Goal: Task Accomplishment & Management: Manage account settings

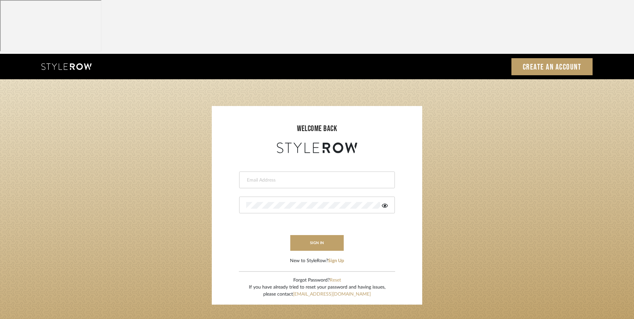
drag, startPoint x: 0, startPoint y: 0, endPoint x: 326, endPoint y: 126, distance: 349.2
click at [326, 177] on input "email" at bounding box center [316, 180] width 140 height 7
type input "info@dmaestheticsdecor.com"
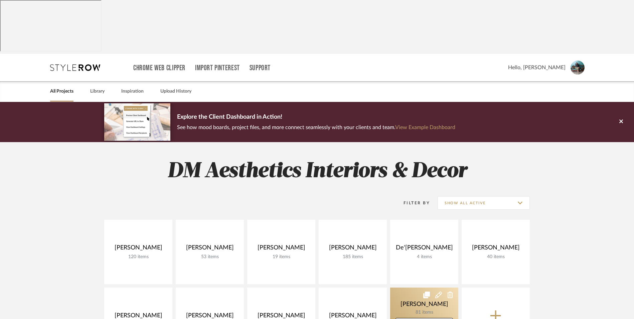
click at [408, 287] on link at bounding box center [424, 319] width 68 height 64
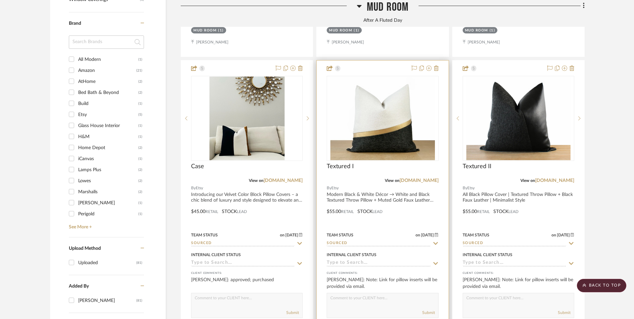
scroll to position [835, 0]
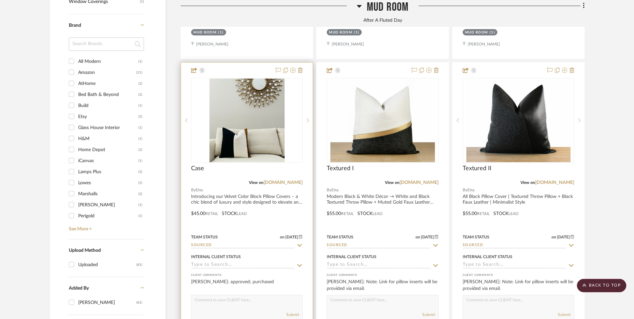
click at [228, 252] on div "Internal Client Status" at bounding box center [247, 260] width 112 height 16
click at [207, 262] on input at bounding box center [243, 265] width 104 height 6
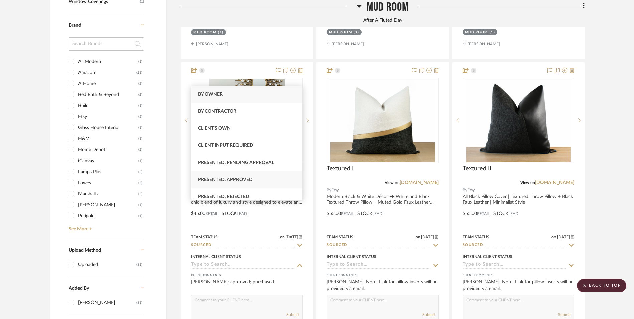
click at [230, 176] on div "Presented, Approved" at bounding box center [246, 179] width 111 height 17
type input "[DATE]"
type input "Presented, Approved"
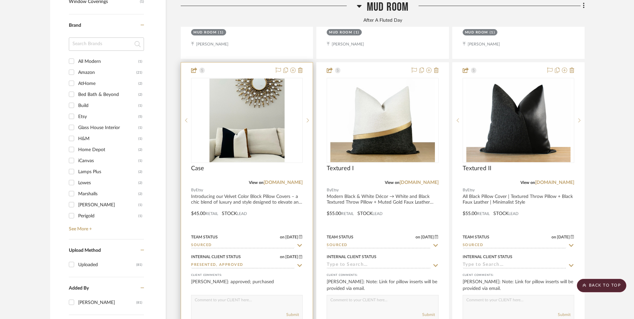
click at [228, 242] on input "Sourced" at bounding box center [243, 245] width 104 height 6
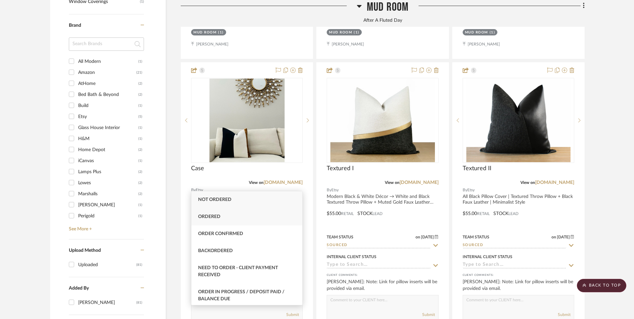
click at [234, 215] on div "Ordered" at bounding box center [246, 216] width 111 height 17
type input "Ordered"
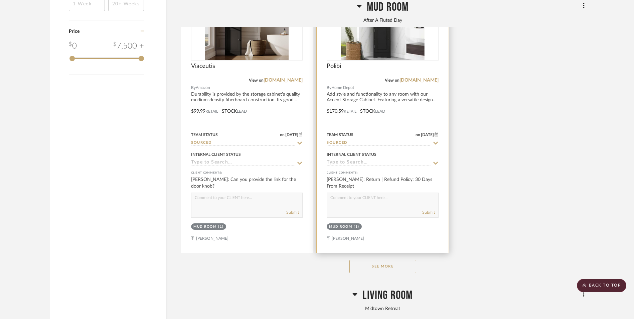
scroll to position [1236, 0]
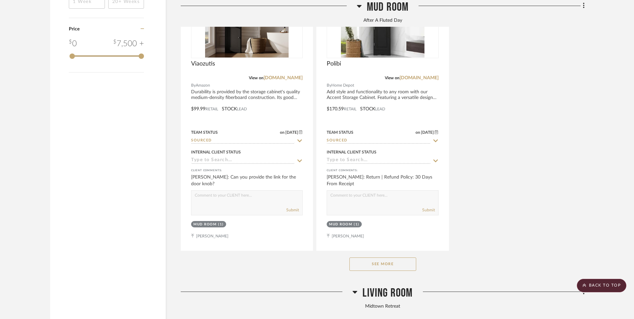
click at [387, 257] on button "See More" at bounding box center [382, 263] width 67 height 13
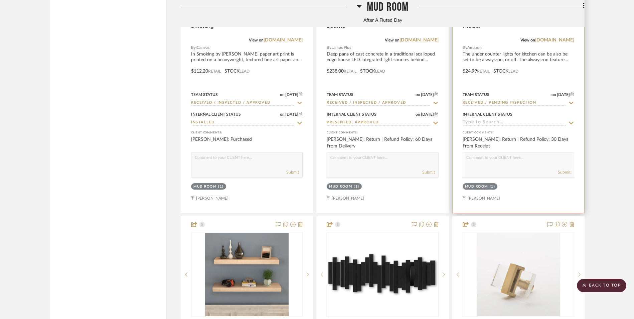
scroll to position [1703, 0]
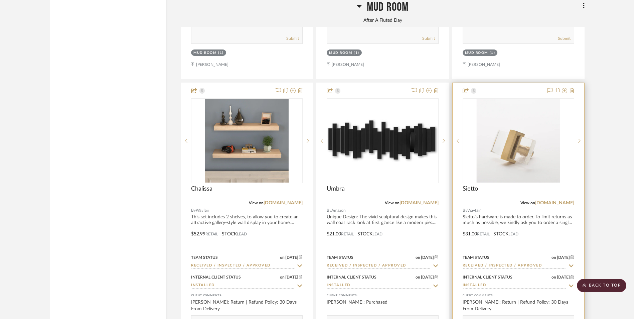
drag, startPoint x: 557, startPoint y: 142, endPoint x: 568, endPoint y: 145, distance: 11.9
click at [557, 200] on link "[DOMAIN_NAME]" at bounding box center [554, 202] width 39 height 5
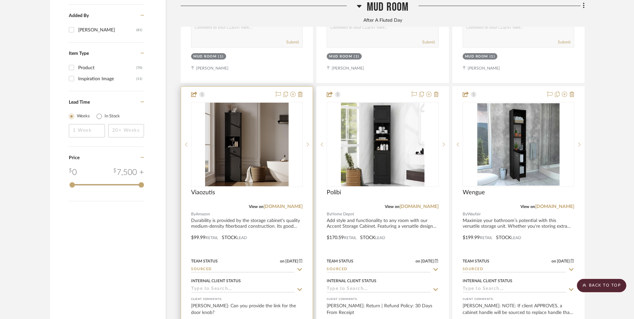
scroll to position [1102, 0]
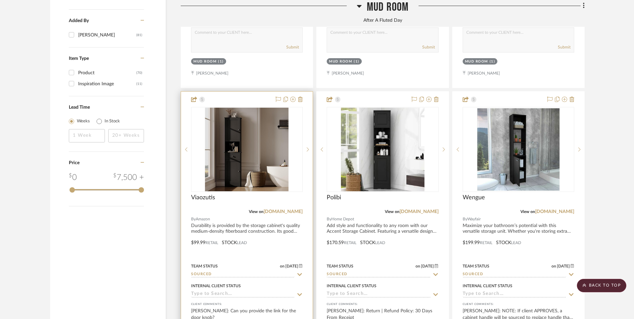
click at [0, 0] on img at bounding box center [0, 0] width 0 height 0
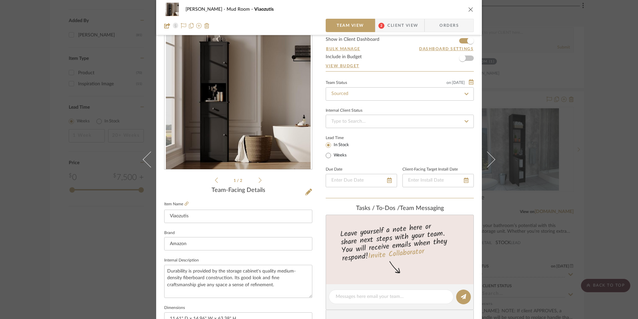
scroll to position [33, 0]
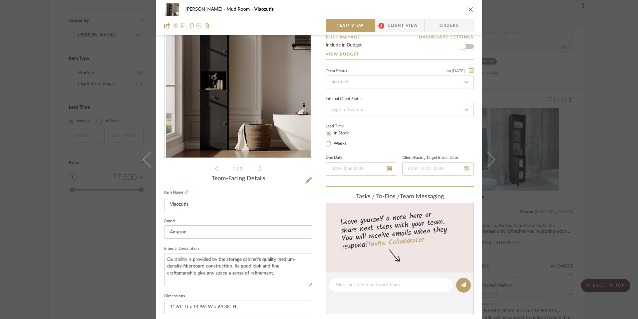
click at [391, 26] on span "Client View" at bounding box center [403, 25] width 31 height 13
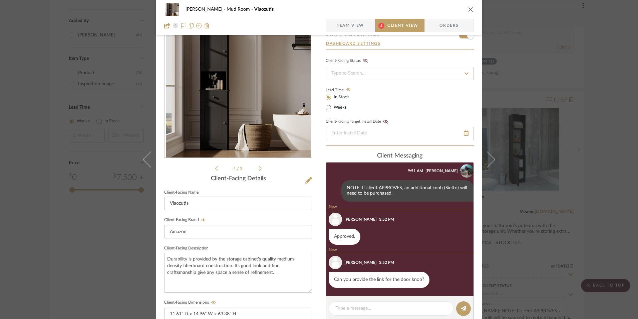
scroll to position [67, 0]
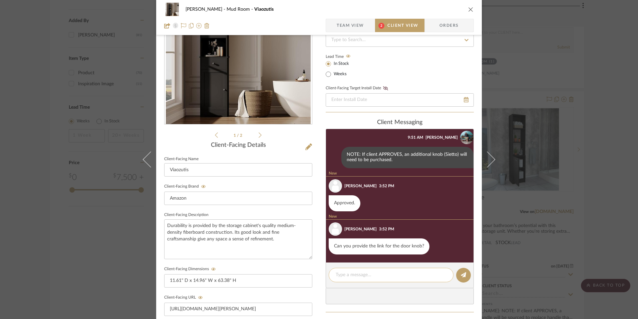
click at [349, 272] on textarea at bounding box center [391, 274] width 111 height 7
paste textarea "https://www.wayfair.com/home-improvement/pdp/sietto-2-decorative-cabinet-hardwa…"
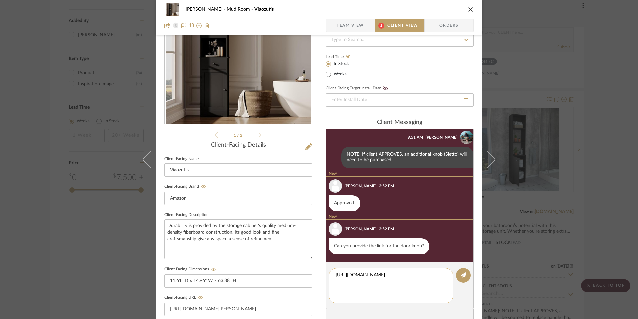
click at [336, 273] on textarea "https://www.wayfair.com/home-improvement/pdp/sietto-2-decorative-cabinet-hardwa…" at bounding box center [391, 285] width 111 height 28
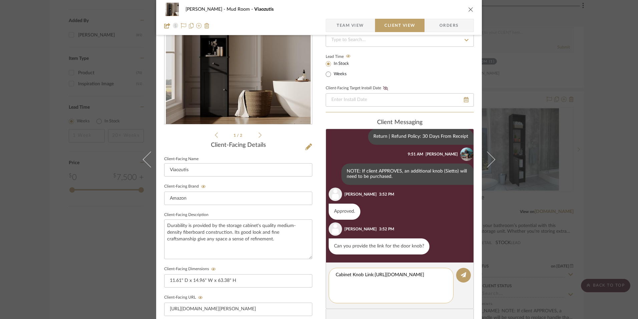
type textarea "Cabinet Knob Link: https://www.wayfair.com/home-improvement/pdp/sietto-2-decora…"
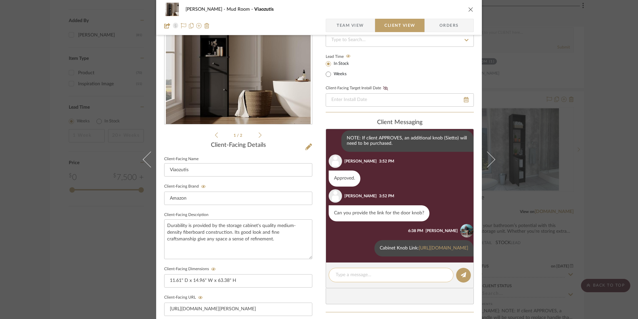
scroll to position [148, 0]
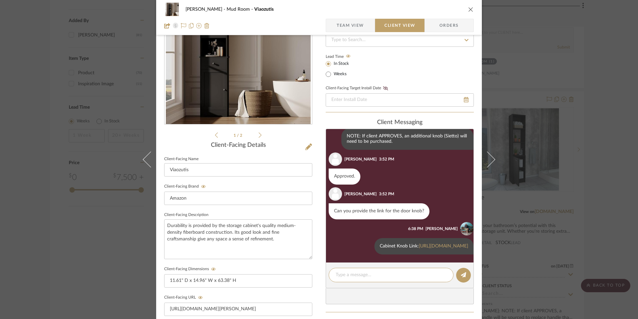
click at [342, 28] on span "Team View" at bounding box center [350, 25] width 27 height 13
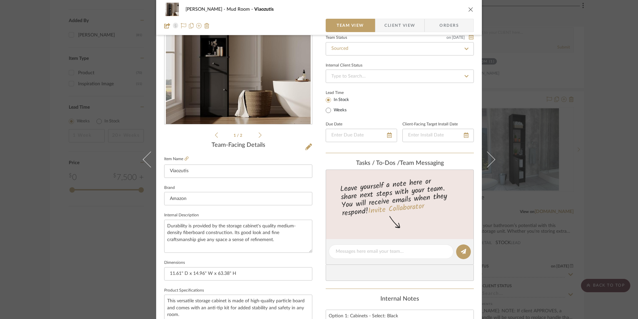
click at [469, 10] on icon "close" at bounding box center [471, 9] width 5 height 5
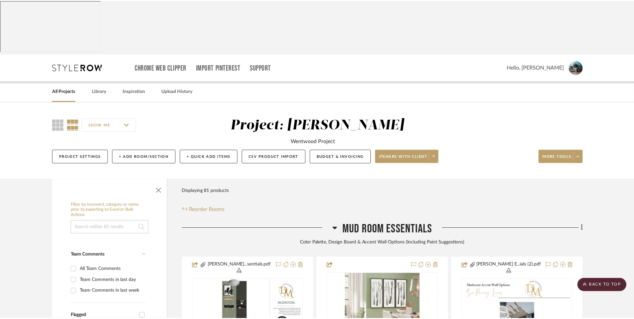
scroll to position [1102, 0]
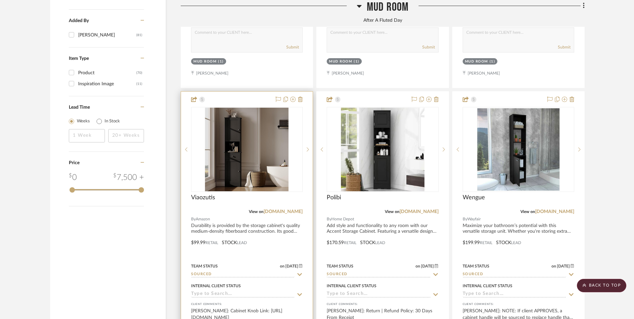
click at [253, 291] on input at bounding box center [243, 294] width 104 height 6
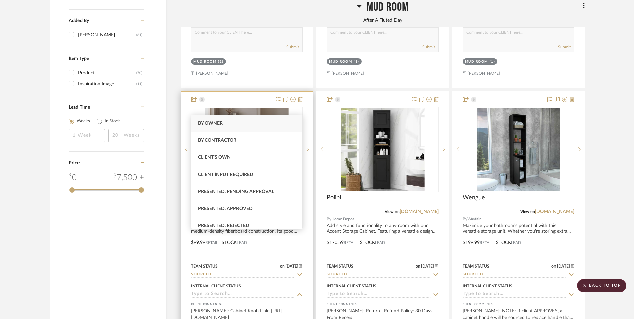
click at [259, 209] on div "Presented, Approved" at bounding box center [246, 208] width 111 height 17
type input "[DATE]"
type input "Presented, Approved"
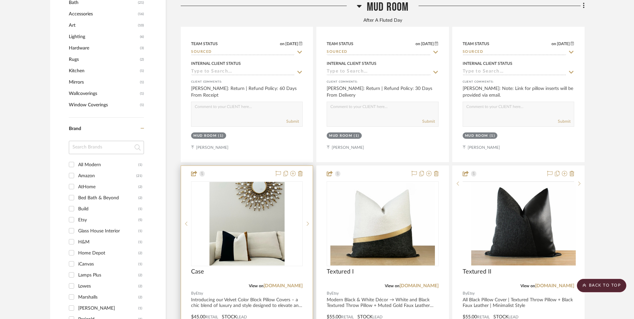
scroll to position [735, 0]
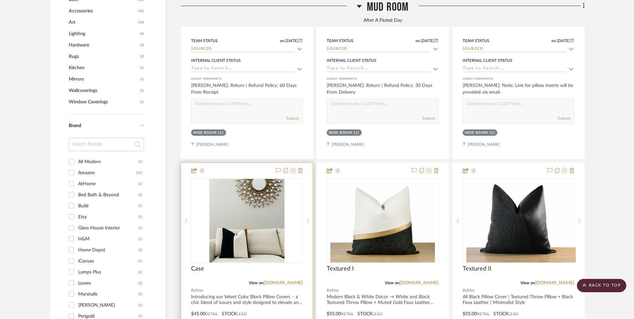
click at [0, 0] on img at bounding box center [0, 0] width 0 height 0
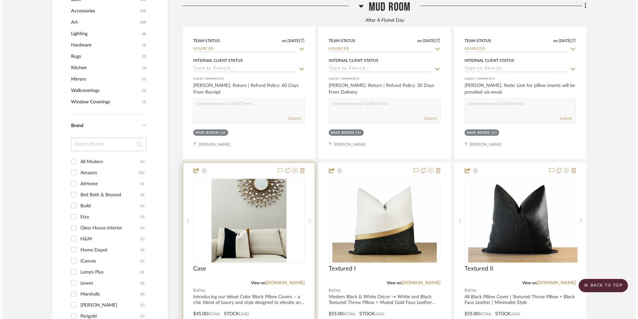
scroll to position [0, 0]
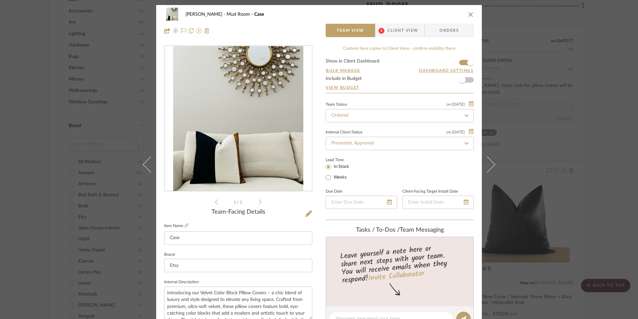
click at [401, 35] on span "Client View" at bounding box center [403, 30] width 31 height 13
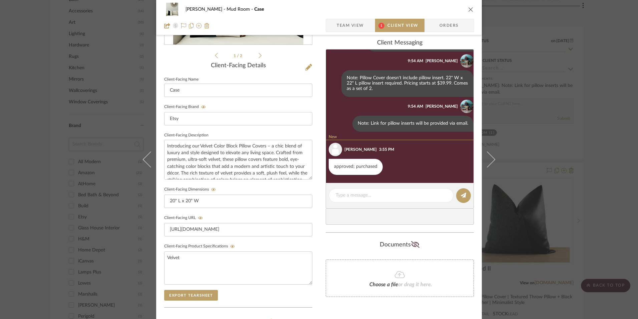
scroll to position [167, 0]
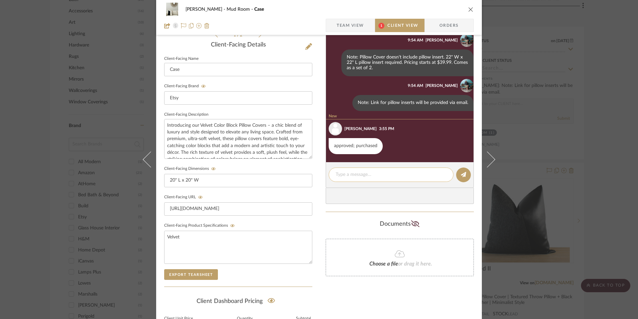
click at [373, 174] on textarea at bounding box center [391, 174] width 111 height 7
type textarea "N"
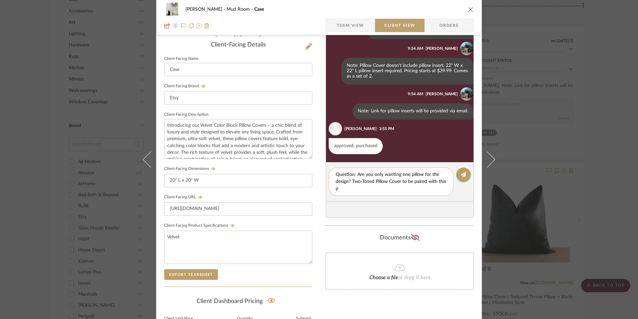
scroll to position [0, 0]
type textarea "Question: Are you only wanting one pillow for the design? Two-Toned Pillow Cove…"
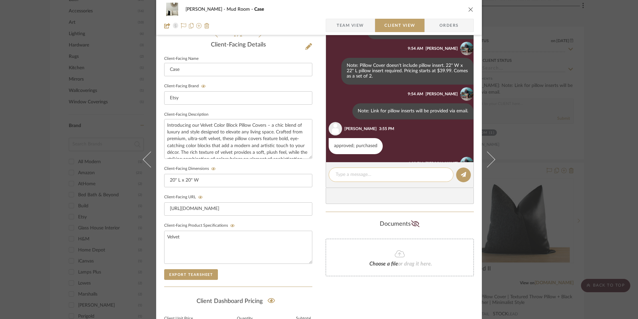
scroll to position [147, 0]
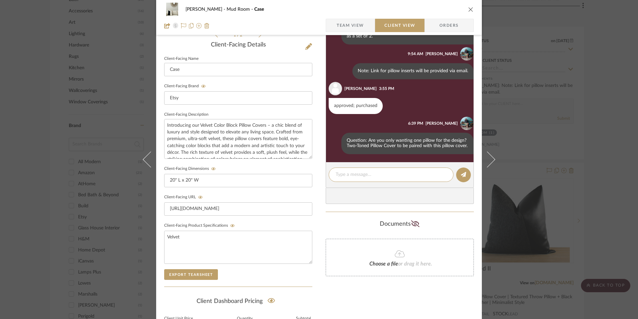
drag, startPoint x: 468, startPoint y: 11, endPoint x: 472, endPoint y: 12, distance: 4.8
click at [469, 11] on icon "close" at bounding box center [471, 9] width 5 height 5
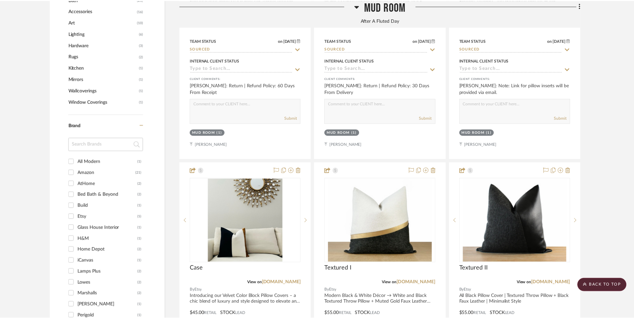
scroll to position [735, 0]
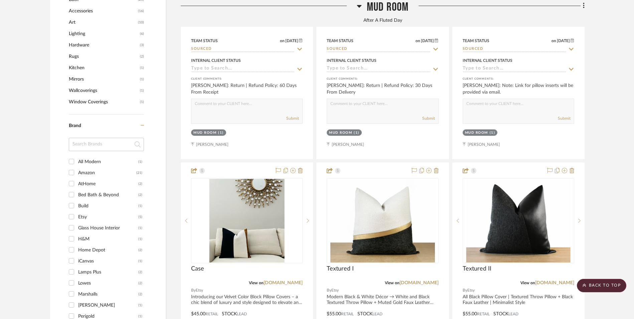
click at [595, 283] on scroll-to-top-button "BACK TO TOP" at bounding box center [601, 284] width 49 height 13
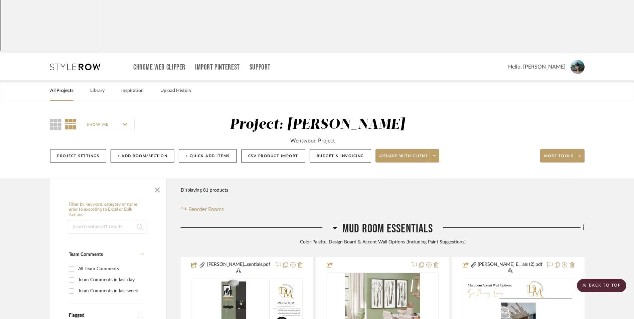
scroll to position [0, 0]
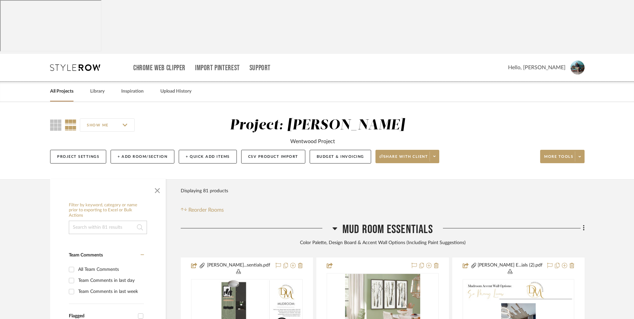
click at [58, 87] on link "All Projects" at bounding box center [61, 91] width 23 height 9
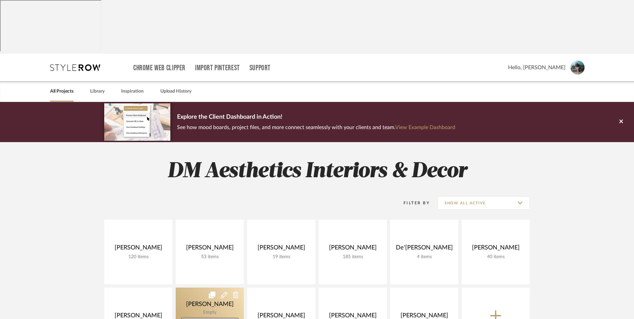
click at [210, 287] on link at bounding box center [210, 319] width 68 height 64
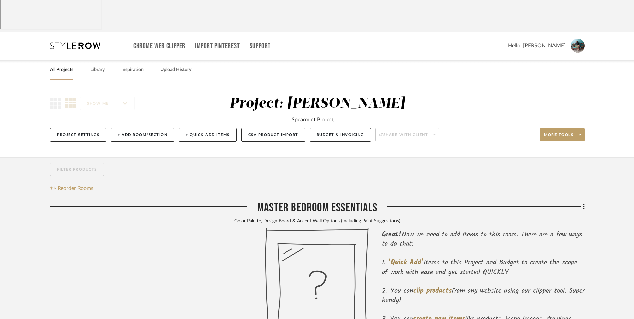
scroll to position [33, 0]
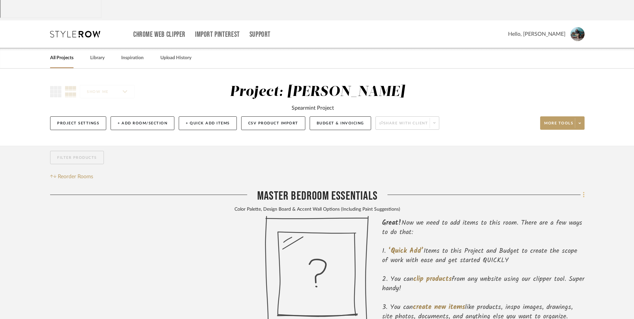
click at [583, 191] on icon at bounding box center [584, 194] width 2 height 7
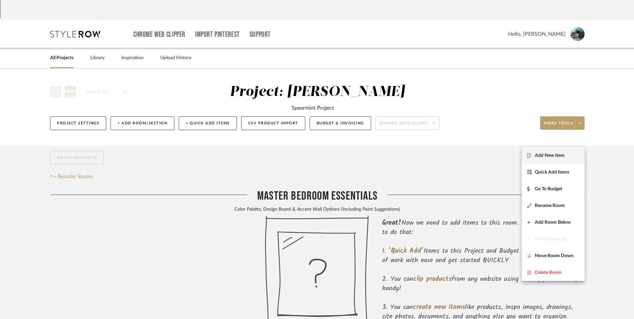
click at [555, 154] on span "Add New Item" at bounding box center [550, 156] width 30 height 6
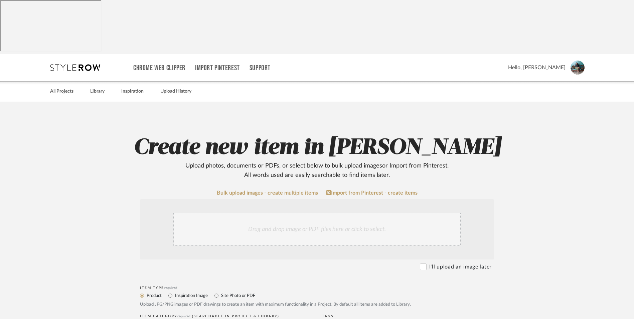
scroll to position [67, 0]
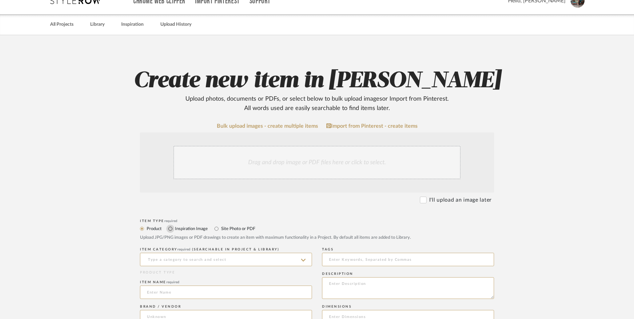
click at [173, 224] on input "Inspiration Image" at bounding box center [170, 228] width 8 height 8
radio input "true"
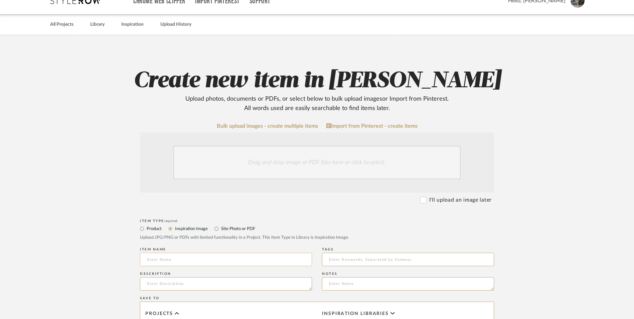
click at [179, 252] on input at bounding box center [226, 258] width 172 height 13
type input "Tricorn Black (Sherwin Williams: SW 6258)"
click at [184, 277] on textarea at bounding box center [226, 283] width 172 height 13
click at [158, 277] on textarea "Bed Wall Pa" at bounding box center [226, 283] width 172 height 13
click at [197, 277] on textarea "Bed Accent Wall Pa" at bounding box center [226, 283] width 172 height 13
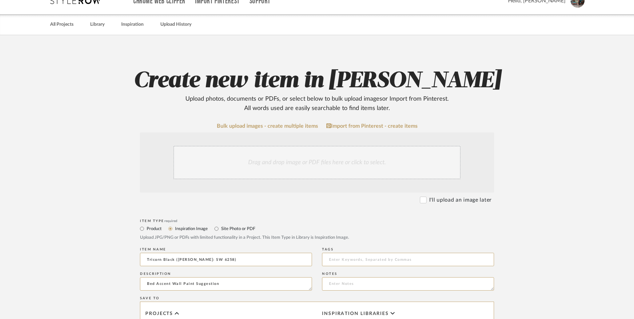
type textarea "Bed Accent Wall Paint Suggestion"
click at [310, 146] on div "Drag and drop image or PDF files here or click to select." at bounding box center [316, 162] width 287 height 33
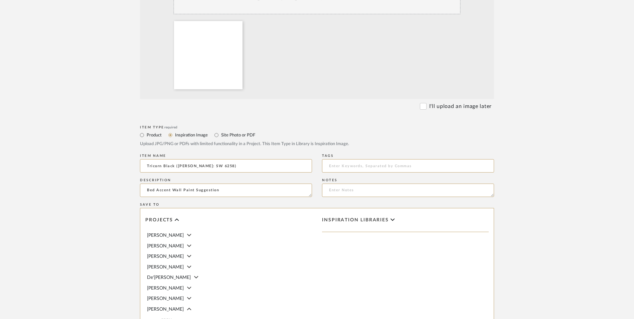
scroll to position [267, 0]
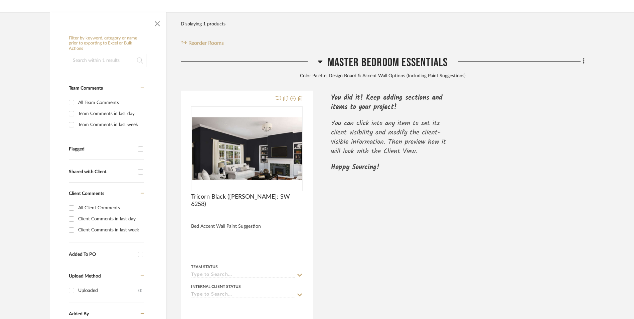
scroll to position [168, 0]
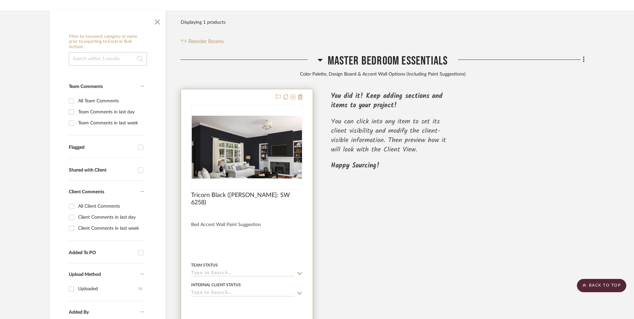
click at [0, 0] on img at bounding box center [0, 0] width 0 height 0
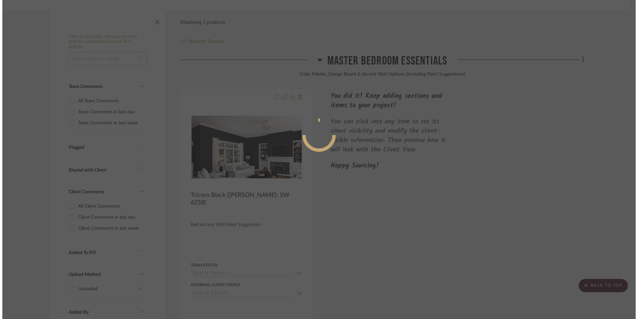
scroll to position [0, 0]
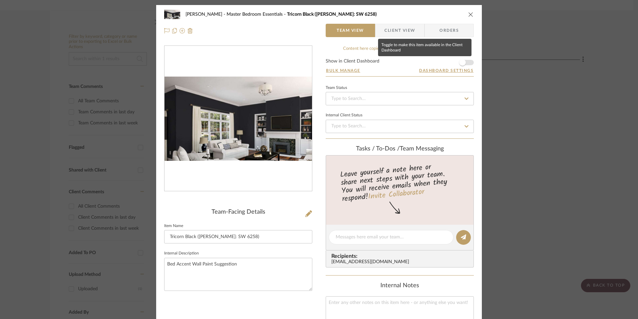
drag, startPoint x: 460, startPoint y: 63, endPoint x: 426, endPoint y: 82, distance: 39.1
click at [460, 63] on span "button" at bounding box center [462, 62] width 7 height 7
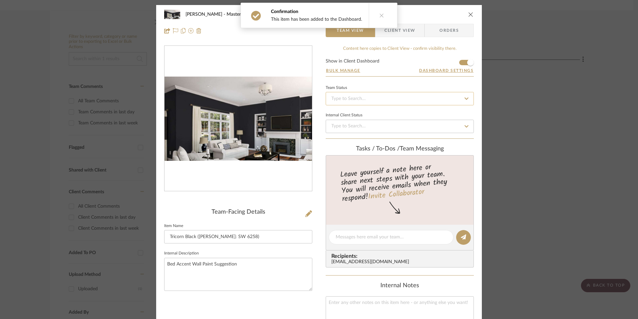
click at [389, 99] on input at bounding box center [400, 98] width 148 height 13
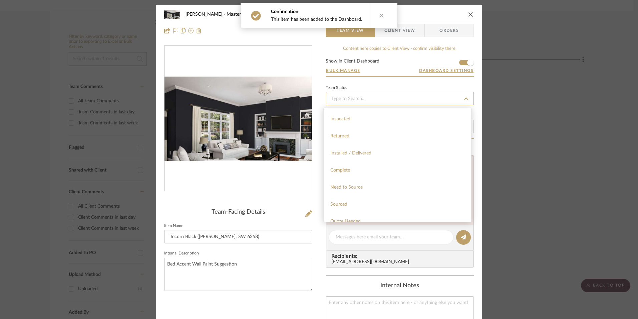
scroll to position [267, 0]
click at [364, 152] on div "Added to Presentation" at bounding box center [398, 155] width 148 height 17
type input "[DATE]"
type input "Added to Presentation"
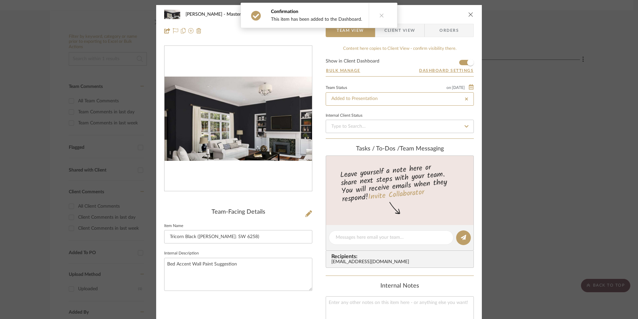
type input "[DATE]"
type input "Added to Presentation"
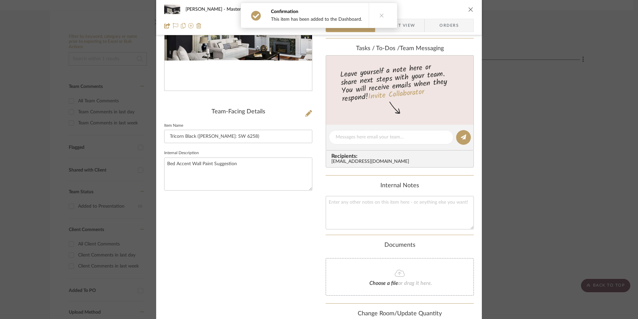
scroll to position [134, 0]
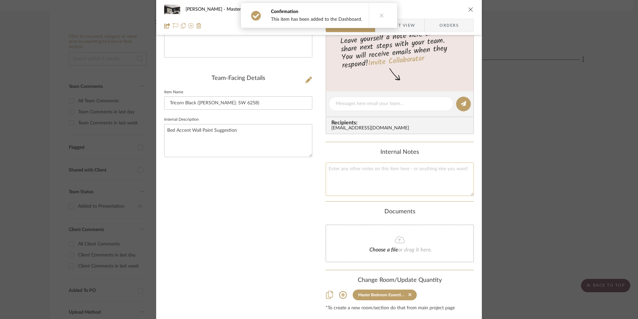
click at [342, 176] on textarea at bounding box center [400, 178] width 148 height 33
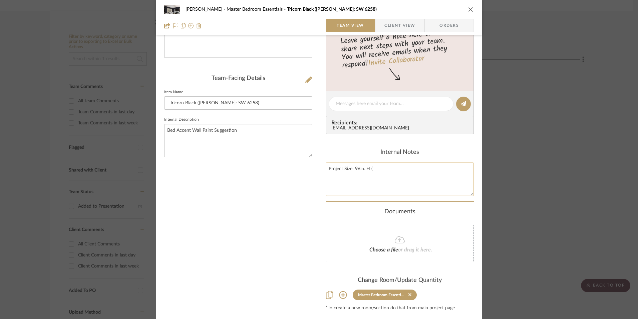
click at [388, 168] on textarea "Project Size: 96in. H (" at bounding box center [400, 178] width 148 height 33
type textarea "Project Size: 96in. H (8ft.) x 144in. W (12ft.) = 96 Square Feet"
click at [424, 145] on div "Content here copies to Client View - confirm visibility there. Show in Client D…" at bounding box center [400, 111] width 148 height 399
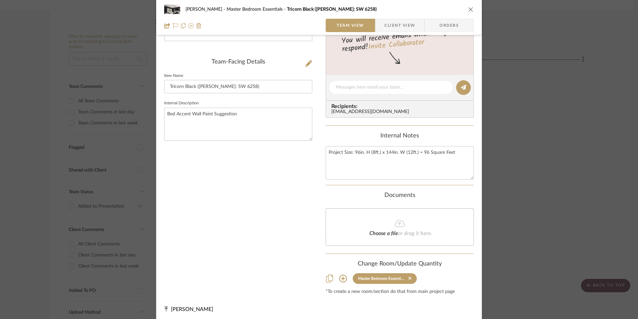
scroll to position [152, 0]
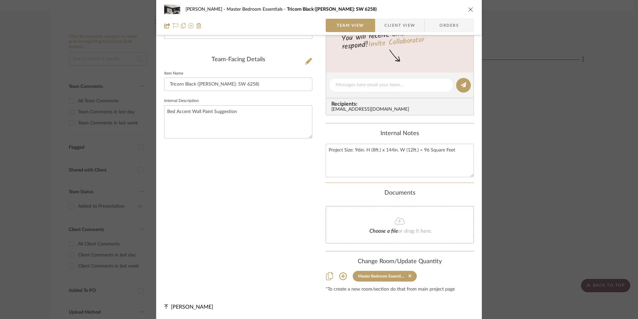
click at [353, 136] on div "Internal Notes" at bounding box center [400, 133] width 148 height 7
click at [469, 10] on icon "close" at bounding box center [471, 9] width 5 height 5
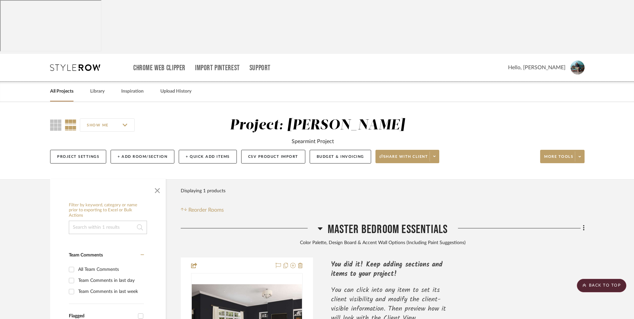
scroll to position [0, 0]
drag, startPoint x: 61, startPoint y: 35, endPoint x: 65, endPoint y: 35, distance: 4.4
click at [61, 87] on link "All Projects" at bounding box center [61, 91] width 23 height 9
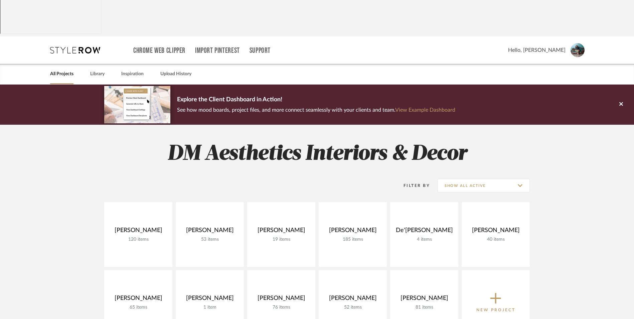
scroll to position [33, 0]
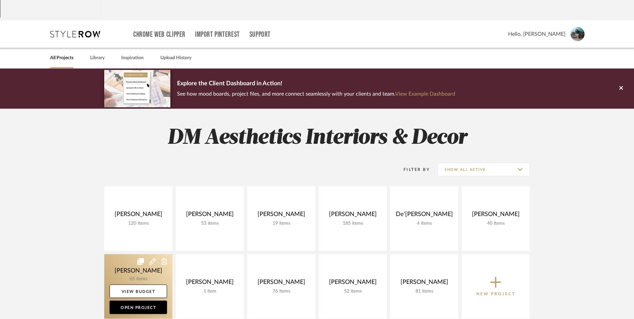
click at [138, 254] on link at bounding box center [138, 286] width 68 height 64
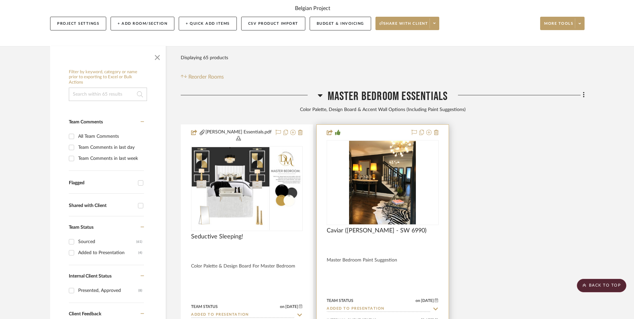
scroll to position [134, 0]
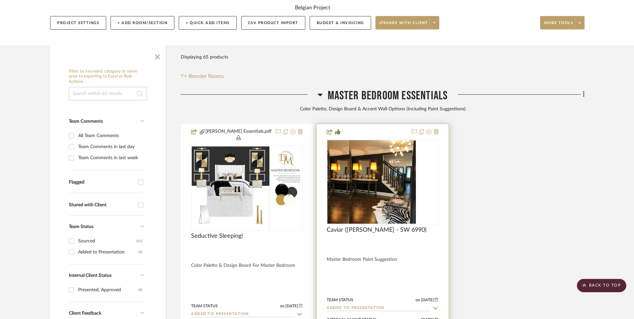
click at [387, 155] on div at bounding box center [383, 181] width 112 height 85
click at [376, 140] on img "0" at bounding box center [382, 181] width 67 height 83
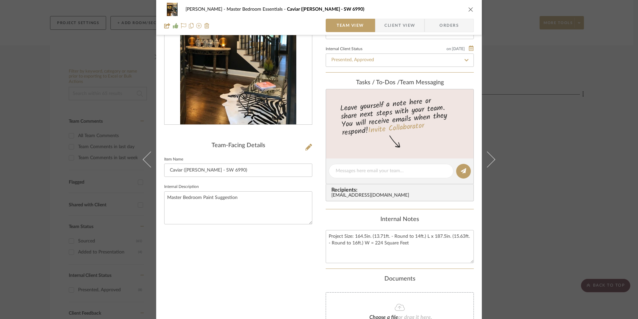
scroll to position [67, 0]
click at [391, 32] on div "Jeree Hall Master Bedroom Essentials Caviar (Sherwin Williams - SW 6990) Team V…" at bounding box center [319, 17] width 326 height 35
click at [393, 24] on span "Client View" at bounding box center [400, 25] width 31 height 13
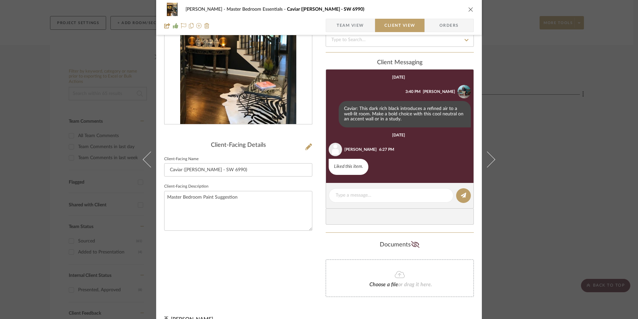
click at [354, 27] on span "Team View" at bounding box center [350, 25] width 27 height 13
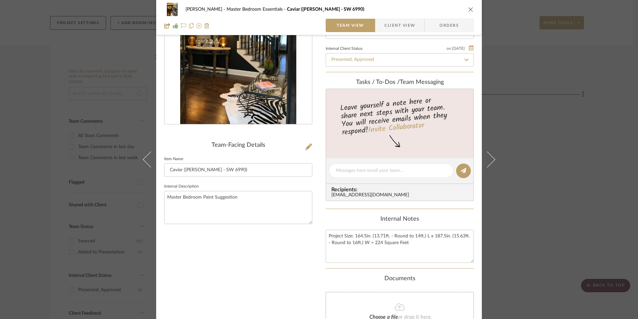
click at [469, 11] on icon "close" at bounding box center [471, 9] width 5 height 5
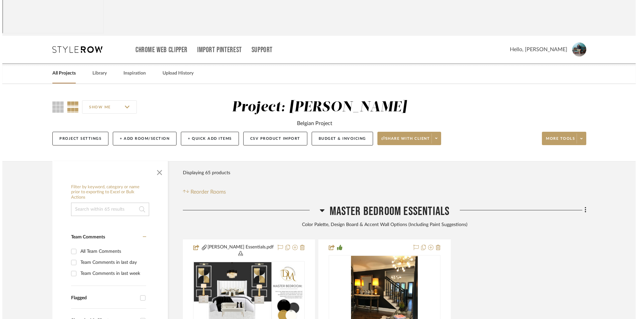
scroll to position [0, 0]
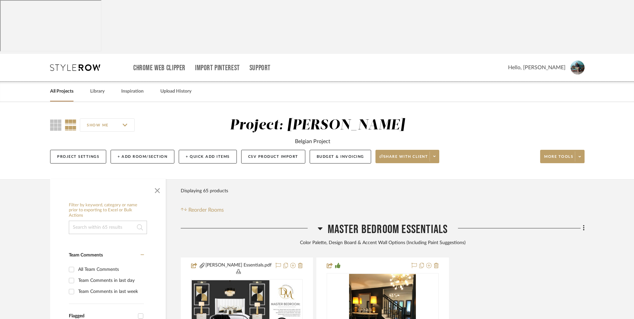
click at [64, 87] on link "All Projects" at bounding box center [61, 91] width 23 height 9
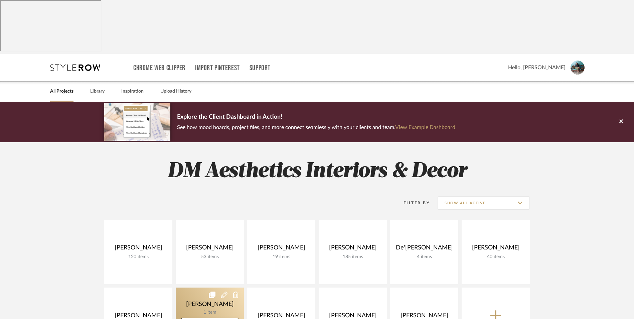
click at [203, 287] on link at bounding box center [210, 319] width 68 height 64
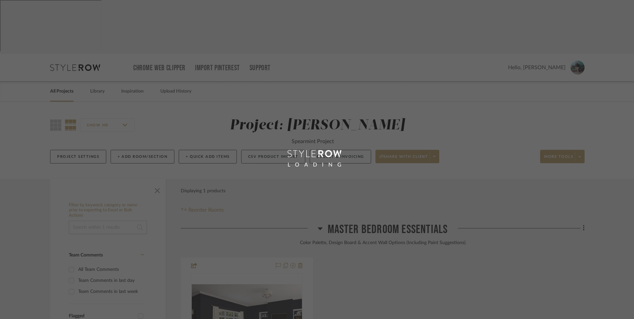
click at [255, 256] on div "LOADING" at bounding box center [317, 159] width 634 height 319
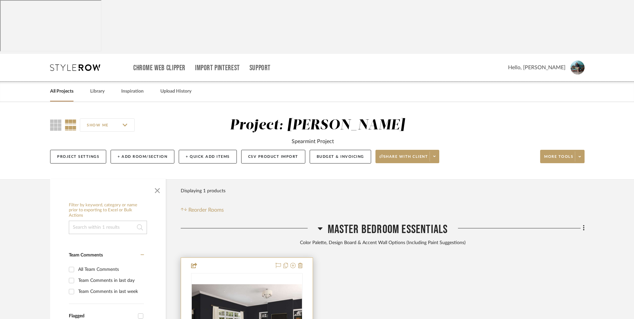
click at [249, 284] on img "0" at bounding box center [247, 315] width 110 height 63
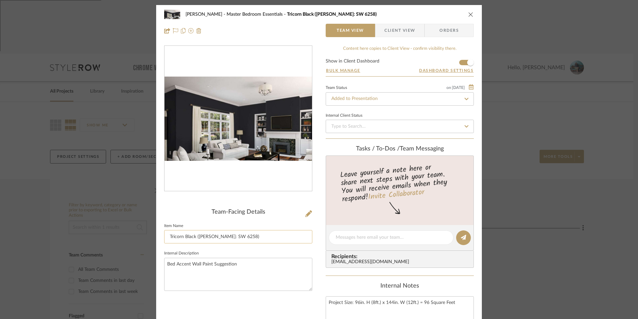
click at [234, 237] on input "Tricorn Black (Sherwin Williams: SW 6258)" at bounding box center [238, 236] width 148 height 13
drag, startPoint x: 234, startPoint y: 237, endPoint x: 226, endPoint y: 238, distance: 8.4
click at [209, 236] on input "Tricorn Black (Sherwin Williams: SW 6258)" at bounding box center [238, 236] width 148 height 13
click at [226, 238] on input "Tricorn Black (Sherwin Williams: SW 6258)" at bounding box center [238, 236] width 148 height 13
drag, startPoint x: 234, startPoint y: 236, endPoint x: 197, endPoint y: 236, distance: 37.1
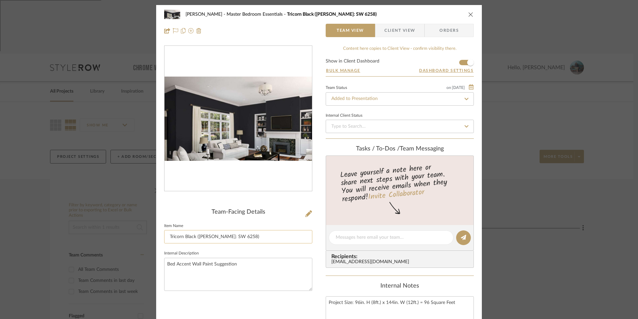
click at [197, 236] on input "Tricorn Black (Sherwin Williams: SW 6258)" at bounding box center [238, 236] width 148 height 13
type input "Tricorn Black (SW 6258)"
click at [232, 221] on fieldset "Item Name Tricorn Black (SW 6258)" at bounding box center [238, 232] width 148 height 22
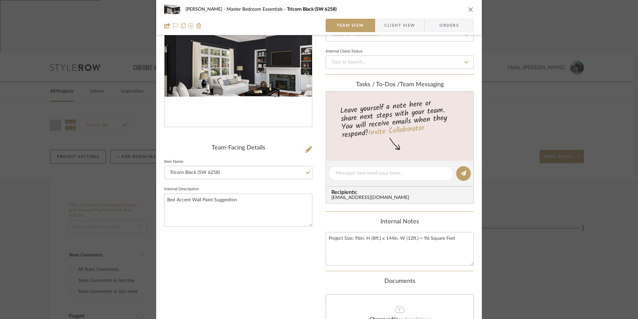
scroll to position [67, 0]
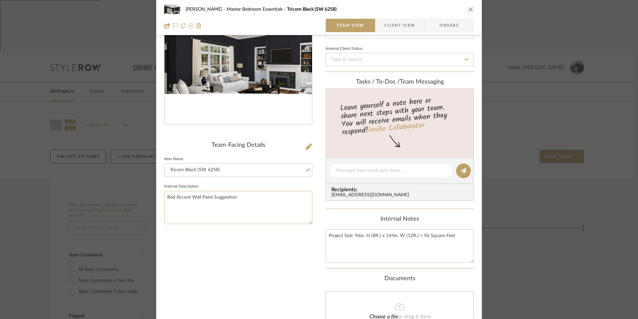
click at [166, 198] on textarea "Bed Accent Wall Paint Suggestion" at bounding box center [238, 207] width 148 height 33
click at [209, 198] on textarea "Master Bedroom Bed Accent Wall Paint Suggestion" at bounding box center [238, 207] width 148 height 33
type textarea "Master Bedroom Accent Wall Paint Suggestion"
click at [253, 185] on fieldset "Internal Description Master Bedroom Accent Wall Paint Suggestion" at bounding box center [238, 203] width 148 height 42
drag, startPoint x: 399, startPoint y: 25, endPoint x: 327, endPoint y: 5, distance: 74.7
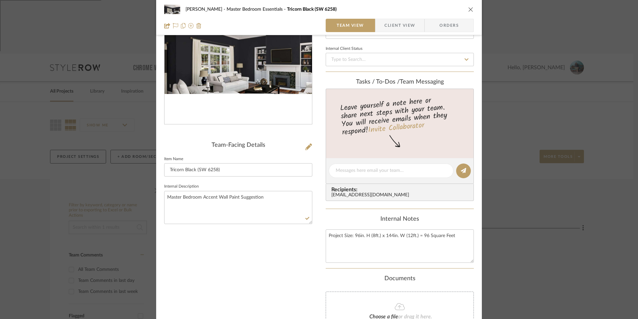
click at [399, 25] on span "Client View" at bounding box center [400, 25] width 31 height 13
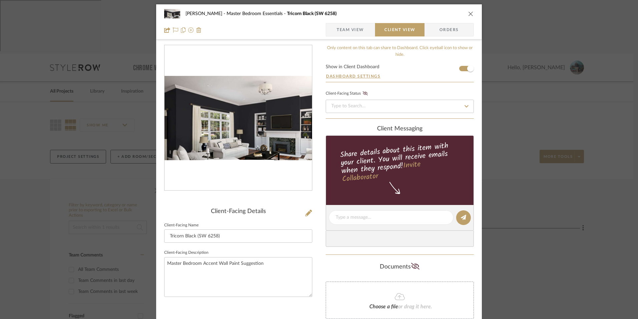
scroll to position [0, 0]
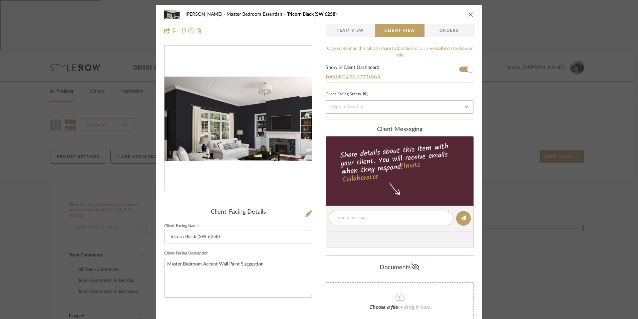
click at [354, 220] on textarea at bounding box center [391, 217] width 111 height 7
paste textarea "Smarten up your space with this trendy, never-boring black. Pair it with white …"
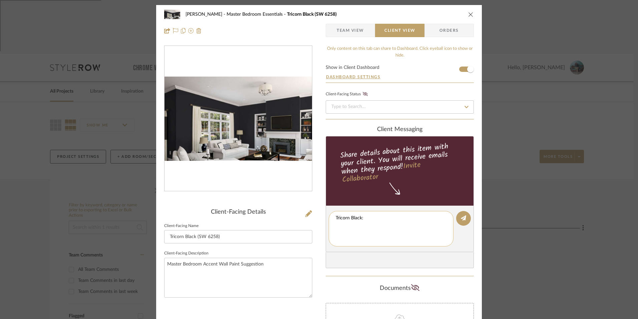
type textarea "Tricorn Black: Smarten up your space with this trendy, never-boring black. Pair…"
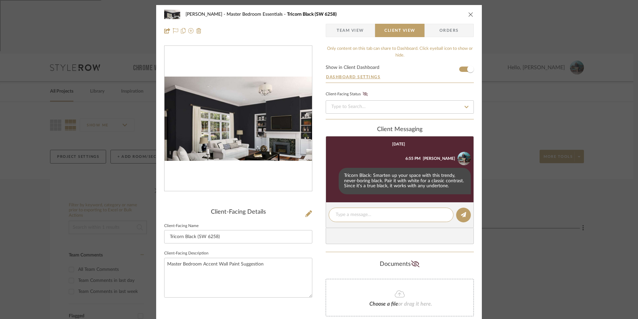
click at [469, 16] on icon "close" at bounding box center [471, 14] width 5 height 5
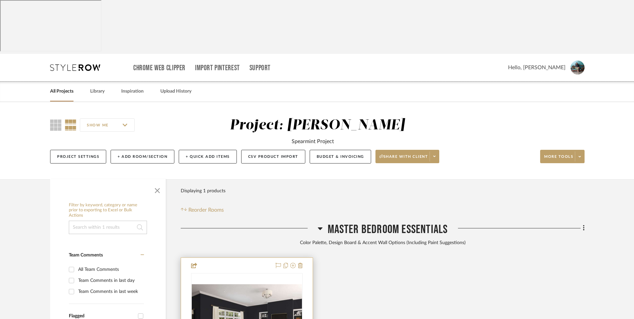
scroll to position [67, 0]
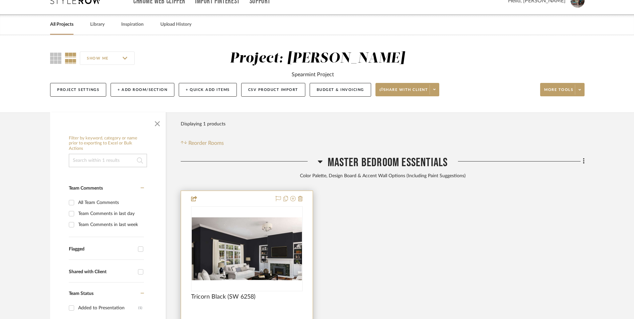
click at [243, 217] on img "0" at bounding box center [247, 248] width 110 height 63
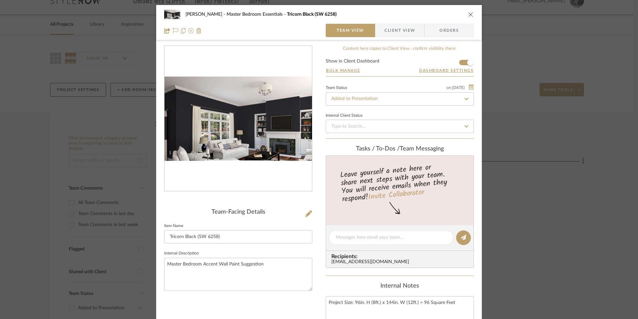
scroll to position [100, 0]
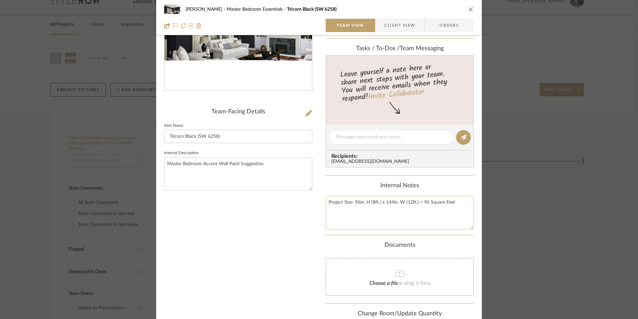
click at [440, 206] on textarea "Project Size: 96in. H (8ft.) x 144in. W (12ft.) = 96 Square Feet" at bounding box center [400, 212] width 148 height 33
drag, startPoint x: 454, startPoint y: 201, endPoint x: 353, endPoint y: 202, distance: 101.9
click at [353, 202] on textarea "Project Size: 96in. H (8ft.) x 144in. W (12ft.) = 96 Square Feet" at bounding box center [400, 212] width 148 height 33
drag, startPoint x: 215, startPoint y: 135, endPoint x: 197, endPoint y: 137, distance: 17.4
click at [197, 137] on input "Tricorn Black (SW 6258)" at bounding box center [238, 136] width 148 height 13
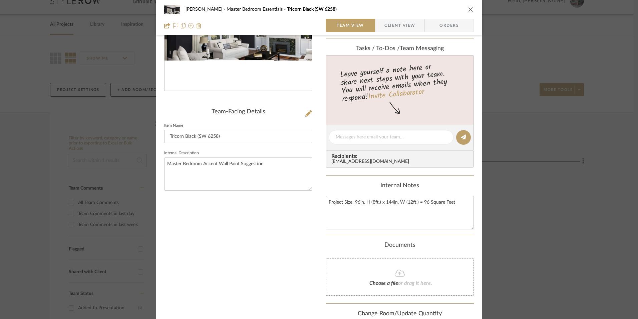
click at [389, 21] on span "Client View" at bounding box center [400, 25] width 31 height 13
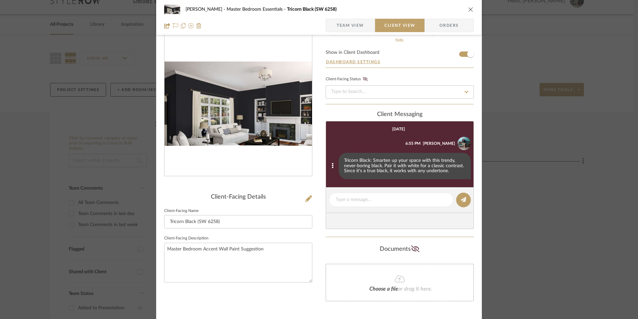
scroll to position [0, 0]
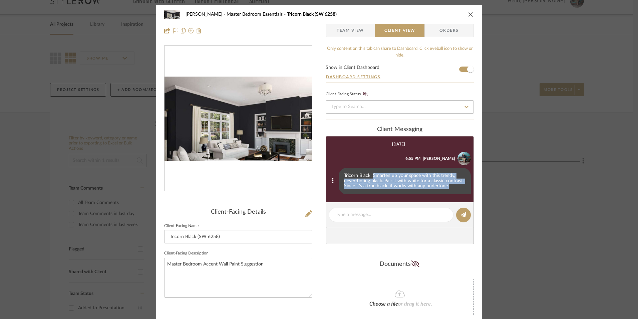
drag, startPoint x: 371, startPoint y: 174, endPoint x: 445, endPoint y: 186, distance: 75.1
click at [445, 186] on div "Tricorn Black: Smarten up your space with this trendy, never-boring black. Pair…" at bounding box center [405, 181] width 132 height 27
copy div "Smarten up your space with this trendy, never-boring black. Pair it with white …"
click at [469, 14] on icon "close" at bounding box center [471, 14] width 5 height 5
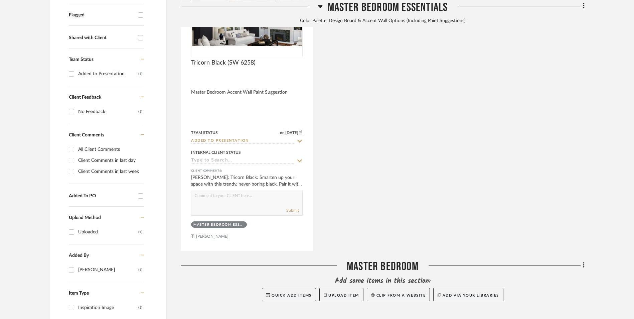
scroll to position [134, 0]
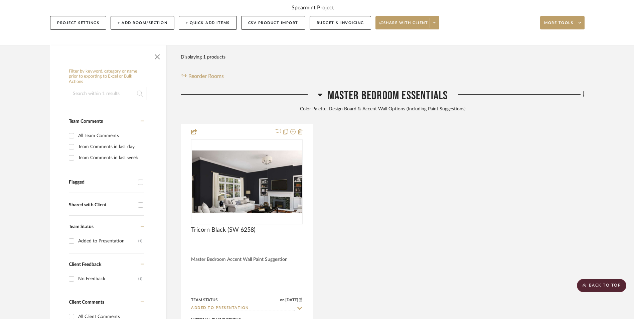
click at [321, 90] on icon at bounding box center [320, 94] width 5 height 8
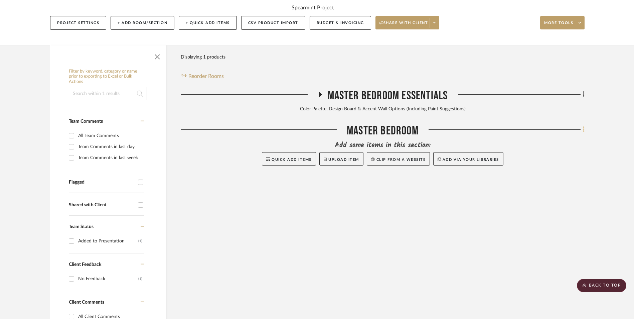
click at [582, 125] on fa-icon at bounding box center [582, 130] width 4 height 11
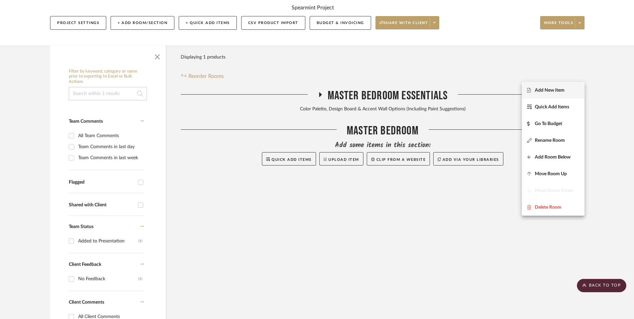
click at [557, 91] on span "Add New Item" at bounding box center [550, 90] width 30 height 6
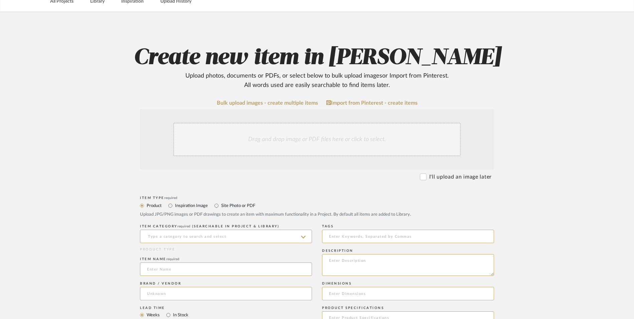
scroll to position [100, 0]
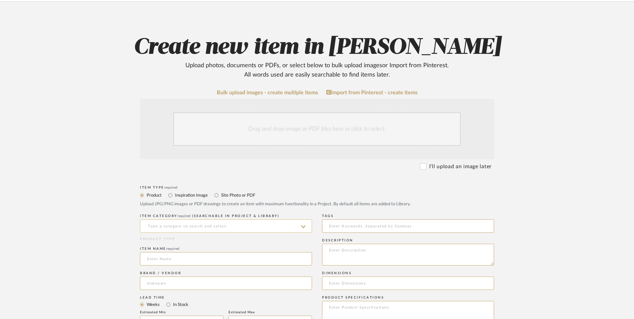
click at [199, 219] on input at bounding box center [226, 225] width 172 height 13
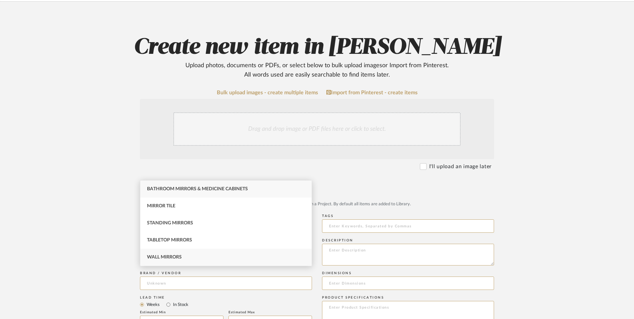
click at [184, 260] on div "Wall Mirrors" at bounding box center [225, 256] width 171 height 17
type input "Wall Mirrors"
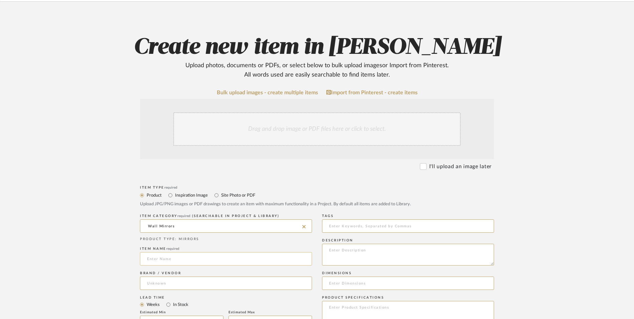
click at [167, 245] on div "Item name required" at bounding box center [226, 257] width 172 height 24
click at [168, 252] on input at bounding box center [226, 258] width 172 height 13
type input "Nissedal"
click at [175, 276] on input at bounding box center [226, 282] width 172 height 13
type input "IKEA"
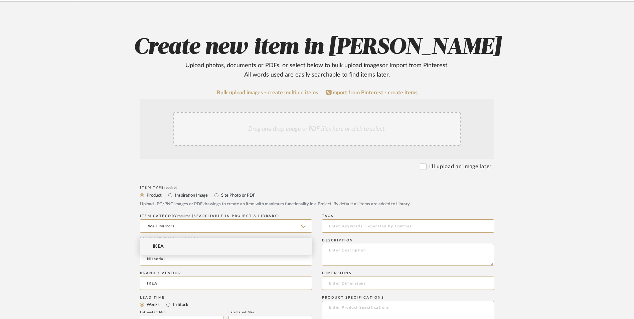
drag, startPoint x: 175, startPoint y: 247, endPoint x: 114, endPoint y: 244, distance: 61.2
click at [174, 247] on mat-option "IKEA" at bounding box center [225, 246] width 171 height 17
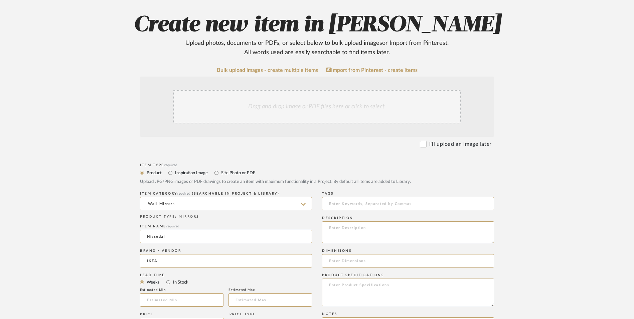
scroll to position [167, 0]
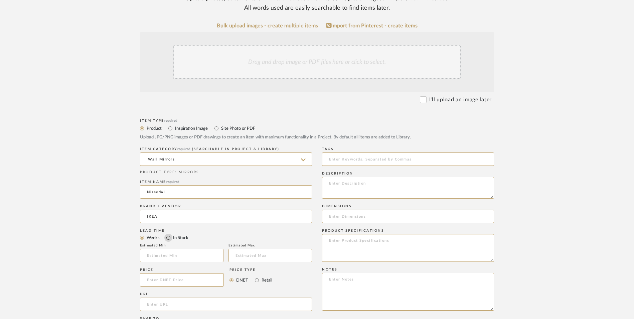
click at [170, 233] on input "In Stock" at bounding box center [168, 237] width 8 height 8
radio input "true"
click at [257, 276] on input "Retail" at bounding box center [257, 280] width 8 height 8
radio input "true"
click at [186, 273] on input at bounding box center [182, 279] width 84 height 13
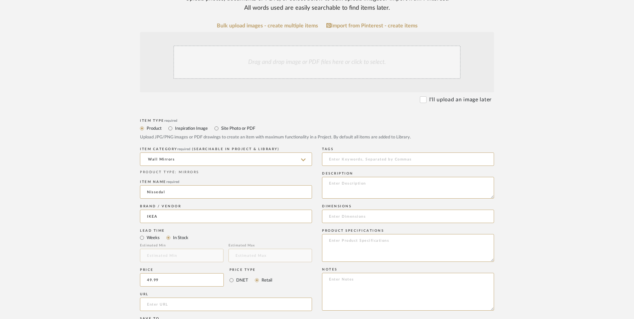
type input "$49.99"
drag, startPoint x: 96, startPoint y: 221, endPoint x: 171, endPoint y: 244, distance: 78.5
click at [97, 220] on upload-items "Create new item in LaMarion Patterson Upload photos, documents or PDFs, or sele…" at bounding box center [317, 229] width 634 height 589
click at [177, 297] on input "url" at bounding box center [226, 303] width 172 height 13
paste input "[URL][DOMAIN_NAME]"
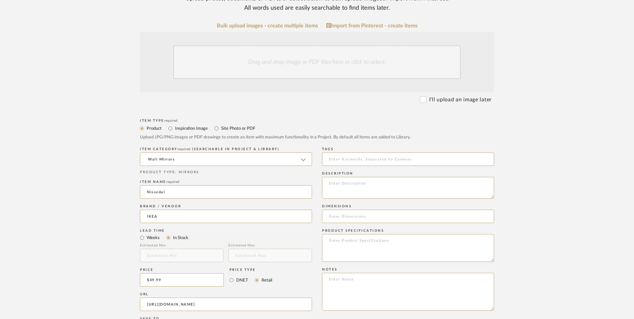
type input "[URL][DOMAIN_NAME]"
click at [120, 204] on form "Bulk upload images - create multiple items Import from Pinterest - create items…" at bounding box center [316, 265] width 425 height 484
click at [357, 272] on textarea at bounding box center [408, 291] width 172 height 38
paste textarea "Option 1: ETA: SKU: Reviews - Stars Return | Refund Policy:"
drag, startPoint x: 350, startPoint y: 224, endPoint x: 293, endPoint y: 222, distance: 57.2
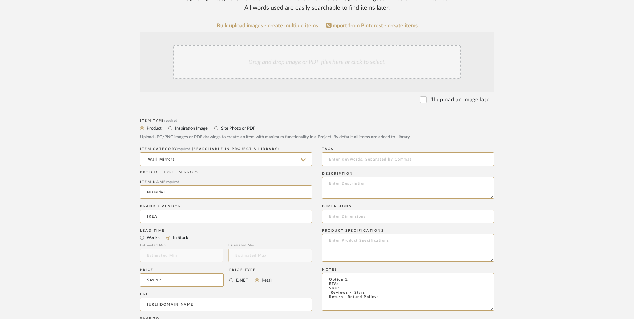
click at [293, 222] on div "Item Type required Product Inspiration Image Site Photo or PDF Upload JPG/PNG i…" at bounding box center [317, 312] width 354 height 390
click at [327, 272] on textarea "Wall Mirrors - Select: Black + 4 ETA: SKU: Reviews - Stars Return | Refund Poli…" at bounding box center [408, 291] width 172 height 38
type textarea "Wall Mirrors - Select: Black + 4 ETA: SKU: 826 Reviews - 4.7 Stars Return | Ref…"
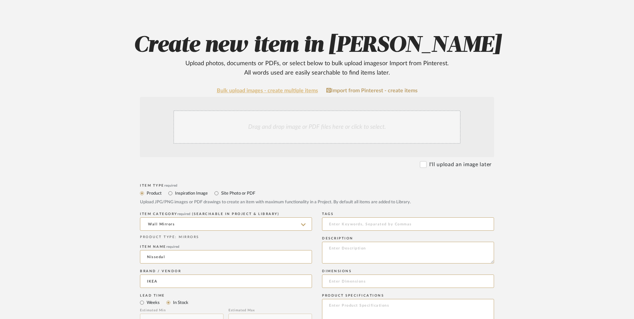
scroll to position [33, 0]
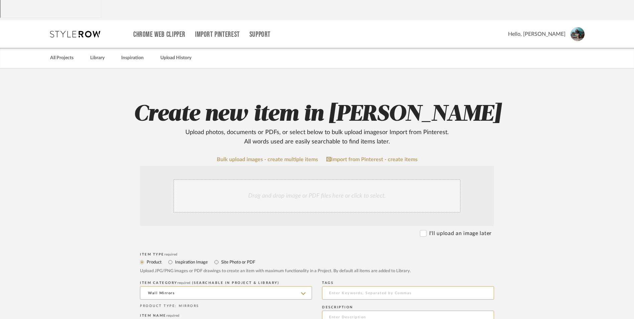
click at [259, 179] on div "Drag and drop image or PDF files here or click to select." at bounding box center [316, 195] width 287 height 33
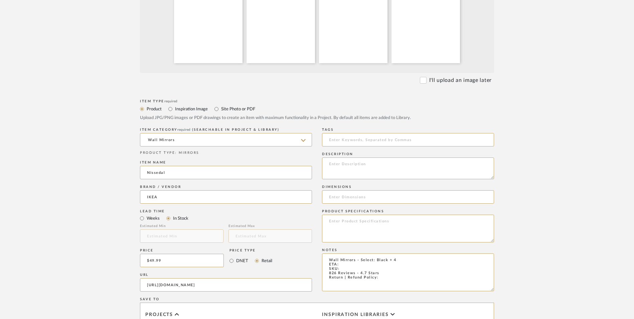
scroll to position [267, 0]
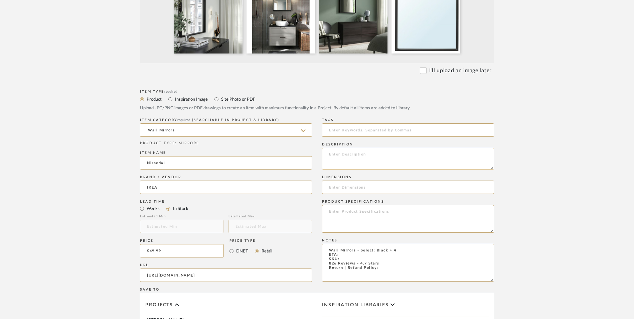
click at [375, 148] on textarea at bounding box center [408, 159] width 172 height 22
paste textarea "NISSEDAL mirror has a timeless design that goes just as well in the hallway as …"
type textarea "NISSEDAL mirror has a timeless design that goes just as well in the hallway as …"
click at [342, 243] on textarea "Wall Mirrors - Select: Black + 4 ETA: SKU: 826 Reviews - 4.7 Stars Return | Ref…" at bounding box center [408, 262] width 172 height 38
click at [341, 243] on textarea "Wall Mirrors - Select: Black + 4 ETA: SKU: 826 Reviews - 4.7 Stars Return | Ref…" at bounding box center [408, 262] width 172 height 38
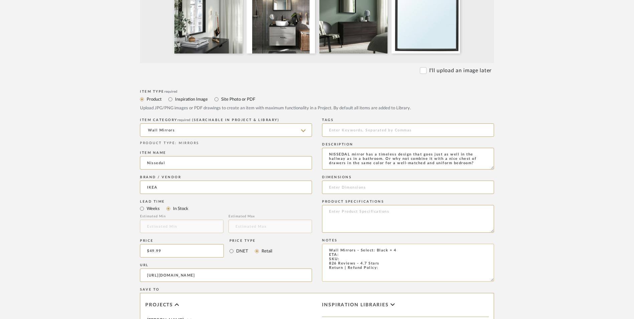
paste textarea "905.037.80"
click at [344, 243] on textarea "Wall Mirrors - Select: Black + 4 ETA: SKU: 905.037.80 826 Reviews - 4.7 Stars R…" at bounding box center [408, 262] width 172 height 38
click at [341, 243] on textarea "Wall Mirrors - Select: Black + 4 ETA: SKU: 905.037.80 826 Reviews - 4.7 Stars R…" at bounding box center [408, 262] width 172 height 38
type textarea "Wall Mirrors - Select: Black + 4 ETA: Pick Up Available (Grand Prairie) SKU: 90…"
click at [352, 180] on input at bounding box center [408, 186] width 172 height 13
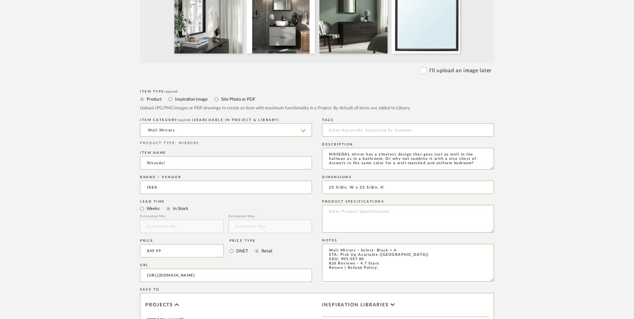
type input "25 5/8in. W x 25 5/8in. H"
click at [356, 205] on textarea at bounding box center [408, 219] width 172 height 28
paste textarea "Fiberboard, Plastic foil"
click at [355, 205] on textarea "Fiberboard, Plastic foil" at bounding box center [408, 219] width 172 height 28
click at [373, 205] on textarea "Fiberboard | Plastic foil" at bounding box center [408, 219] width 172 height 28
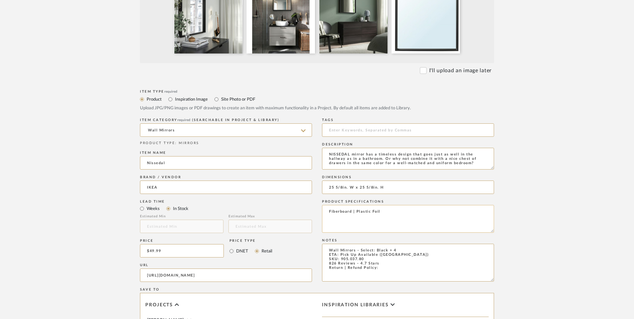
click at [396, 205] on textarea "Fiberboard | Plastic Foil" at bounding box center [408, 219] width 172 height 28
type textarea "Fiberboard | Plastic Foil"
click at [389, 243] on textarea "Wall Mirrors - Select: Black + 4 ETA: Pick Up Available (Grand Prairie) SKU: 90…" at bounding box center [408, 262] width 172 height 38
type textarea "Wall Mirrors - Select: Black + 4 ETA: Pick Up Available ([GEOGRAPHIC_DATA]) SKU…"
click at [523, 194] on form "Bulk upload images - create multiple items Import from Pinterest - create items…" at bounding box center [316, 200] width 425 height 555
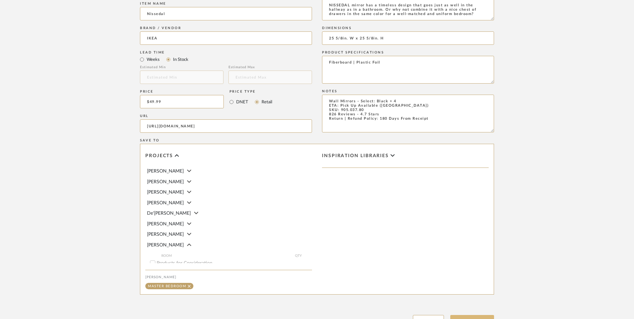
scroll to position [420, 0]
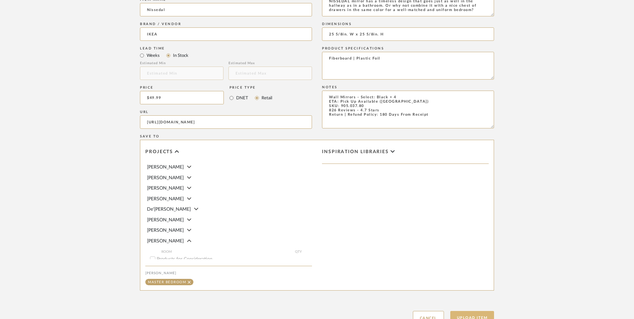
click at [473, 311] on button "Upload Item" at bounding box center [472, 318] width 44 height 14
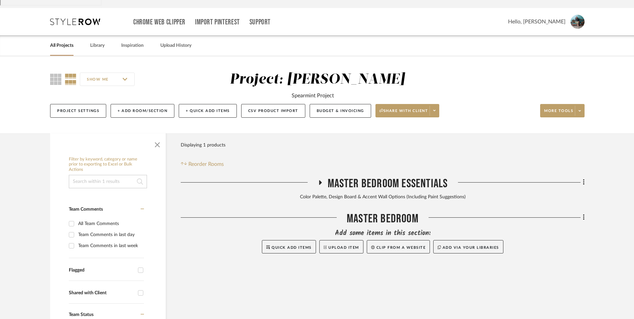
scroll to position [33, 0]
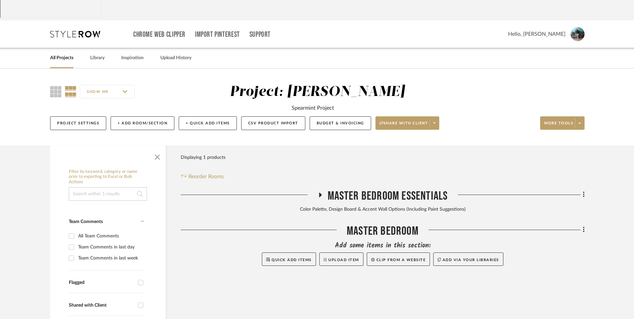
click at [319, 192] on icon at bounding box center [320, 194] width 3 height 5
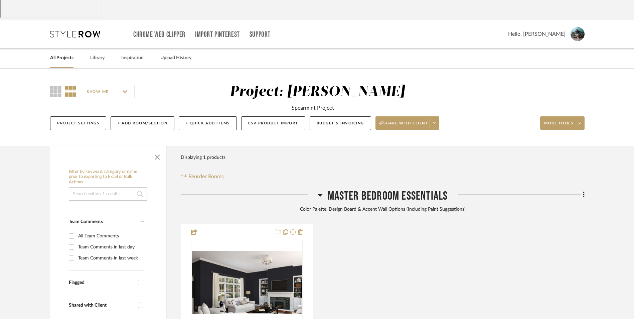
click at [320, 191] on icon at bounding box center [320, 195] width 5 height 8
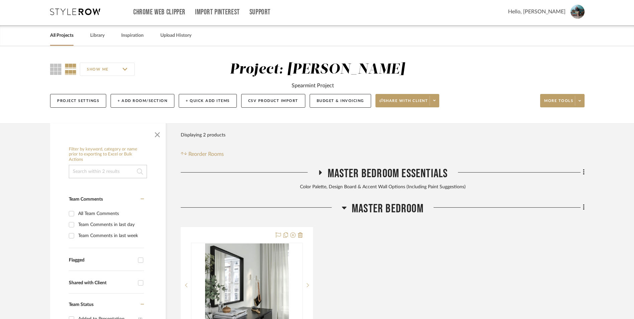
scroll to position [167, 0]
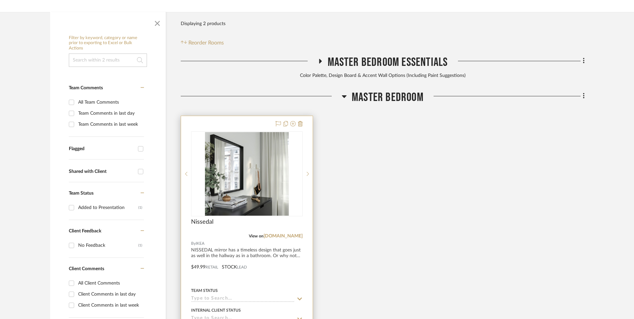
click at [0, 0] on img at bounding box center [0, 0] width 0 height 0
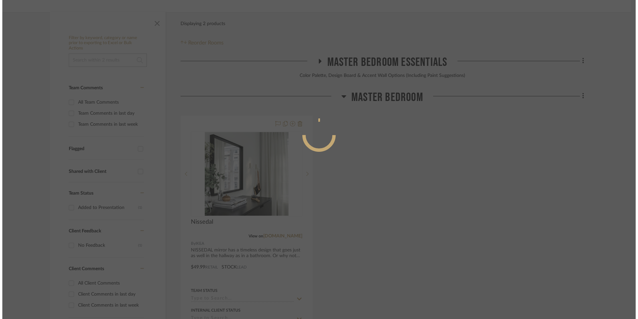
scroll to position [0, 0]
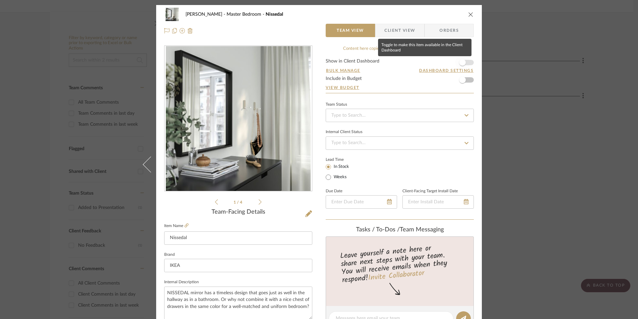
click at [463, 63] on span "button" at bounding box center [462, 62] width 7 height 7
click at [400, 113] on input at bounding box center [400, 115] width 148 height 13
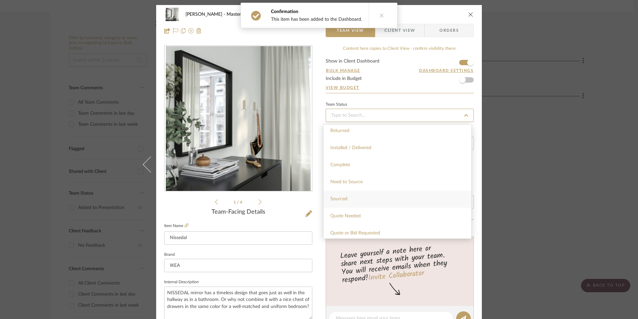
scroll to position [167, 0]
click at [361, 186] on div "Sourced" at bounding box center [398, 187] width 148 height 17
type input "[DATE]"
type input "Sourced"
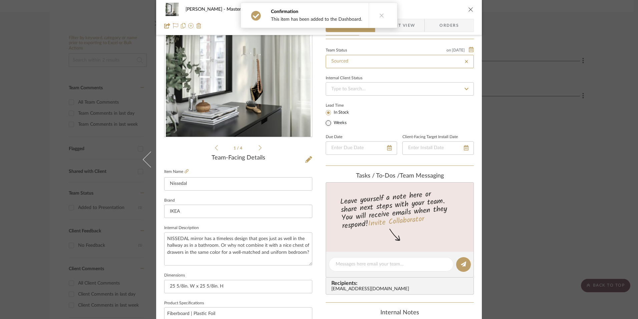
type input "[DATE]"
type input "Sourced"
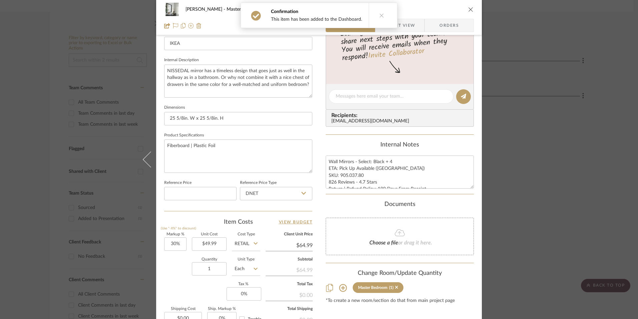
scroll to position [234, 0]
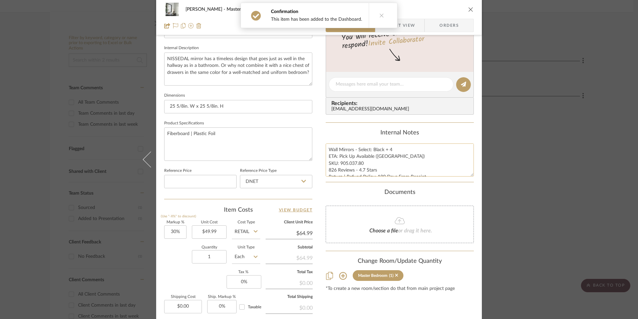
click at [350, 169] on textarea "Wall Mirrors - Select: Black + 4 ETA: Pick Up Available ([GEOGRAPHIC_DATA]) SKU…" at bounding box center [400, 159] width 148 height 33
drag, startPoint x: 362, startPoint y: 162, endPoint x: 339, endPoint y: 163, distance: 22.7
click at [339, 163] on textarea "Wall Mirrors - Select: Black + 4 ETA: Pick Up Available ([GEOGRAPHIC_DATA]) SKU…" at bounding box center [400, 159] width 148 height 33
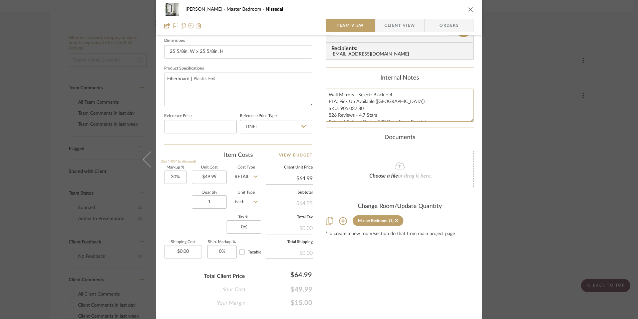
scroll to position [303, 0]
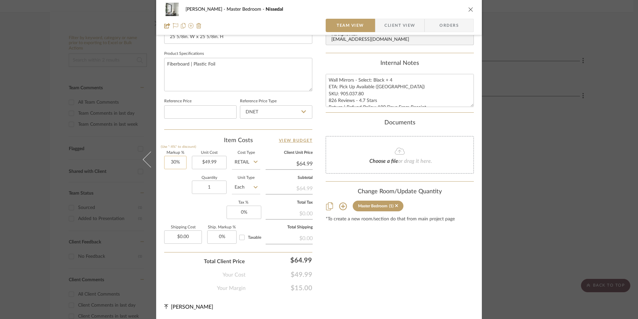
type input "30"
click at [177, 161] on input "30" at bounding box center [175, 162] width 22 height 13
click at [182, 194] on div "Quantity 1 Unit Type Each" at bounding box center [212, 188] width 96 height 24
type input "0%"
type input "$49.99"
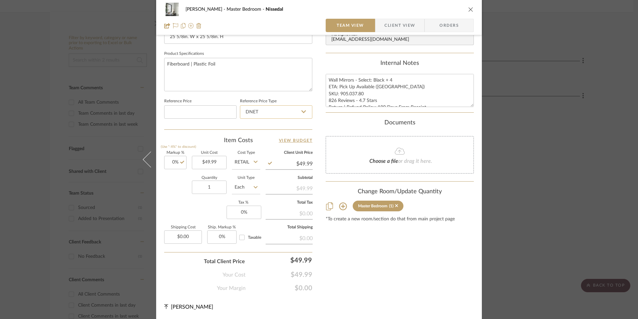
click at [267, 115] on input "DNET" at bounding box center [276, 111] width 72 height 13
click at [260, 151] on div "Retail" at bounding box center [279, 145] width 82 height 17
type input "Retail"
click at [242, 211] on input "0" at bounding box center [244, 211] width 35 height 13
type input "8.25%"
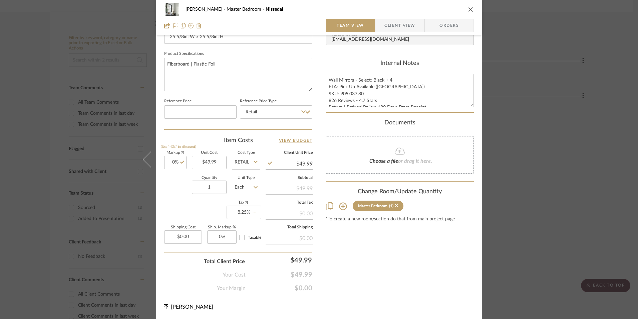
drag, startPoint x: 201, startPoint y: 212, endPoint x: 202, endPoint y: 202, distance: 9.7
click at [201, 210] on div "Markup % (Use "-X%" to discount) 0% Unit Cost $49.99 Cost Type Retail Client Un…" at bounding box center [238, 200] width 148 height 98
click at [212, 188] on input "1" at bounding box center [209, 186] width 35 height 13
type input "4"
click at [173, 197] on div "Quantity 4 Unit Type Each" at bounding box center [212, 188] width 96 height 24
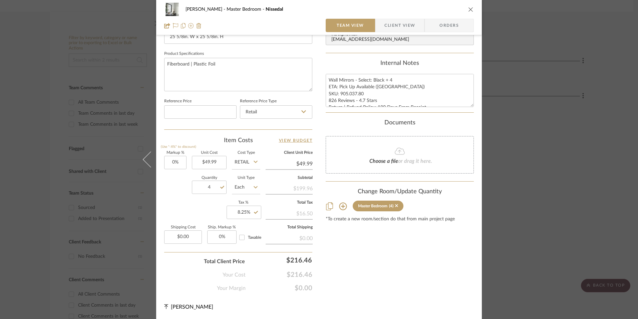
click at [437, 21] on span "Orders" at bounding box center [449, 25] width 34 height 13
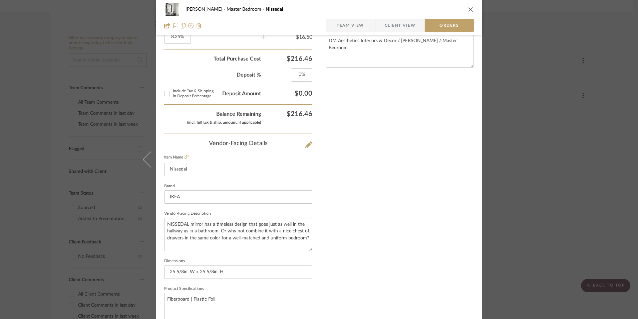
scroll to position [392, 0]
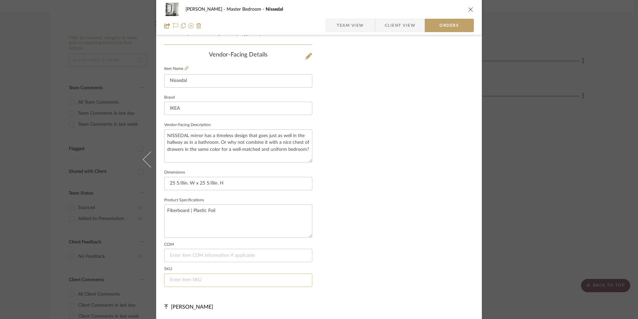
click at [203, 280] on input at bounding box center [238, 279] width 148 height 13
paste input "905.037.80"
type input "905.037.80"
click at [354, 18] on div "[PERSON_NAME] Master Bedroom Nissedal Team View Client View Orders" at bounding box center [319, 17] width 326 height 35
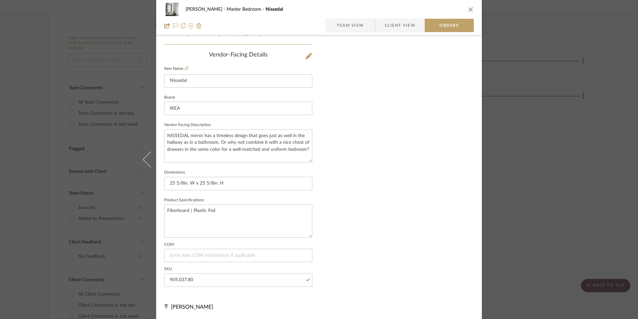
click at [357, 28] on span "Team View" at bounding box center [350, 25] width 27 height 13
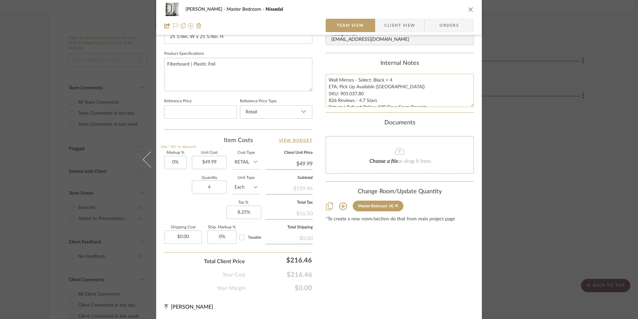
scroll to position [7, 0]
drag, startPoint x: 326, startPoint y: 78, endPoint x: 422, endPoint y: 104, distance: 99.6
click at [435, 107] on textarea "Wall Mirrors - Select: Black + 4 ETA: Pick Up Available ([GEOGRAPHIC_DATA]) SKU…" at bounding box center [400, 90] width 148 height 33
click at [396, 26] on span "Client View" at bounding box center [400, 25] width 31 height 13
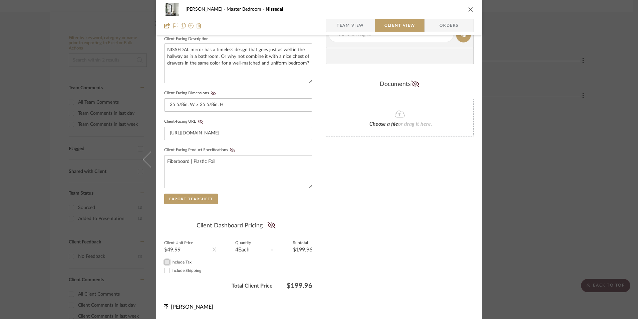
click at [165, 262] on input "Include Tax" at bounding box center [167, 262] width 8 height 8
checkbox input "true"
click at [271, 228] on fa-icon at bounding box center [271, 225] width 8 height 10
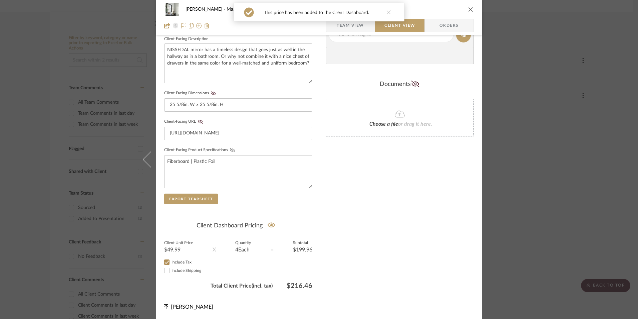
drag, startPoint x: 229, startPoint y: 150, endPoint x: 214, endPoint y: 141, distance: 17.7
click at [230, 150] on icon at bounding box center [232, 150] width 5 height 4
click at [198, 122] on icon at bounding box center [200, 122] width 5 height 4
click at [211, 94] on icon at bounding box center [213, 93] width 5 height 4
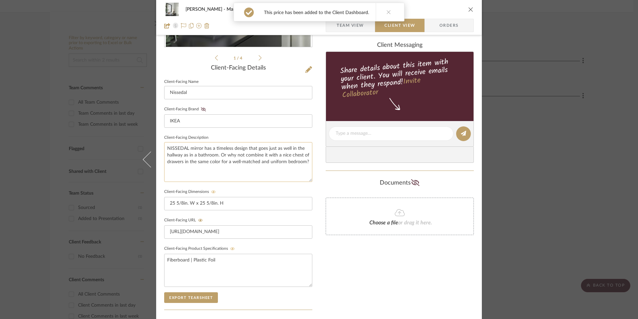
scroll to position [142, 0]
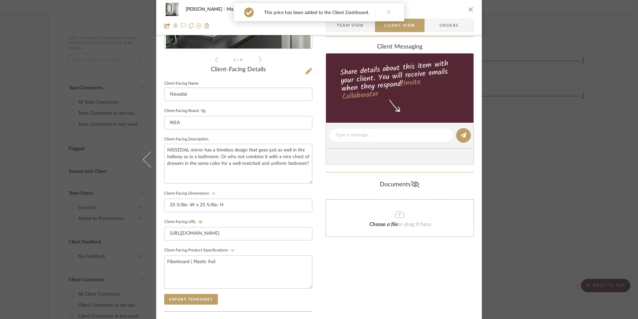
click at [202, 110] on icon at bounding box center [203, 111] width 5 height 4
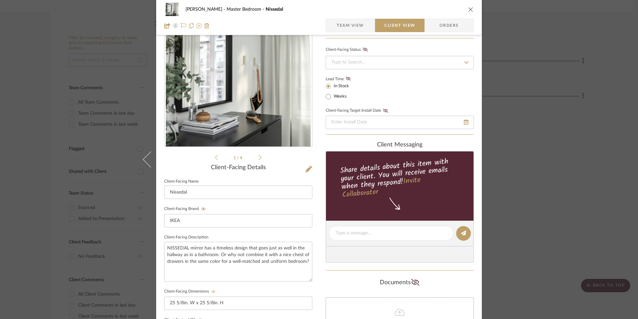
scroll to position [42, 0]
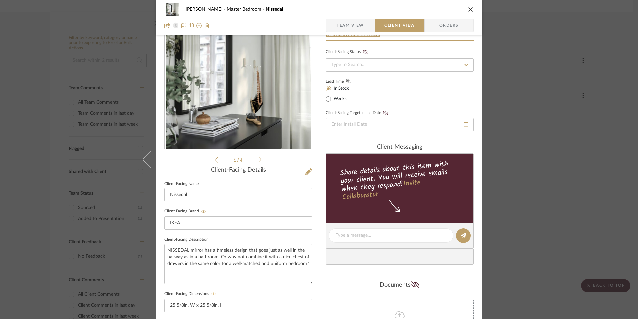
click at [347, 80] on icon at bounding box center [348, 81] width 5 height 4
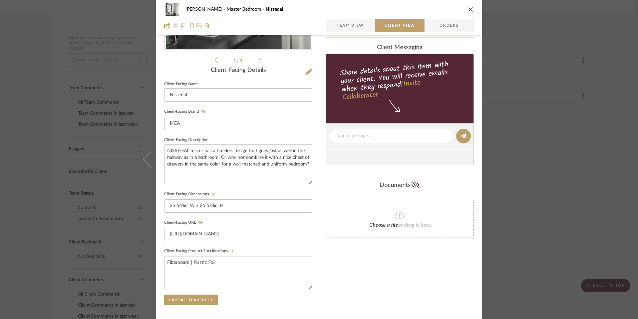
scroll to position [142, 0]
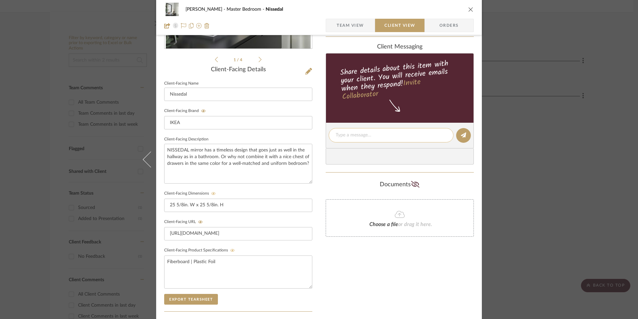
click at [364, 136] on textarea at bounding box center [391, 135] width 111 height 7
paste textarea "Wall Mirrors - Select: Black + 4 ETA: Pick Up Available ([GEOGRAPHIC_DATA]) SKU…"
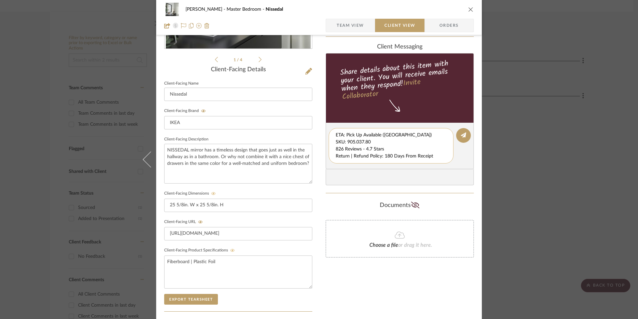
scroll to position [7, 0]
drag, startPoint x: 334, startPoint y: 135, endPoint x: 384, endPoint y: 154, distance: 53.8
click at [443, 163] on div "Wall Mirrors - Select: Black + 4 ETA: Pick Up Available ([GEOGRAPHIC_DATA]) SKU…" at bounding box center [391, 145] width 125 height 35
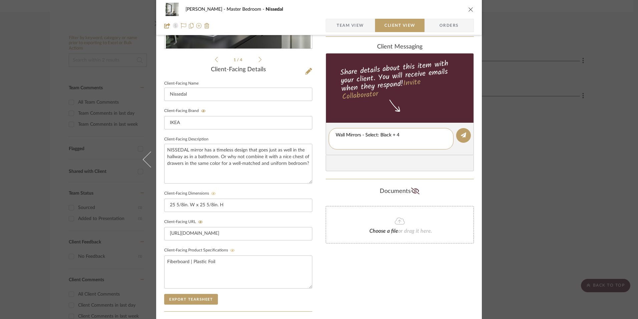
type textarea "Wall Mirrors - Select: Black + 4"
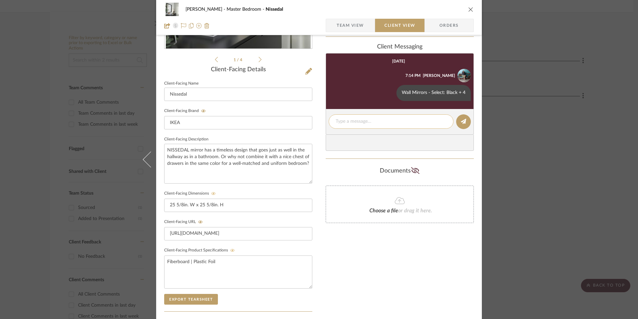
click at [352, 119] on textarea at bounding box center [391, 121] width 111 height 7
paste textarea "ETA: Pick Up Available ([GEOGRAPHIC_DATA]) SKU: 905.037.80 826 Reviews - 4.7 St…"
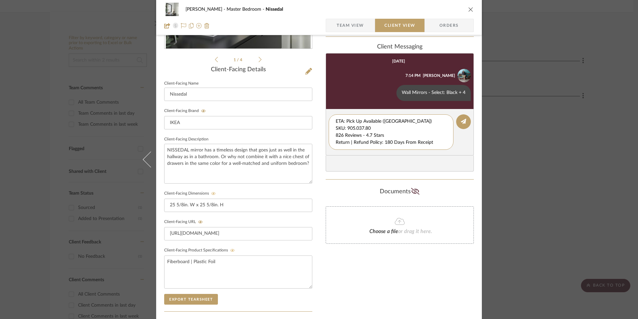
drag, startPoint x: 374, startPoint y: 127, endPoint x: 325, endPoint y: 111, distance: 52.0
click at [326, 111] on editor-of-message "ETA: Pick Up Available ([GEOGRAPHIC_DATA]) SKU: 905.037.80 826 Reviews - 4.7 St…" at bounding box center [400, 132] width 148 height 46
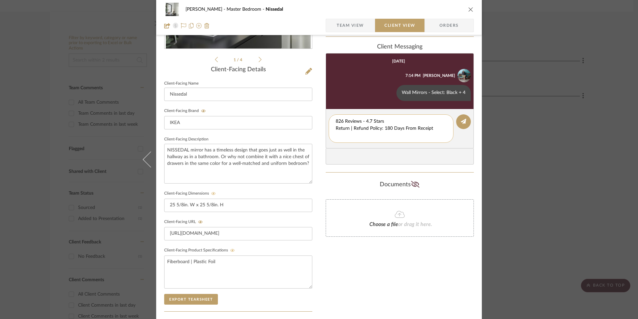
click at [336, 127] on textarea "826 Reviews - 4.7 Stars Return | Refund Policy: 180 Days From Receipt" at bounding box center [391, 128] width 111 height 21
drag, startPoint x: 431, startPoint y: 128, endPoint x: 329, endPoint y: 127, distance: 102.2
click at [329, 127] on div "826 Reviews - 4.7 Stars Return | Refund Policy: 180 Days From Receipt" at bounding box center [391, 124] width 125 height 21
type textarea "826 Reviews - 4.7 Stars"
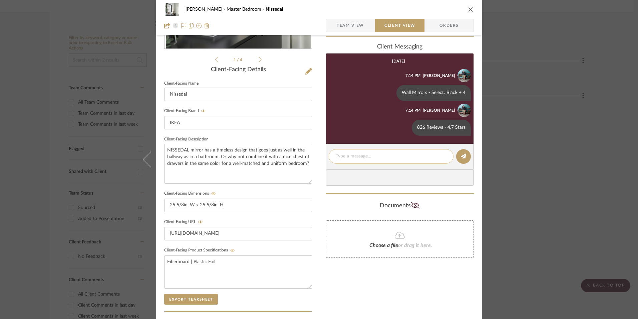
click at [365, 158] on textarea at bounding box center [391, 156] width 111 height 7
paste textarea "Return | Refund Policy: 180 Days From Receipt"
type textarea "Return | Refund Policy: 180 Days From Receipt"
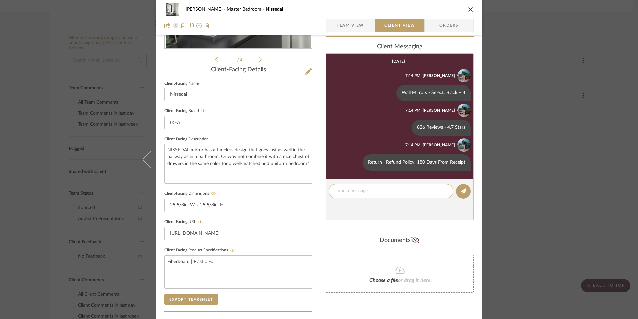
click at [469, 9] on icon "close" at bounding box center [471, 9] width 5 height 5
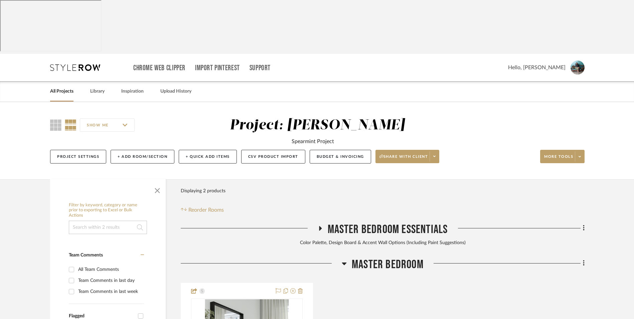
click at [56, 87] on link "All Projects" at bounding box center [61, 91] width 23 height 9
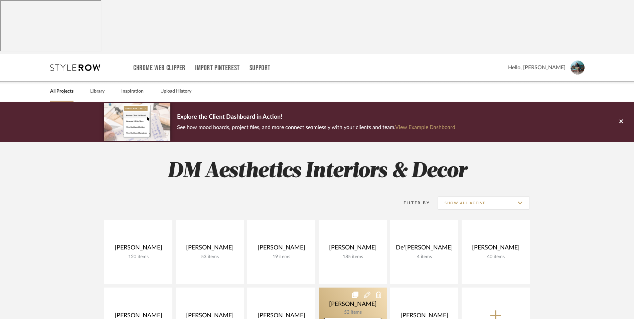
click at [345, 287] on link at bounding box center [353, 319] width 68 height 64
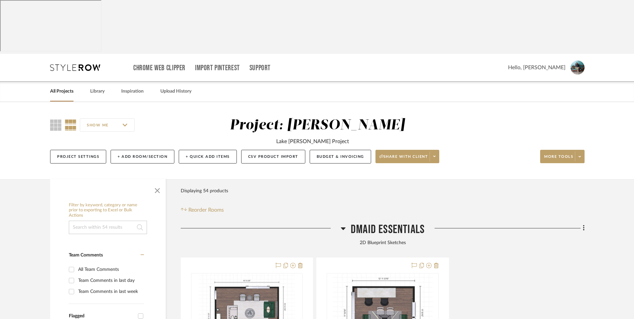
drag, startPoint x: 477, startPoint y: 208, endPoint x: 396, endPoint y: 191, distance: 83.0
click at [342, 227] on icon at bounding box center [343, 228] width 5 height 3
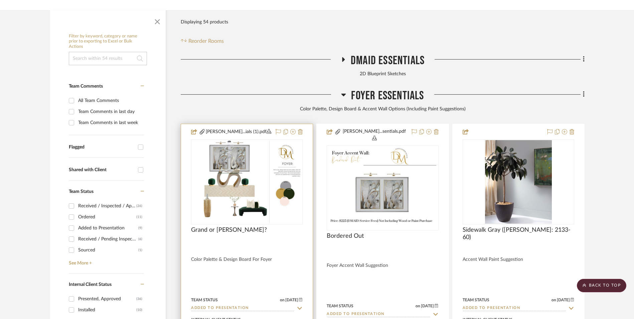
scroll to position [200, 0]
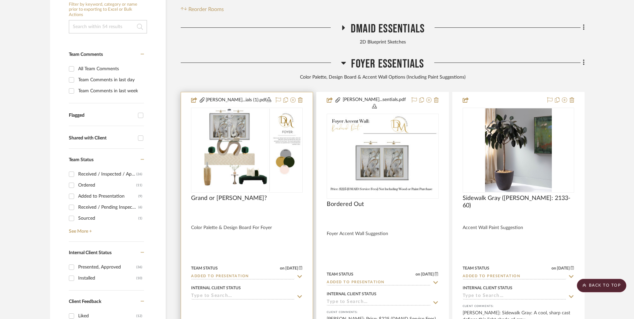
click at [252, 293] on input at bounding box center [243, 296] width 104 height 6
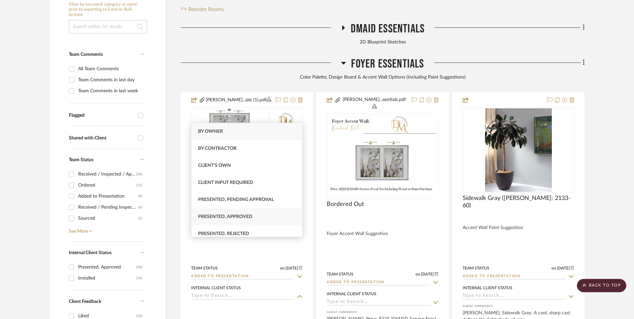
click at [254, 218] on div "Presented, Approved" at bounding box center [246, 216] width 111 height 17
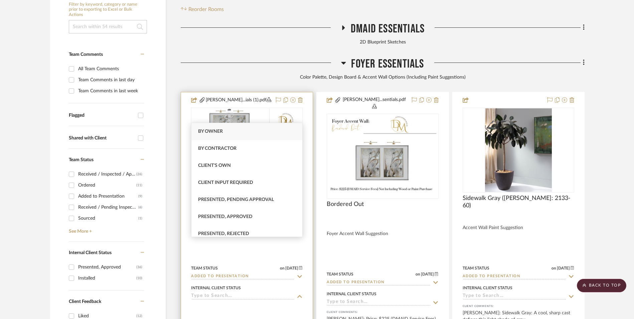
type input "[DATE]"
type input "Presented, Approved"
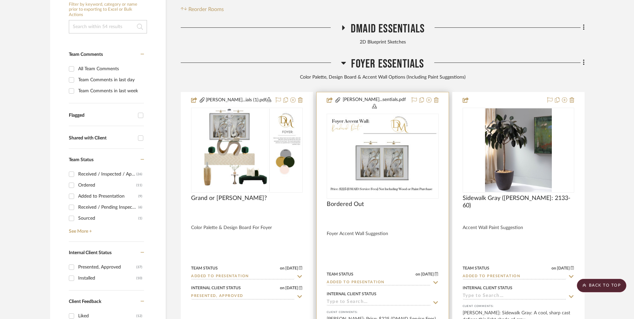
scroll to position [167, 0]
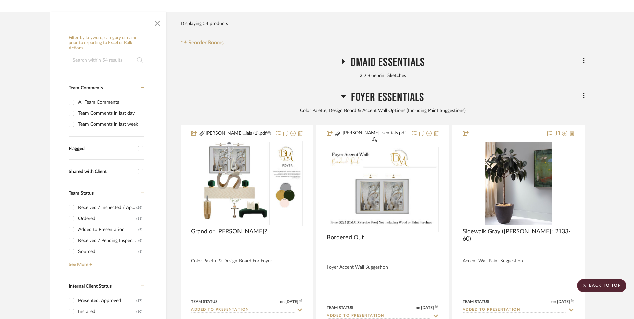
click at [344, 95] on icon at bounding box center [343, 96] width 5 height 3
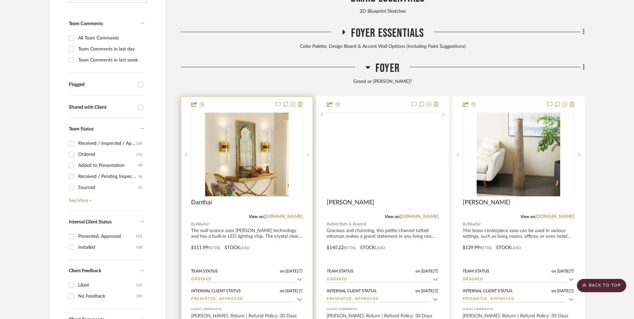
scroll to position [234, 0]
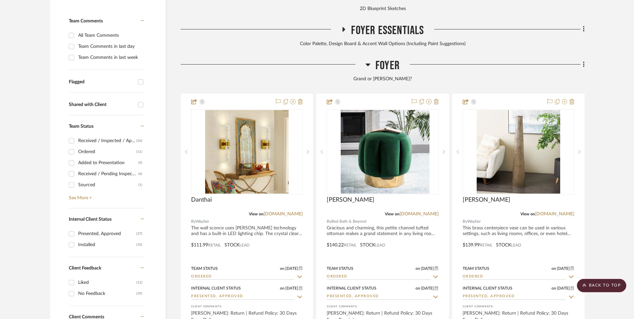
drag, startPoint x: 292, startPoint y: 161, endPoint x: 314, endPoint y: 167, distance: 23.4
click at [291, 211] on link "[DOMAIN_NAME]" at bounding box center [282, 213] width 39 height 5
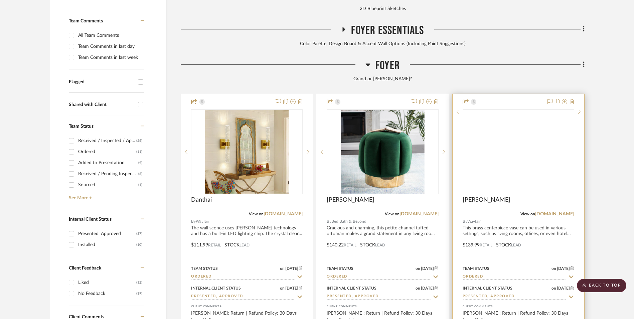
click at [0, 0] on img at bounding box center [0, 0] width 0 height 0
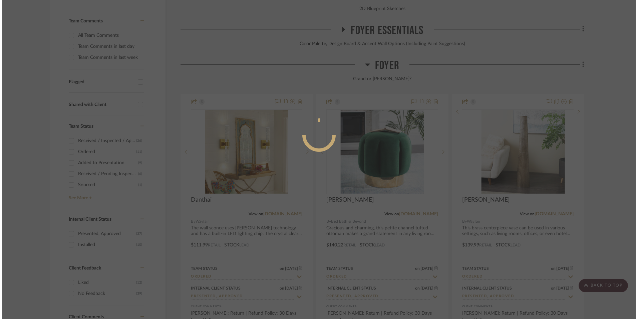
scroll to position [0, 0]
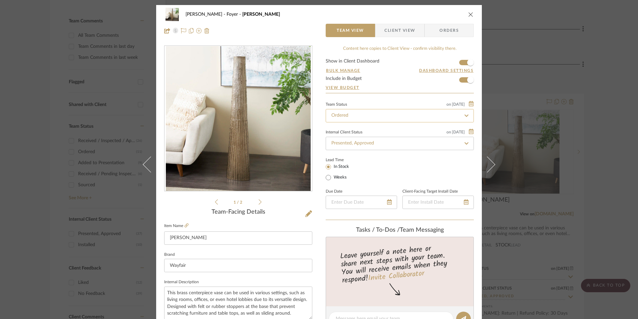
click at [369, 118] on input "Ordered" at bounding box center [400, 115] width 148 height 13
click at [466, 114] on icon at bounding box center [467, 115] width 6 height 5
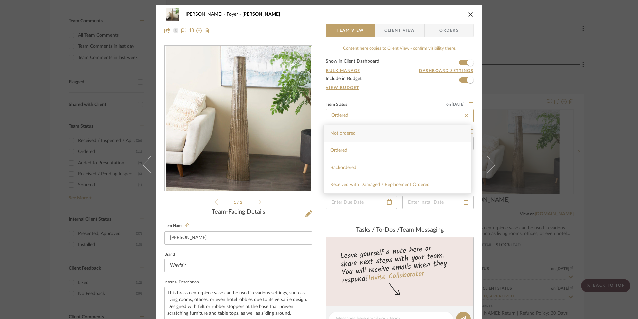
type input "[DATE]"
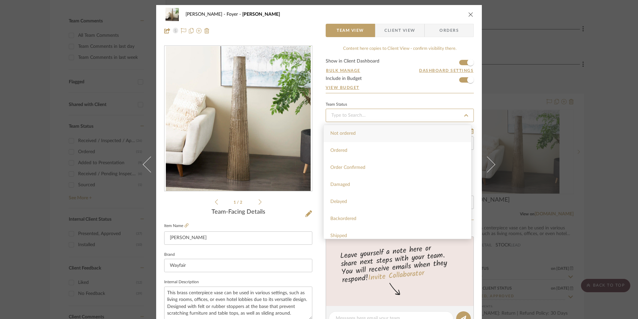
type input "[DATE]"
drag, startPoint x: 348, startPoint y: 200, endPoint x: 309, endPoint y: 179, distance: 44.7
click at [348, 202] on div "Shipped" at bounding box center [398, 202] width 148 height 17
type input "[DATE]"
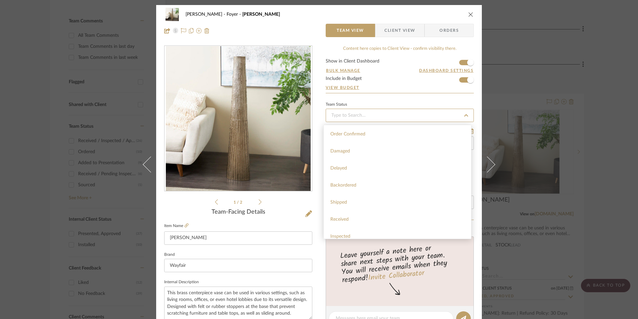
type input "Shipped"
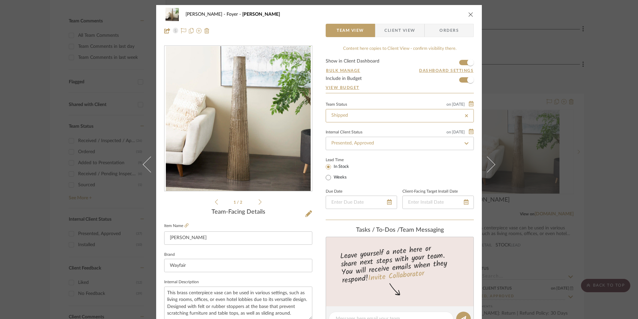
type input "Shipped"
click at [395, 24] on span "Client View" at bounding box center [400, 30] width 31 height 13
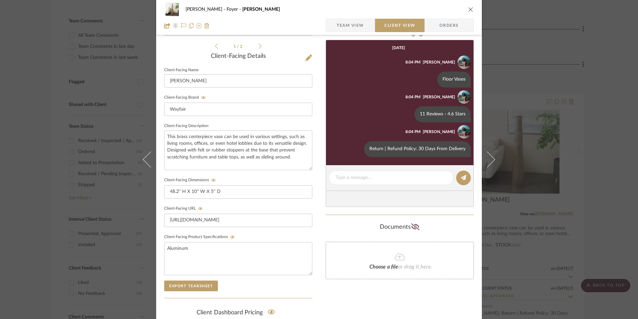
scroll to position [167, 0]
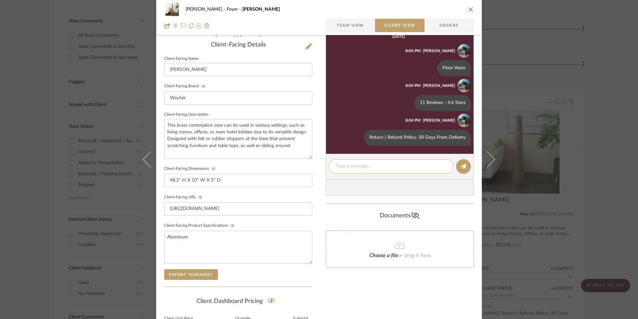
click at [369, 166] on textarea at bounding box center [391, 166] width 111 height 7
paste textarea "Update: Estimated Delivery by FedEx: [DATE]"
drag, startPoint x: 428, startPoint y: 165, endPoint x: 412, endPoint y: 165, distance: 16.0
click at [412, 165] on textarea "Update: Estimated Delivery by FedEx: [DATE]" at bounding box center [391, 170] width 111 height 14
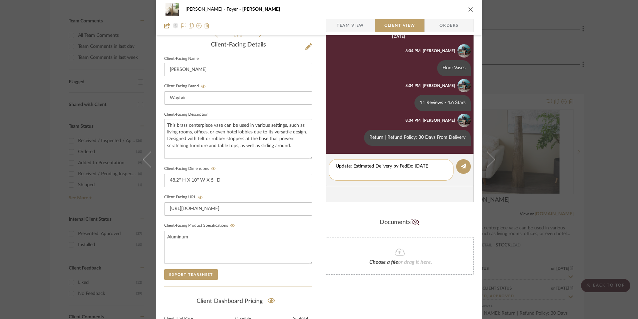
drag, startPoint x: 434, startPoint y: 165, endPoint x: 428, endPoint y: 165, distance: 6.7
click at [428, 165] on textarea "Update: Estimated Delivery by FedEx: [DATE]" at bounding box center [391, 170] width 111 height 14
click at [361, 172] on textarea "Update: Estimated Delivery by FedEx: [DATE]" at bounding box center [391, 170] width 111 height 14
type textarea "Update: Estimated Delivery by FedEx: [DATE]."
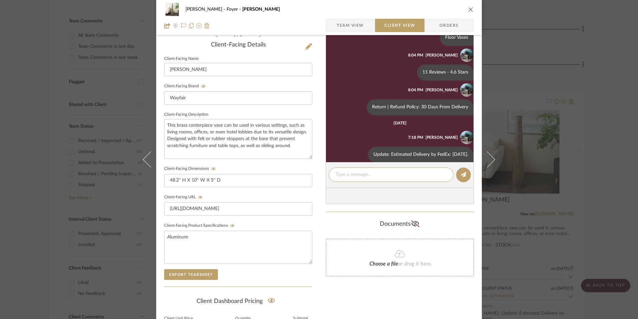
scroll to position [44, 0]
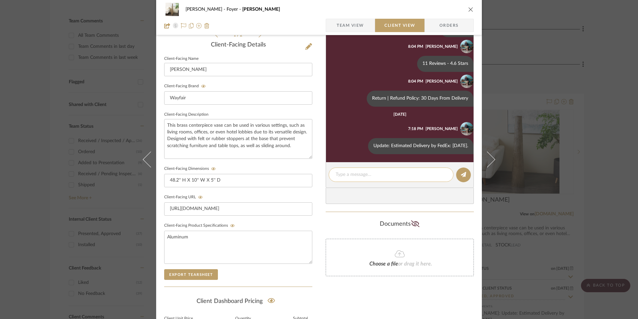
click at [382, 175] on textarea at bounding box center [391, 174] width 111 height 7
paste textarea "Update: Tracking No.: 723656680654"
drag, startPoint x: 411, startPoint y: 173, endPoint x: 380, endPoint y: 173, distance: 31.1
click at [380, 173] on textarea "Update: Tracking No.: 723656680654" at bounding box center [391, 174] width 111 height 7
paste textarea "884067606580"
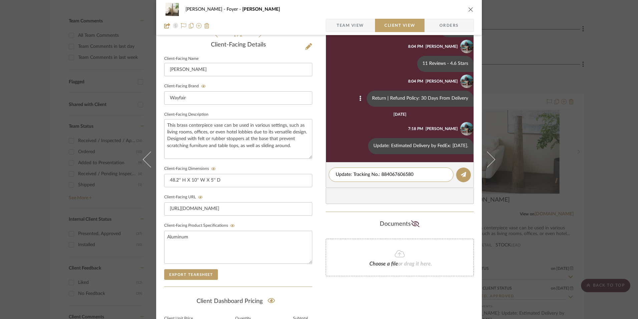
type textarea "Update: Tracking No.: 884067606580."
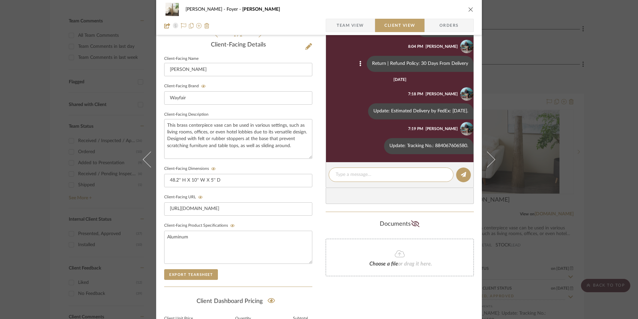
scroll to position [79, 0]
click at [469, 9] on icon "close" at bounding box center [471, 9] width 5 height 5
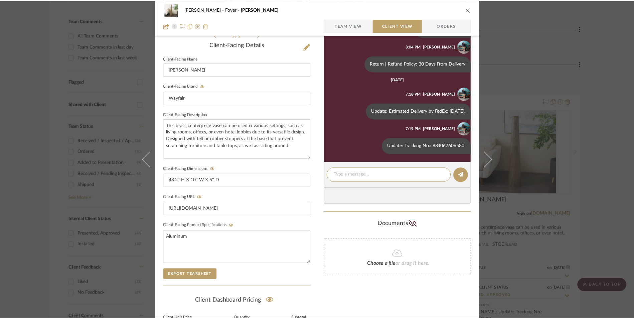
scroll to position [234, 0]
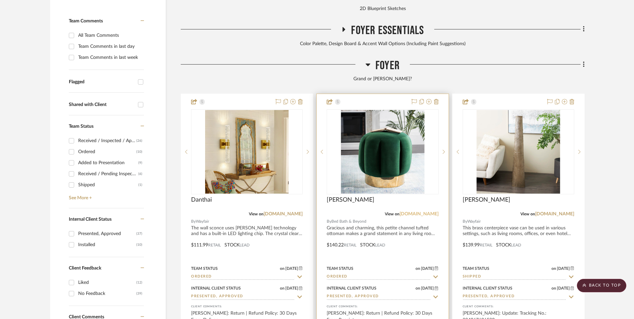
click at [423, 211] on link "[DOMAIN_NAME]" at bounding box center [418, 213] width 39 height 5
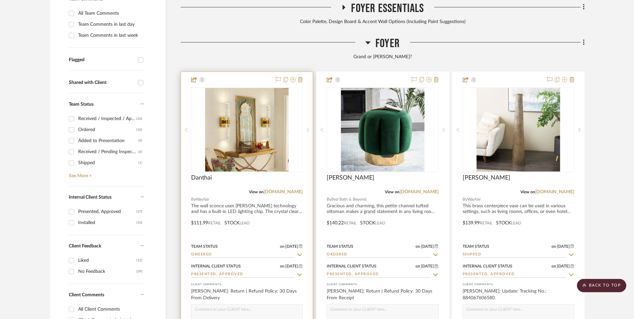
scroll to position [267, 0]
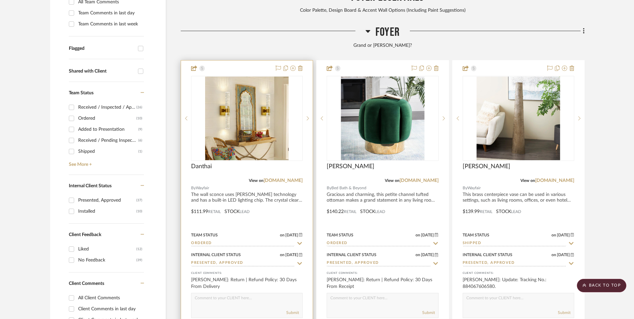
click at [236, 240] on input "Ordered" at bounding box center [243, 243] width 104 height 6
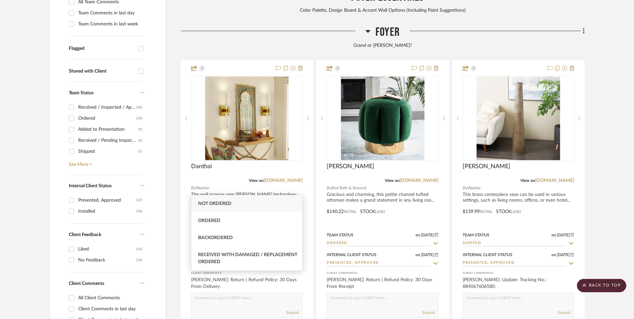
drag, startPoint x: 298, startPoint y: 189, endPoint x: 259, endPoint y: 196, distance: 39.0
click at [298, 240] on icon at bounding box center [300, 242] width 6 height 5
type input "[DATE]"
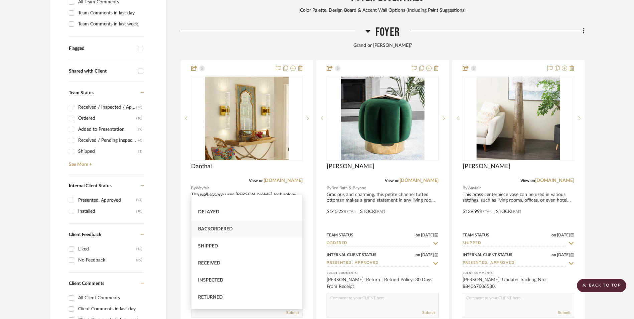
scroll to position [67, 0]
click at [241, 236] on div "Shipped" at bounding box center [246, 238] width 111 height 17
type input "Shipped"
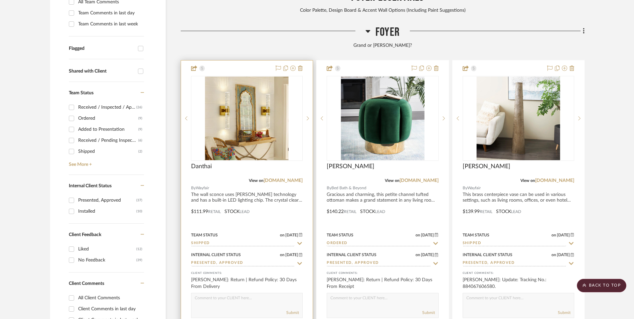
click at [0, 0] on img at bounding box center [0, 0] width 0 height 0
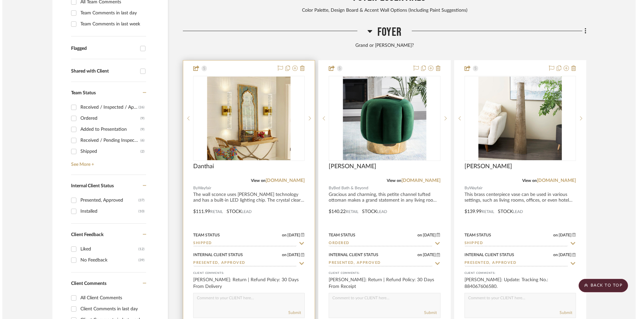
scroll to position [0, 0]
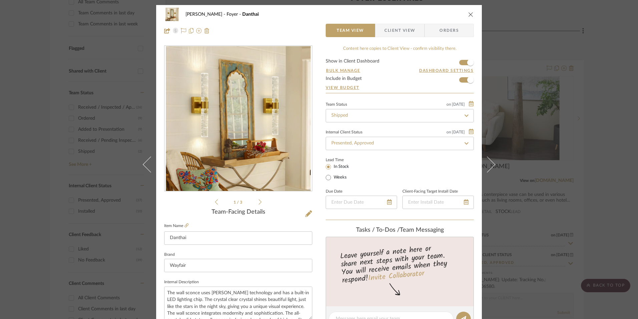
click at [394, 31] on span "Client View" at bounding box center [400, 30] width 31 height 13
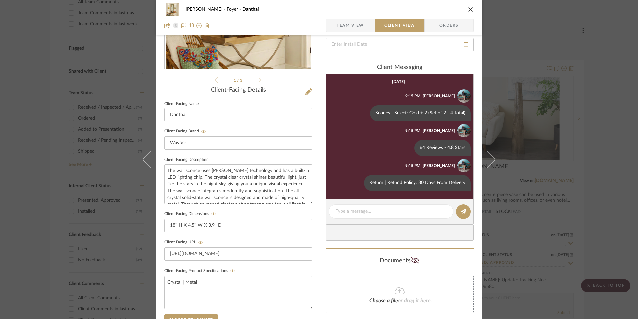
scroll to position [134, 0]
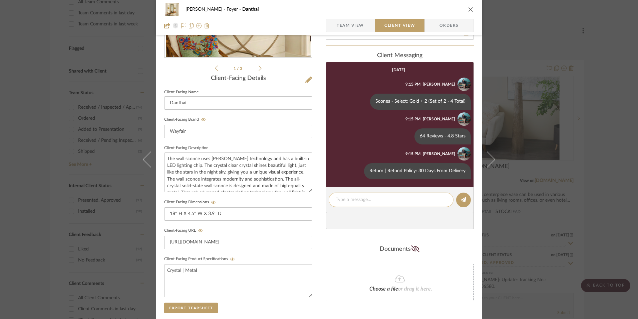
click at [366, 201] on textarea at bounding box center [391, 199] width 111 height 7
paste textarea "Update: Estimated Delivery by FedEx: [DATE]"
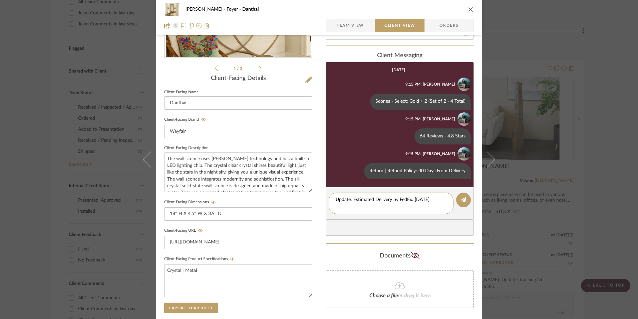
scroll to position [0, 0]
drag, startPoint x: 428, startPoint y: 199, endPoint x: 413, endPoint y: 199, distance: 15.7
click at [413, 199] on textarea "Update: Estimated Delivery by FedEx: [DATE]" at bounding box center [391, 203] width 111 height 14
drag, startPoint x: 363, startPoint y: 205, endPoint x: 356, endPoint y: 206, distance: 6.4
click at [356, 206] on textarea "Update: Estimated Delivery by FedEx: [DATE]" at bounding box center [391, 203] width 111 height 14
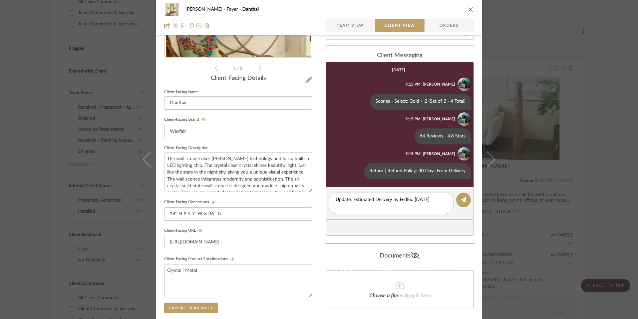
click at [377, 206] on textarea "Update: Estimated Delivery by FedEx: [DATE]" at bounding box center [391, 203] width 111 height 14
type textarea "Update: Estimated Delivery by FedEx: [DATE]. (Partially Shipped)"
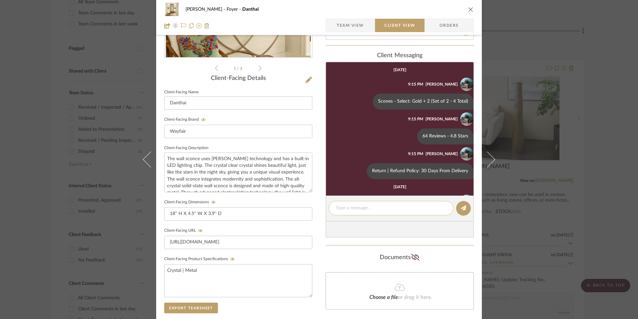
scroll to position [44, 0]
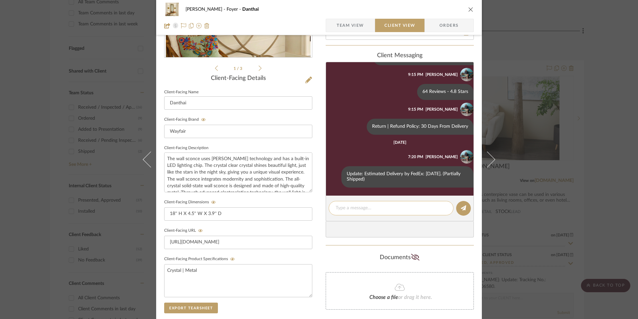
click at [368, 207] on textarea at bounding box center [391, 207] width 111 height 7
paste textarea "Update: Tracking No.: 723656680654"
drag, startPoint x: 412, startPoint y: 206, endPoint x: 380, endPoint y: 206, distance: 32.4
click at [380, 206] on textarea "Update: Tracking No.: 723656680654" at bounding box center [391, 207] width 111 height 7
paste textarea "392808691301"
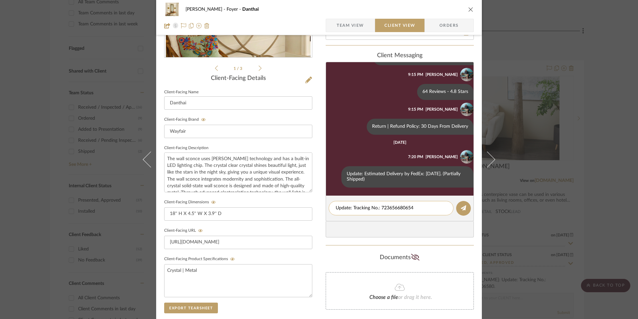
type textarea "Update: Tracking No.: 392808691301"
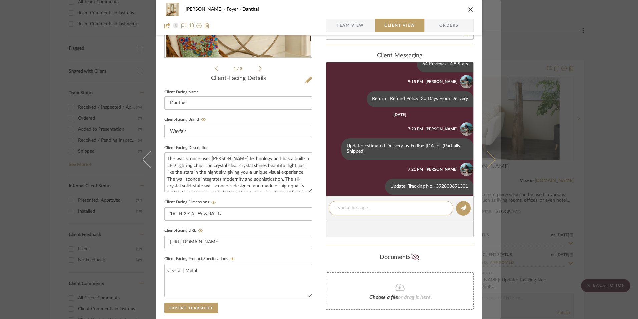
scroll to position [79, 0]
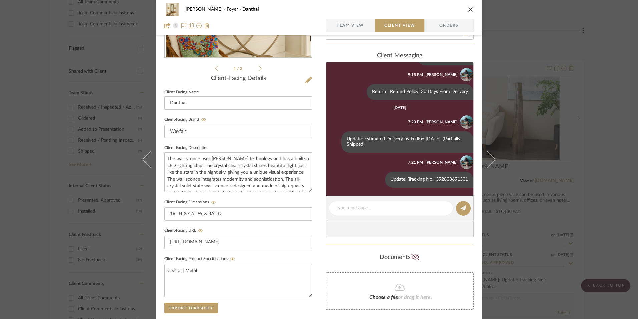
click at [469, 12] on icon "close" at bounding box center [471, 9] width 5 height 5
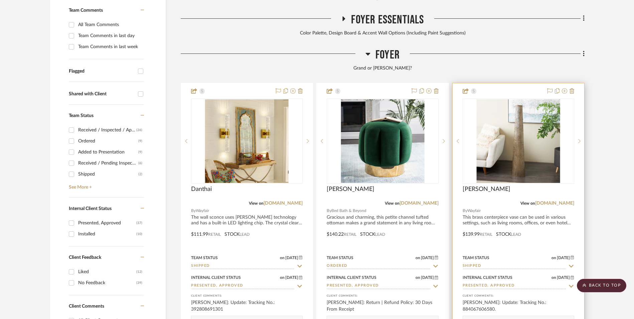
scroll to position [234, 0]
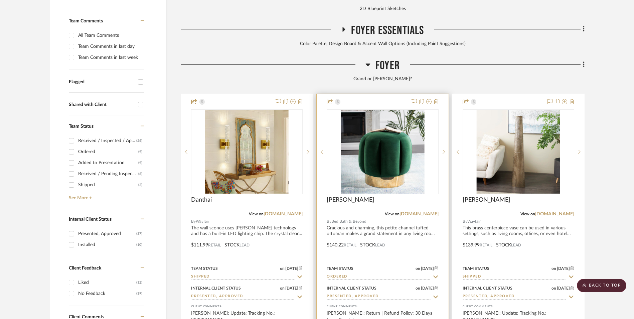
click at [381, 119] on img "0" at bounding box center [382, 151] width 83 height 83
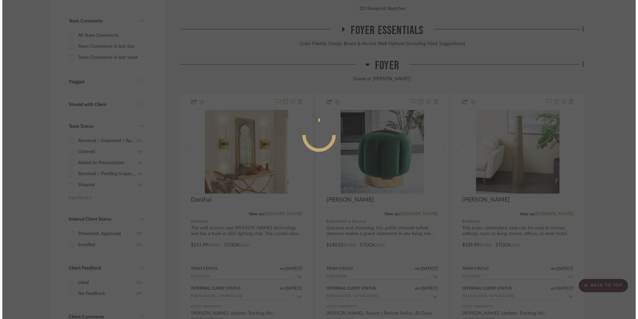
scroll to position [0, 0]
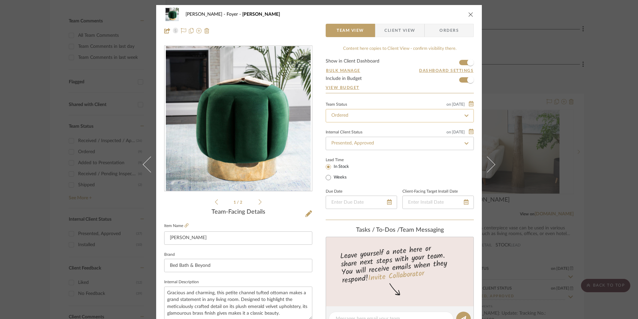
click at [404, 115] on input "Ordered" at bounding box center [400, 115] width 148 height 13
click at [465, 114] on icon at bounding box center [466, 115] width 3 height 3
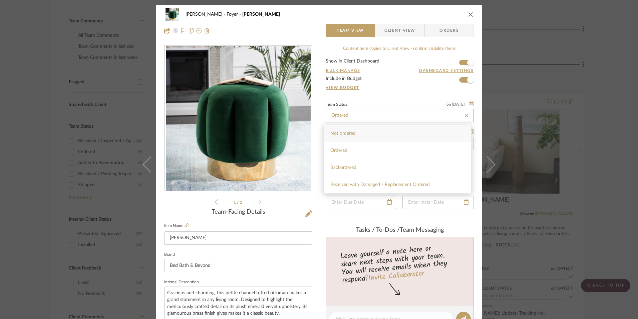
type input "[DATE]"
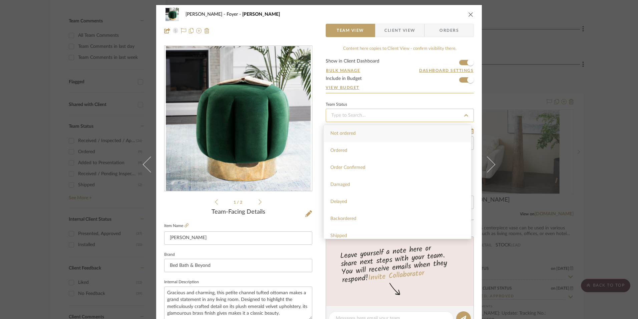
type input "[DATE]"
click at [352, 169] on div "Shipped" at bounding box center [398, 168] width 148 height 17
type input "[DATE]"
type input "Shipped"
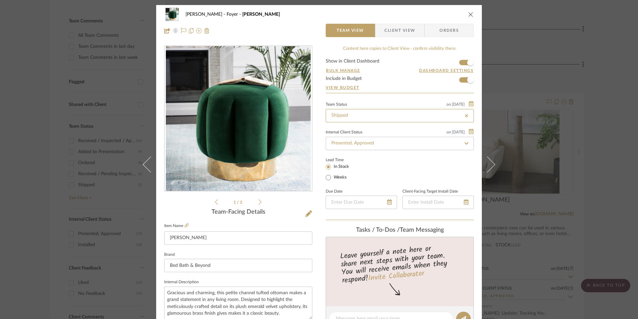
type input "Shipped"
click at [396, 35] on span "Client View" at bounding box center [400, 30] width 31 height 13
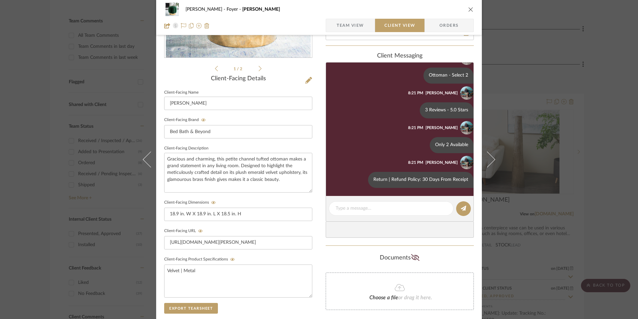
scroll to position [134, 0]
click at [353, 208] on textarea at bounding box center [391, 207] width 111 height 7
paste textarea "Update: Estimated Delivery by UPS: [DATE]"
drag, startPoint x: 424, startPoint y: 207, endPoint x: 409, endPoint y: 206, distance: 15.7
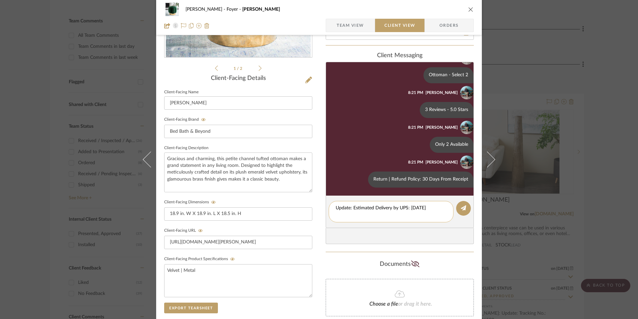
click at [409, 206] on textarea "Update: Estimated Delivery by UPS: [DATE]" at bounding box center [391, 211] width 111 height 14
drag, startPoint x: 362, startPoint y: 215, endPoint x: 358, endPoint y: 214, distance: 4.1
click at [358, 214] on textarea "Update: Estimated Delivery by UPS: [DATE]" at bounding box center [391, 211] width 111 height 14
type textarea "Update: Estimated Delivery by UPS: [DATE]."
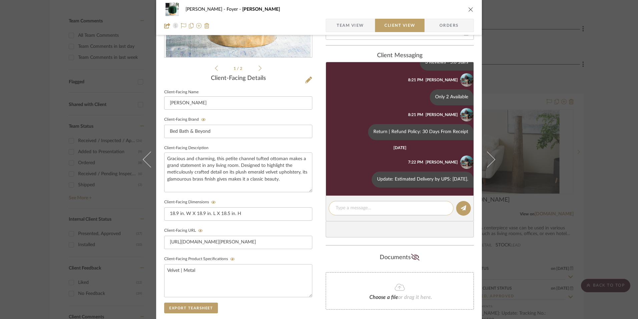
click at [364, 207] on textarea at bounding box center [391, 207] width 111 height 7
paste textarea "Update: Tracking No.: 723656680654"
drag, startPoint x: 410, startPoint y: 206, endPoint x: 380, endPoint y: 207, distance: 30.7
click at [380, 207] on textarea "Update: Tracking No.: 723656680654" at bounding box center [391, 207] width 111 height 7
paste textarea "1ZA8H9590308367222"
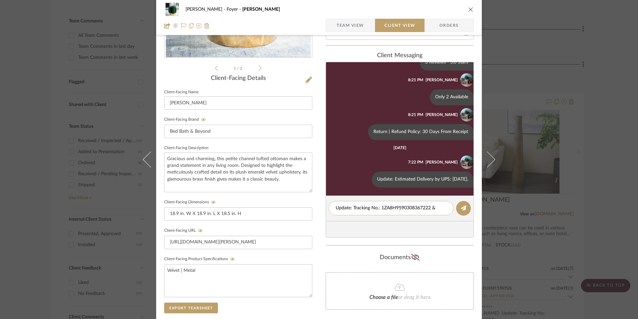
click at [439, 206] on textarea "Update: Tracking No.: 1ZA8H9590308367222 &" at bounding box center [391, 207] width 111 height 7
paste textarea "1ZA8H9590323178998"
type textarea "Update: Tracking No.: 1ZA8H9590308367222 & 1ZA8H9590323178998."
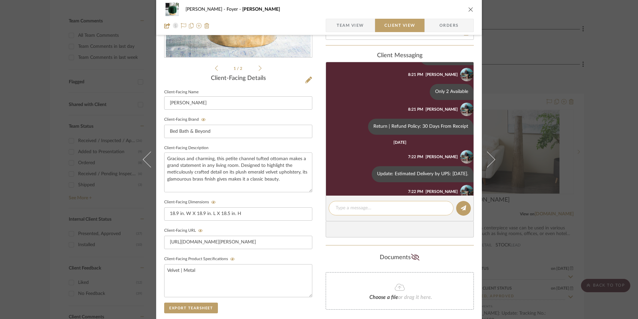
scroll to position [119, 0]
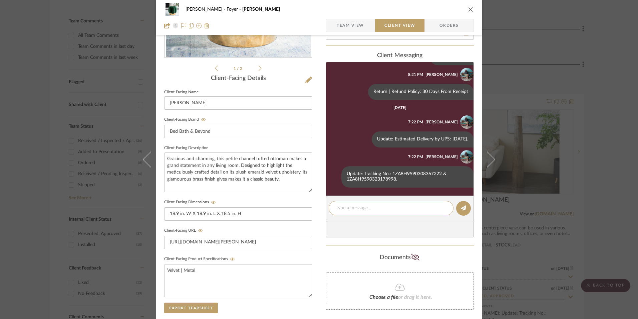
click at [469, 11] on icon "close" at bounding box center [471, 9] width 5 height 5
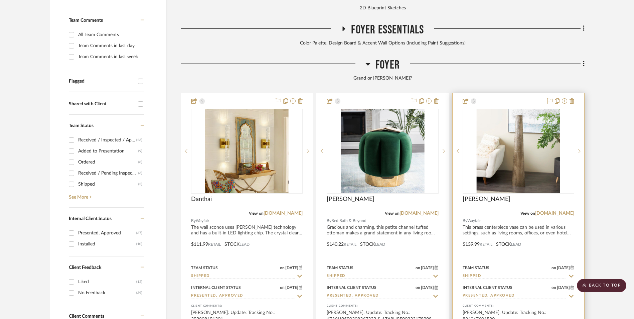
scroll to position [234, 0]
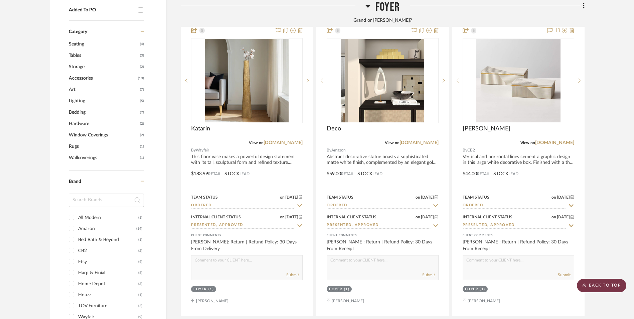
click at [607, 289] on scroll-to-top-button "BACK TO TOP" at bounding box center [601, 284] width 49 height 13
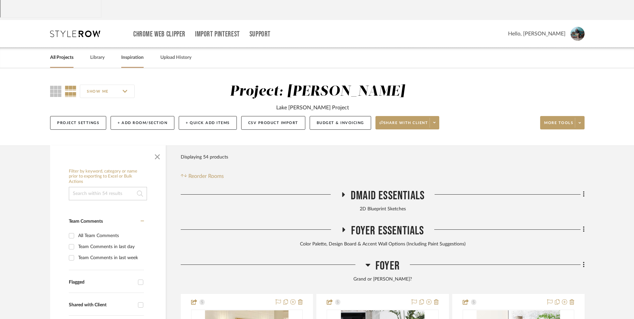
scroll to position [0, 0]
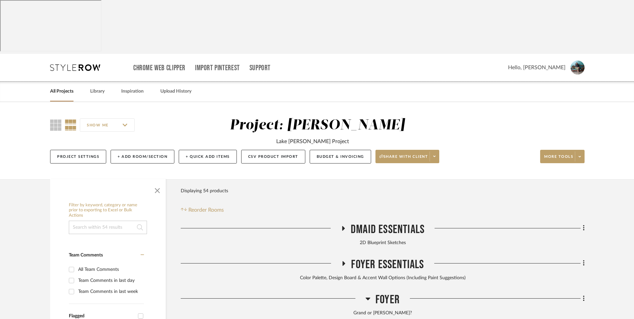
drag, startPoint x: 65, startPoint y: 36, endPoint x: 129, endPoint y: 54, distance: 66.4
click at [65, 87] on link "All Projects" at bounding box center [61, 91] width 23 height 9
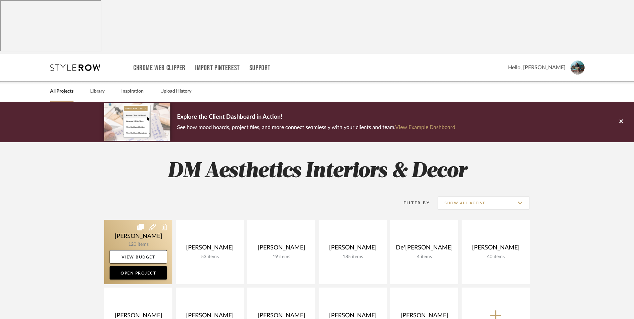
click at [131, 219] on link at bounding box center [138, 251] width 68 height 64
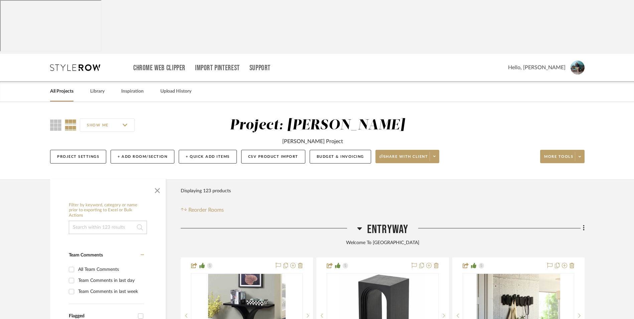
click at [358, 224] on icon at bounding box center [359, 228] width 5 height 8
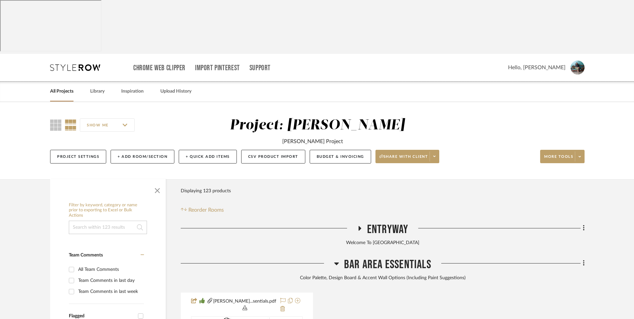
click at [337, 259] on icon at bounding box center [336, 263] width 5 height 8
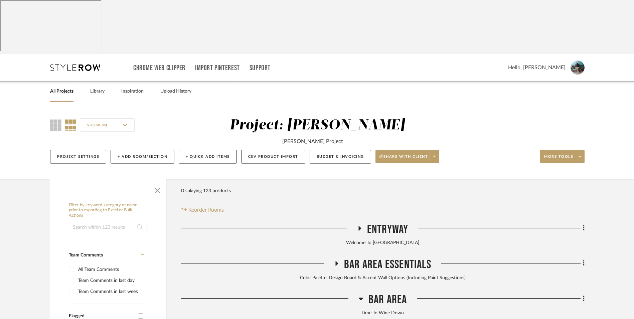
scroll to position [100, 0]
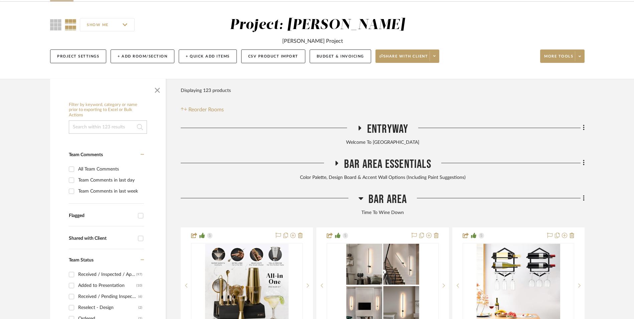
click at [362, 197] on icon at bounding box center [360, 198] width 5 height 3
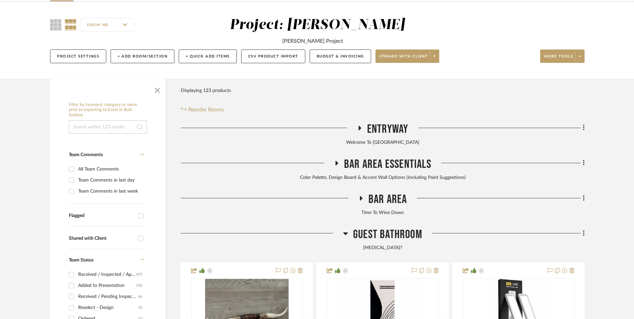
click at [347, 229] on icon at bounding box center [345, 233] width 5 height 8
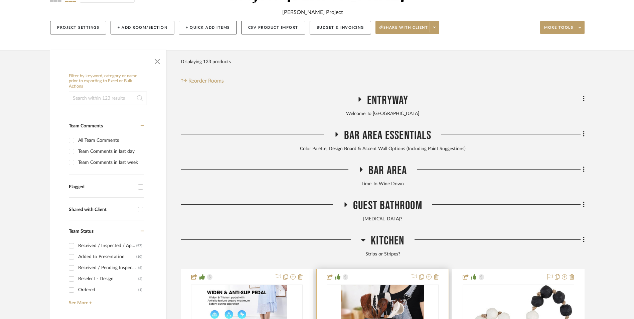
scroll to position [167, 0]
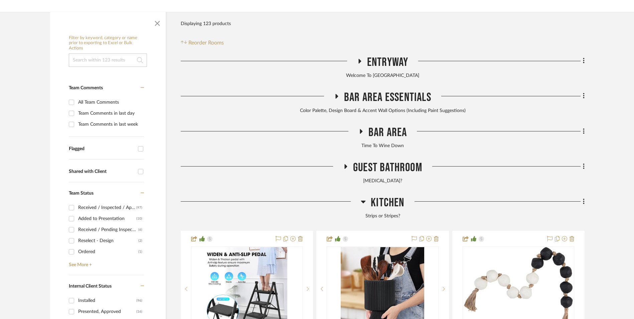
click at [363, 200] on icon at bounding box center [363, 201] width 5 height 3
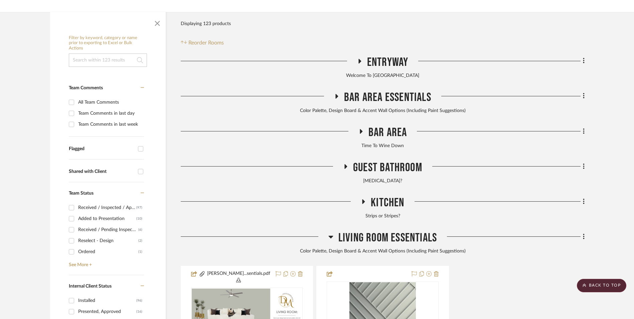
click at [332, 232] on icon at bounding box center [330, 236] width 5 height 8
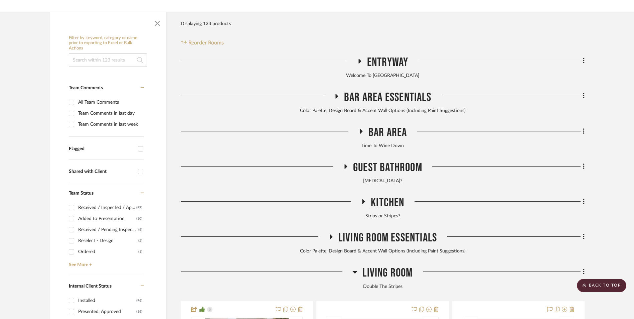
click at [355, 270] on icon at bounding box center [355, 271] width 5 height 3
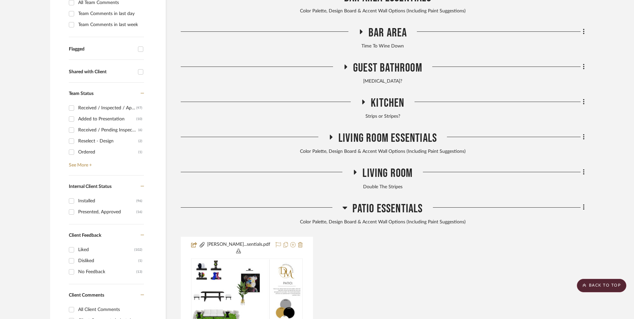
scroll to position [267, 0]
drag, startPoint x: 345, startPoint y: 156, endPoint x: 372, endPoint y: 167, distance: 28.7
click at [345, 204] on fa-icon at bounding box center [344, 209] width 5 height 10
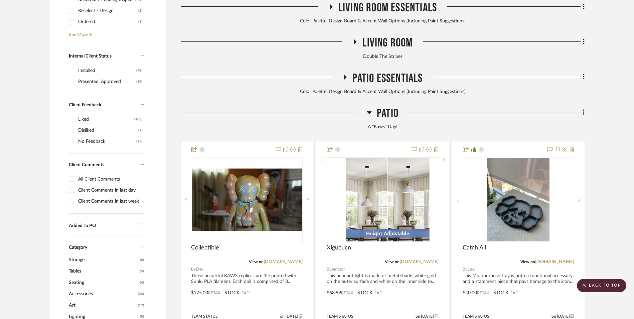
scroll to position [401, 0]
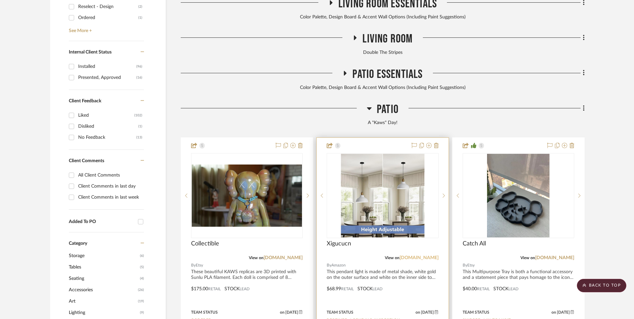
click at [422, 255] on link "[DOMAIN_NAME]" at bounding box center [418, 257] width 39 height 5
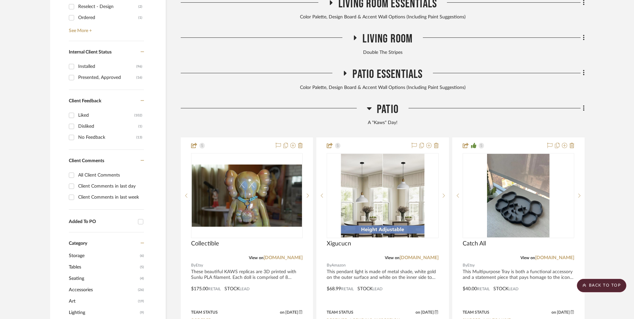
click at [369, 107] on icon at bounding box center [369, 108] width 5 height 3
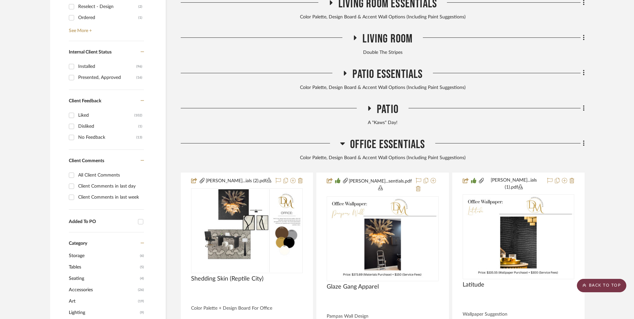
click at [609, 285] on scroll-to-top-button "BACK TO TOP" at bounding box center [601, 284] width 49 height 13
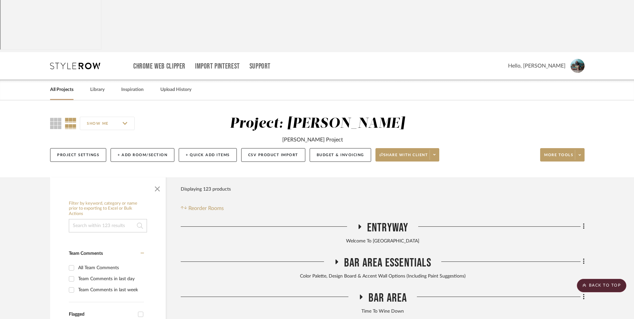
scroll to position [0, 0]
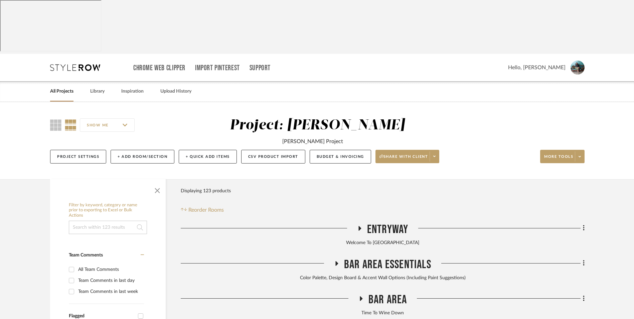
click at [67, 87] on link "All Projects" at bounding box center [61, 91] width 23 height 9
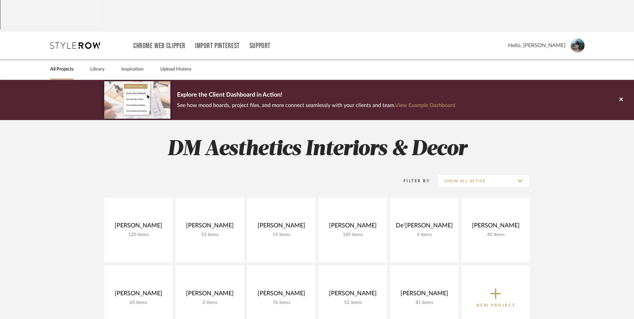
scroll to position [33, 0]
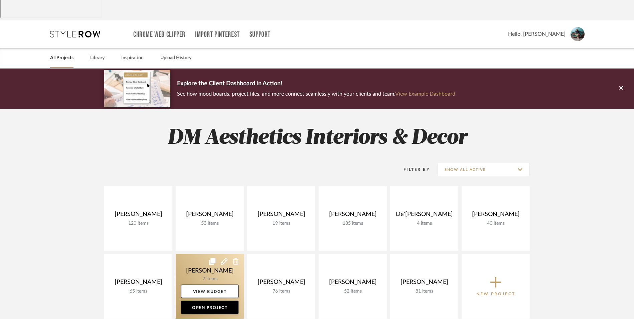
click at [199, 254] on link at bounding box center [210, 286] width 68 height 64
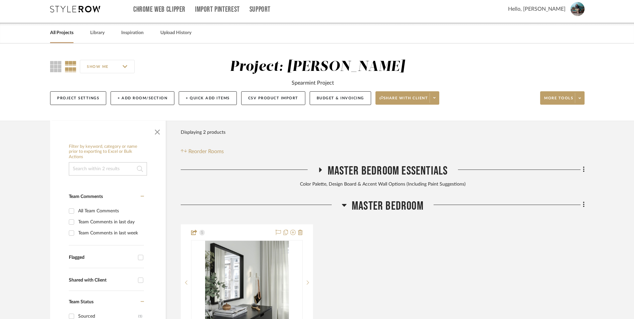
scroll to position [67, 0]
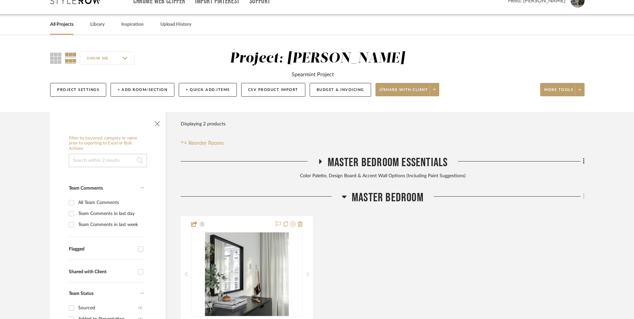
click at [583, 192] on icon at bounding box center [584, 195] width 2 height 7
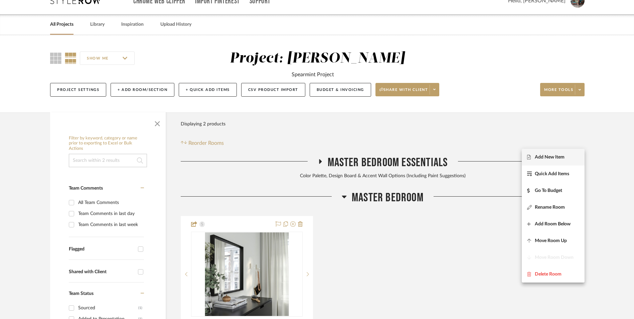
click at [563, 160] on button "Add New Item" at bounding box center [553, 157] width 63 height 17
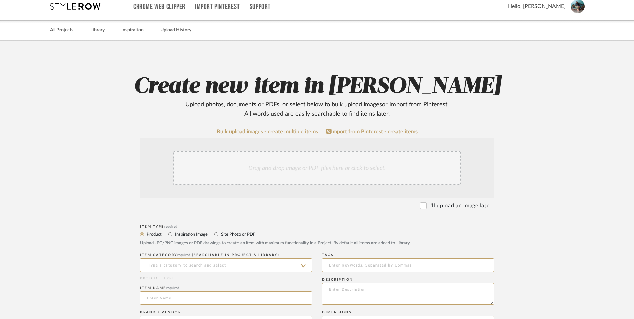
scroll to position [134, 0]
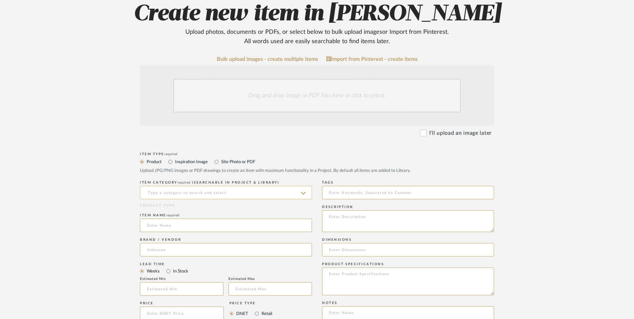
click at [195, 186] on input at bounding box center [226, 192] width 172 height 13
click at [194, 156] on div "Pendants" at bounding box center [225, 155] width 171 height 17
type input "Pendants"
click at [177, 218] on input at bounding box center [226, 224] width 172 height 13
type input "X"
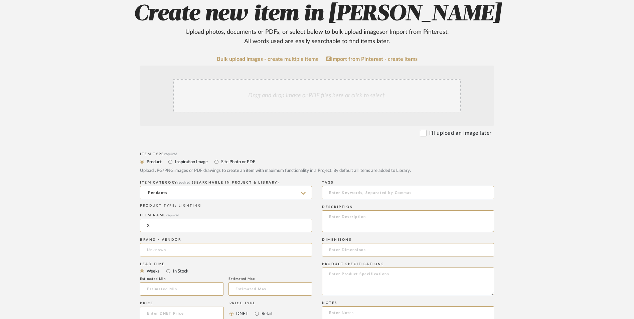
click at [189, 243] on input at bounding box center [226, 249] width 172 height 13
click at [186, 211] on mat-option "Amazon" at bounding box center [225, 212] width 171 height 17
type input "Amazon"
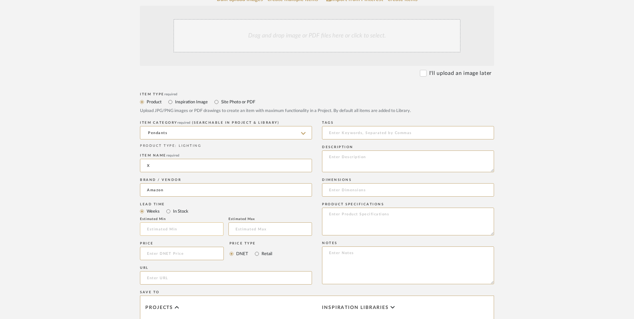
scroll to position [200, 0]
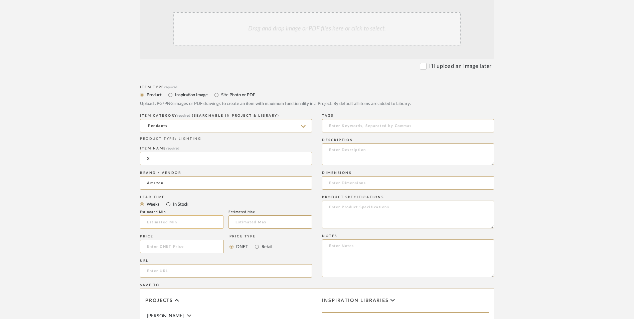
click at [168, 200] on input "In Stock" at bounding box center [168, 204] width 8 height 8
radio input "true"
drag, startPoint x: 257, startPoint y: 193, endPoint x: 219, endPoint y: 196, distance: 38.9
click at [250, 239] on mat-radio-group "DNET Retail" at bounding box center [250, 245] width 43 height 13
click at [201, 239] on input at bounding box center [182, 245] width 84 height 13
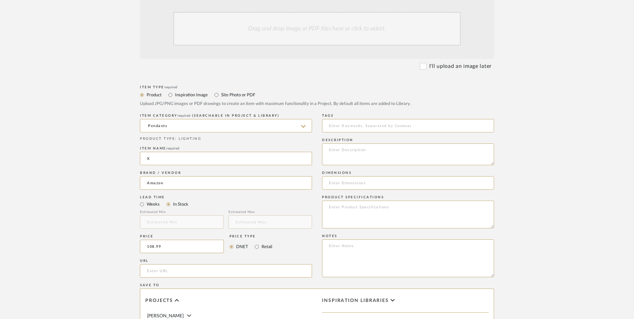
type input "$108.99"
click at [136, 214] on form "Bulk upload images - create multiple items Import from Pinterest - create items…" at bounding box center [316, 231] width 425 height 484
click at [178, 264] on input "url" at bounding box center [226, 270] width 172 height 13
paste input "[URL][DOMAIN_NAME][PERSON_NAME]"
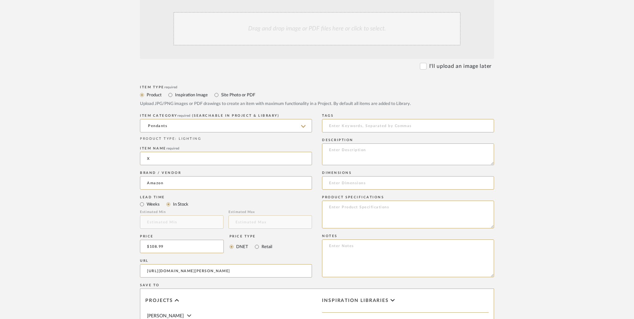
type input "[URL][DOMAIN_NAME][PERSON_NAME]"
click at [88, 176] on upload-items "Create new item in [PERSON_NAME] Upload photos, documents or PDFs, or select be…" at bounding box center [317, 195] width 634 height 589
click at [382, 239] on textarea at bounding box center [408, 258] width 172 height 38
paste textarea "Option 1: ETA: SKU: Reviews - Stars Return | Refund Policy:"
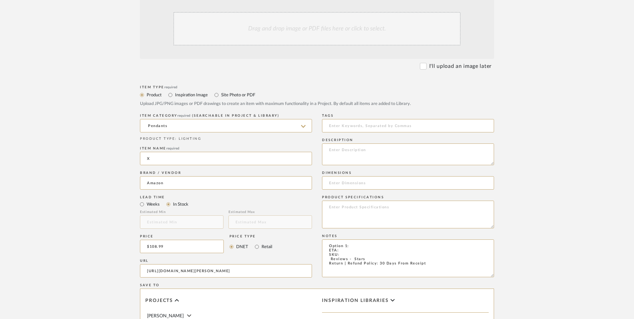
drag, startPoint x: 352, startPoint y: 191, endPoint x: 316, endPoint y: 190, distance: 35.8
click at [316, 190] on div "Item Type required Product Inspiration Image Site Photo or PDF Upload JPG/PNG i…" at bounding box center [317, 278] width 354 height 390
type textarea "Pendants - Select: Silver (Set of 2) ETA: SKU: Reviews - Stars Return | Refund …"
click at [167, 152] on input "X" at bounding box center [226, 158] width 172 height 13
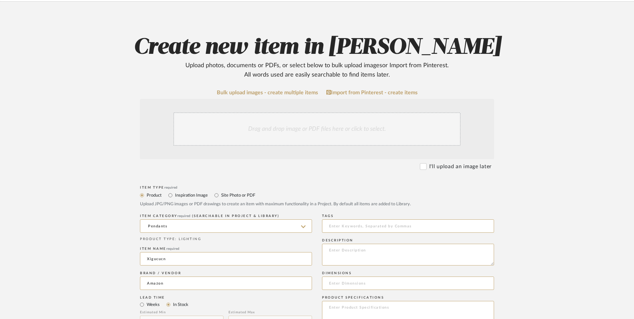
type input "Xigucucn"
click at [277, 112] on div "Drag and drop image or PDF files here or click to select." at bounding box center [316, 128] width 287 height 33
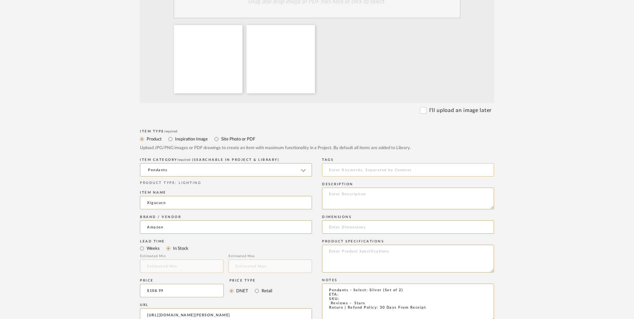
scroll to position [234, 0]
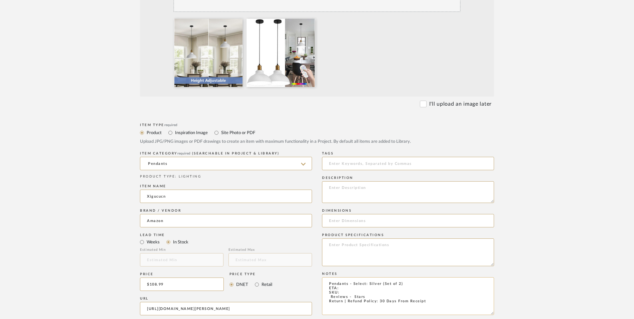
click at [345, 277] on textarea "Pendants - Select: Silver (Set of 2) ETA: SKU: Reviews - Stars Return | Refund …" at bounding box center [408, 296] width 172 height 38
click at [326, 277] on textarea "Pendants - Select: Silver (Set of 2) ETA: [DATE] SKU: Reviews - Stars Return | …" at bounding box center [408, 296] width 172 height 38
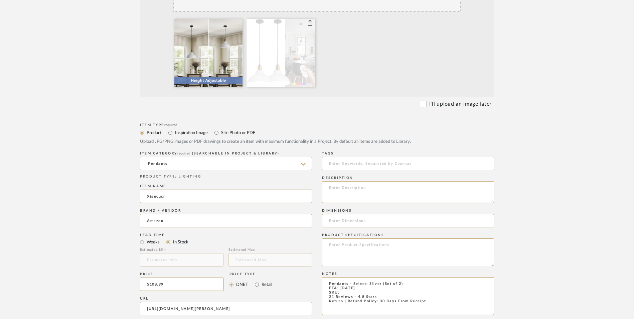
type textarea "Pendants - Select: Silver (Set of 2) ETA: [DATE] SKU: 21 Reviews - 4.8 Stars Re…"
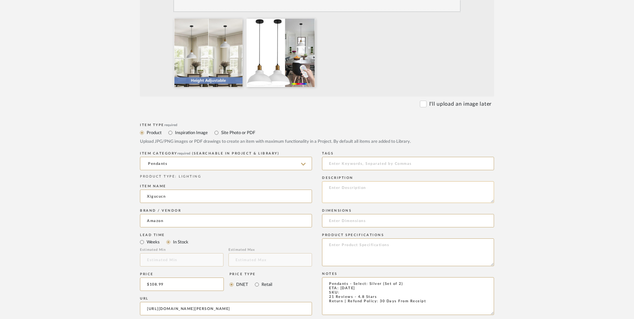
click at [395, 181] on textarea at bounding box center [408, 192] width 172 height 22
paste textarea "This pendant light is made of metal shade, white on the outer surface and white…"
click at [405, 181] on textarea "This pendant light is made of metal shade, white on the outer surface and white…" at bounding box center [408, 192] width 172 height 22
type textarea "This pendant light is made of metal shade, white on the outer surface and white…"
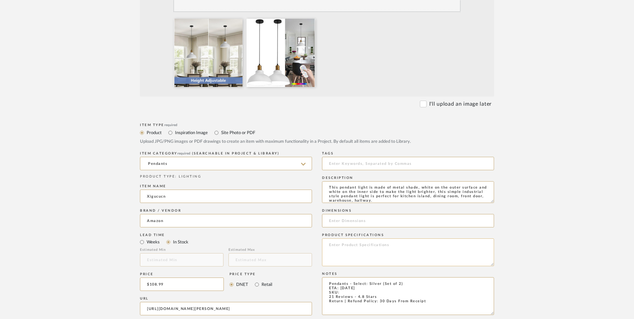
click at [359, 238] on textarea at bounding box center [408, 252] width 172 height 28
type textarea "Metal"
click at [347, 277] on textarea "Pendants - Select: Silver (Set of 2) ETA: [DATE] SKU: 21 Reviews - 4.8 Stars Re…" at bounding box center [408, 296] width 172 height 38
paste textarea "B0DXQJ881Z"
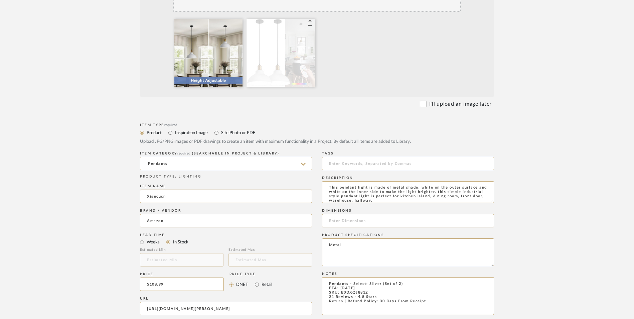
type textarea "Pendants - Select: Silver (Set of 2) ETA: [DATE] SKU: B0DXQJ881Z 21 Reviews - 4…"
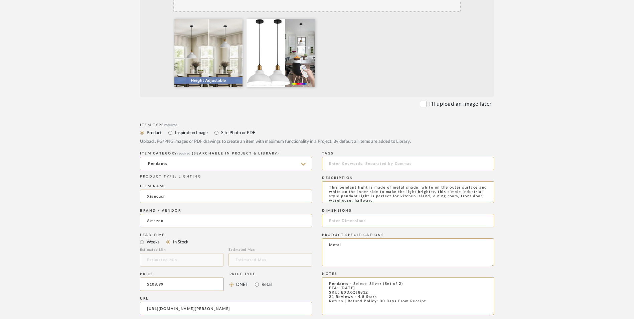
click at [357, 214] on input at bounding box center [408, 220] width 172 height 13
click at [359, 214] on input "49.2" H x" at bounding box center [408, 220] width 172 height 13
click at [390, 214] on input "49.2" H x 11.4" W x" at bounding box center [408, 220] width 172 height 13
type input "49.2" H x 11.4" W x 8.2" D"
click at [402, 231] on div "Product Specifications Metal" at bounding box center [408, 250] width 172 height 39
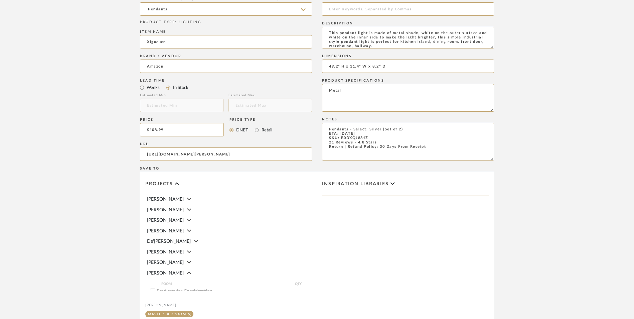
scroll to position [420, 0]
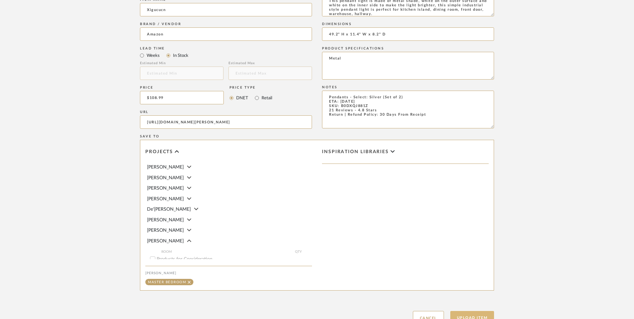
click at [476, 311] on button "Upload Item" at bounding box center [472, 318] width 44 height 14
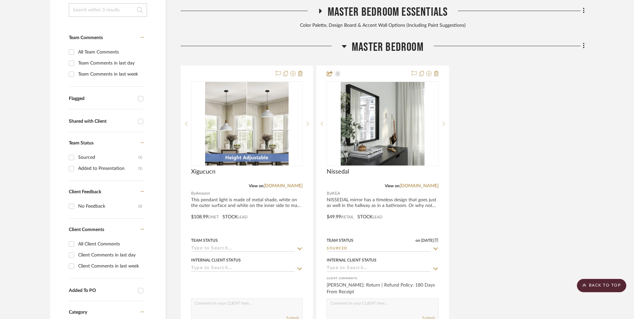
scroll to position [203, 0]
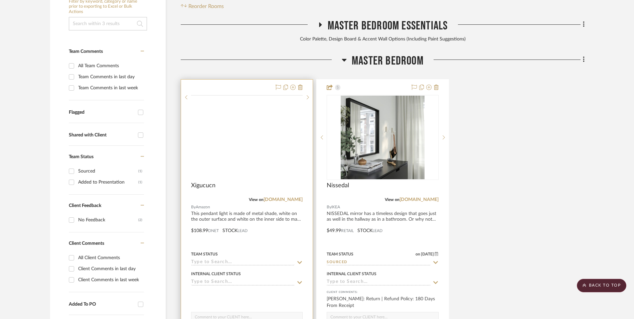
click at [0, 0] on img at bounding box center [0, 0] width 0 height 0
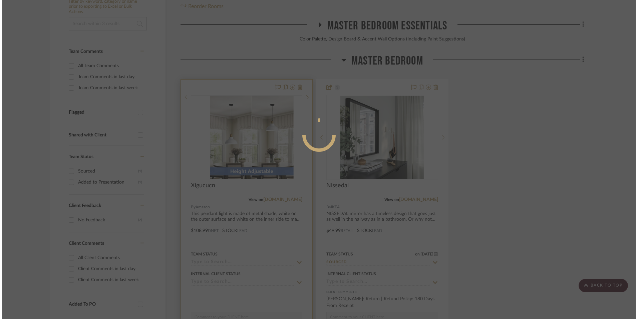
scroll to position [0, 0]
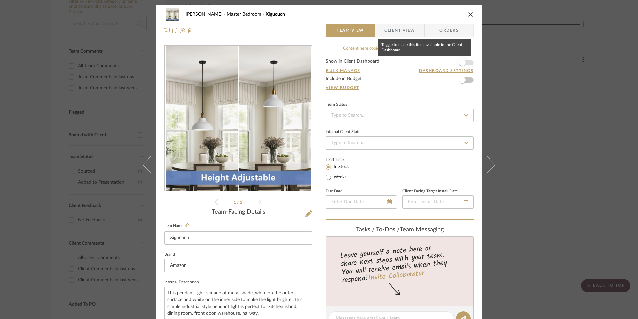
click at [460, 60] on span "button" at bounding box center [462, 62] width 7 height 7
click at [388, 116] on input at bounding box center [400, 115] width 148 height 13
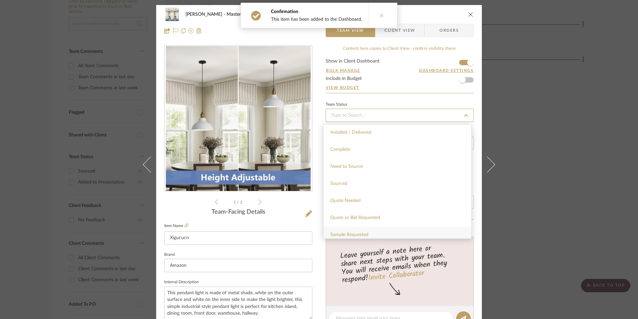
scroll to position [200, 0]
click at [352, 155] on div "Sourced" at bounding box center [398, 154] width 148 height 17
type input "[DATE]"
type input "Sourced"
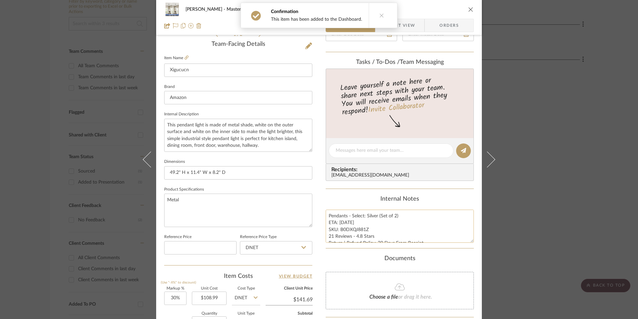
type input "[DATE]"
type input "Sourced"
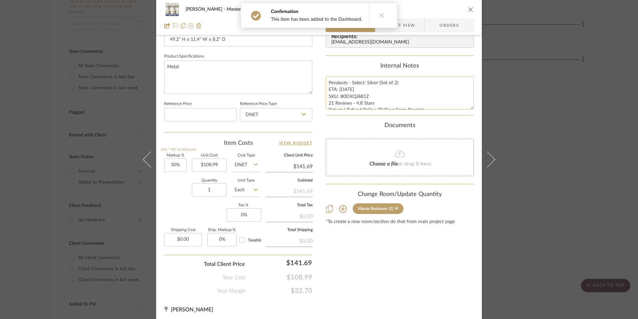
click at [356, 97] on textarea "Pendants - Select: Silver (Set of 2) ETA: [DATE] SKU: B0DXQJ881Z 21 Reviews - 4…" at bounding box center [400, 92] width 148 height 33
drag, startPoint x: 366, startPoint y: 96, endPoint x: 339, endPoint y: 96, distance: 27.7
click at [339, 96] on textarea "Pendants - Select: Silver (Set of 2) ETA: [DATE] SKU: B0DXQJ881Z 21 Reviews - 4…" at bounding box center [400, 92] width 148 height 33
click at [282, 118] on input "DNET" at bounding box center [276, 114] width 72 height 13
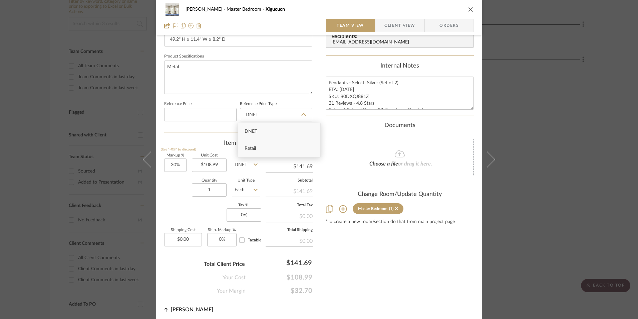
click at [274, 147] on div "Retail" at bounding box center [279, 148] width 82 height 17
type input "Retail"
type input "30"
click at [174, 165] on input "30" at bounding box center [175, 164] width 22 height 13
click at [178, 191] on div "Quantity 1 Unit Type Each" at bounding box center [212, 191] width 96 height 24
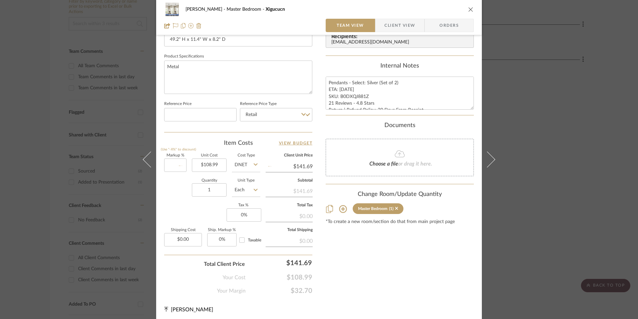
type input "0%"
type input "$108.99"
drag, startPoint x: 252, startPoint y: 164, endPoint x: 250, endPoint y: 167, distance: 3.7
click at [254, 164] on icon at bounding box center [256, 164] width 4 height 2
click at [248, 202] on div "Retail" at bounding box center [271, 198] width 82 height 17
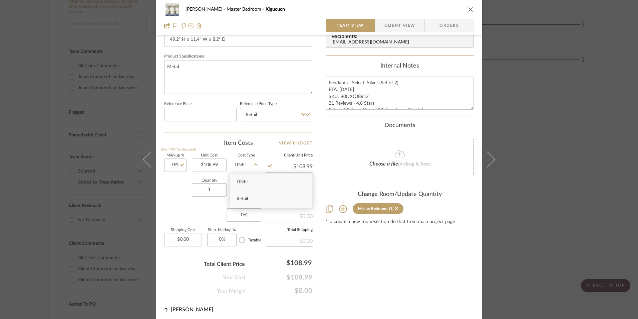
type input "Retail"
click at [240, 217] on input "0" at bounding box center [244, 214] width 35 height 13
type input "8.25%"
click at [394, 264] on div "Content here copies to Client View - confirm visibility there. Show in Client D…" at bounding box center [400, 20] width 148 height 550
click at [439, 27] on span "Orders" at bounding box center [449, 25] width 34 height 13
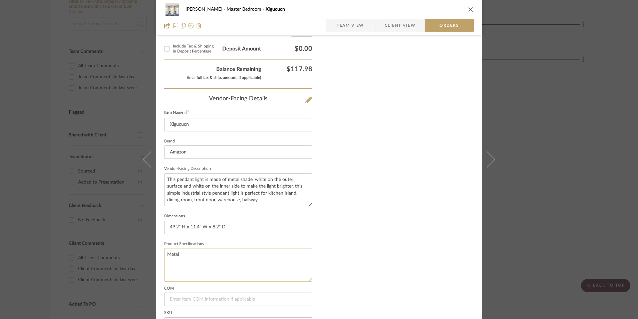
scroll to position [392, 0]
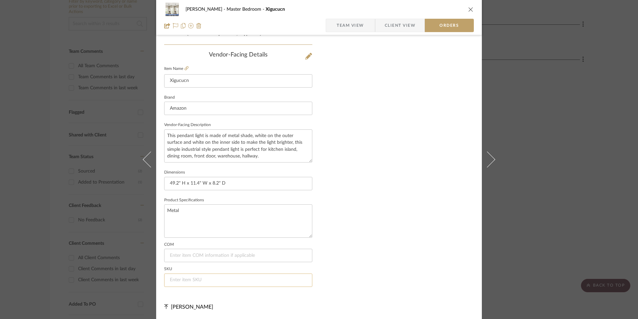
click at [201, 276] on input at bounding box center [238, 279] width 148 height 13
paste input "B0DXQJ881Z"
type input "B0DXQJ881Z"
click at [348, 25] on span "Team View" at bounding box center [350, 25] width 27 height 13
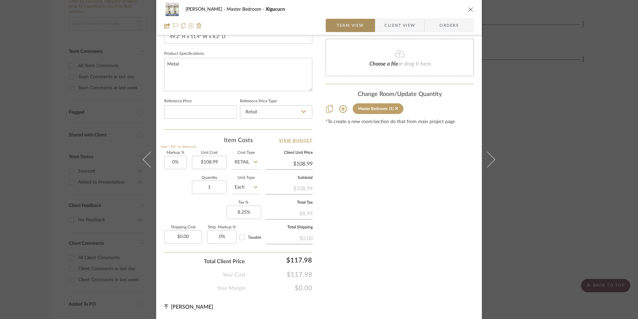
scroll to position [303, 0]
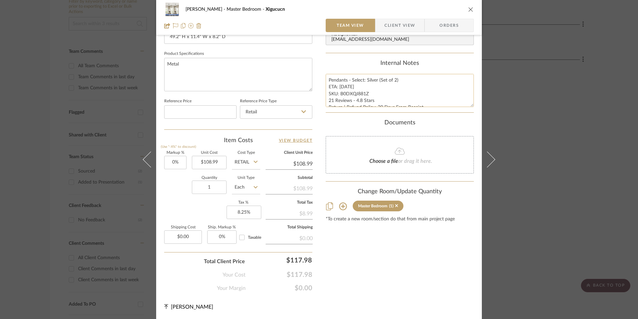
click at [349, 89] on textarea "Pendants - Select: Silver (Set of 2) ETA: [DATE] SKU: B0DXQJ881Z 21 Reviews - 4…" at bounding box center [400, 90] width 148 height 33
drag, startPoint x: 328, startPoint y: 79, endPoint x: 388, endPoint y: 99, distance: 63.8
click at [431, 113] on summary-project-notes "Internal Notes Pendants - Select: Silver (Set of 2) ETA: [DATE] SKU: B0DXQJ881Z…" at bounding box center [400, 86] width 148 height 53
click at [398, 21] on span "Client View" at bounding box center [400, 25] width 31 height 13
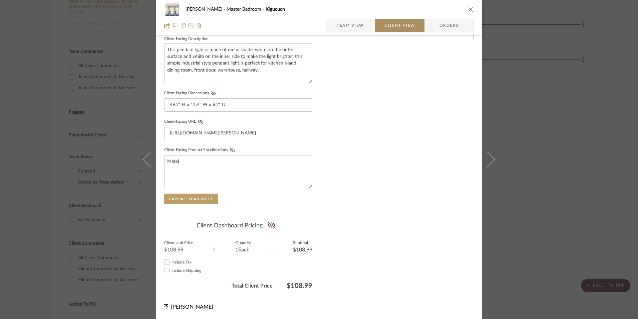
scroll to position [242, 0]
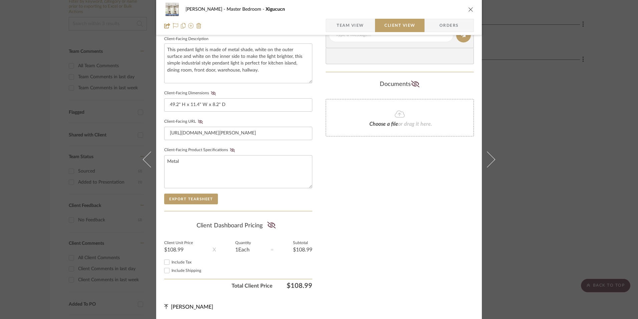
drag, startPoint x: 166, startPoint y: 263, endPoint x: 178, endPoint y: 258, distance: 13.6
click at [166, 263] on input "Include Tax" at bounding box center [167, 262] width 8 height 8
checkbox input "true"
click at [272, 227] on icon at bounding box center [271, 224] width 8 height 7
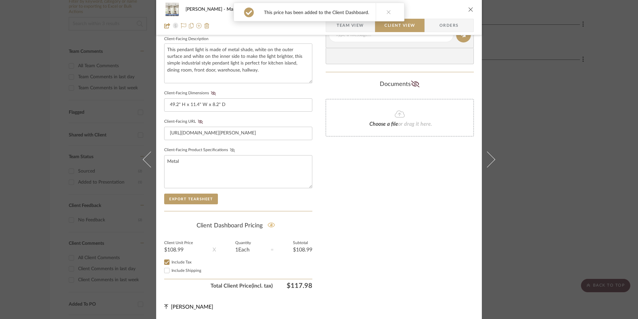
click at [230, 149] on icon at bounding box center [232, 150] width 5 height 4
drag, startPoint x: 199, startPoint y: 121, endPoint x: 207, endPoint y: 108, distance: 14.8
click at [199, 121] on icon at bounding box center [200, 122] width 5 height 4
click at [211, 95] on button "Client-Facing Dimensions" at bounding box center [213, 93] width 9 height 5
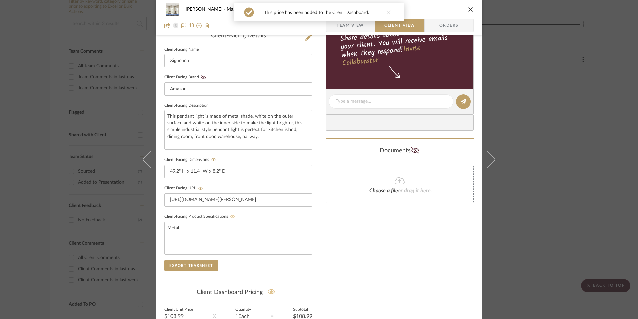
scroll to position [176, 0]
click at [203, 78] on icon at bounding box center [203, 77] width 5 height 4
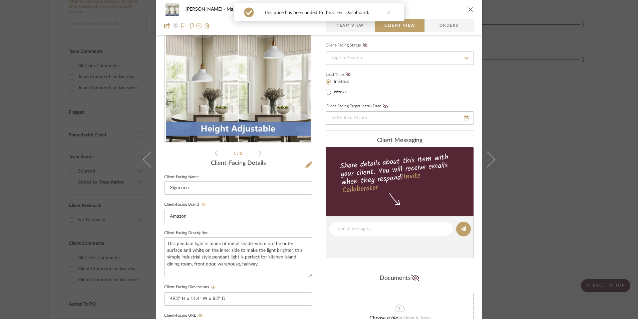
scroll to position [42, 0]
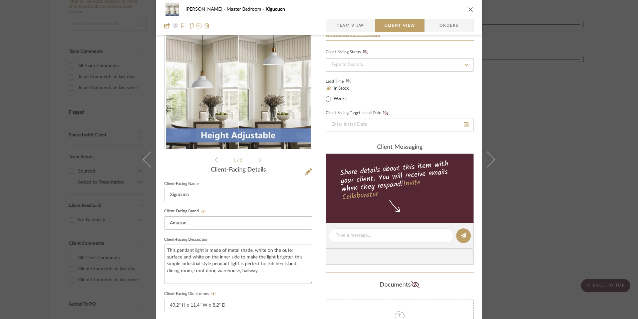
click at [347, 80] on icon at bounding box center [348, 81] width 5 height 4
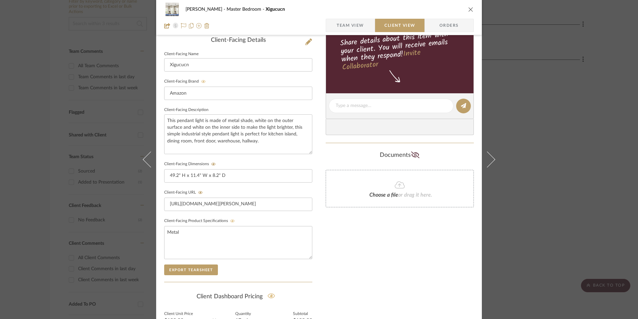
scroll to position [176, 0]
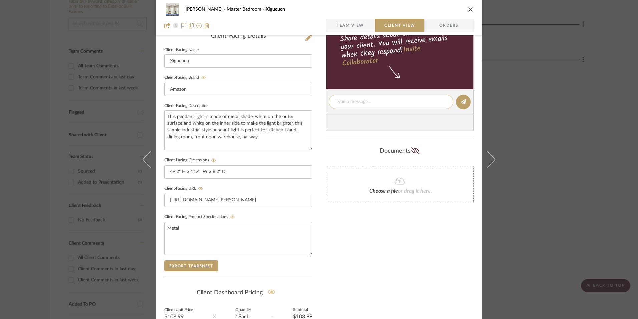
click at [360, 103] on textarea at bounding box center [391, 101] width 111 height 7
paste textarea "Pendants - Select: Silver (Set of 2) ETA: [DATE] SKU: B0DXQJ881Z 21 Reviews - 4…"
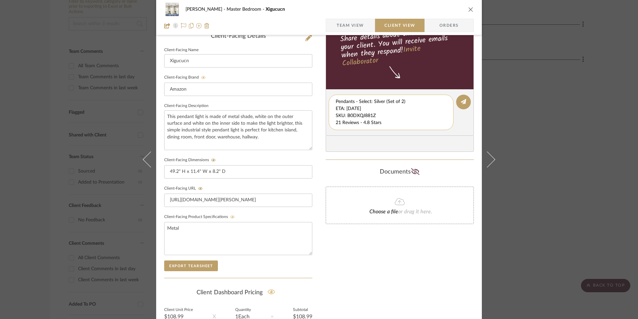
scroll to position [7, 0]
drag, startPoint x: 334, startPoint y: 102, endPoint x: 349, endPoint y: 117, distance: 21.3
click at [435, 130] on editor-of-message "Pendants - Select: Silver (Set of 2) ETA: [DATE] SKU: B0DXQJ881Z 21 Reviews - 4…" at bounding box center [400, 112] width 148 height 46
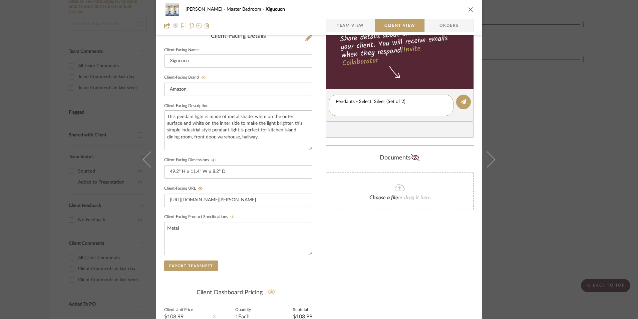
scroll to position [0, 0]
type textarea "Pendants - Select: Silver (Set of 2)"
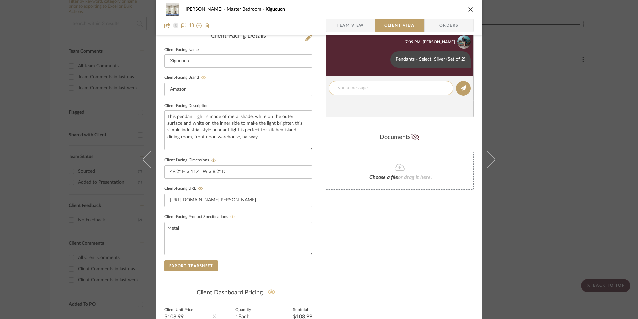
click at [344, 89] on textarea at bounding box center [391, 87] width 111 height 7
paste textarea "ETA: [DATE] SKU: B0DXQJ881Z 21 Reviews - 4.8 Stars Return | Refund Policy: 30 D…"
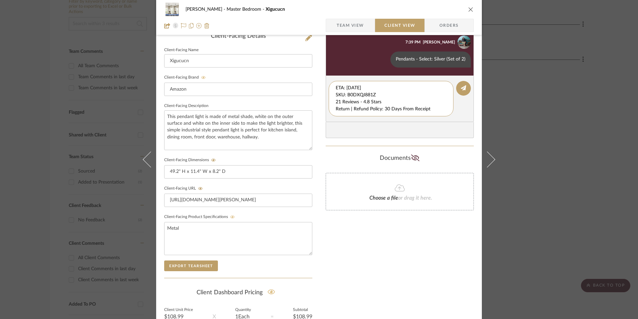
drag, startPoint x: 376, startPoint y: 93, endPoint x: 313, endPoint y: 77, distance: 65.4
click at [312, 77] on div "[PERSON_NAME] Master Bedroom Xigucucn Team View Client View Orders 1 / 2 Client…" at bounding box center [319, 107] width 326 height 556
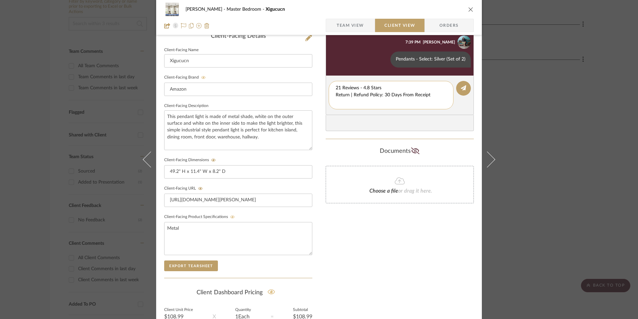
click at [336, 94] on textarea "21 Reviews - 4.8 Stars Return | Refund Policy: 30 Days From Receipt" at bounding box center [391, 94] width 111 height 21
drag, startPoint x: 429, startPoint y: 94, endPoint x: 333, endPoint y: 95, distance: 96.5
click at [333, 95] on div "21 Reviews - 4.8 Stars Return | Refund Policy: 30 Days From Receipt" at bounding box center [391, 91] width 125 height 21
type textarea "21 Reviews - 4.8 Stars"
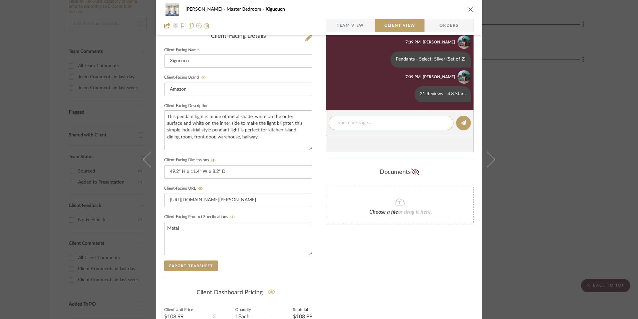
click at [360, 124] on textarea at bounding box center [391, 122] width 111 height 7
paste textarea "Return | Refund Policy: 30 Days From Receipt"
type textarea "Return | Refund Policy: 30 Days From Receipt"
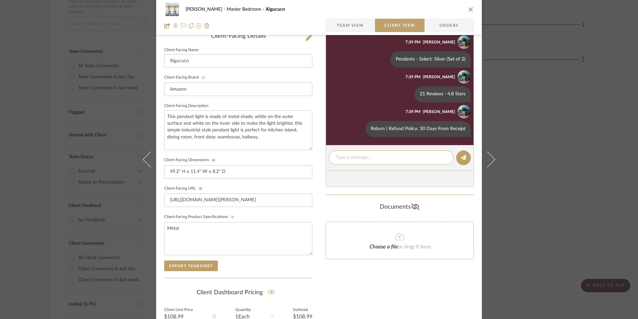
click at [470, 9] on icon "close" at bounding box center [471, 9] width 5 height 5
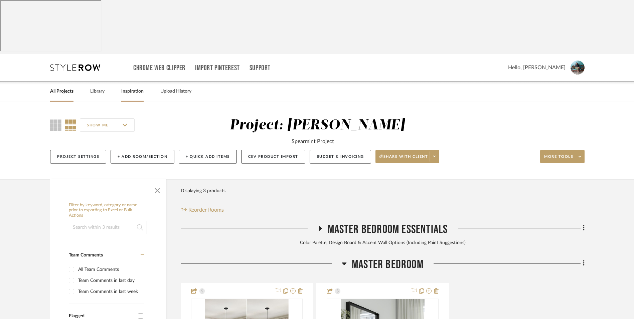
click at [129, 87] on link "Inspiration" at bounding box center [132, 91] width 22 height 9
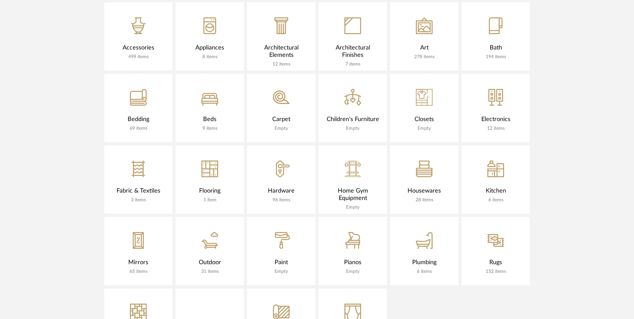
scroll to position [468, 0]
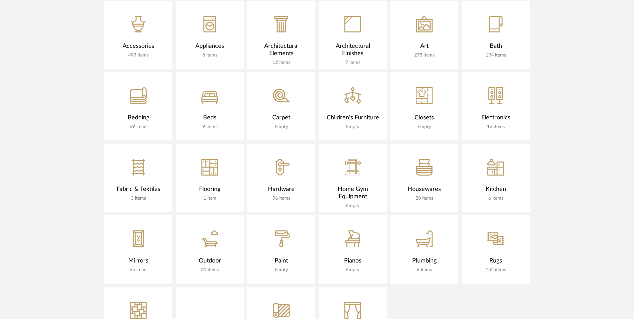
click at [493, 230] on icon "CategoryIconRugs Created with Sketch." at bounding box center [495, 238] width 17 height 17
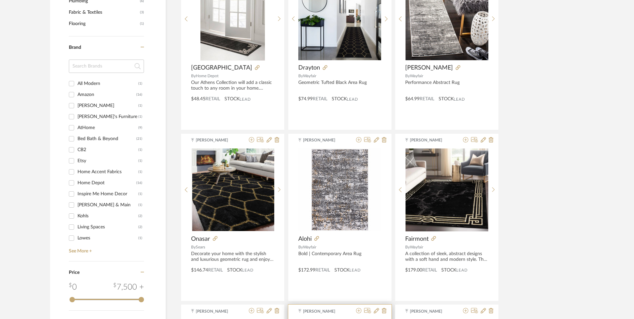
scroll to position [601, 0]
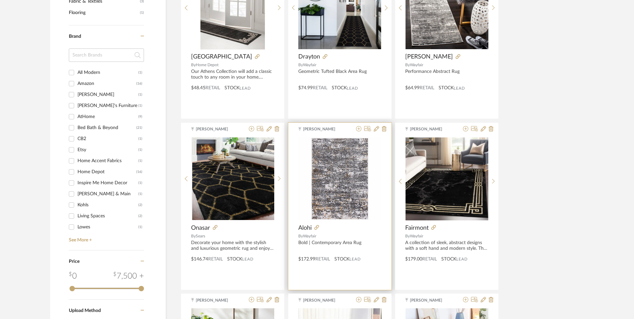
click at [348, 137] on img "0" at bounding box center [339, 178] width 83 height 83
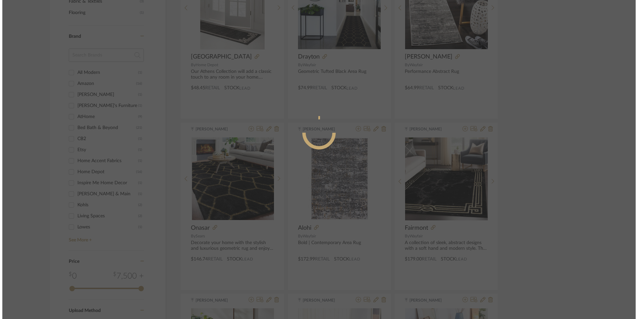
scroll to position [0, 0]
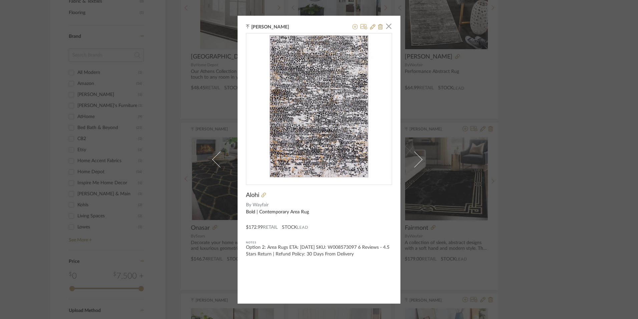
click at [262, 195] on icon at bounding box center [263, 194] width 5 height 5
drag, startPoint x: 528, startPoint y: 151, endPoint x: 547, endPoint y: 172, distance: 28.6
click at [528, 151] on div "[PERSON_NAME] × Alohi By Wayfair Bold | Contemporary Area Rug $172.99 Retail ST…" at bounding box center [319, 159] width 638 height 319
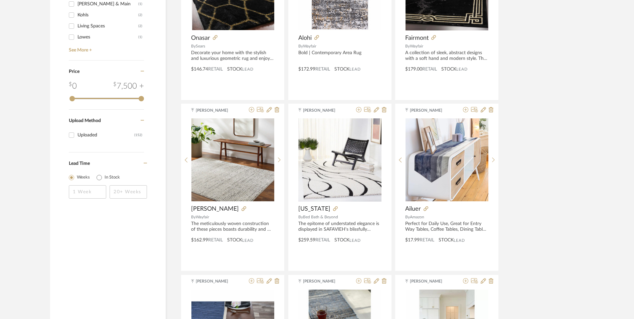
scroll to position [801, 0]
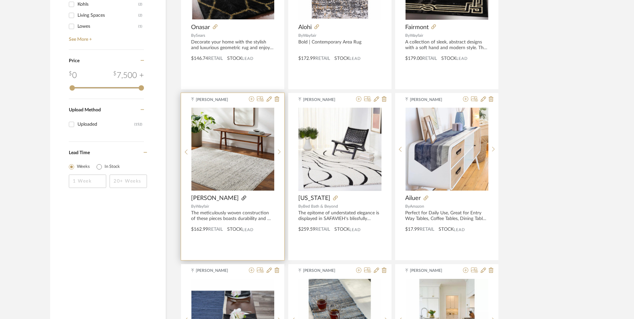
click at [241, 195] on icon at bounding box center [243, 197] width 5 height 5
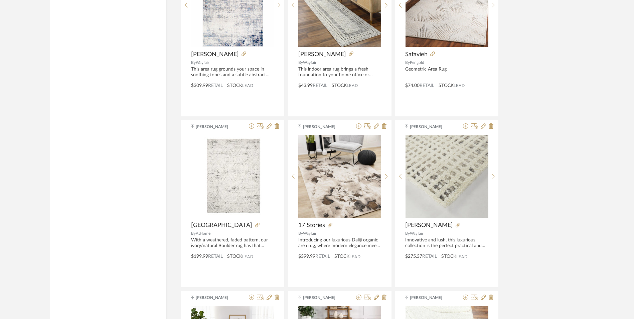
scroll to position [1469, 0]
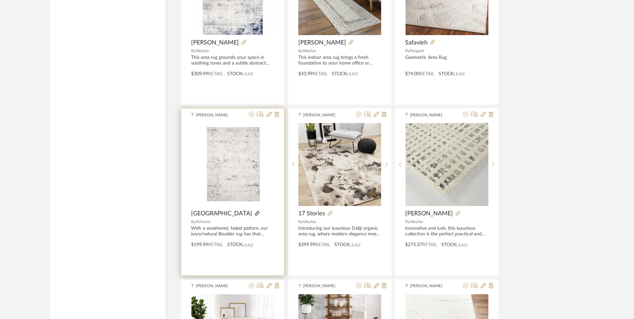
click at [255, 211] on icon at bounding box center [257, 213] width 5 height 5
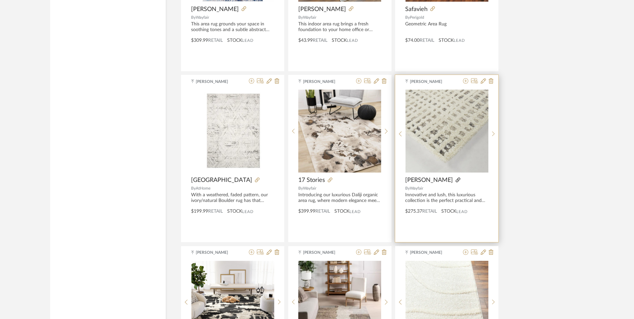
click at [455, 177] on icon at bounding box center [457, 179] width 5 height 5
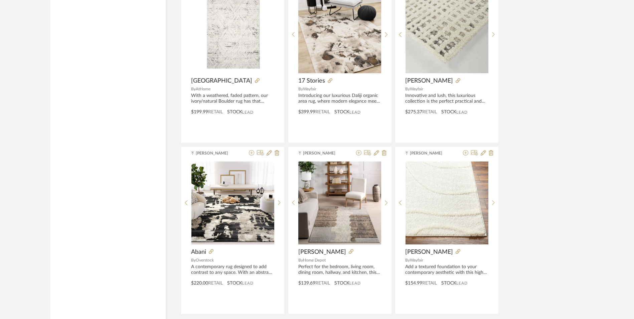
scroll to position [1603, 0]
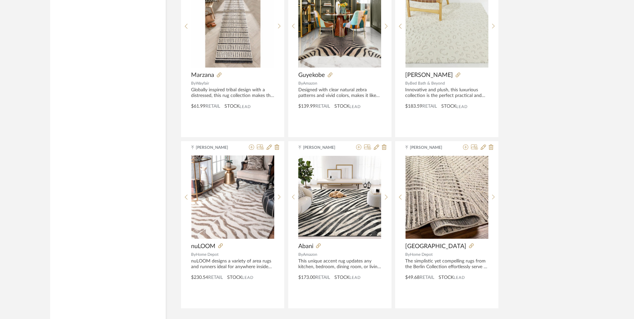
scroll to position [3322, 0]
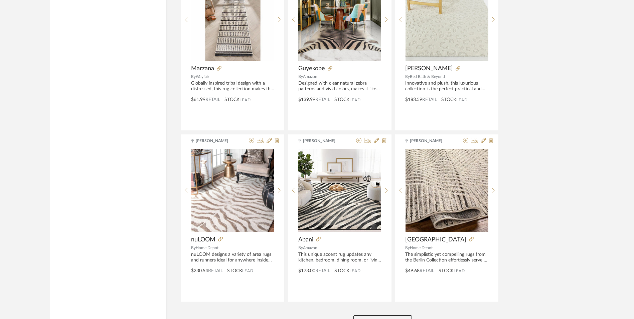
click at [388, 315] on button "View More" at bounding box center [382, 321] width 58 height 13
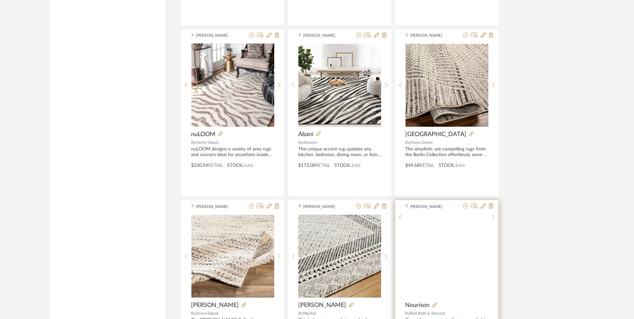
scroll to position [3422, 0]
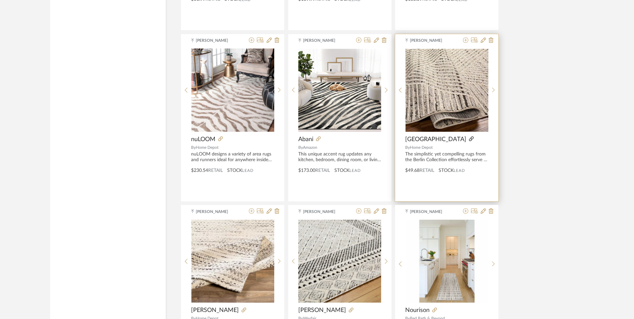
click at [469, 136] on icon at bounding box center [471, 138] width 5 height 5
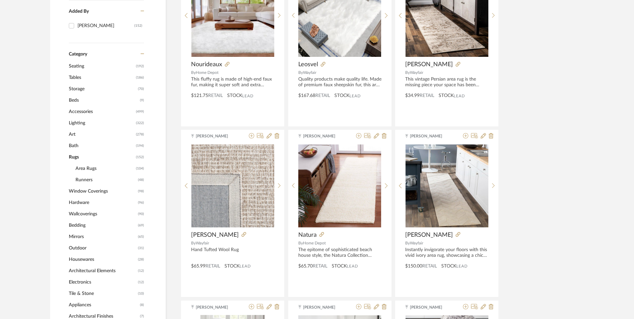
scroll to position [0, 0]
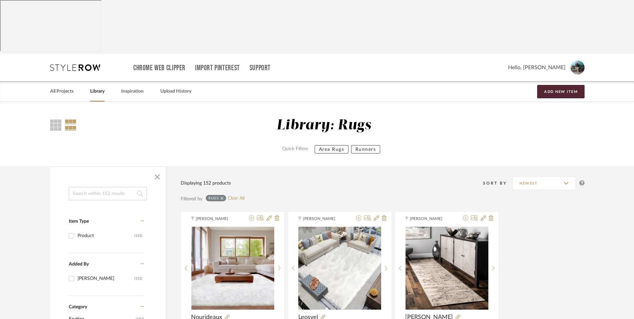
click at [65, 87] on link "All Projects" at bounding box center [61, 91] width 23 height 9
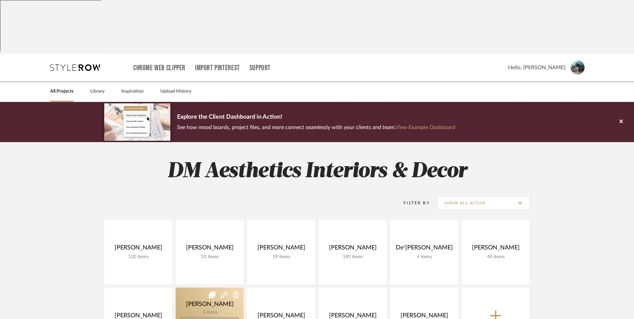
click at [201, 287] on link at bounding box center [210, 319] width 68 height 64
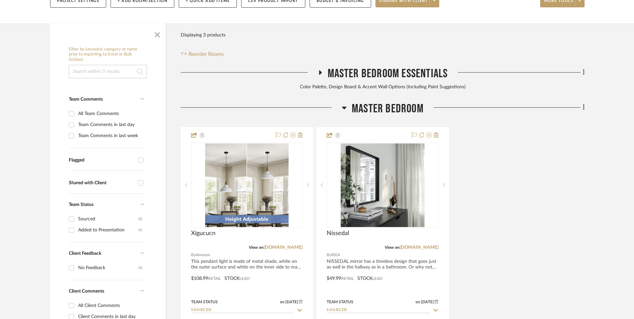
scroll to position [167, 0]
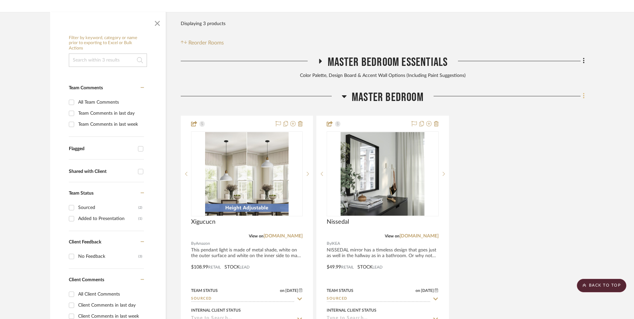
click at [583, 92] on icon at bounding box center [584, 95] width 2 height 7
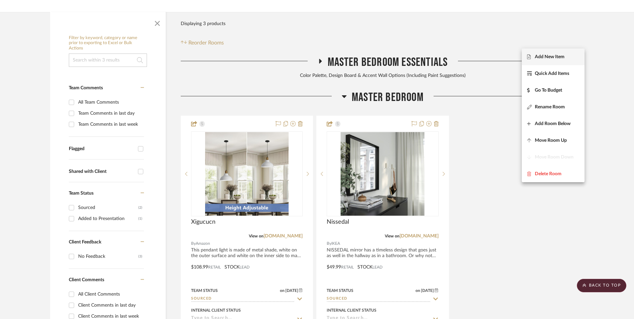
click at [552, 53] on button "Add New Item" at bounding box center [553, 56] width 63 height 17
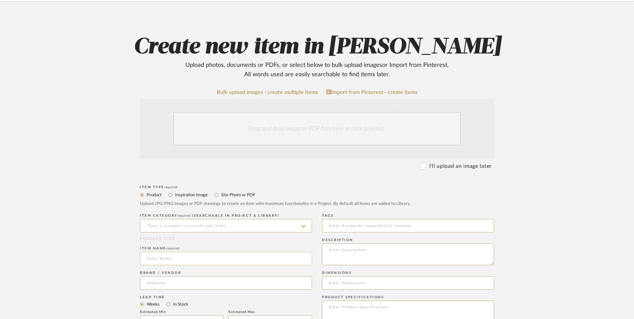
scroll to position [134, 0]
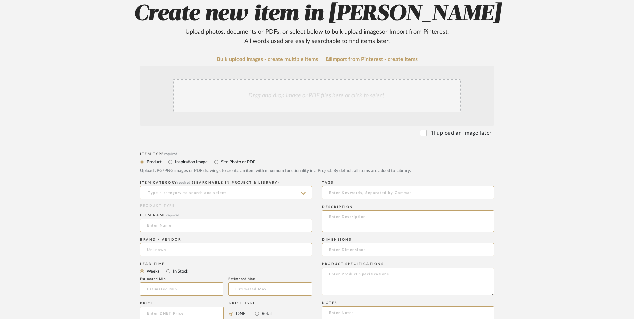
click at [190, 186] on input at bounding box center [226, 192] width 172 height 13
click at [187, 152] on div "Area Rugs" at bounding box center [225, 155] width 171 height 17
type input "Area Rugs"
click at [178, 218] on input at bounding box center [226, 224] width 172 height 13
drag, startPoint x: 177, startPoint y: 173, endPoint x: 107, endPoint y: 166, distance: 70.7
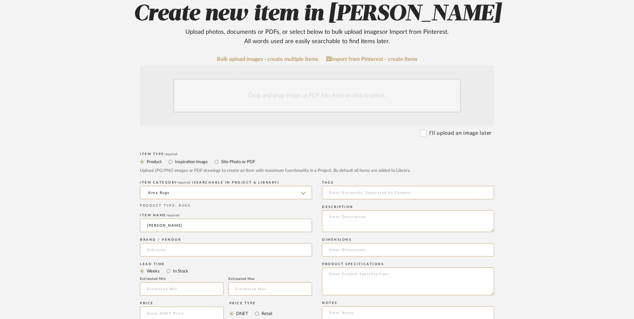
click at [97, 167] on upload-items "Create new item in [PERSON_NAME] Upload photos, documents or PDFs, or select be…" at bounding box center [317, 262] width 634 height 589
type input "Bramshaw"
click at [174, 243] on input at bounding box center [226, 249] width 172 height 13
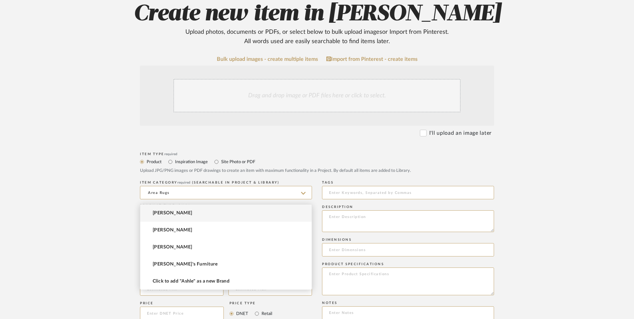
click at [180, 217] on mat-option "[PERSON_NAME]" at bounding box center [225, 212] width 171 height 17
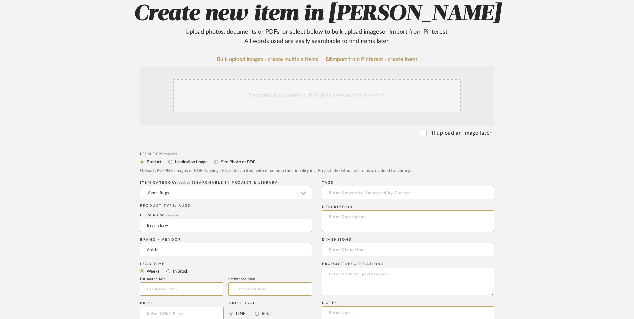
type input "[PERSON_NAME]"
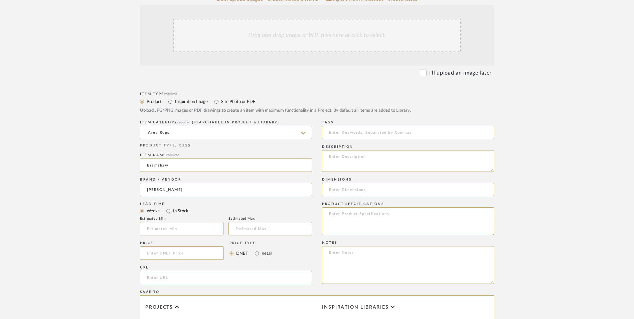
scroll to position [200, 0]
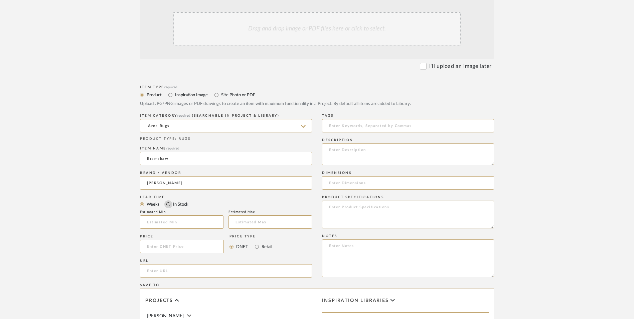
drag, startPoint x: 169, startPoint y: 150, endPoint x: 211, endPoint y: 162, distance: 44.2
click at [170, 200] on input "In Stock" at bounding box center [168, 204] width 8 height 8
radio input "true"
click at [260, 242] on input "Retail" at bounding box center [257, 246] width 8 height 8
radio input "true"
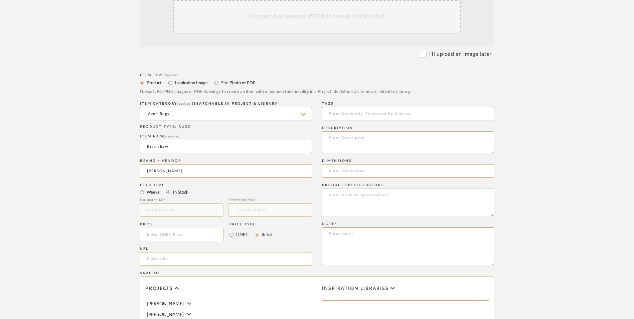
scroll to position [234, 0]
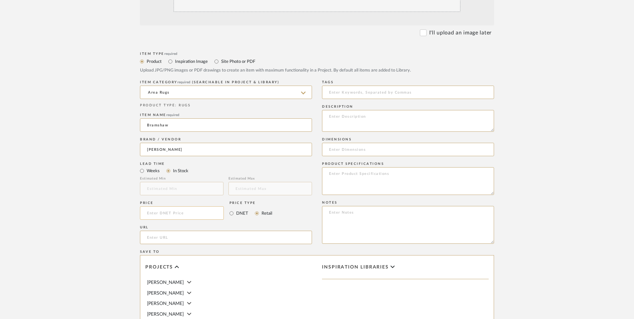
click at [186, 206] on input at bounding box center [182, 212] width 84 height 13
type input "$299.99"
drag, startPoint x: 83, startPoint y: 208, endPoint x: 94, endPoint y: 202, distance: 12.8
click at [89, 204] on upload-items "Create new item in [PERSON_NAME] Upload photos, documents or PDFs, or select be…" at bounding box center [317, 162] width 634 height 589
click at [167, 230] on input "url" at bounding box center [226, 236] width 172 height 13
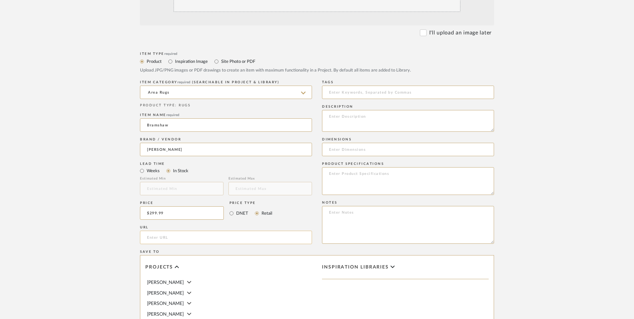
paste input "[URL][DOMAIN_NAME]"
type input "[URL][DOMAIN_NAME]"
drag, startPoint x: 63, startPoint y: 209, endPoint x: 71, endPoint y: 208, distance: 8.4
click at [63, 209] on upload-items "Create new item in [PERSON_NAME] Upload photos, documents or PDFs, or select be…" at bounding box center [317, 162] width 634 height 589
click at [363, 206] on textarea at bounding box center [408, 225] width 172 height 38
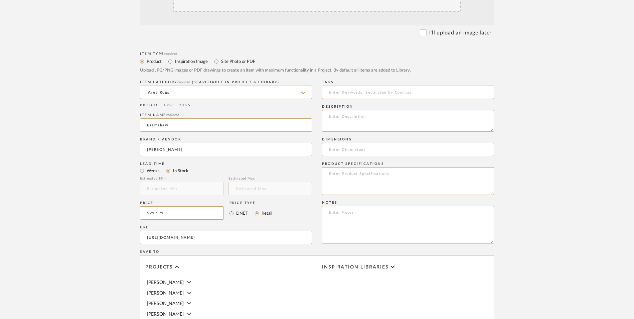
paste textarea "Option 1: ETA: SKU: Reviews - Stars Return | Refund Policy:"
click at [348, 206] on textarea "Option 1: ETA: SKU: Reviews - Stars Return | Refund Policy:" at bounding box center [408, 225] width 172 height 38
click at [365, 206] on textarea "Option 3: ETA: SKU: Reviews - Stars Return | Refund Policy:" at bounding box center [408, 225] width 172 height 38
click at [355, 206] on textarea "Option 3: ETA: SKU: Reviews - Stars Return | Refund Policy:" at bounding box center [408, 225] width 172 height 38
click at [328, 206] on textarea "Option 3: Area Rugs ETA: SKU: Reviews - Stars Return | Refund Policy:" at bounding box center [408, 225] width 172 height 38
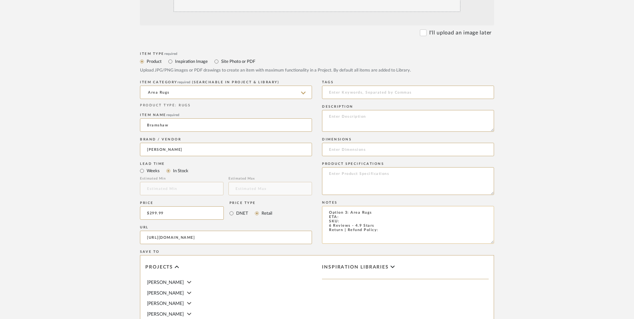
click at [343, 206] on textarea "Option 3: Area Rugs ETA: SKU: 6 Reviews - 4.9 Stars Return | Refund Policy:" at bounding box center [408, 225] width 172 height 38
type textarea "Option 3: Area Rugs ETA: [DATE] SKU: 6 Reviews - 4.9 Stars Return | Refund Poli…"
click at [368, 110] on textarea at bounding box center [408, 121] width 172 height 22
paste textarea "Revitalize your decor with the captivating [PERSON_NAME] rug. Infusing your sur…"
type textarea "Revitalize your decor with the captivating [PERSON_NAME] rug. Infusing your sur…"
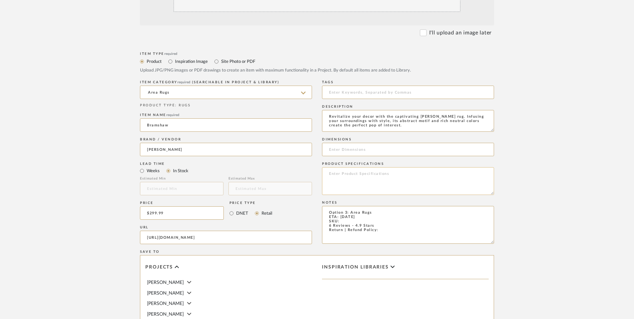
click at [355, 167] on textarea at bounding box center [408, 181] width 172 height 28
click at [379, 167] on textarea "Machine Woven |" at bounding box center [408, 181] width 172 height 28
type textarea "Machine Woven | Polyester"
click at [354, 206] on textarea "Option 3: Area Rugs ETA: [DATE] SKU: 6 Reviews - 4.9 Stars Return | Refund Poli…" at bounding box center [408, 225] width 172 height 38
paste textarea "R406761"
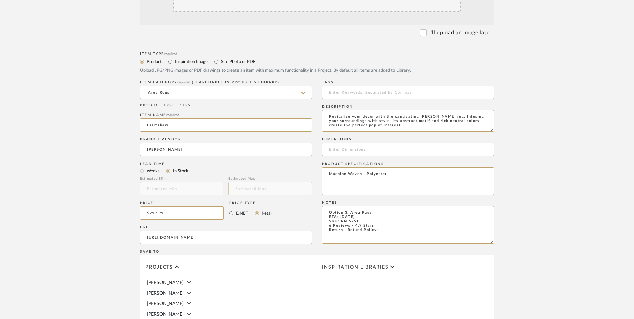
type textarea "Option 3: Area Rugs ETA: [DATE] SKU: R406761 6 Reviews - 4.9 Stars Return | Ref…"
click at [350, 143] on input at bounding box center [408, 149] width 172 height 13
type input "8" W x 10" L"
click at [385, 206] on textarea "Option 3: Area Rugs ETA: [DATE] SKU: R406761 6 Reviews - 4.9 Stars Return | Ref…" at bounding box center [408, 225] width 172 height 38
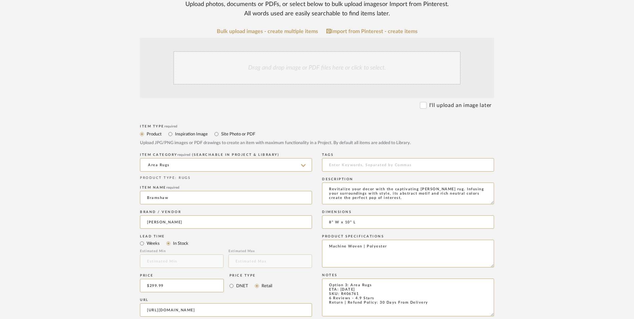
scroll to position [67, 0]
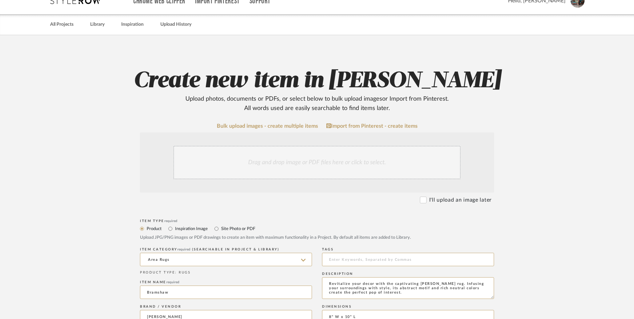
type textarea "Option 3: Area Rugs ETA: [DATE] SKU: R406761 6 Reviews - 4.9 Stars Return | Ref…"
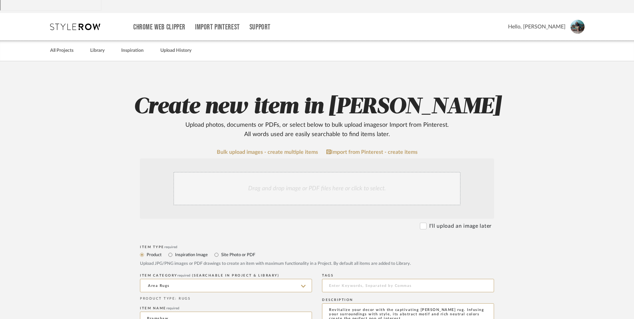
scroll to position [33, 0]
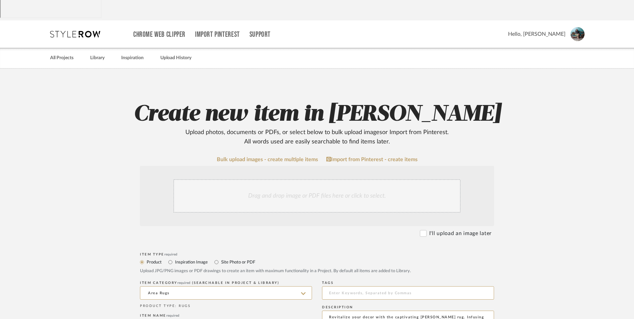
click at [290, 179] on div "Drag and drop image or PDF files here or click to select." at bounding box center [316, 195] width 287 height 33
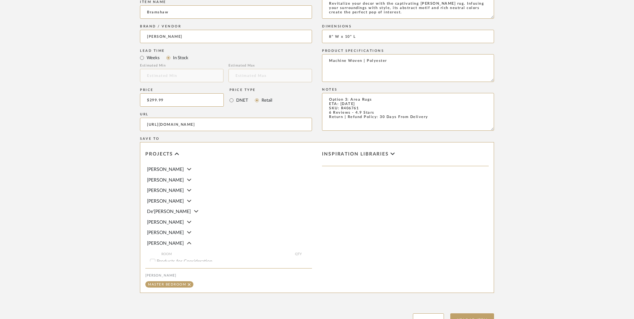
scroll to position [420, 0]
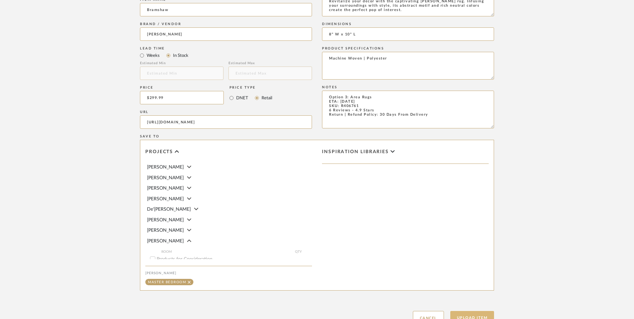
click at [486, 311] on button "Upload Item" at bounding box center [472, 318] width 44 height 14
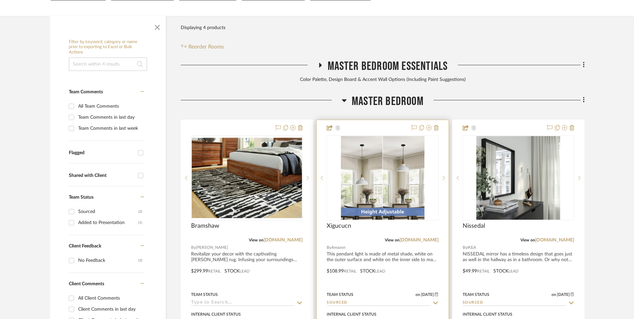
scroll to position [203, 0]
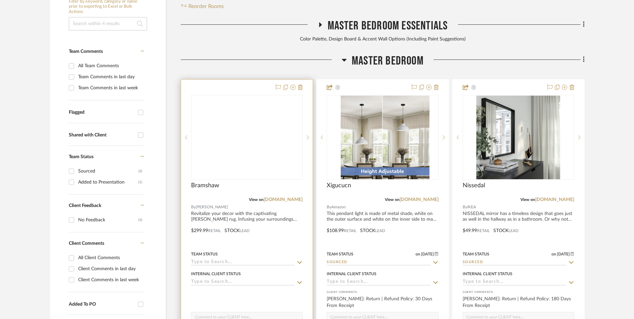
click at [0, 0] on img at bounding box center [0, 0] width 0 height 0
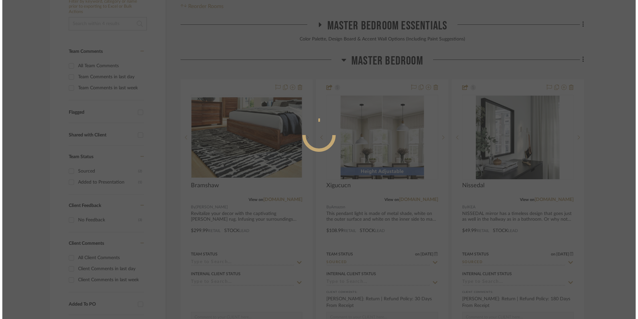
scroll to position [0, 0]
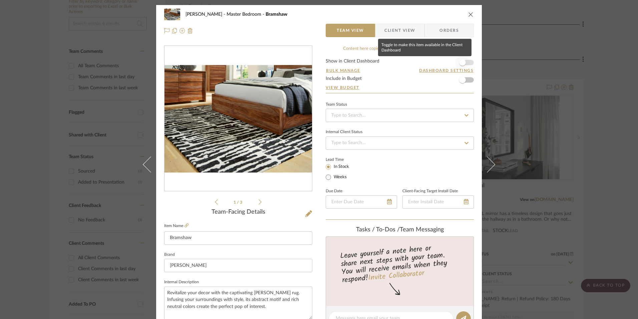
click at [462, 61] on span "button" at bounding box center [462, 62] width 7 height 7
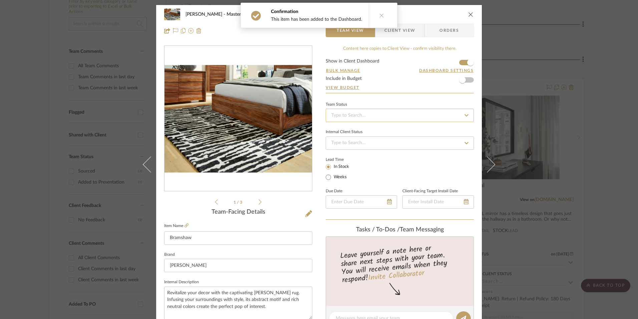
click at [377, 114] on input at bounding box center [400, 115] width 148 height 13
drag, startPoint x: 350, startPoint y: 220, endPoint x: 331, endPoint y: 197, distance: 29.9
click at [350, 219] on div "Sourced" at bounding box center [398, 220] width 148 height 17
type input "[DATE]"
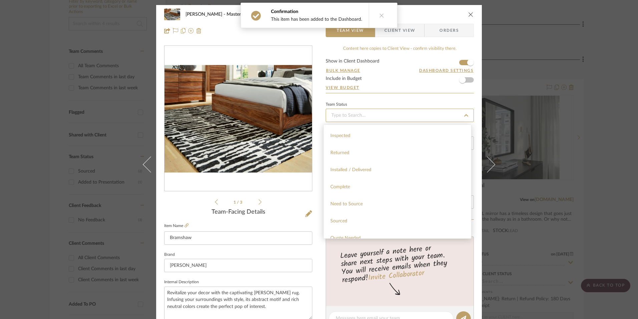
type input "Sourced"
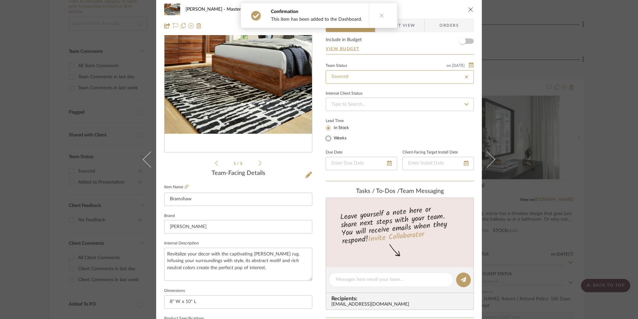
type input "[DATE]"
type input "Sourced"
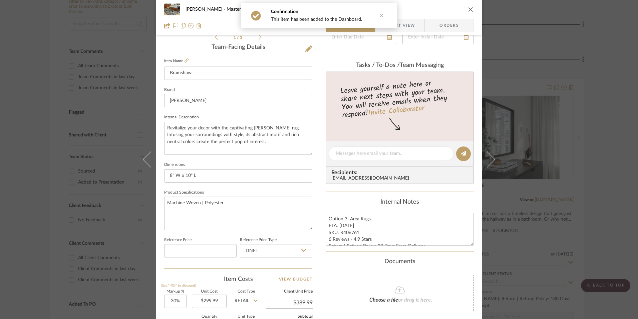
scroll to position [234, 0]
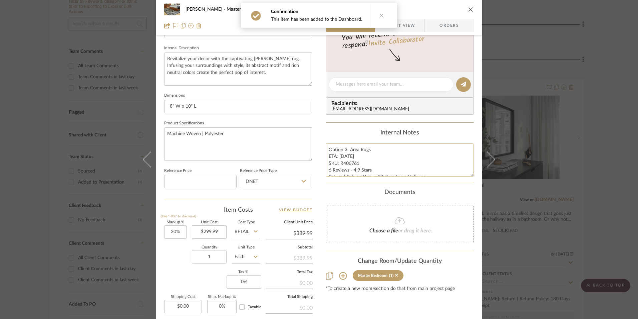
click at [338, 154] on textarea "Option 3: Area Rugs ETA: [DATE] SKU: R406761 6 Reviews - 4.9 Stars Return | Ref…" at bounding box center [400, 159] width 148 height 33
click at [328, 149] on textarea "Option 3: Area Rugs ETA: [DATE] SKU: R406761 6 Reviews - 4.9 Stars Return | Ref…" at bounding box center [400, 159] width 148 height 33
drag, startPoint x: 356, startPoint y: 161, endPoint x: 339, endPoint y: 162, distance: 17.0
click at [339, 162] on textarea "Option 3: Area Rugs ETA: [DATE] SKU: R406761 6 Reviews - 4.9 Stars Return | Ref…" at bounding box center [400, 159] width 148 height 33
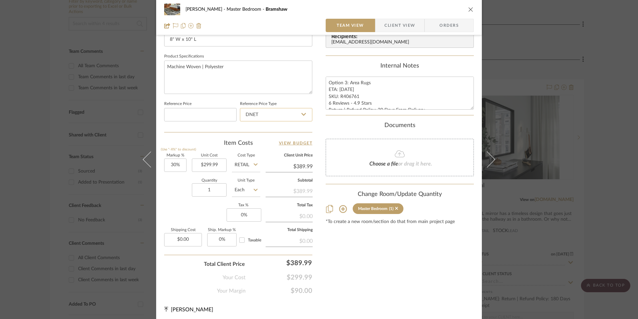
click at [256, 117] on input "DNET" at bounding box center [276, 114] width 72 height 13
drag, startPoint x: 257, startPoint y: 148, endPoint x: 203, endPoint y: 177, distance: 61.2
click at [255, 149] on div "Retail" at bounding box center [279, 148] width 82 height 17
type input "Retail"
type input "30"
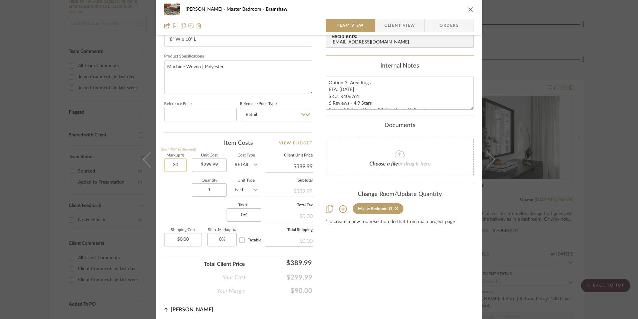
click at [178, 164] on input "30" at bounding box center [175, 164] width 22 height 13
drag, startPoint x: 185, startPoint y: 193, endPoint x: 264, endPoint y: 236, distance: 90.3
click at [188, 194] on div "Quantity 1 Unit Type Each" at bounding box center [212, 191] width 96 height 24
type input "0%"
type input "$299.99"
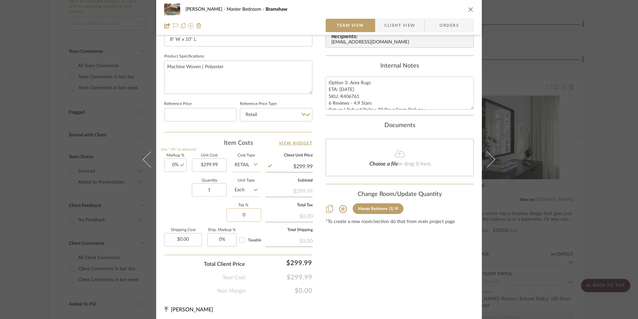
click at [253, 220] on input "0" at bounding box center [244, 214] width 35 height 13
type input "8.25%"
click at [400, 257] on div "Content here copies to Client View - confirm visibility there. Show in Client D…" at bounding box center [400, 20] width 148 height 550
drag, startPoint x: 456, startPoint y: 27, endPoint x: 345, endPoint y: 94, distance: 129.8
click at [456, 27] on span "Orders" at bounding box center [449, 25] width 34 height 13
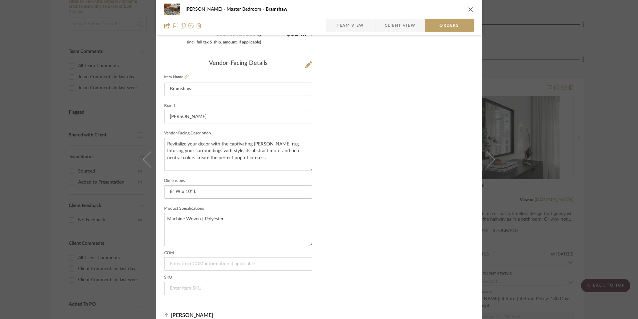
scroll to position [392, 0]
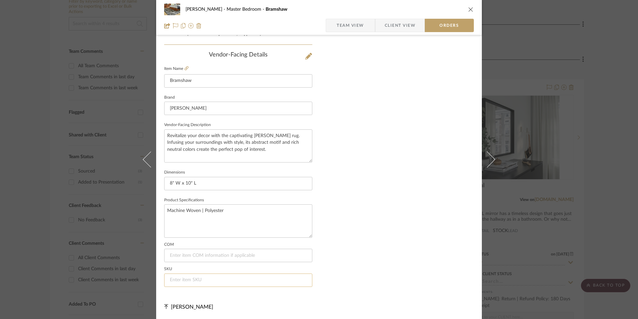
click at [191, 278] on input at bounding box center [238, 279] width 148 height 13
paste input "R406761"
type input "R406761"
drag, startPoint x: 354, startPoint y: 23, endPoint x: 361, endPoint y: 23, distance: 7.0
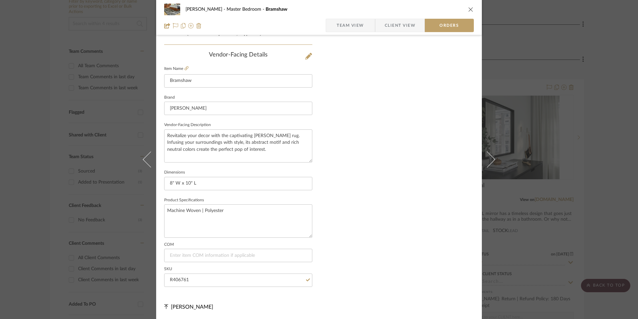
click at [354, 23] on span "Team View" at bounding box center [350, 25] width 27 height 13
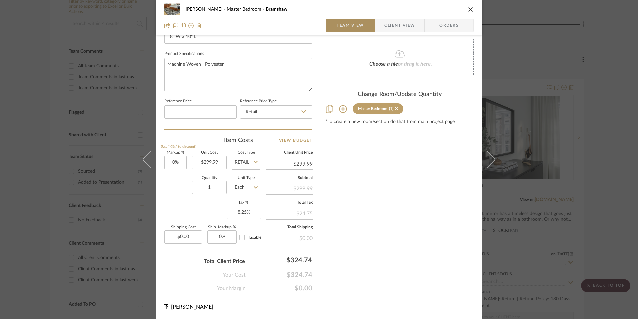
scroll to position [303, 0]
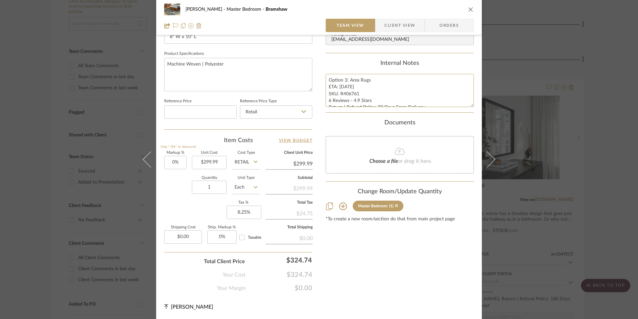
click at [335, 84] on textarea "Option 3: Area Rugs ETA: [DATE] SKU: R406761 6 Reviews - 4.9 Stars Return | Ref…" at bounding box center [400, 90] width 148 height 33
drag, startPoint x: 327, startPoint y: 80, endPoint x: 372, endPoint y: 99, distance: 49.1
click at [461, 122] on div "Content here copies to Client View - confirm visibility there. Show in Client D…" at bounding box center [400, 17] width 148 height 550
click at [397, 24] on span "Client View" at bounding box center [400, 25] width 31 height 13
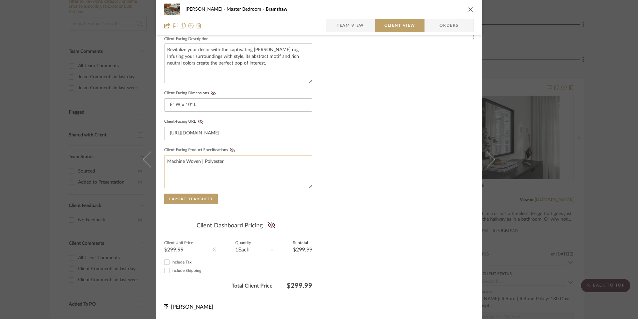
scroll to position [242, 0]
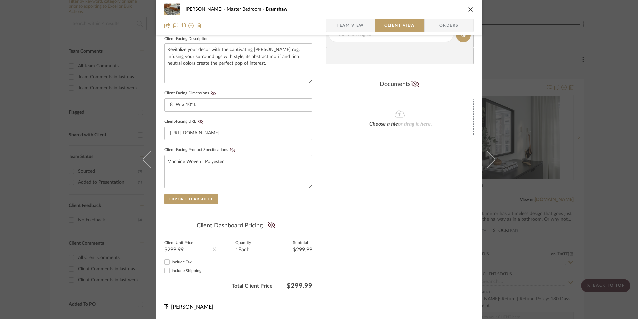
drag, startPoint x: 166, startPoint y: 261, endPoint x: 260, endPoint y: 221, distance: 102.8
click at [166, 260] on input "Include Tax" at bounding box center [167, 262] width 8 height 8
checkbox input "true"
click at [269, 229] on fa-icon at bounding box center [271, 225] width 8 height 10
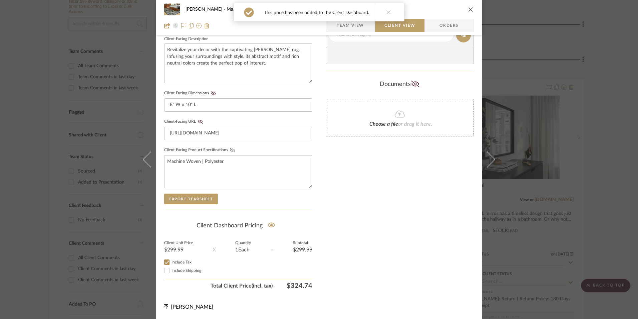
click at [230, 151] on icon at bounding box center [232, 150] width 5 height 4
click at [198, 121] on icon at bounding box center [200, 122] width 5 height 4
drag, startPoint x: 213, startPoint y: 94, endPoint x: 225, endPoint y: 117, distance: 25.7
click at [213, 94] on icon at bounding box center [213, 93] width 5 height 4
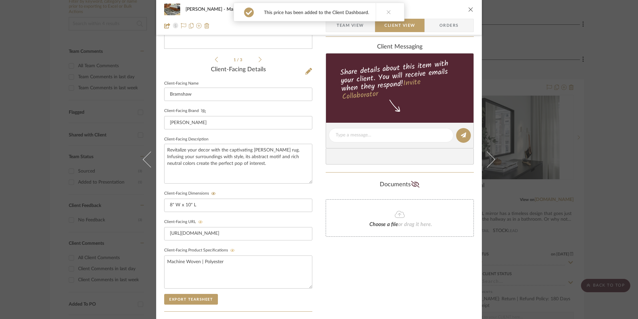
click at [201, 110] on icon at bounding box center [203, 111] width 5 height 4
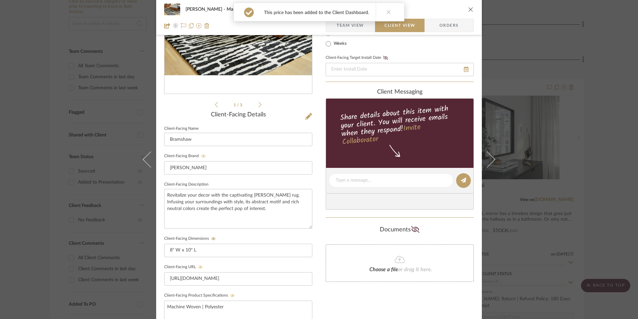
scroll to position [42, 0]
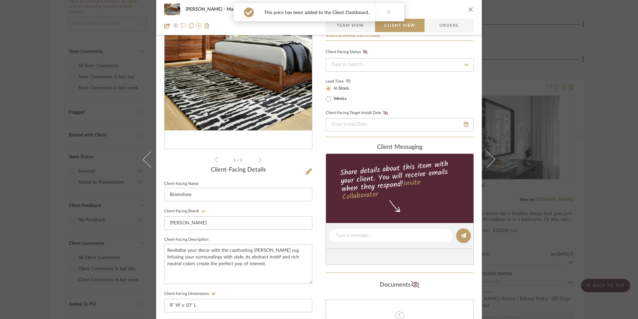
click at [346, 79] on icon at bounding box center [348, 81] width 5 height 4
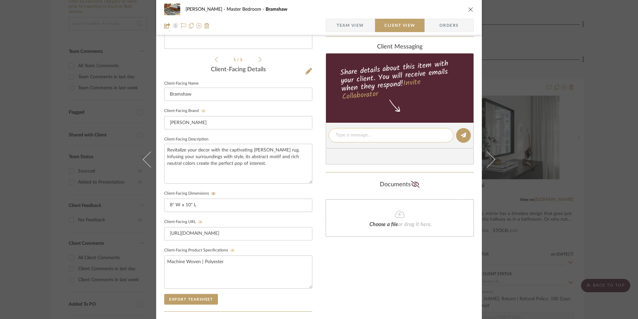
click at [351, 134] on textarea at bounding box center [391, 135] width 111 height 7
paste textarea "Option 3: Area Rugs ETA: [DATE] SKU: R406761 6 Reviews - 4.9 Stars Return | Ref…"
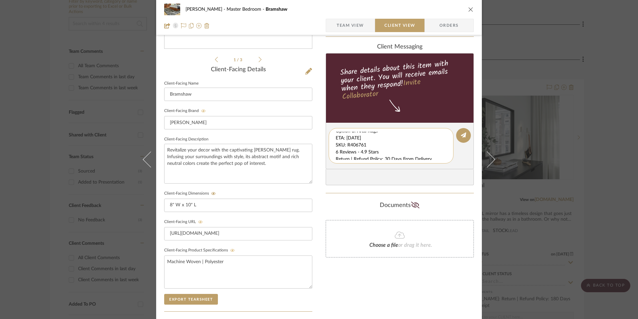
scroll to position [7, 0]
drag, startPoint x: 334, startPoint y: 134, endPoint x: 428, endPoint y: 158, distance: 96.9
click at [428, 158] on textarea "Option 3: Area Rugs ETA: [DATE] SKU: R406761 6 Reviews - 4.9 Stars Return | Ref…" at bounding box center [394, 146] width 116 height 28
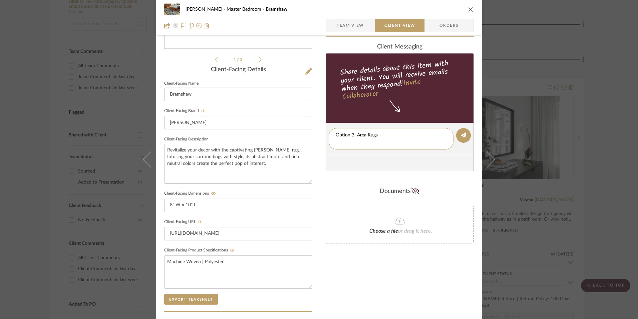
scroll to position [0, 0]
type textarea "Option 3: Area Rugs"
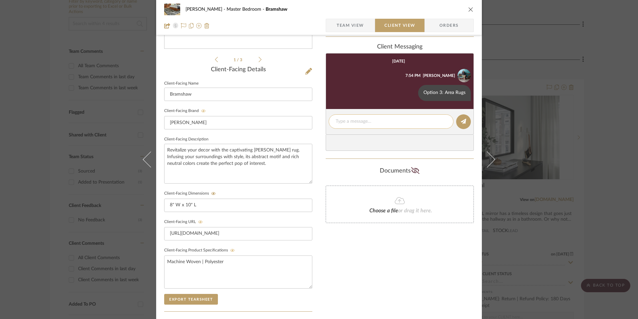
click at [354, 121] on textarea at bounding box center [391, 121] width 111 height 7
paste textarea "ETA: [DATE] SKU: R406761 6 Reviews - 4.9 Stars Return | Refund Policy: 30 Days …"
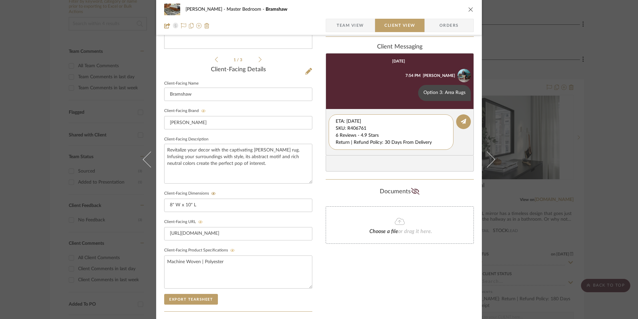
drag, startPoint x: 372, startPoint y: 127, endPoint x: 316, endPoint y: 112, distance: 58.1
click at [315, 112] on div "[PERSON_NAME] Master Bedroom Bramshaw Team View Client View Orders 1 / 3 Client…" at bounding box center [319, 141] width 326 height 556
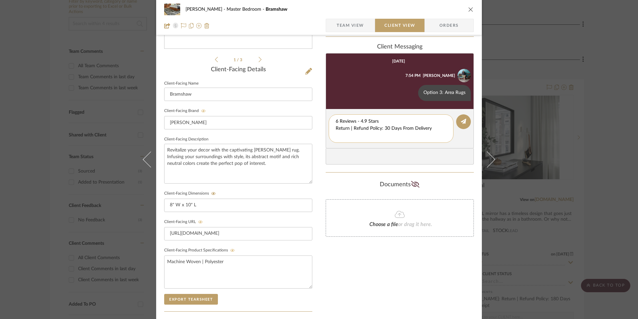
click at [336, 127] on textarea "6 Reviews - 4.9 Stars Return | Refund Policy: 30 Days From Delivery" at bounding box center [391, 128] width 111 height 21
drag, startPoint x: 388, startPoint y: 129, endPoint x: 352, endPoint y: 131, distance: 36.5
click at [303, 129] on div "[PERSON_NAME] Master Bedroom Bramshaw Team View Client View Orders 1 / 3 Client…" at bounding box center [319, 141] width 326 height 556
type textarea "6 Reviews - 4.9 Stars"
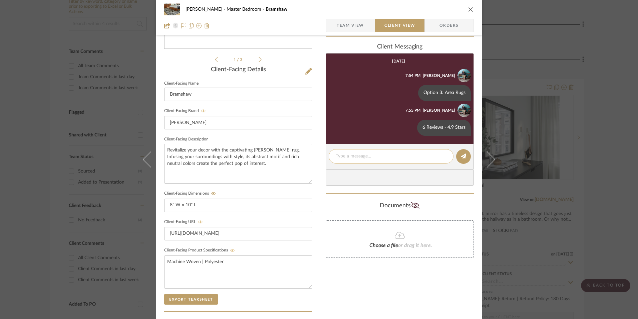
click at [350, 156] on textarea at bounding box center [391, 156] width 111 height 7
paste textarea "Return | Refund Policy: 30 Days From Delivery"
type textarea "Return | Refund Policy: 30 Days From Delivery"
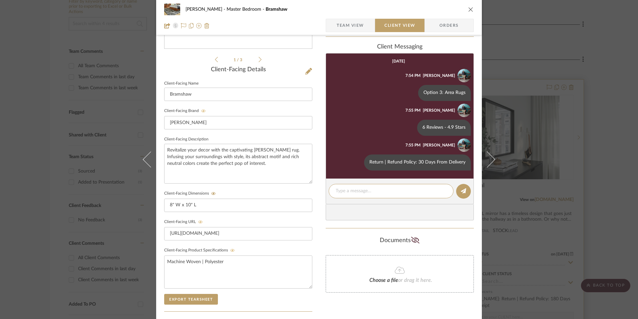
drag, startPoint x: 467, startPoint y: 10, endPoint x: 475, endPoint y: 105, distance: 95.5
click at [469, 10] on icon "close" at bounding box center [471, 9] width 5 height 5
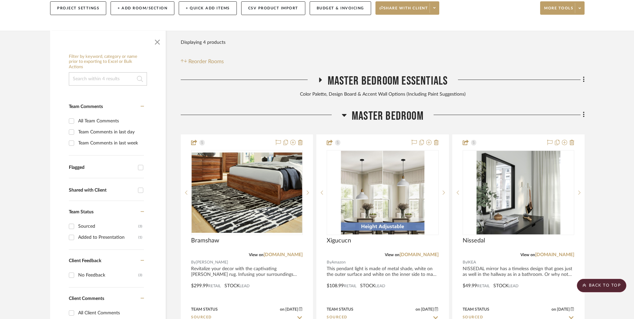
scroll to position [137, 0]
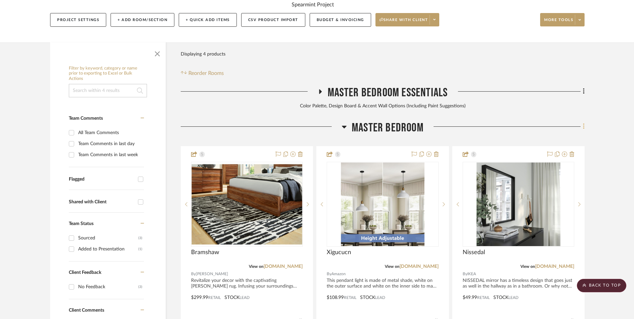
click at [583, 123] on icon at bounding box center [584, 126] width 2 height 7
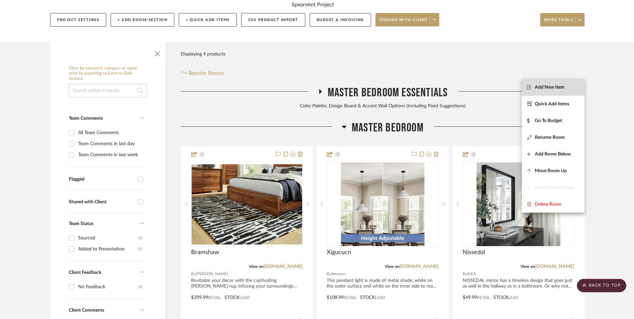
click at [534, 83] on button "Add New Item" at bounding box center [553, 87] width 63 height 17
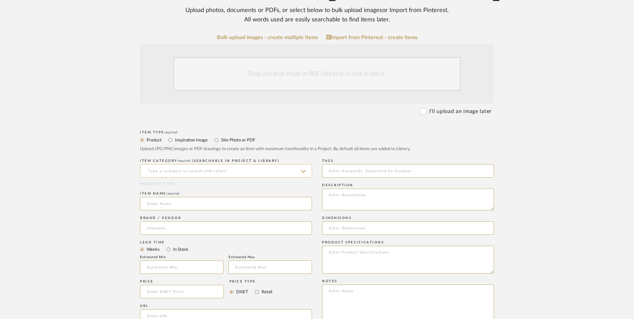
scroll to position [167, 0]
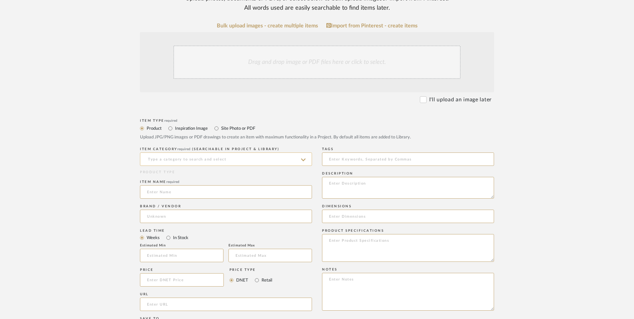
click at [193, 152] on input at bounding box center [226, 158] width 172 height 13
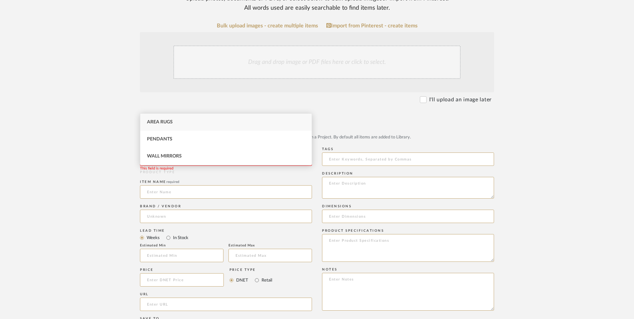
click at [182, 123] on div "Area Rugs" at bounding box center [225, 122] width 171 height 17
type input "Area Rugs"
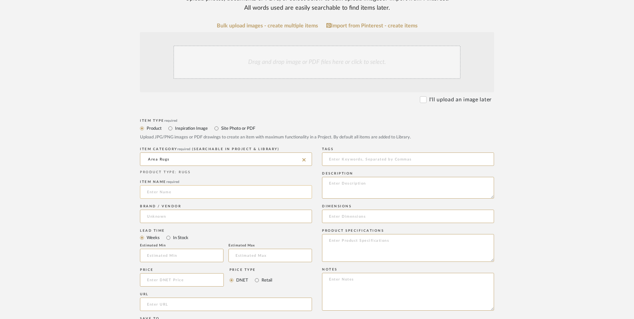
click at [172, 185] on input at bounding box center [226, 191] width 172 height 13
type input "E"
type input "[PERSON_NAME]"
click at [176, 202] on div "Brand / Vendor" at bounding box center [226, 214] width 172 height 24
click at [179, 209] on input at bounding box center [226, 215] width 172 height 13
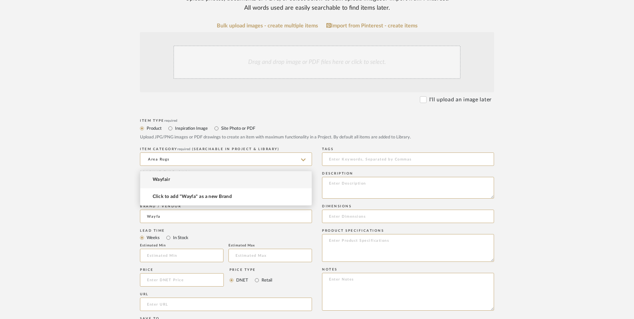
click at [177, 179] on mat-option "Wayfair" at bounding box center [225, 179] width 171 height 17
type input "Wayfair"
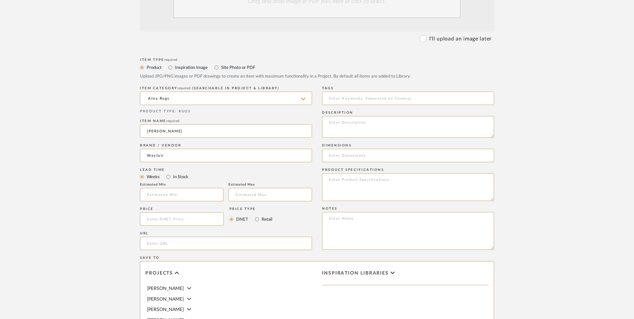
scroll to position [234, 0]
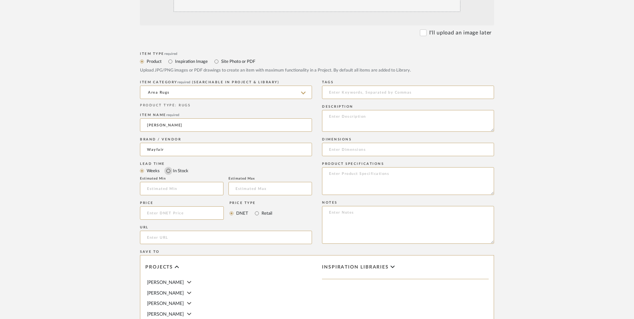
click at [168, 167] on input "In Stock" at bounding box center [168, 171] width 8 height 8
radio input "true"
drag, startPoint x: 258, startPoint y: 159, endPoint x: 214, endPoint y: 160, distance: 44.4
click at [257, 209] on input "Retail" at bounding box center [257, 213] width 8 height 8
radio input "true"
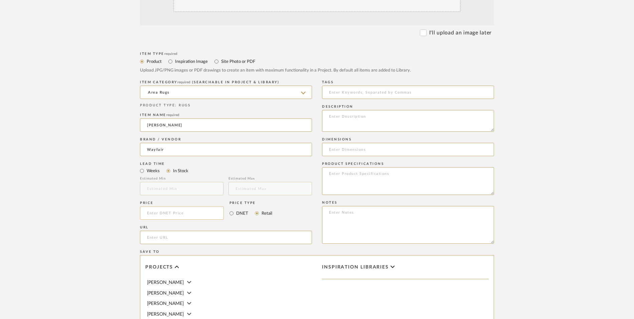
click at [213, 206] on input at bounding box center [182, 212] width 84 height 13
type input "$149.99"
click at [106, 173] on form "Bulk upload images - create multiple items Import from Pinterest - create items…" at bounding box center [316, 198] width 425 height 484
click at [183, 230] on input "url" at bounding box center [226, 236] width 172 height 13
paste input "[URL][DOMAIN_NAME][PERSON_NAME][PERSON_NAME]"
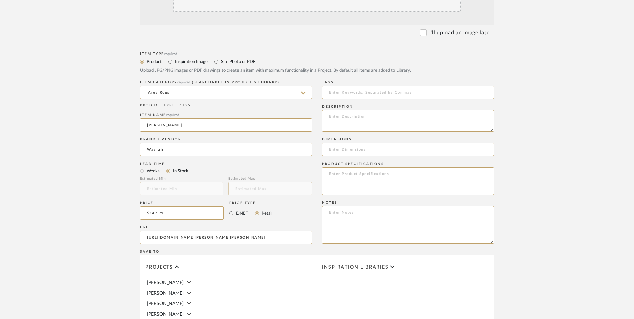
scroll to position [0, 82]
type input "[URL][DOMAIN_NAME][PERSON_NAME][PERSON_NAME]"
drag, startPoint x: 69, startPoint y: 201, endPoint x: 397, endPoint y: 311, distance: 345.8
click at [70, 200] on upload-items "Create new item in [PERSON_NAME] Upload photos, documents or PDFs, or select be…" at bounding box center [317, 162] width 634 height 589
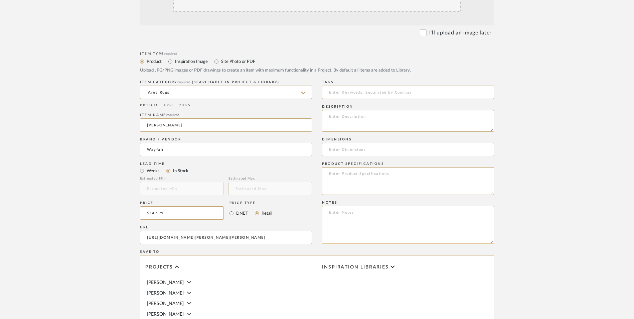
click at [382, 206] on textarea at bounding box center [408, 225] width 172 height 38
paste textarea "Option 1: ETA: SKU: Reviews - Stars Return | Refund Policy:"
click at [347, 206] on textarea "Option 1: ETA: SKU: Reviews - Stars Return | Refund Policy:" at bounding box center [408, 225] width 172 height 38
click at [351, 206] on textarea "Option 2: ETA: SKU: Reviews - Stars Return | Refund Policy:" at bounding box center [408, 225] width 172 height 38
click at [382, 206] on textarea "Option 2: Area Rugs ETA: SKU: Reviews - Stars Return | Refund Policy:" at bounding box center [408, 225] width 172 height 38
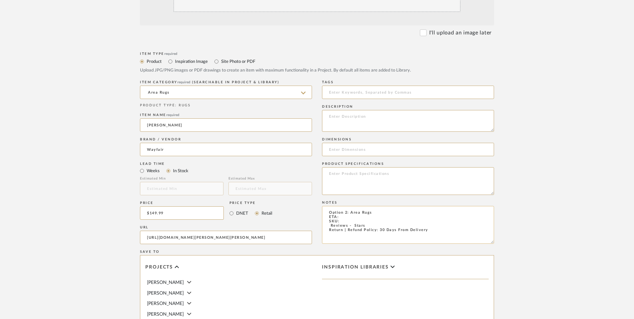
click at [324, 206] on textarea "Option 2: Area Rugs ETA: SKU: Reviews - Stars Return | Refund Policy: 30 Days F…" at bounding box center [408, 225] width 172 height 38
click at [348, 206] on textarea "[MEDICAL_DATA]: Area Rugs ETA: SKU: 625 Reviews - 4.6 Stars Return | Refund Pol…" at bounding box center [408, 225] width 172 height 38
paste textarea "W006112753"
click at [385, 206] on textarea "Option 2: Area Rugs ETA: SKU: W006112753 625 Reviews - 4.6 Stars Return | Refun…" at bounding box center [408, 225] width 172 height 38
click at [354, 206] on textarea "[MEDICAL_DATA]: Area Rugs - Select: Silver | Black ETA: SKU: W006112753 625 Rev…" at bounding box center [408, 225] width 172 height 38
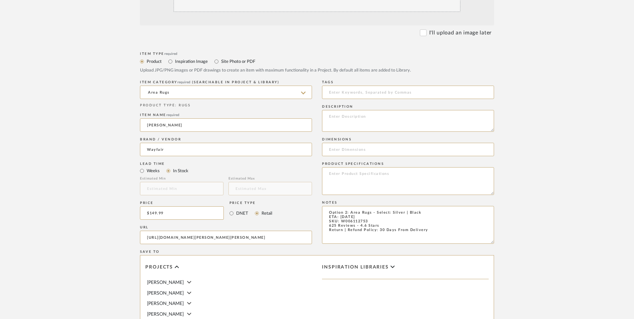
scroll to position [167, 0]
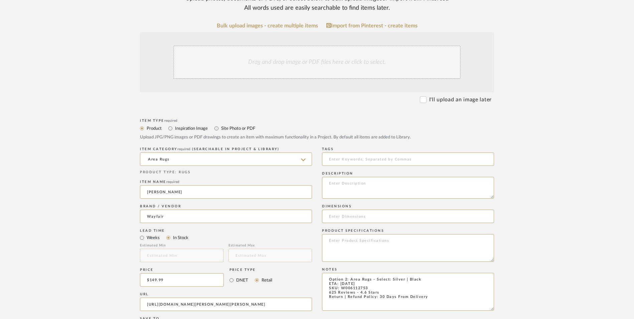
type textarea "Option 2: Area Rugs - Select: Silver | Black ETA: [DATE] SKU: W006112753 625 Re…"
click at [285, 45] on div "Drag and drop image or PDF files here or click to select." at bounding box center [316, 61] width 287 height 33
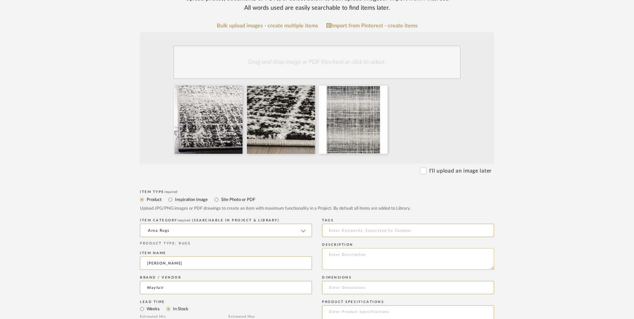
click at [384, 248] on textarea at bounding box center [408, 259] width 172 height 22
paste textarea "From tying together an ensemble to softening the step of hardwood flooring, are…"
type textarea "From tying together an ensemble to softening the step of hardwood flooring, are…"
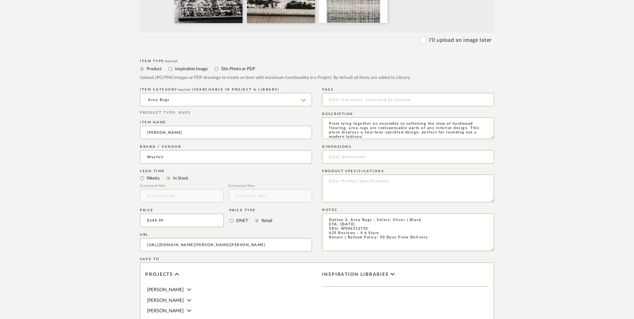
scroll to position [301, 0]
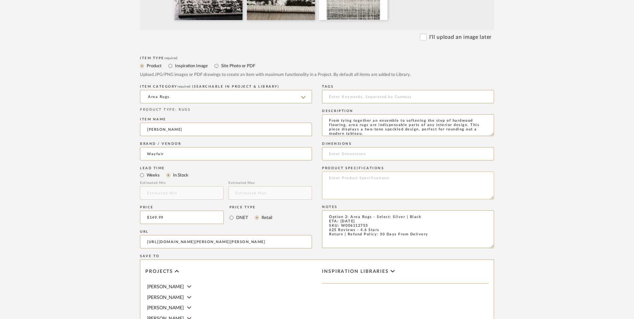
click at [351, 171] on textarea at bounding box center [408, 185] width 172 height 28
paste textarea "polypropylene"
click at [331, 171] on textarea "polypropylene" at bounding box center [408, 185] width 172 height 28
click at [360, 171] on textarea "Polypropylene" at bounding box center [408, 185] width 172 height 28
type textarea "Polypropylene"
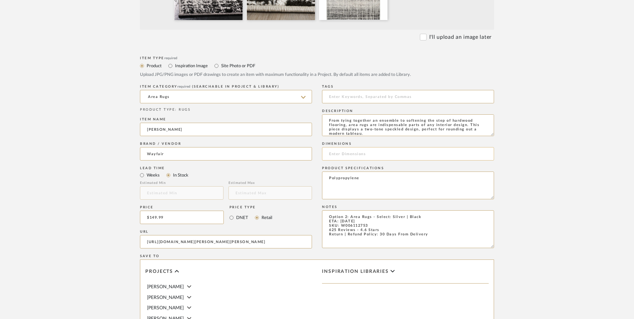
click at [367, 147] on input at bounding box center [408, 153] width 172 height 13
paste input "Rectangle 8' x 10'"
type input "Rectangle 8' x 10'"
drag, startPoint x: 529, startPoint y: 158, endPoint x: 496, endPoint y: 191, distance: 46.8
click at [528, 158] on form "Bulk upload images - create multiple items Import from Pinterest - create items…" at bounding box center [316, 166] width 425 height 555
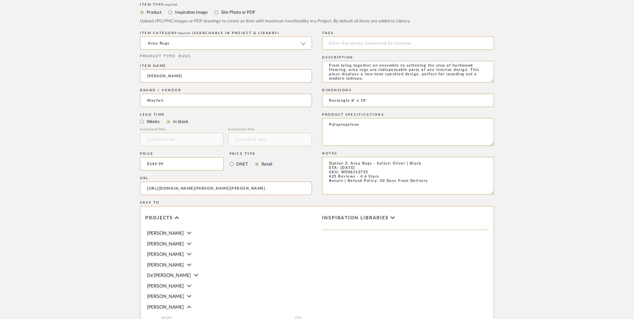
scroll to position [420, 0]
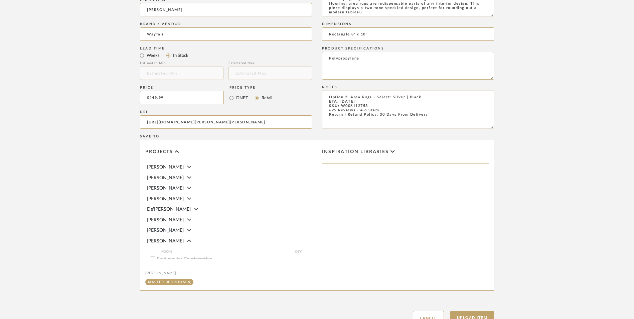
click at [488, 311] on button "Upload Item" at bounding box center [472, 318] width 44 height 14
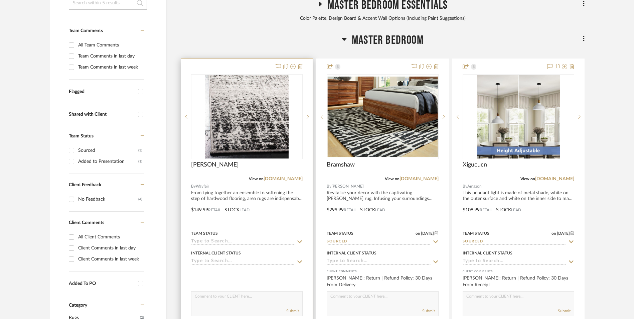
scroll to position [228, 0]
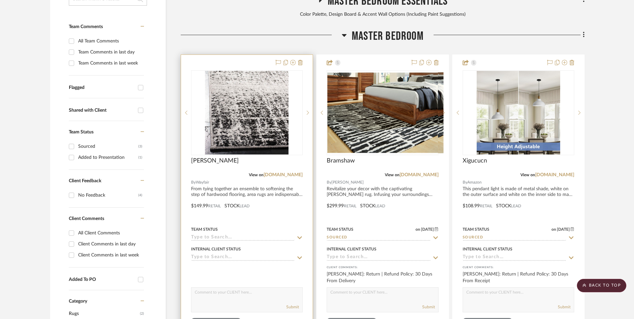
click at [0, 0] on img at bounding box center [0, 0] width 0 height 0
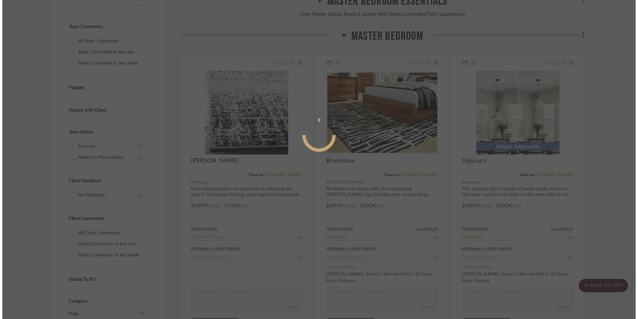
scroll to position [0, 0]
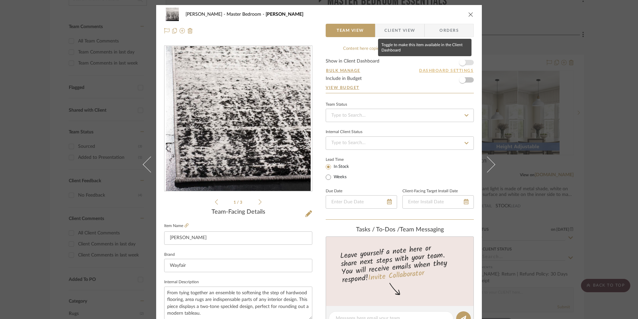
drag, startPoint x: 459, startPoint y: 61, endPoint x: 454, endPoint y: 72, distance: 12.0
click at [459, 61] on span "button" at bounding box center [462, 62] width 7 height 7
click at [381, 116] on input at bounding box center [400, 115] width 148 height 13
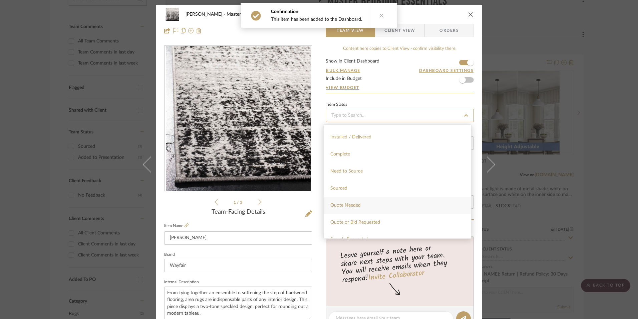
scroll to position [167, 0]
click at [352, 187] on div "Sourced" at bounding box center [398, 187] width 148 height 17
type input "[DATE]"
type input "Sourced"
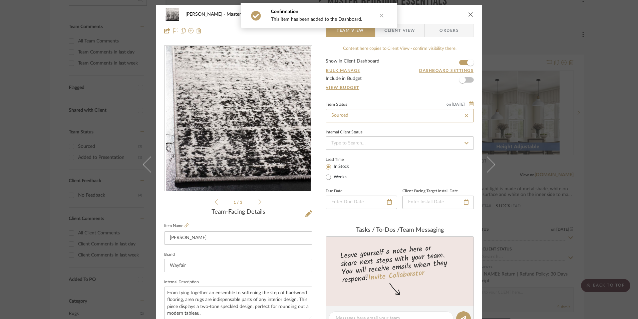
type input "[DATE]"
type input "Sourced"
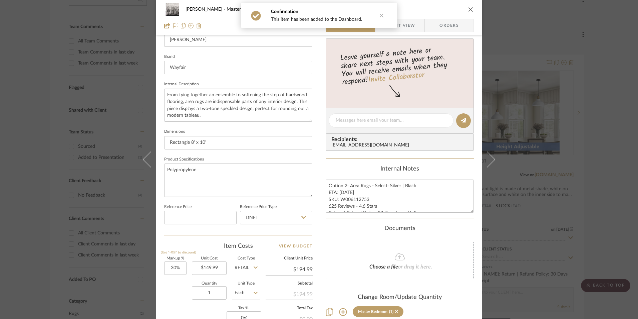
scroll to position [200, 0]
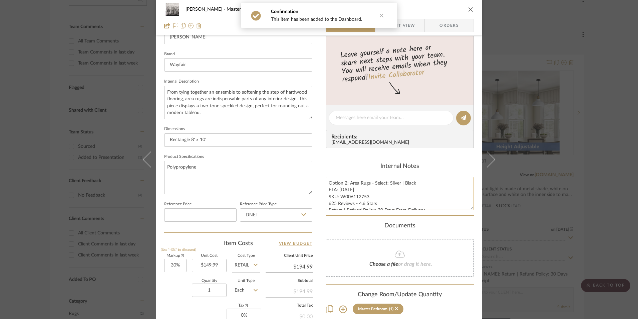
click at [355, 200] on textarea "Option 2: Area Rugs - Select: Silver | Black ETA: [DATE] SKU: W006112753 625 Re…" at bounding box center [400, 193] width 148 height 33
drag, startPoint x: 367, startPoint y: 196, endPoint x: 339, endPoint y: 196, distance: 27.7
click at [339, 196] on textarea "Option 2: Area Rugs - Select: Silver | Black ETA: [DATE] SKU: W006112753 625 Re…" at bounding box center [400, 193] width 148 height 33
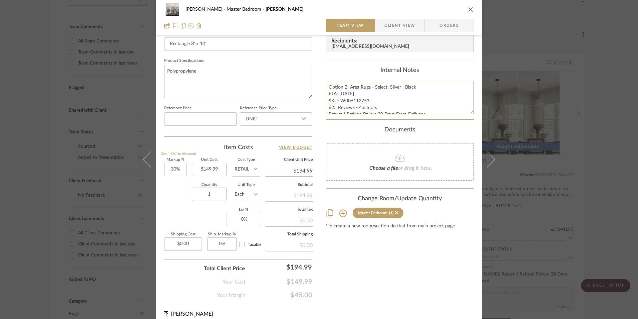
scroll to position [303, 0]
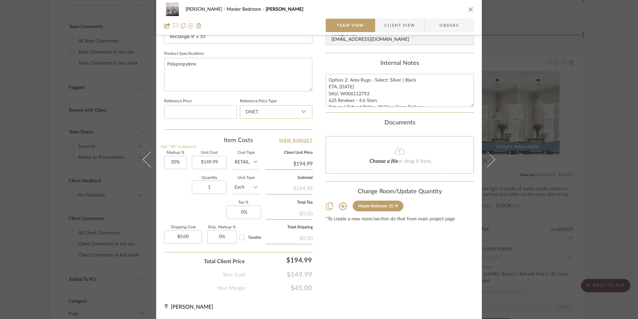
click at [272, 112] on input "DNET" at bounding box center [276, 111] width 72 height 13
click at [267, 143] on div "Retail" at bounding box center [279, 145] width 82 height 17
type input "Retail"
type input "30"
drag, startPoint x: 185, startPoint y: 199, endPoint x: 228, endPoint y: 209, distance: 43.7
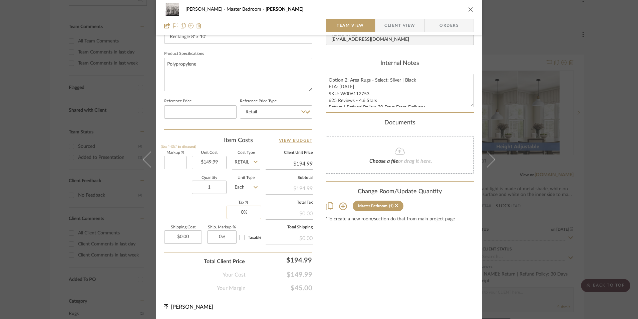
click at [185, 199] on div "Quantity 1 Unit Type Each" at bounding box center [212, 188] width 96 height 24
type input "0%"
type input "$149.99"
click at [247, 211] on input "0" at bounding box center [244, 211] width 35 height 13
type input "8.25%"
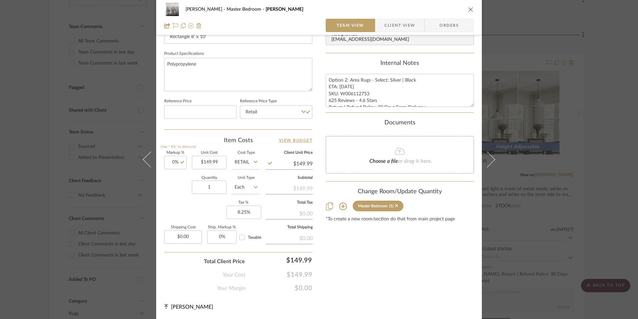
click at [385, 265] on div "Content here copies to Client View - confirm visibility there. Show in Client D…" at bounding box center [400, 17] width 148 height 550
click at [440, 26] on span "Orders" at bounding box center [449, 25] width 34 height 13
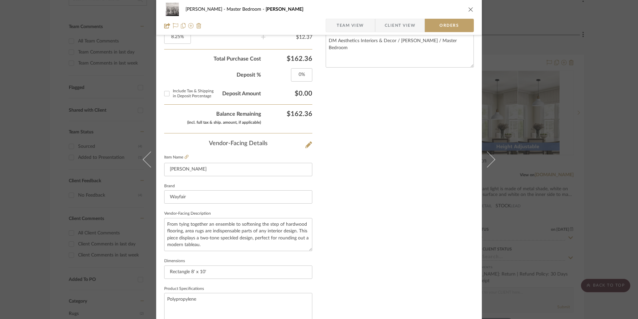
scroll to position [392, 0]
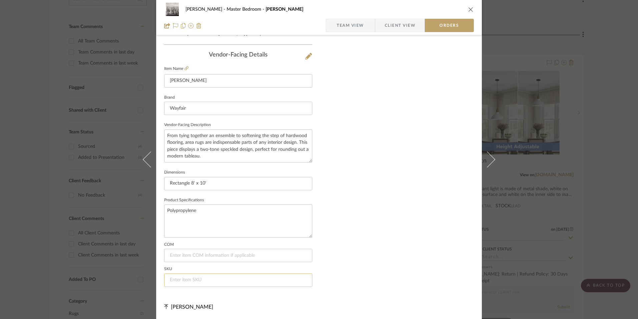
click at [207, 279] on input at bounding box center [238, 279] width 148 height 13
paste input "W006112753"
type input "W006112753"
click at [352, 26] on span "Team View" at bounding box center [350, 25] width 27 height 13
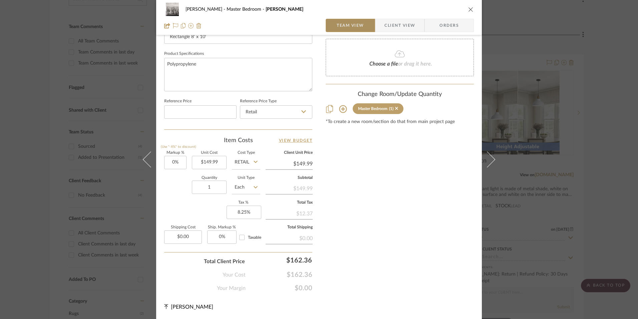
scroll to position [303, 0]
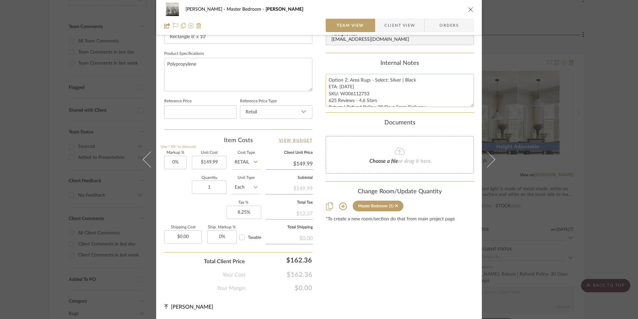
drag, startPoint x: 336, startPoint y: 82, endPoint x: 329, endPoint y: 80, distance: 7.0
click at [335, 82] on textarea "Option 2: Area Rugs - Select: Silver | Black ETA: [DATE] SKU: W006112753 625 Re…" at bounding box center [400, 90] width 148 height 33
drag, startPoint x: 401, startPoint y: 103, endPoint x: 361, endPoint y: 99, distance: 39.9
click at [431, 106] on textarea "Option 2: Area Rugs - Select: Silver | Black ETA: [DATE] SKU: W006112753 625 Re…" at bounding box center [400, 90] width 148 height 33
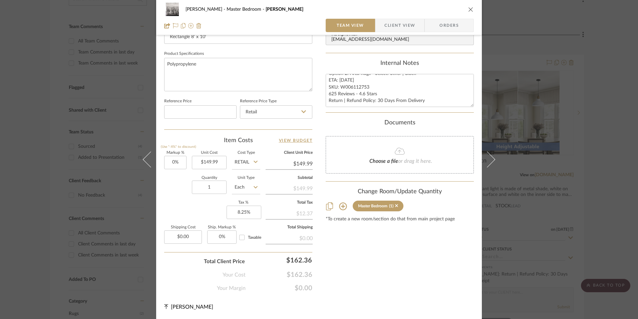
click at [405, 28] on span "Client View" at bounding box center [400, 25] width 31 height 13
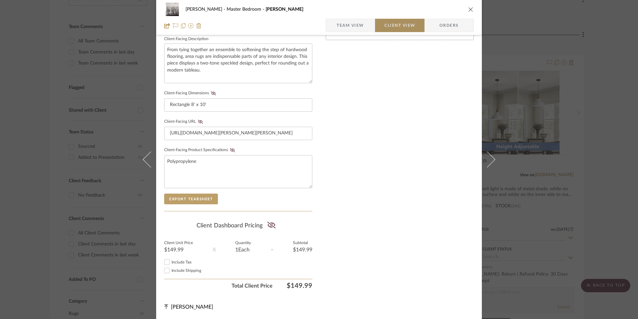
scroll to position [242, 0]
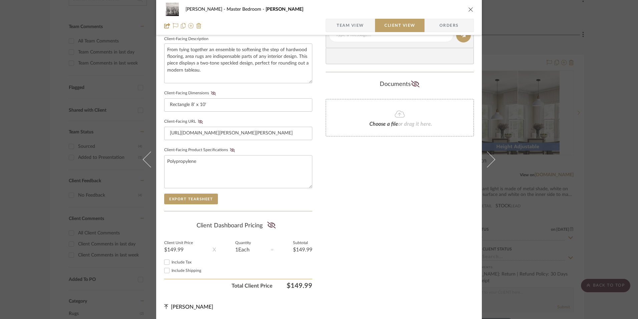
click at [168, 259] on input "Include Tax" at bounding box center [167, 262] width 8 height 8
checkbox input "true"
click at [270, 225] on icon at bounding box center [271, 224] width 8 height 7
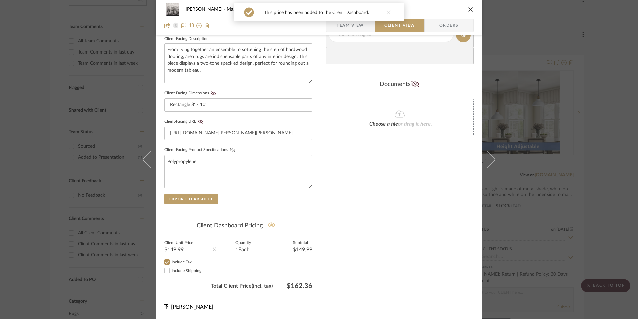
click at [231, 149] on icon at bounding box center [232, 150] width 5 height 4
drag, startPoint x: 198, startPoint y: 122, endPoint x: 200, endPoint y: 118, distance: 4.2
click at [198, 122] on icon at bounding box center [200, 122] width 5 height 4
click at [211, 93] on icon at bounding box center [213, 93] width 5 height 4
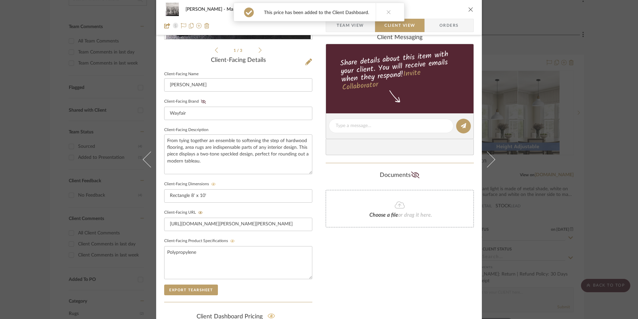
scroll to position [142, 0]
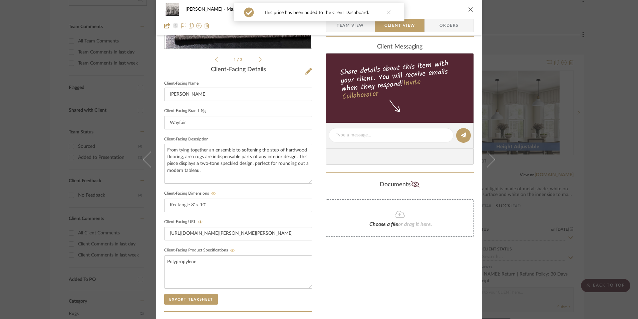
click at [202, 112] on icon at bounding box center [203, 111] width 5 height 4
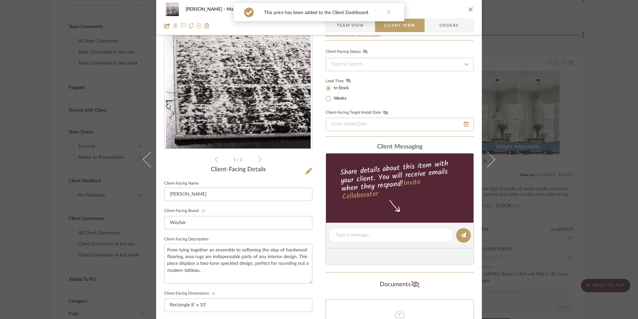
scroll to position [42, 0]
click at [346, 82] on icon at bounding box center [348, 81] width 5 height 4
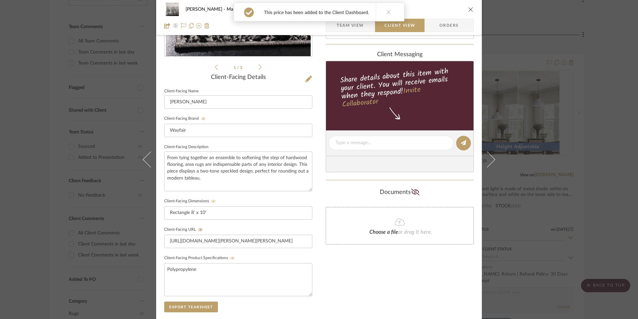
scroll to position [142, 0]
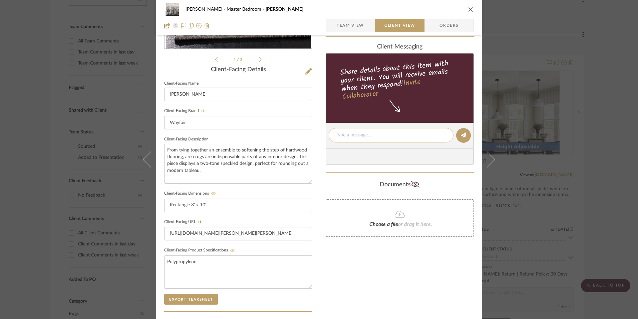
click at [356, 132] on textarea at bounding box center [391, 135] width 111 height 7
paste textarea "Option 2: Area Rugs - Select: Silver | Black ETA: [DATE] SKU: W006112753 625 Re…"
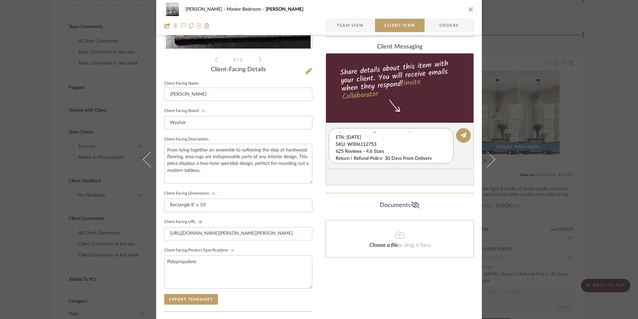
scroll to position [7, 0]
drag, startPoint x: 334, startPoint y: 135, endPoint x: 367, endPoint y: 150, distance: 36.5
click at [451, 157] on div "Option 2: Area Rugs - Select: Silver | Black ETA: [DATE] SKU: W006112753 625 Re…" at bounding box center [391, 145] width 125 height 35
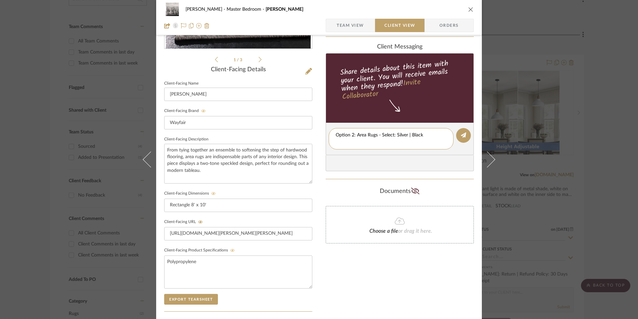
scroll to position [0, 0]
type textarea "Option 2: Area Rugs - Select: Silver | Black"
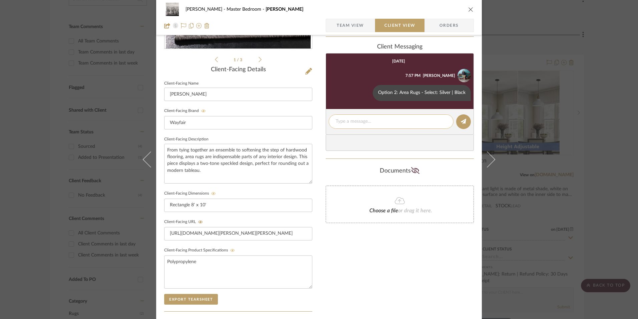
click at [346, 122] on textarea at bounding box center [391, 121] width 111 height 7
paste textarea "ETA: [DATE] SKU: W006112753 625 Reviews - 4.6 Stars Return | Refund Policy: 30 …"
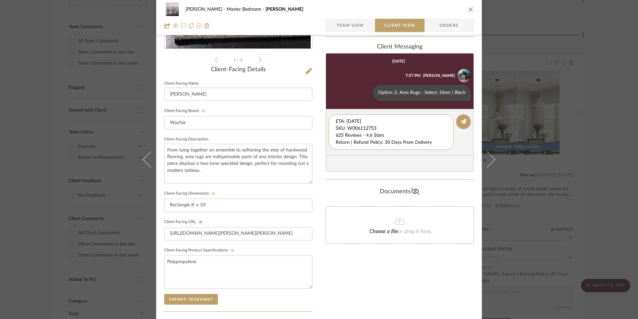
drag, startPoint x: 386, startPoint y: 126, endPoint x: 318, endPoint y: 112, distance: 70.1
click at [318, 112] on div "[PERSON_NAME] Master Bedroom [PERSON_NAME] Team View Client View Orders 1 / 3 C…" at bounding box center [319, 141] width 326 height 556
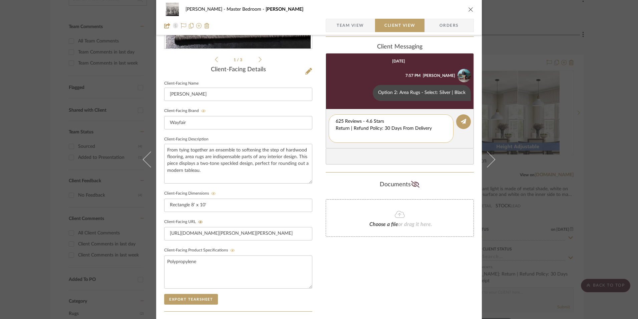
click at [336, 127] on textarea "625 Reviews - 4.6 Stars Return | Refund Policy: 30 Days From Delivery" at bounding box center [391, 128] width 111 height 21
drag, startPoint x: 410, startPoint y: 131, endPoint x: 338, endPoint y: 129, distance: 72.1
click at [322, 130] on div "[PERSON_NAME] Master Bedroom [PERSON_NAME] Team View Client View Orders 1 / 3 C…" at bounding box center [319, 141] width 326 height 556
type textarea "625 Reviews - 4.6 Stars"
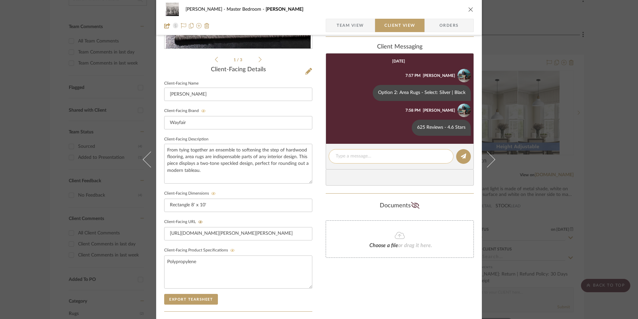
click at [351, 156] on textarea at bounding box center [391, 156] width 111 height 7
paste textarea "Return | Refund Policy: 30 Days From Delivery"
type textarea "Return | Refund Policy: 30 Days From Delivery"
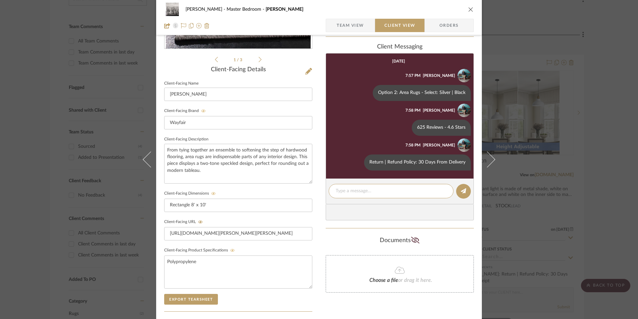
click at [471, 13] on div "[PERSON_NAME] Master Bedroom [PERSON_NAME]" at bounding box center [319, 9] width 310 height 13
click at [469, 10] on icon "close" at bounding box center [471, 9] width 5 height 5
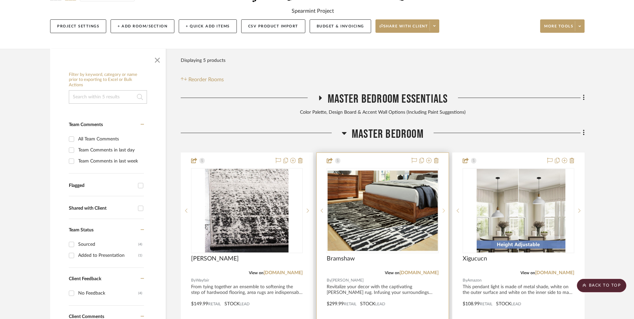
scroll to position [128, 0]
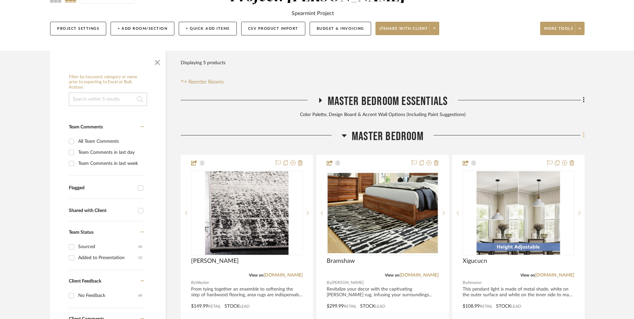
click at [581, 130] on fa-icon at bounding box center [582, 135] width 4 height 11
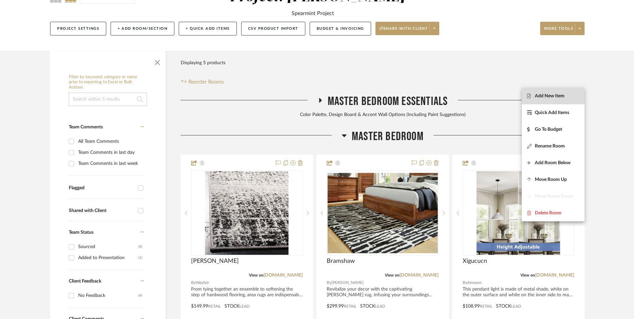
click at [548, 97] on span "Add New Item" at bounding box center [550, 96] width 30 height 6
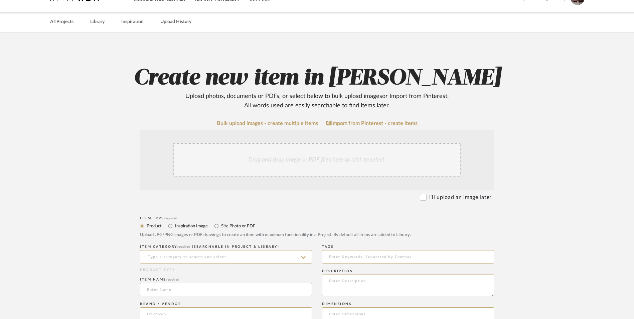
scroll to position [167, 0]
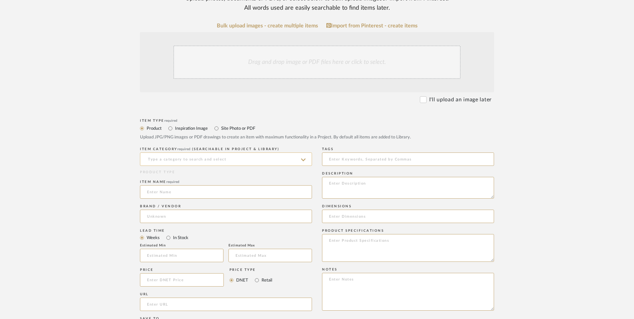
click at [200, 152] on input at bounding box center [226, 158] width 172 height 13
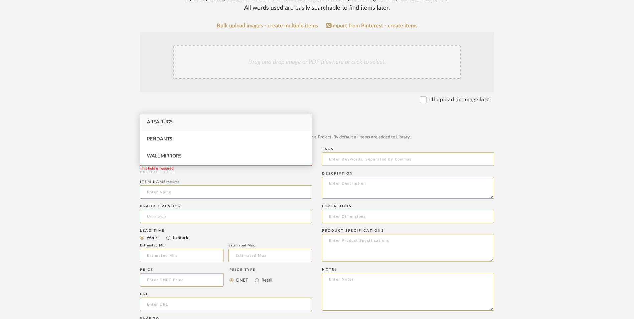
click at [200, 126] on div "Area Rugs" at bounding box center [225, 122] width 171 height 17
type input "Area Rugs"
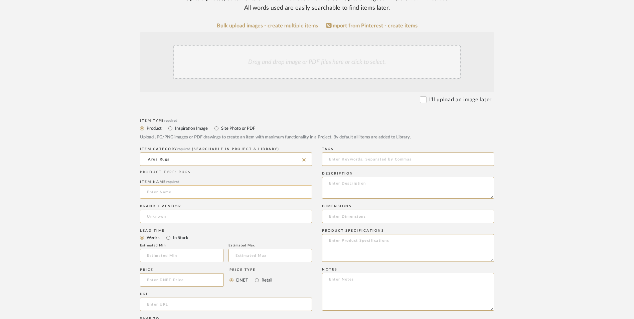
click at [169, 185] on input at bounding box center [226, 191] width 172 height 13
type input "Alohi"
click at [167, 209] on input at bounding box center [226, 215] width 172 height 13
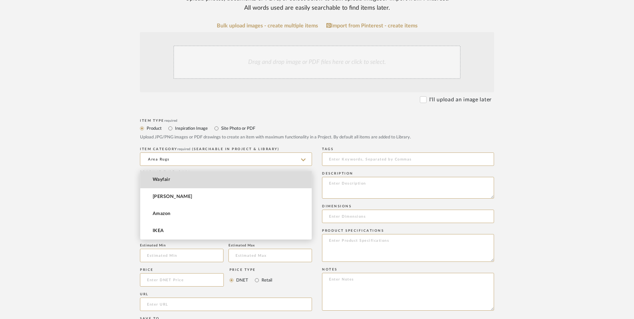
click at [169, 179] on span "Wayfair" at bounding box center [161, 180] width 17 height 6
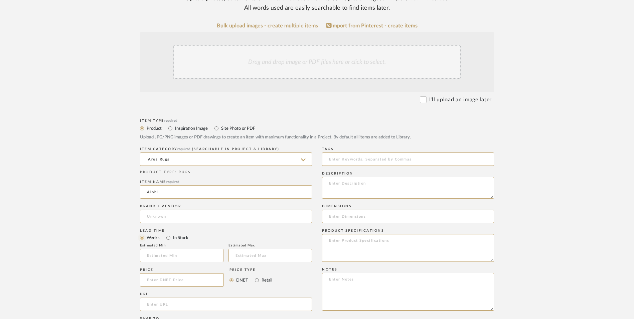
type input "Wayfair"
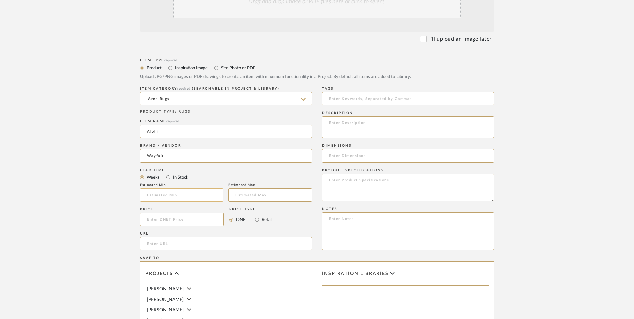
scroll to position [234, 0]
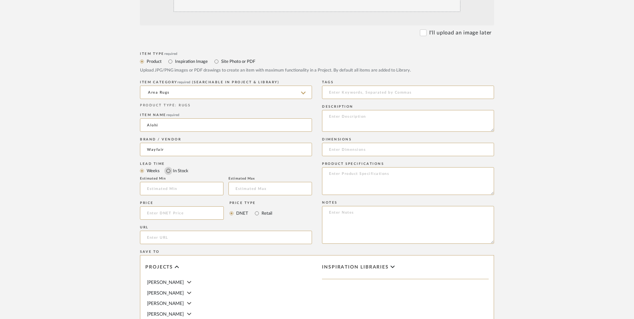
click at [169, 167] on input "In Stock" at bounding box center [168, 171] width 8 height 8
radio input "true"
click at [254, 209] on input "Retail" at bounding box center [257, 213] width 8 height 8
radio input "true"
click at [197, 206] on input at bounding box center [182, 212] width 84 height 13
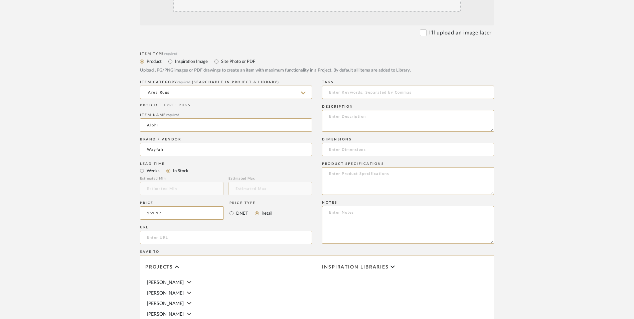
type input "$159.99"
click at [78, 173] on upload-items "Create new item in [PERSON_NAME] Upload photos, documents or PDFs, or select be…" at bounding box center [317, 162] width 634 height 589
click at [155, 230] on input "url" at bounding box center [226, 236] width 172 height 13
paste input "[URL][DOMAIN_NAME][PERSON_NAME]"
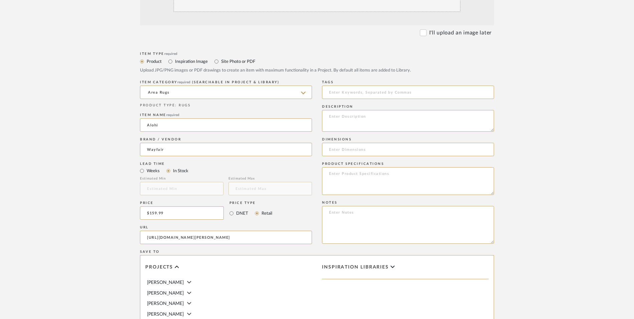
type input "[URL][DOMAIN_NAME][PERSON_NAME]"
click at [71, 190] on upload-items "Create new item in [PERSON_NAME] Upload photos, documents or PDFs, or select be…" at bounding box center [317, 162] width 634 height 589
click at [378, 206] on textarea at bounding box center [408, 225] width 172 height 38
paste textarea "Option 1: ETA: SKU: Reviews - Stars Return | Refund Policy:"
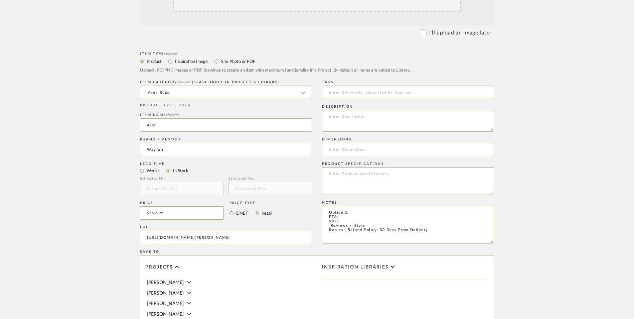
click at [364, 206] on textarea "Option 1: ETA: SKU: Reviews - Stars Return | Refund Policy: 30 Days From Delive…" at bounding box center [408, 225] width 172 height 38
click at [344, 206] on textarea "Option 1: Area Rugs ETA: SKU: Reviews - Stars Return | Refund Policy: 30 Days F…" at bounding box center [408, 225] width 172 height 38
click at [323, 206] on textarea "Option 1: Area Rugs ETA: [DATE] SKU: Reviews - Stars Return | Refund Policy: 30…" at bounding box center [408, 225] width 172 height 38
click at [346, 206] on textarea "Option 1: Area Rugs ETA: [DATE] SKU: 6 Reviews - 4.5 Stars Return | Refund Poli…" at bounding box center [408, 225] width 172 height 38
paste textarea "W008573097"
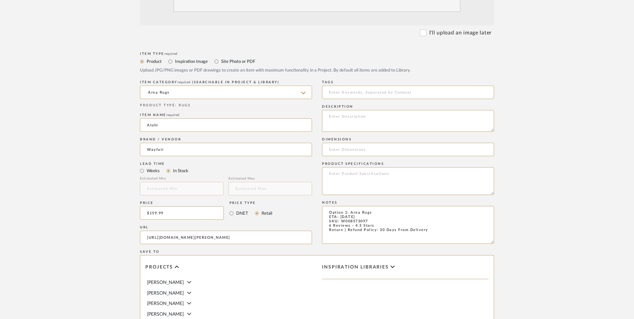
type textarea "Option 1: Area Rugs ETA: [DATE] SKU: W008573097 6 Reviews - 4.5 Stars Return | …"
click at [364, 143] on input at bounding box center [408, 149] width 172 height 13
paste input "Rectangle 8' x 10'"
type input "Rectangle 8' x 10'"
click at [352, 110] on textarea at bounding box center [408, 121] width 172 height 22
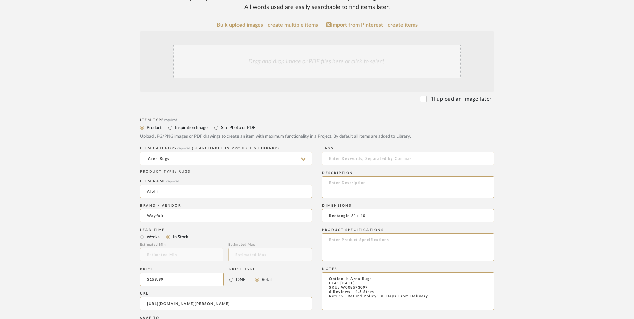
scroll to position [167, 0]
click at [303, 45] on div "Drag and drop image or PDF files here or click to select." at bounding box center [316, 61] width 287 height 33
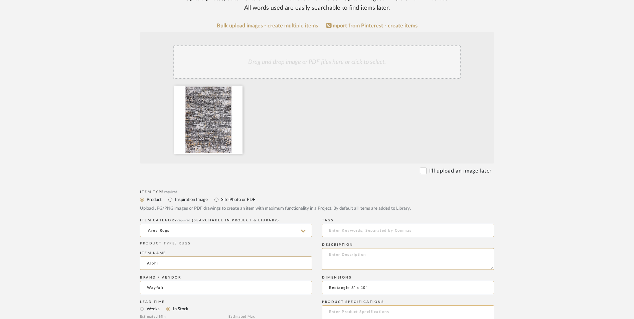
click at [358, 305] on textarea at bounding box center [408, 319] width 172 height 28
paste textarea "Polypropylene Plastic"
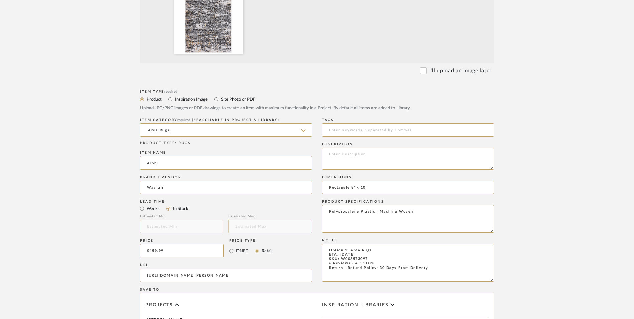
type textarea "Polypropylene Plastic | Machine Woven"
click at [361, 148] on textarea at bounding box center [408, 159] width 172 height 22
paste textarea "Contemporary"
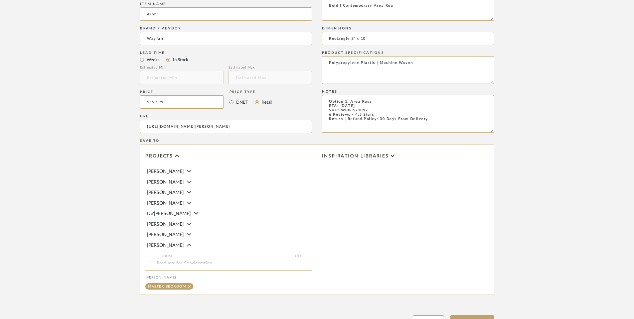
scroll to position [420, 0]
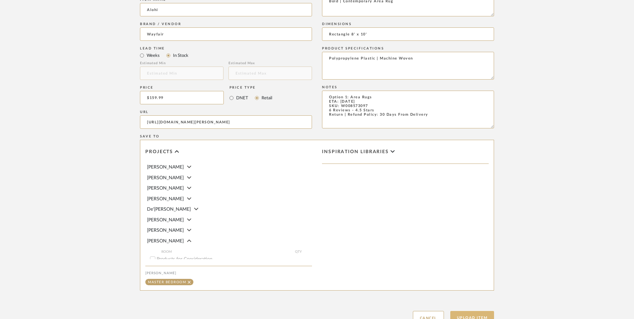
type textarea "Bold | Contemporary Area Rug"
click at [475, 311] on button "Upload Item" at bounding box center [472, 318] width 44 height 14
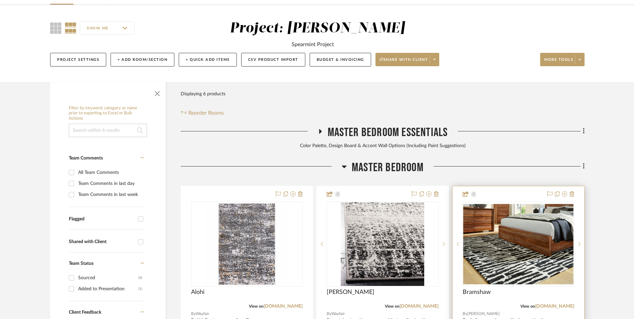
scroll to position [206, 0]
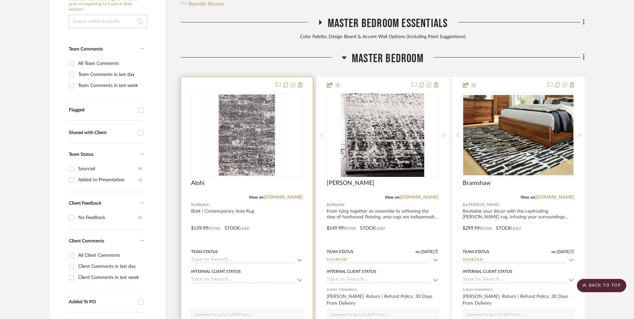
click at [0, 0] on img at bounding box center [0, 0] width 0 height 0
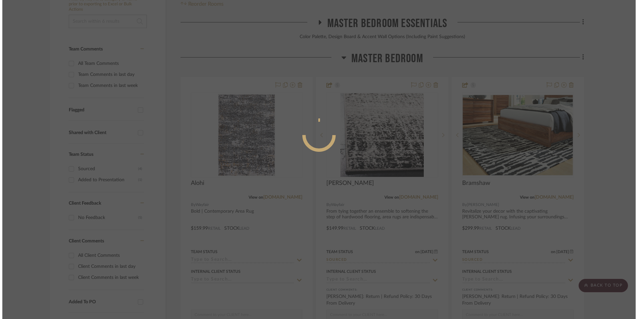
scroll to position [0, 0]
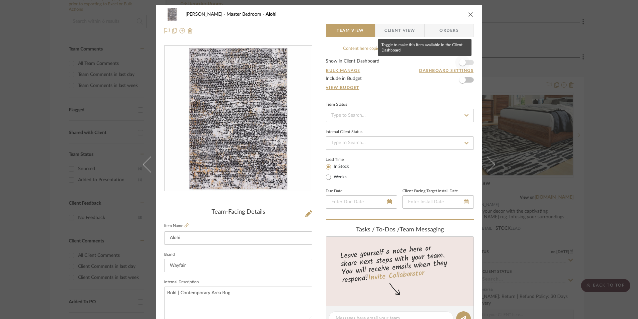
click at [462, 61] on span "button" at bounding box center [462, 62] width 7 height 7
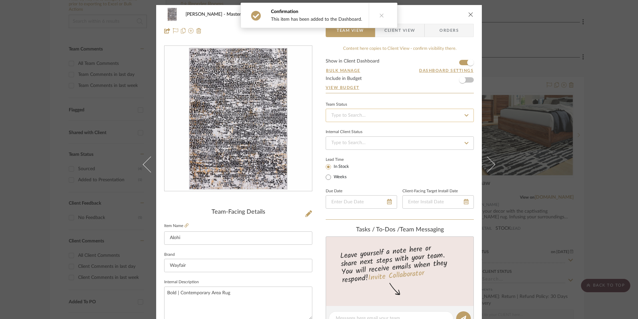
click at [364, 116] on input at bounding box center [400, 115] width 148 height 13
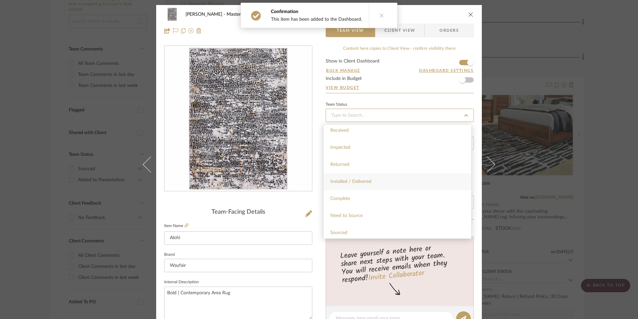
scroll to position [134, 0]
click at [346, 222] on span "Sourced" at bounding box center [339, 220] width 17 height 5
type input "[DATE]"
type input "Sourced"
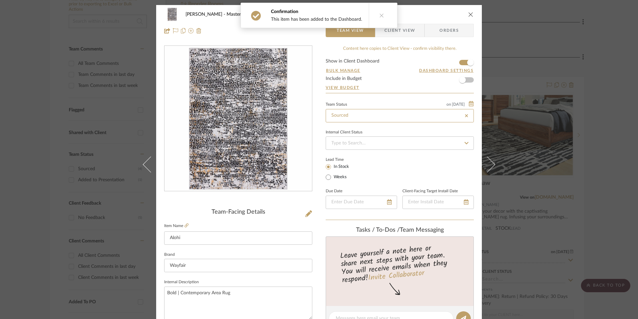
type input "[DATE]"
type input "Sourced"
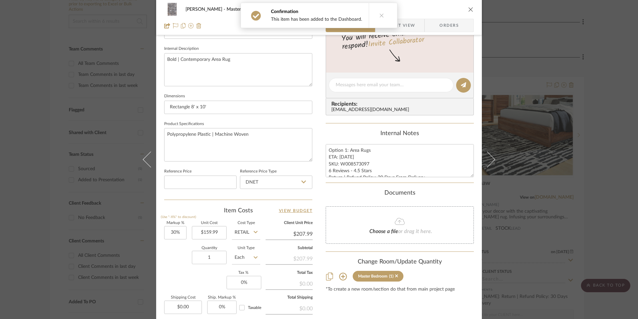
scroll to position [234, 0]
click at [345, 169] on textarea "Option 1: Area Rugs ETA: [DATE] SKU: W008573097 6 Reviews - 4.5 Stars Return | …" at bounding box center [400, 159] width 148 height 33
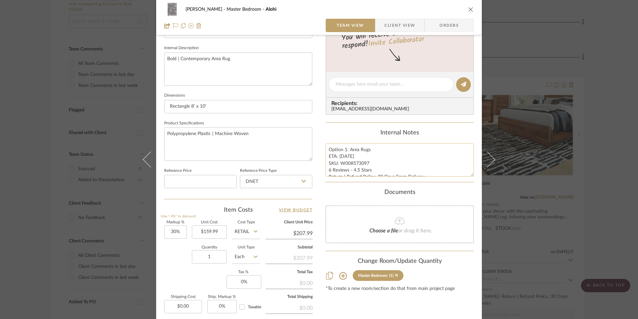
drag, startPoint x: 367, startPoint y: 163, endPoint x: 339, endPoint y: 164, distance: 27.7
click at [339, 164] on textarea "Option 1: Area Rugs ETA: [DATE] SKU: W008573097 6 Reviews - 4.5 Stars Return | …" at bounding box center [400, 159] width 148 height 33
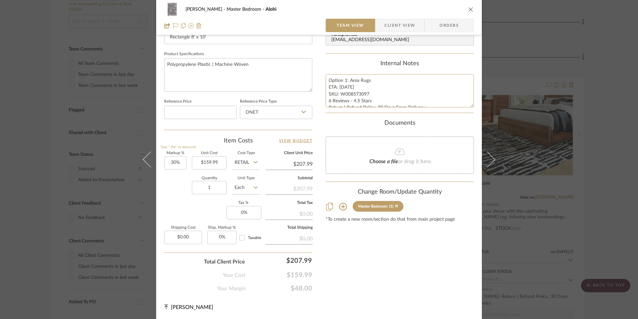
scroll to position [303, 0]
click at [174, 164] on input "30" at bounding box center [175, 162] width 22 height 13
drag, startPoint x: 183, startPoint y: 201, endPoint x: 191, endPoint y: 195, distance: 9.8
click at [185, 200] on div "Markup % (Use "-X%" to discount) Unit Cost $159.99 Cost Type Retail Client Unit…" at bounding box center [238, 200] width 148 height 98
click at [268, 110] on input "DNET" at bounding box center [276, 111] width 72 height 13
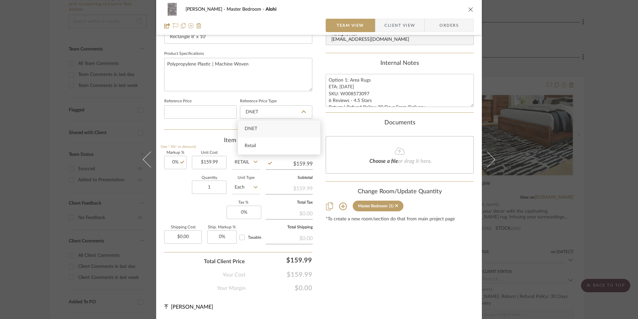
click at [268, 149] on div "Retail" at bounding box center [279, 145] width 82 height 17
click at [250, 211] on input "0" at bounding box center [244, 211] width 35 height 13
click at [415, 268] on div "Content here copies to Client View - confirm visibility there. Show in Client D…" at bounding box center [400, 17] width 148 height 550
click at [438, 25] on span "Orders" at bounding box center [449, 25] width 34 height 13
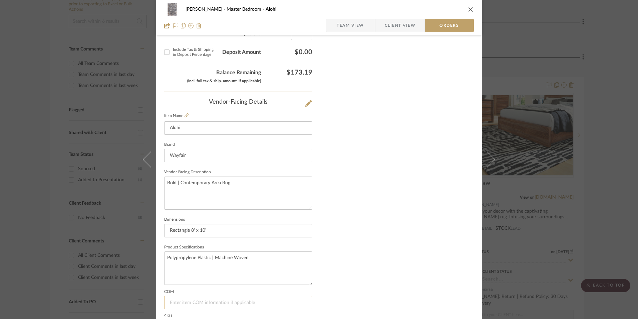
scroll to position [392, 0]
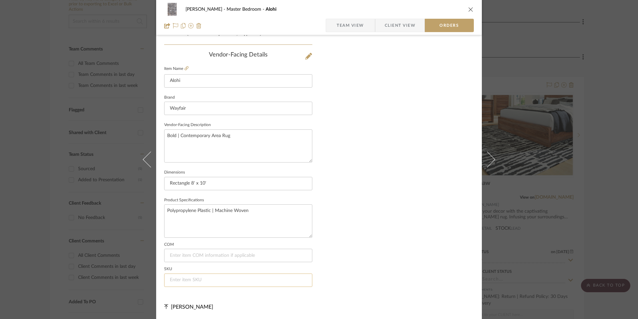
click at [197, 277] on input at bounding box center [238, 279] width 148 height 13
paste input "W008573097"
click at [356, 28] on span "Team View" at bounding box center [350, 25] width 27 height 13
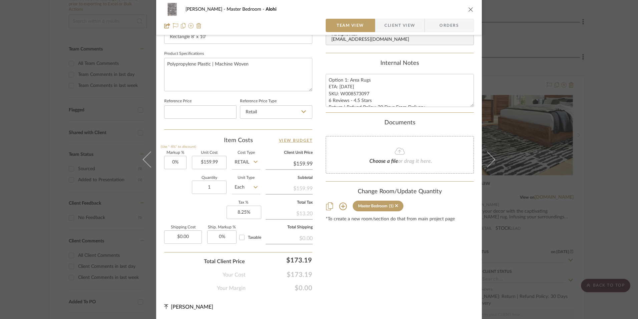
scroll to position [303, 0]
click at [336, 89] on textarea "Option 1: Area Rugs ETA: [DATE] SKU: W008573097 6 Reviews - 4.5 Stars Return | …" at bounding box center [400, 90] width 148 height 33
drag, startPoint x: 328, startPoint y: 79, endPoint x: 360, endPoint y: 97, distance: 36.6
click at [450, 116] on div "Content here copies to Client View - confirm visibility there. Show in Client D…" at bounding box center [400, 17] width 148 height 550
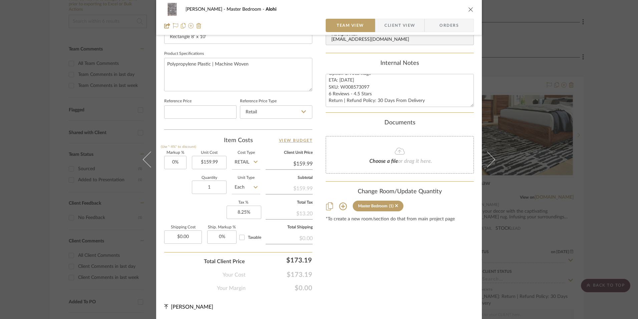
click at [392, 23] on span "Client View" at bounding box center [400, 25] width 31 height 13
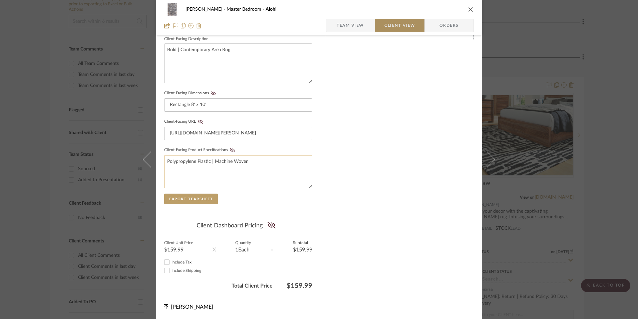
scroll to position [242, 0]
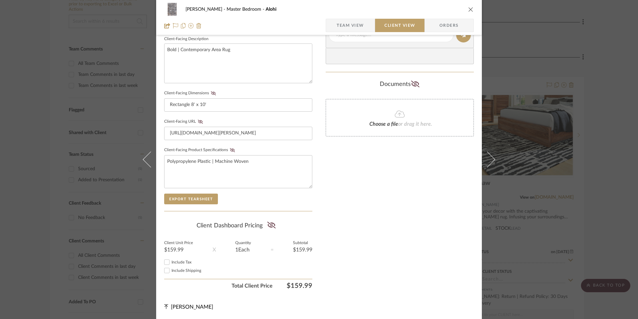
drag, startPoint x: 165, startPoint y: 263, endPoint x: 191, endPoint y: 251, distance: 28.4
click at [168, 261] on input "Include Tax" at bounding box center [167, 262] width 8 height 8
click at [270, 225] on icon at bounding box center [271, 224] width 8 height 7
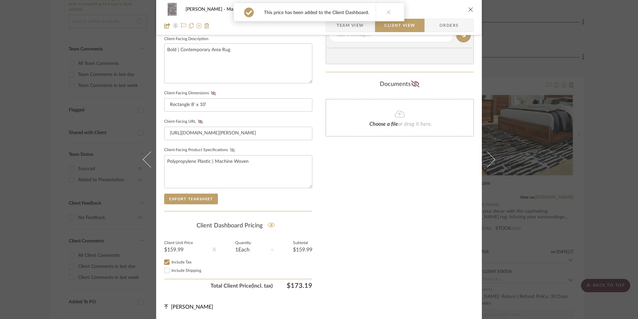
click at [232, 150] on icon at bounding box center [232, 150] width 5 height 4
click at [199, 121] on icon at bounding box center [200, 122] width 5 height 4
click at [211, 94] on icon at bounding box center [213, 93] width 5 height 4
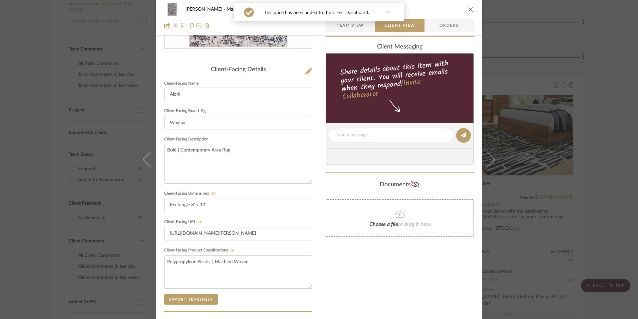
click at [201, 111] on icon at bounding box center [203, 111] width 5 height 4
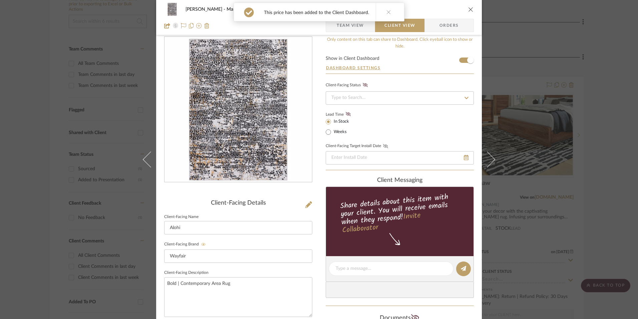
scroll to position [9, 0]
click at [348, 113] on icon at bounding box center [348, 114] width 5 height 4
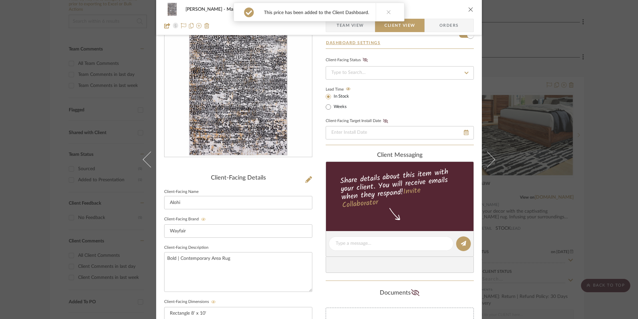
scroll to position [142, 0]
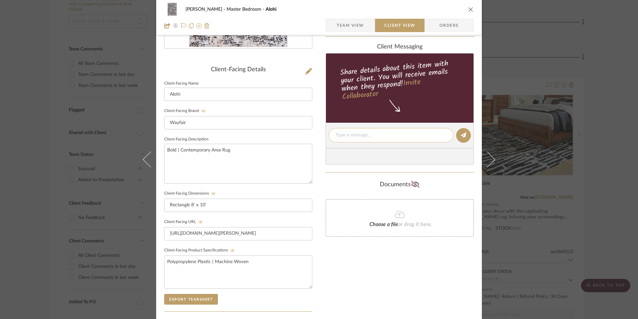
click at [358, 134] on textarea at bounding box center [391, 135] width 111 height 7
paste textarea "Option 1: Area Rugs ETA: [DATE] SKU: W008573097 6 Reviews - 4.5 Stars Return | …"
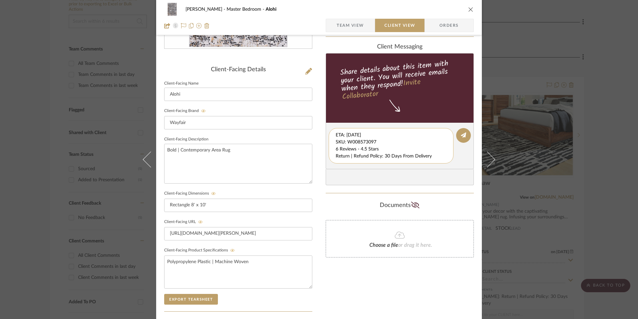
scroll to position [7, 0]
drag, startPoint x: 334, startPoint y: 135, endPoint x: 404, endPoint y: 157, distance: 74.2
click at [434, 163] on div "Option 1: Area Rugs ETA: [DATE] SKU: W008573097 6 Reviews - 4.5 Stars Return | …" at bounding box center [391, 145] width 125 height 35
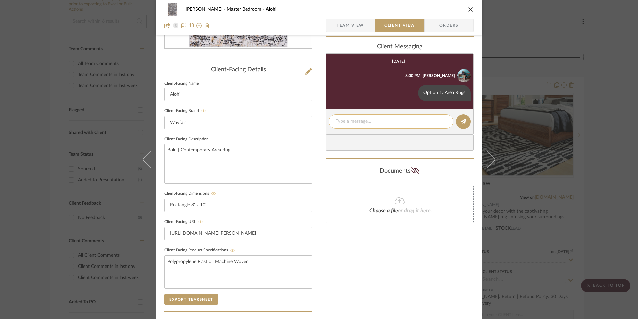
click at [346, 123] on textarea at bounding box center [391, 121] width 111 height 7
paste textarea "ETA: [DATE] SKU: W008573097 6 Reviews - 4.5 Stars Return | Refund Policy: 30 Da…"
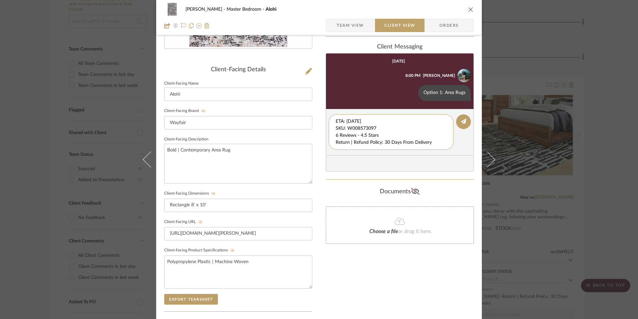
drag, startPoint x: 340, startPoint y: 129, endPoint x: 311, endPoint y: 109, distance: 35.1
click at [311, 109] on div "[PERSON_NAME] Master Bedroom Alohi Team View Client View Orders Client-Facing D…" at bounding box center [319, 141] width 326 height 556
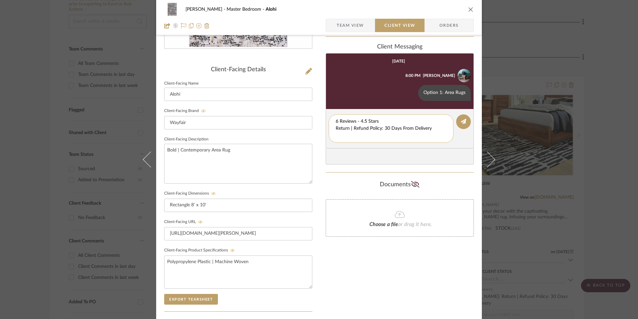
click at [336, 128] on textarea "6 Reviews - 4.5 Stars Return | Refund Policy: 30 Days From Delivery" at bounding box center [391, 128] width 111 height 21
drag, startPoint x: 430, startPoint y: 128, endPoint x: 351, endPoint y: 130, distance: 79.5
click at [306, 128] on div "[PERSON_NAME] Master Bedroom Alohi Team View Client View Orders Client-Facing D…" at bounding box center [319, 141] width 326 height 556
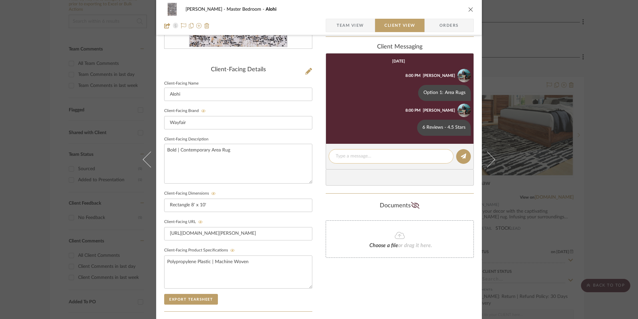
click at [372, 158] on textarea at bounding box center [391, 156] width 111 height 7
paste textarea "Return | Refund Policy: 30 Days From Delivery"
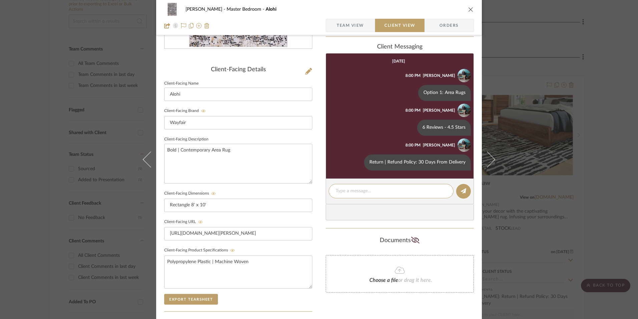
click at [470, 10] on icon "close" at bounding box center [471, 9] width 5 height 5
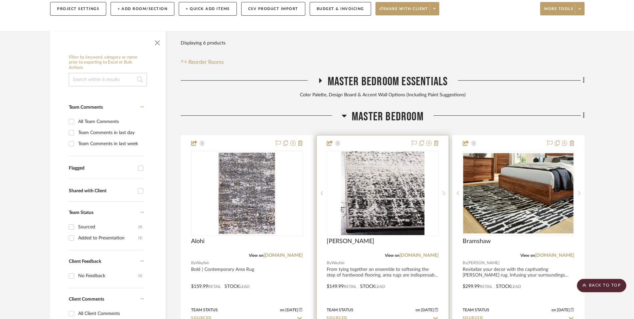
scroll to position [139, 0]
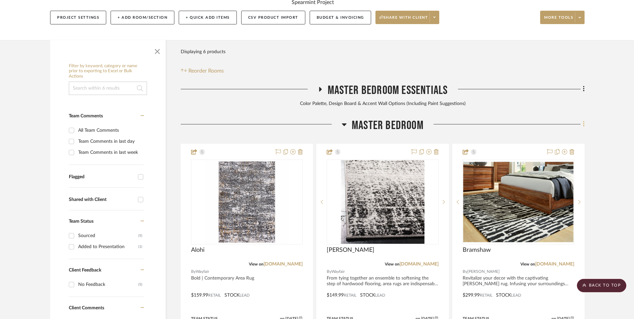
click at [582, 119] on fa-icon at bounding box center [582, 124] width 4 height 11
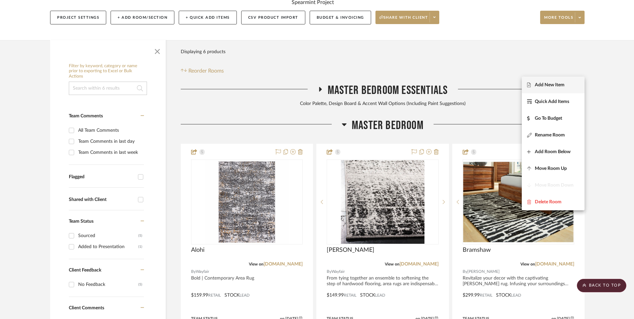
drag, startPoint x: 545, startPoint y: 83, endPoint x: 613, endPoint y: 111, distance: 73.2
click at [545, 83] on span "Add New Item" at bounding box center [550, 85] width 30 height 6
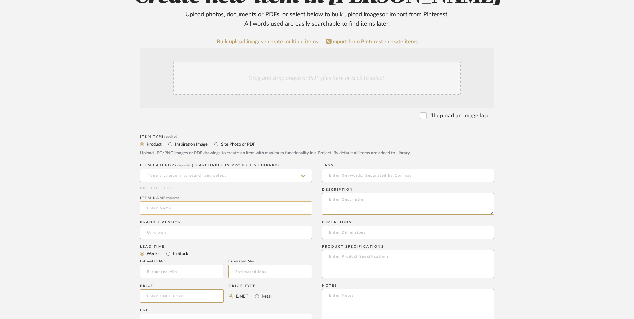
scroll to position [167, 0]
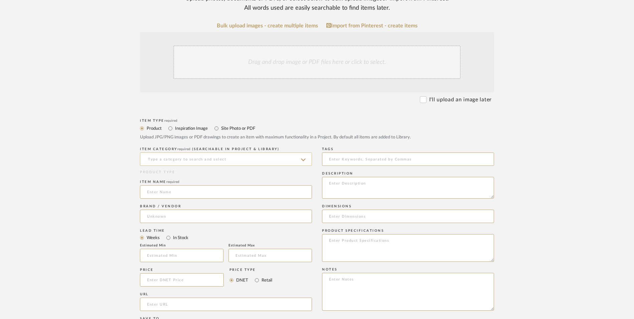
click at [199, 152] on input at bounding box center [226, 158] width 172 height 13
click at [204, 120] on span "Blankets & Comforters" at bounding box center [177, 122] width 60 height 5
click at [175, 185] on input at bounding box center [226, 191] width 172 height 13
click at [184, 209] on input at bounding box center [226, 215] width 172 height 13
click at [178, 178] on span "Bed Bath & Beyond" at bounding box center [174, 180] width 42 height 6
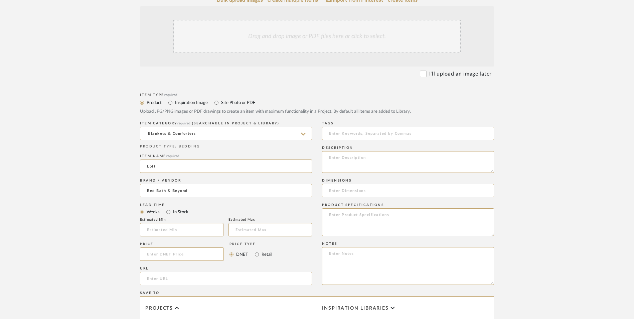
scroll to position [234, 0]
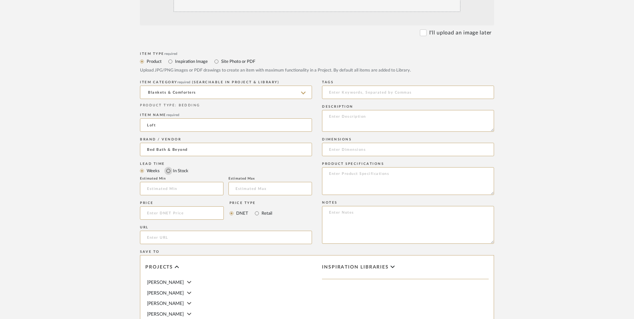
drag, startPoint x: 168, startPoint y: 120, endPoint x: 235, endPoint y: 143, distance: 71.7
click at [168, 167] on input "In Stock" at bounding box center [168, 171] width 8 height 8
click at [257, 209] on input "Retail" at bounding box center [257, 213] width 8 height 8
click at [186, 206] on input at bounding box center [182, 212] width 84 height 13
click at [175, 230] on input "url" at bounding box center [226, 236] width 172 height 13
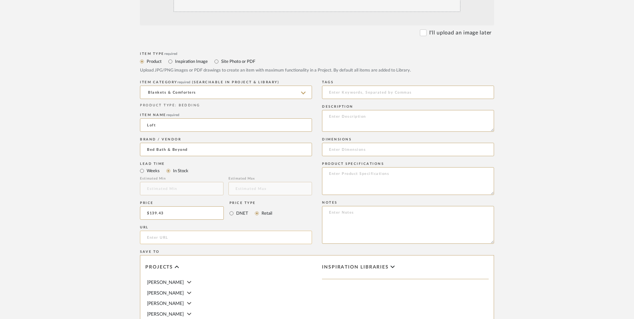
paste input "[URL][DOMAIN_NAME]"
drag, startPoint x: 63, startPoint y: 198, endPoint x: 376, endPoint y: 272, distance: 321.6
click at [63, 198] on upload-items "Create new item in [PERSON_NAME] Upload photos, documents or PDFs, or select be…" at bounding box center [317, 162] width 634 height 589
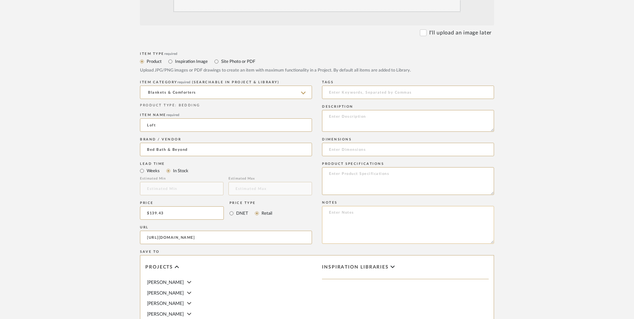
click at [359, 206] on textarea at bounding box center [408, 225] width 172 height 38
paste textarea "Option 1: ETA: SKU: Reviews - Stars Return | Refund Policy:"
click at [348, 206] on textarea "Option 1: ETA: SKU: Reviews - Stars Return | Refund Policy: 30 Days From Receipt" at bounding box center [408, 225] width 172 height 38
click at [358, 206] on textarea "Option 2: ETA: SKU: Reviews - Stars Return | Refund Policy: 30 Days From Receipt" at bounding box center [408, 225] width 172 height 38
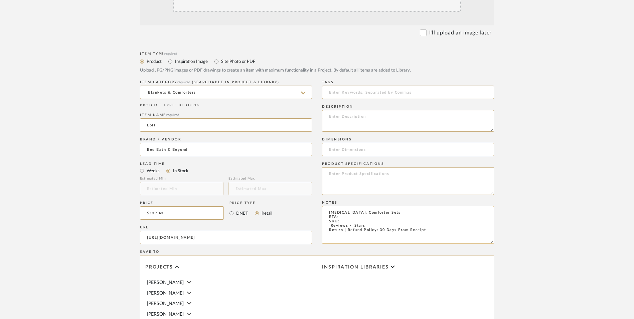
click at [352, 206] on textarea "[MEDICAL_DATA]: Comforter Sets ETA: SKU: Reviews - Stars Return | Refund Policy…" at bounding box center [408, 225] width 172 height 38
click at [387, 206] on textarea "Option 2: Comforter Sets ETA: [DATE] SKU: Reviews - Stars Return | Refund Polic…" at bounding box center [408, 225] width 172 height 38
click at [365, 143] on input at bounding box center [408, 149] width 172 height 13
click at [347, 206] on textarea "[MEDICAL_DATA]: Comforter Sets - Select: Black ETA: [DATE] SKU: Reviews - Stars…" at bounding box center [408, 225] width 172 height 38
paste textarea "40603463"
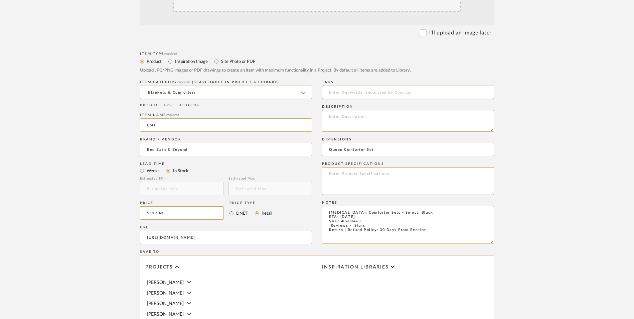
click at [325, 206] on textarea "[MEDICAL_DATA]: Comforter Sets - Select: Black ETA: [DATE] SKU: 40603463 Review…" at bounding box center [408, 225] width 172 height 38
click at [344, 110] on textarea at bounding box center [408, 121] width 172 height 22
paste textarea "Inspired by pure over indulgence. Designed around the concept of over-the-top c…"
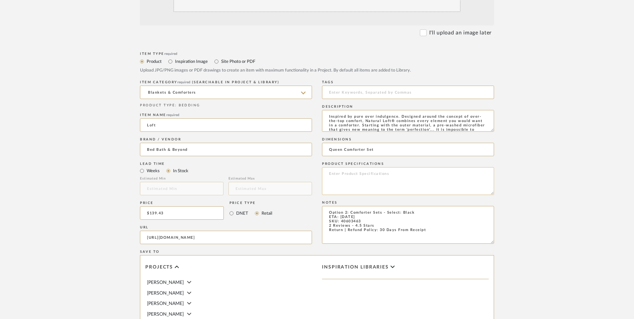
scroll to position [9, 0]
click at [386, 143] on input "Queen Comforter Set" at bounding box center [408, 149] width 172 height 13
click at [372, 167] on textarea at bounding box center [408, 181] width 172 height 28
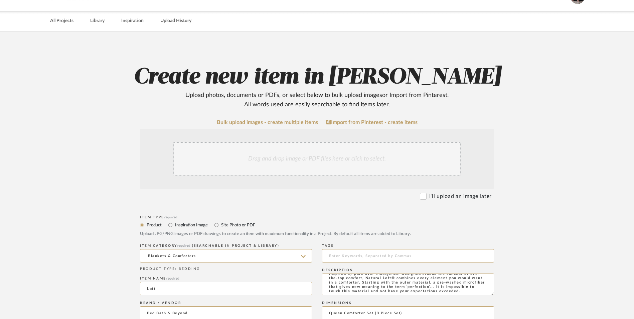
scroll to position [33, 0]
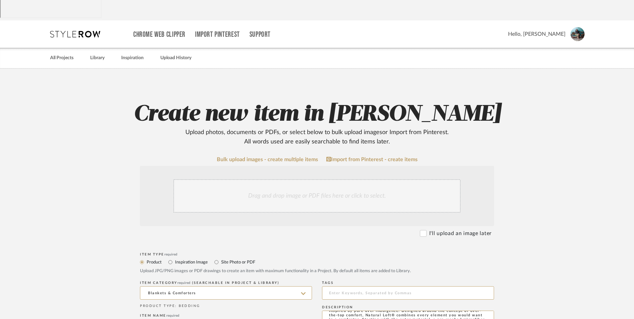
click at [271, 179] on div "Drag and drop image or PDF files here or click to select." at bounding box center [316, 195] width 287 height 33
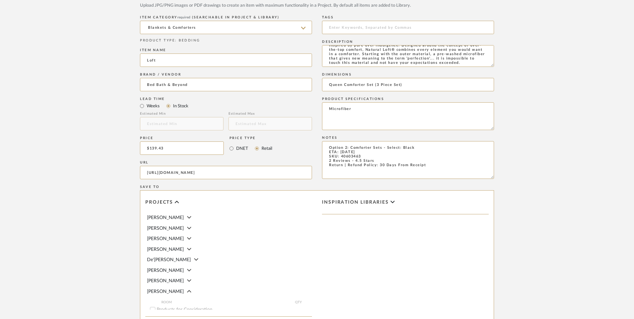
scroll to position [420, 0]
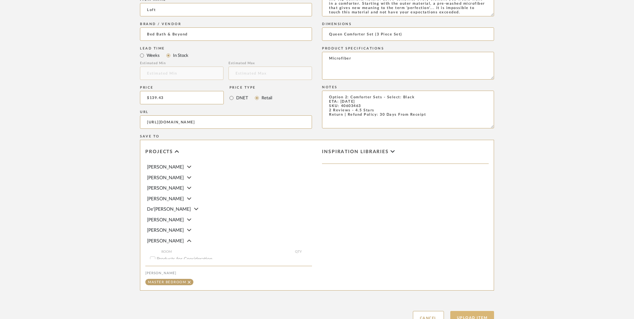
click at [472, 311] on button "Upload Item" at bounding box center [472, 318] width 44 height 14
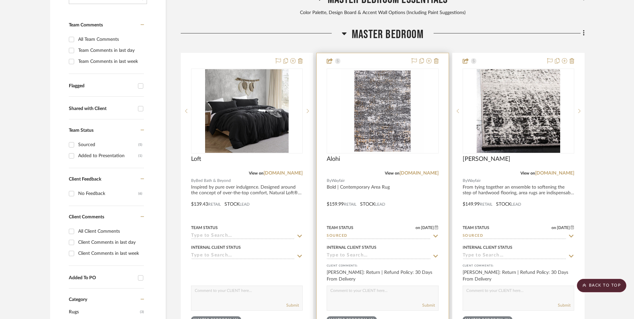
scroll to position [237, 0]
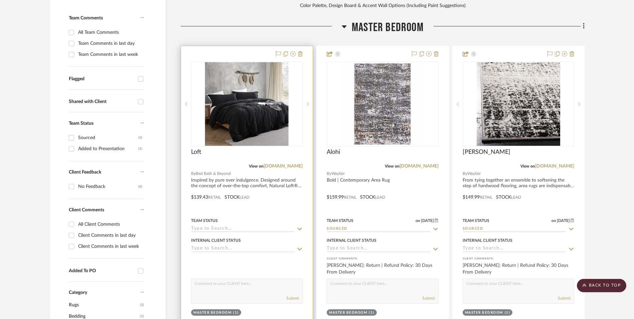
click at [0, 0] on img at bounding box center [0, 0] width 0 height 0
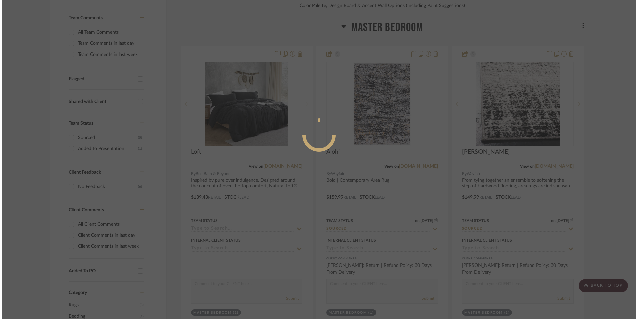
scroll to position [0, 0]
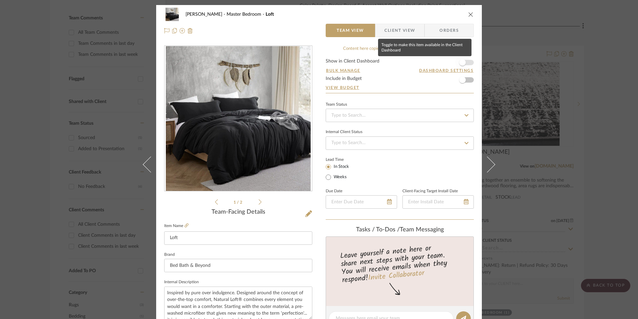
click at [464, 62] on span "button" at bounding box center [462, 62] width 15 height 15
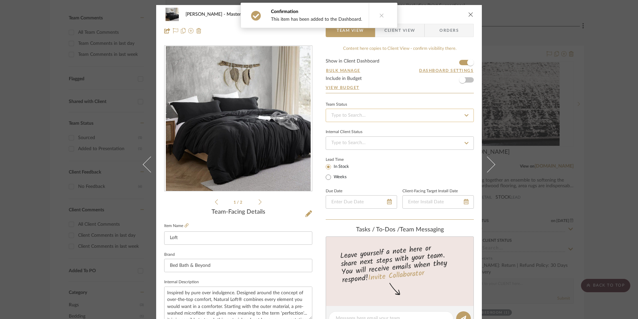
click at [389, 116] on input at bounding box center [400, 115] width 148 height 13
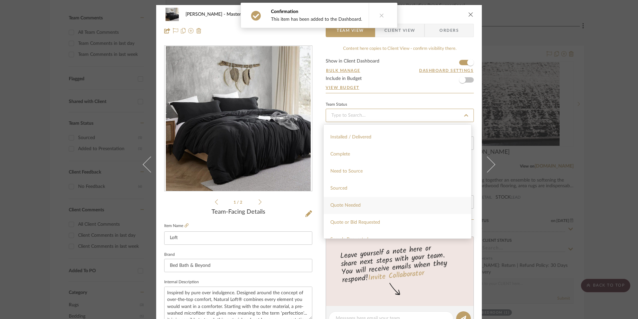
scroll to position [167, 0]
click at [347, 188] on div "Sourced" at bounding box center [398, 187] width 148 height 17
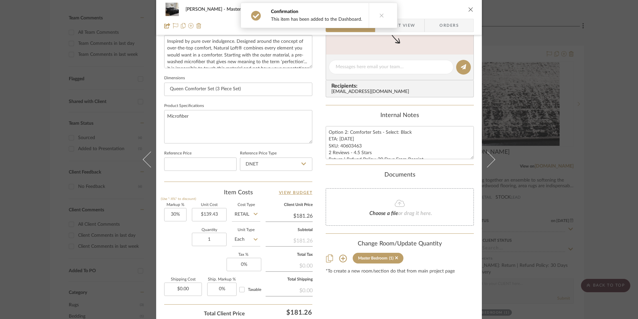
scroll to position [267, 0]
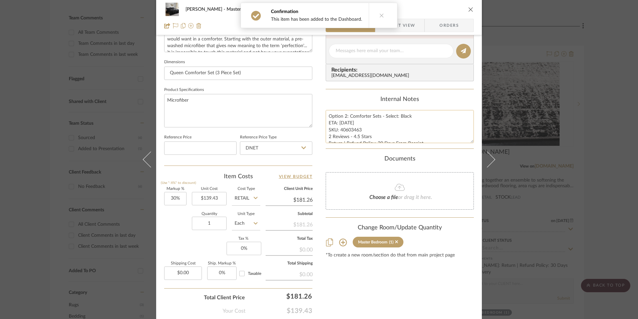
click at [353, 130] on textarea "Option 2: Comforter Sets - Select: Black ETA: [DATE] SKU: 40603463 2 Reviews - …" at bounding box center [400, 126] width 148 height 33
drag, startPoint x: 360, startPoint y: 129, endPoint x: 338, endPoint y: 131, distance: 21.8
click at [338, 131] on textarea "Option 2: Comforter Sets - Select: Black ETA: [DATE] SKU: 40603463 2 Reviews - …" at bounding box center [400, 126] width 148 height 33
click at [270, 145] on input "DNET" at bounding box center [276, 147] width 72 height 13
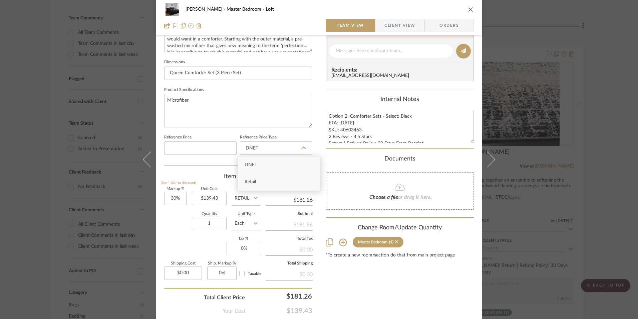
click at [259, 181] on div "Retail" at bounding box center [279, 181] width 82 height 17
click at [173, 200] on input "30" at bounding box center [175, 198] width 22 height 13
click at [172, 207] on sr-form-field "Markup % (Use "-X%" to discount)" at bounding box center [175, 199] width 22 height 24
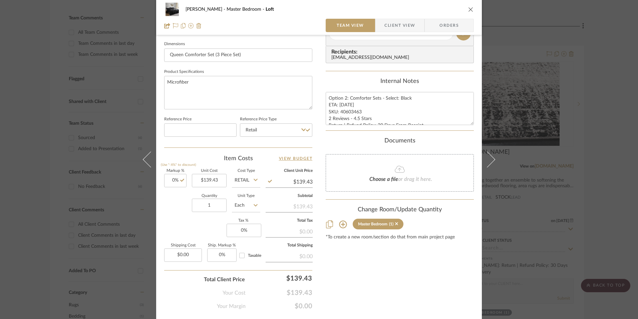
scroll to position [303, 0]
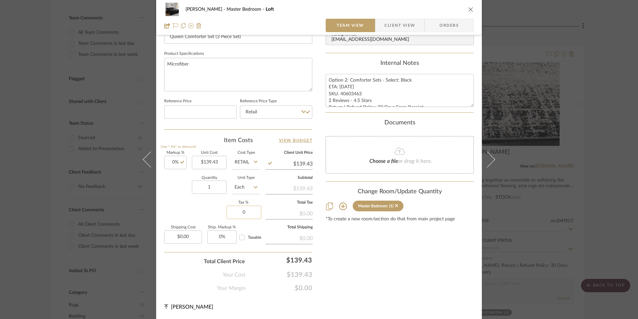
click at [243, 207] on input "0" at bounding box center [244, 211] width 35 height 13
drag, startPoint x: 471, startPoint y: 261, endPoint x: 398, endPoint y: 263, distance: 72.5
click at [471, 261] on div "Content here copies to Client View - confirm visibility there. Show in Client D…" at bounding box center [400, 17] width 148 height 550
drag, startPoint x: 438, startPoint y: 21, endPoint x: 424, endPoint y: 23, distance: 13.8
click at [437, 22] on span "Orders" at bounding box center [449, 25] width 34 height 13
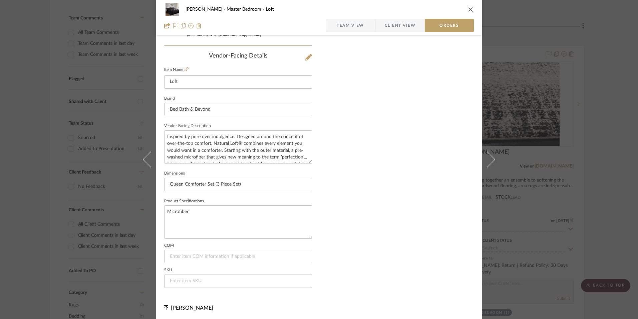
scroll to position [392, 0]
click at [196, 282] on input at bounding box center [238, 279] width 148 height 13
paste input "40603463"
click at [360, 25] on span "Team View" at bounding box center [350, 25] width 27 height 13
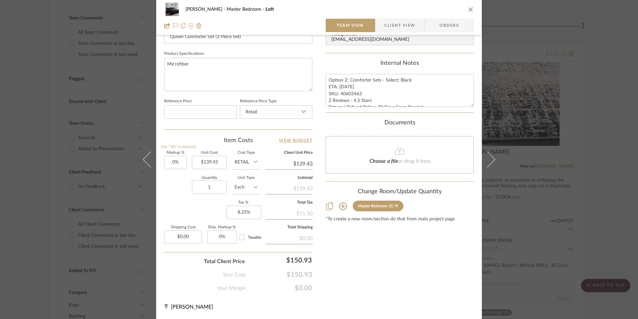
scroll to position [303, 0]
click at [470, 11] on icon "close" at bounding box center [471, 9] width 5 height 5
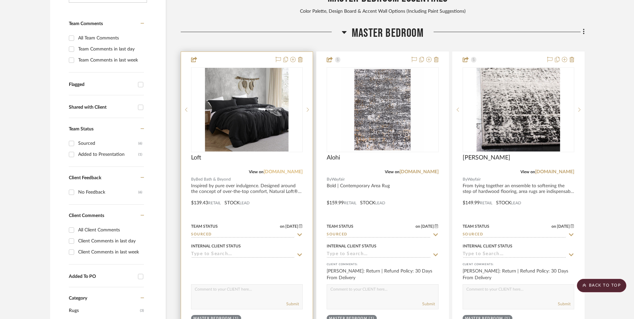
scroll to position [237, 0]
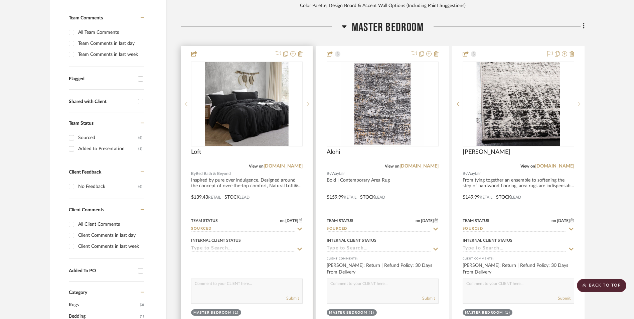
click at [258, 92] on div "0" at bounding box center [246, 104] width 111 height 84
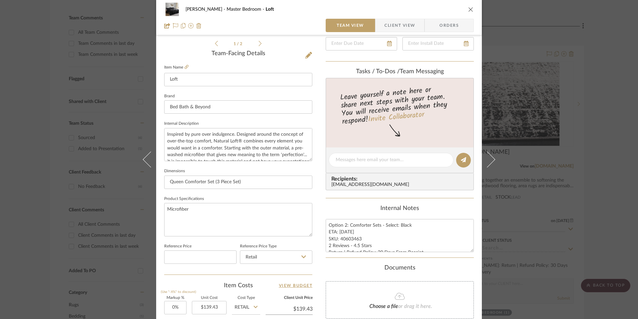
scroll to position [200, 0]
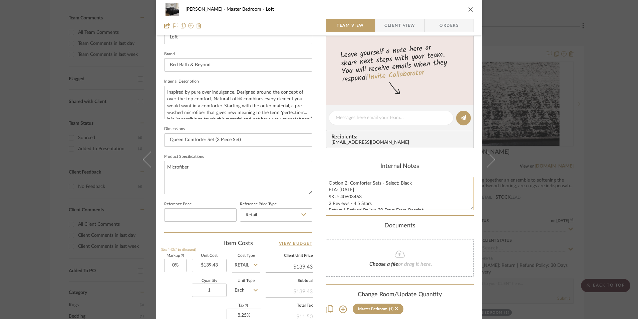
click at [339, 195] on textarea "Option 2: Comforter Sets - Select: Black ETA: [DATE] SKU: 40603463 2 Reviews - …" at bounding box center [400, 193] width 148 height 33
drag, startPoint x: 327, startPoint y: 182, endPoint x: 361, endPoint y: 201, distance: 39.6
click at [452, 232] on div "Content here copies to Client View - confirm visibility there. Show in Client D…" at bounding box center [400, 120] width 148 height 550
click at [400, 21] on span "Client View" at bounding box center [400, 25] width 31 height 13
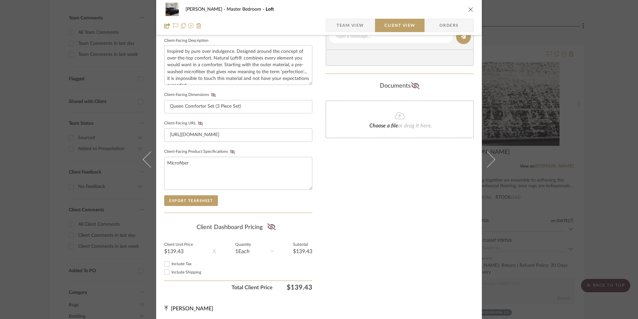
scroll to position [242, 0]
click at [168, 259] on input "Include Tax" at bounding box center [167, 262] width 8 height 8
click at [271, 223] on icon at bounding box center [271, 224] width 8 height 7
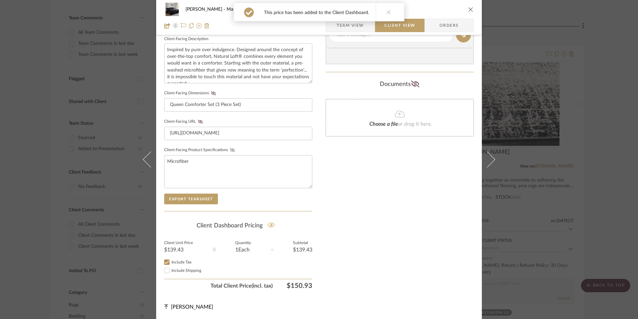
click at [230, 149] on icon at bounding box center [232, 150] width 5 height 4
drag, startPoint x: 195, startPoint y: 123, endPoint x: 211, endPoint y: 110, distance: 20.8
click at [196, 122] on fa-icon at bounding box center [200, 122] width 8 height 4
click at [214, 96] on fieldset "Client-Facing Dimensions Queen Comforter Set (3 Piece Set)" at bounding box center [238, 99] width 148 height 23
click at [212, 94] on icon at bounding box center [213, 93] width 5 height 4
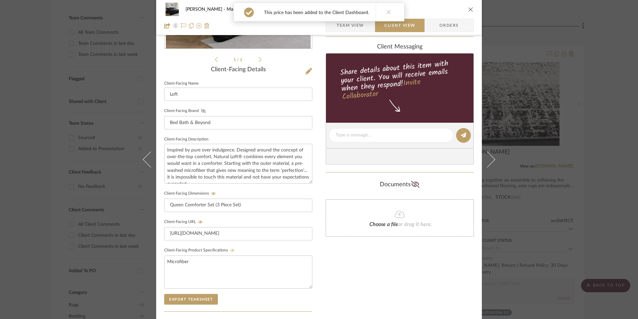
click at [201, 110] on icon at bounding box center [203, 111] width 5 height 4
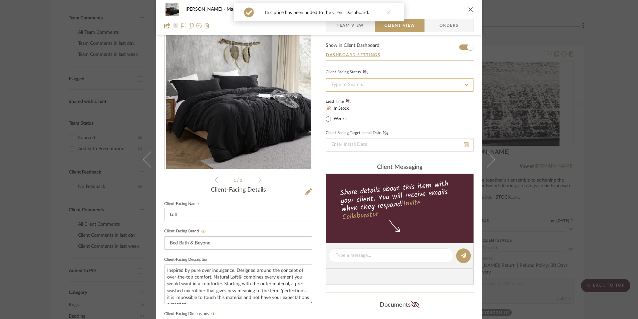
scroll to position [9, 0]
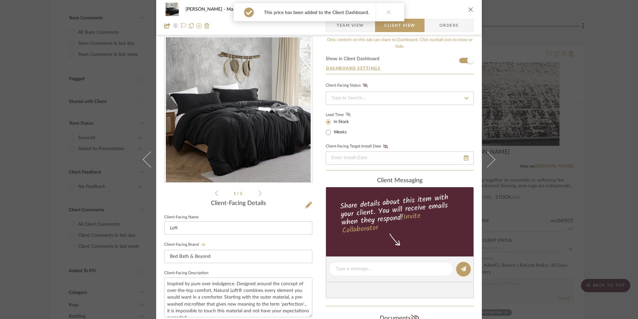
click at [347, 113] on icon at bounding box center [348, 114] width 5 height 4
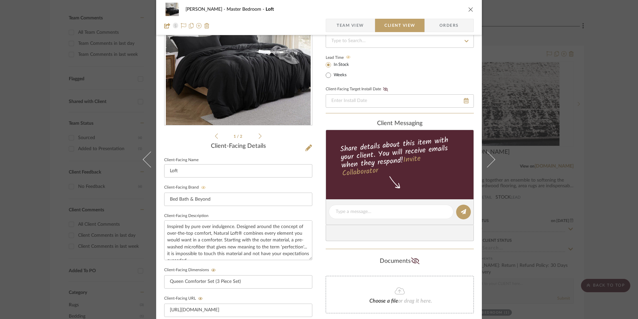
scroll to position [142, 0]
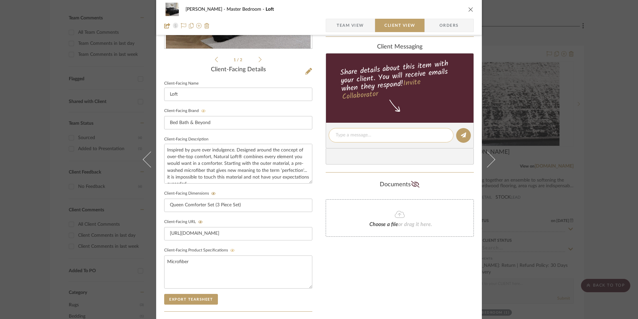
click at [354, 136] on textarea at bounding box center [391, 135] width 111 height 7
paste textarea "Option 2: Comforter Sets - Select: Black ETA: [DATE] SKU: 40603463 2 Reviews - …"
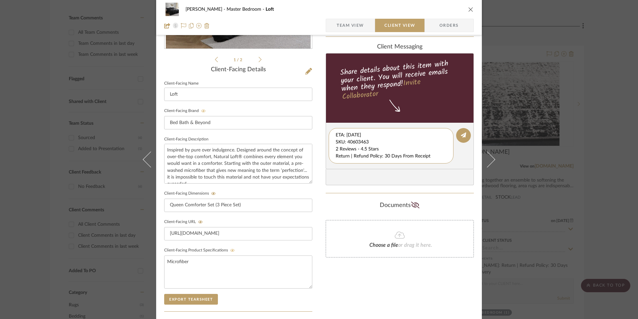
scroll to position [7, 0]
drag, startPoint x: 334, startPoint y: 136, endPoint x: 451, endPoint y: 169, distance: 121.8
click at [451, 169] on div "client Messaging Share details about this item with your client. You will recei…" at bounding box center [400, 114] width 148 height 142
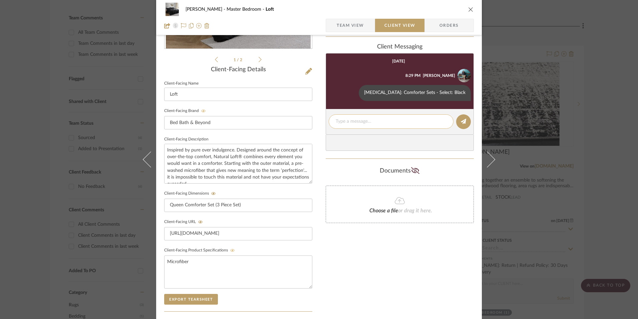
click at [358, 122] on textarea at bounding box center [391, 121] width 111 height 7
paste textarea "ETA: [DATE] SKU: 40603463 2 Reviews - 4.5 Stars Return | Refund Policy: 30 Days…"
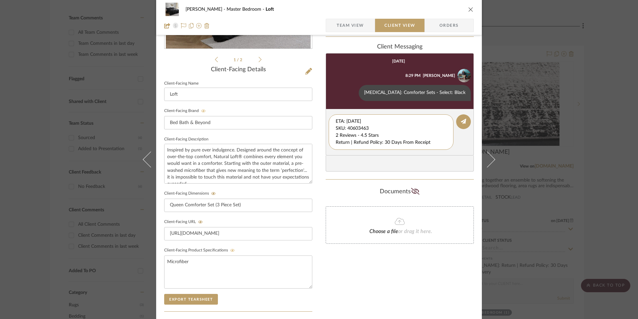
drag, startPoint x: 371, startPoint y: 127, endPoint x: 332, endPoint y: 114, distance: 41.3
click at [328, 112] on editor-of-message "ETA: [DATE] SKU: 40603463 2 Reviews - 4.5 Stars Return | Refund Policy: 30 Days…" at bounding box center [400, 132] width 148 height 46
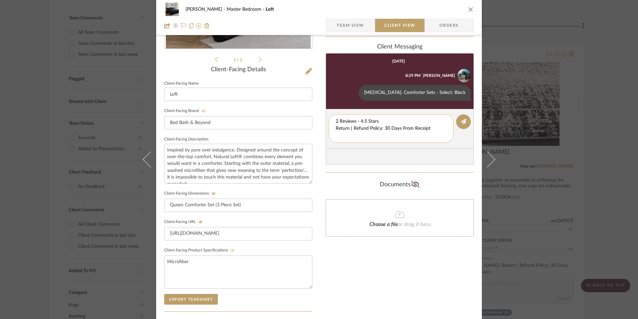
click at [333, 126] on div "2 Reviews - 4.5 Stars Return | Refund Policy: 30 Days From Receipt" at bounding box center [391, 128] width 125 height 28
click at [336, 127] on textarea "2 Reviews - 4.5 Stars Return | Refund Policy: 30 Days From Receipt" at bounding box center [391, 128] width 111 height 21
drag, startPoint x: 433, startPoint y: 129, endPoint x: 327, endPoint y: 128, distance: 106.2
click at [329, 128] on div "2 Reviews - 4.5 Stars Return | Refund Policy: 30 Days From Receipt" at bounding box center [391, 124] width 125 height 21
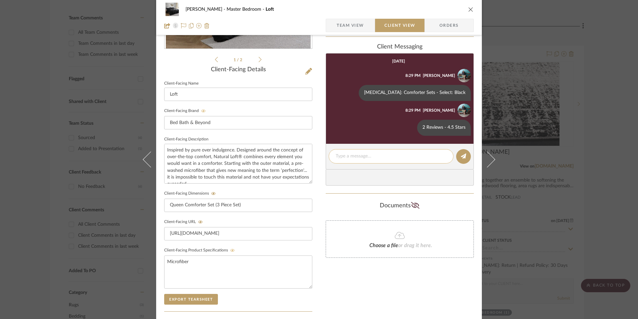
click at [353, 157] on textarea at bounding box center [391, 156] width 111 height 7
paste textarea "Return | Refund Policy: 30 Days From Receipt"
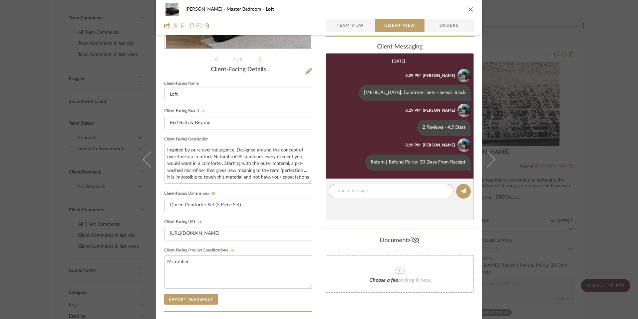
click at [469, 10] on icon "close" at bounding box center [471, 9] width 5 height 5
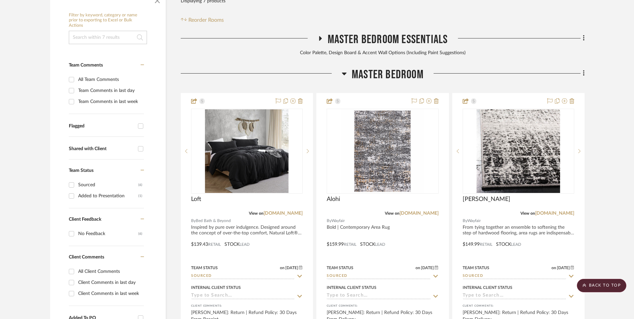
scroll to position [170, 0]
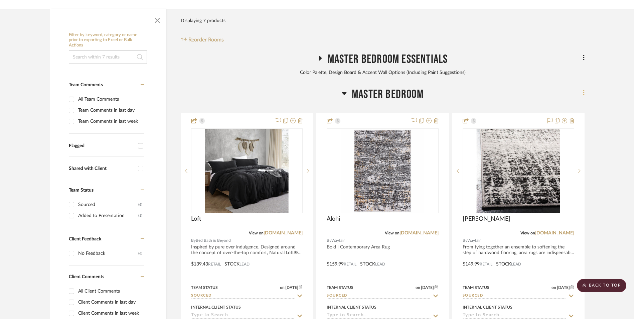
click at [582, 88] on fa-icon at bounding box center [582, 93] width 4 height 11
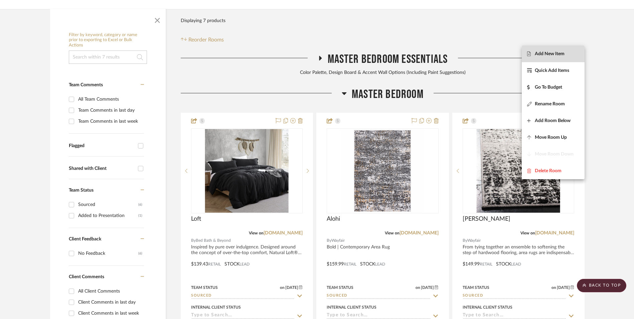
click at [547, 53] on span "Add New Item" at bounding box center [550, 54] width 30 height 6
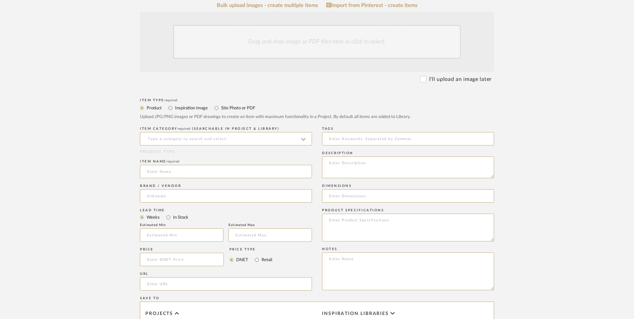
scroll to position [200, 0]
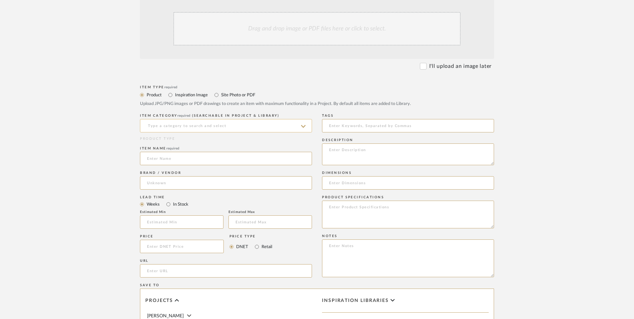
click at [231, 119] on input at bounding box center [226, 125] width 172 height 13
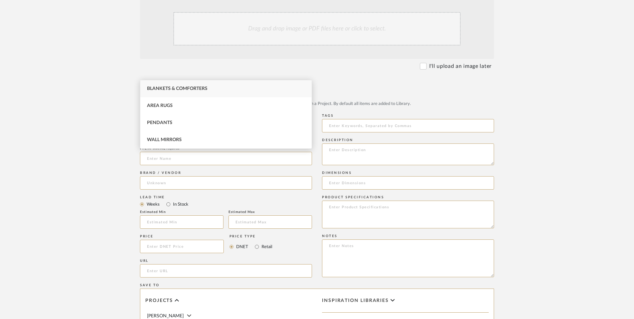
click at [191, 87] on span "Blankets & Comforters" at bounding box center [177, 88] width 60 height 5
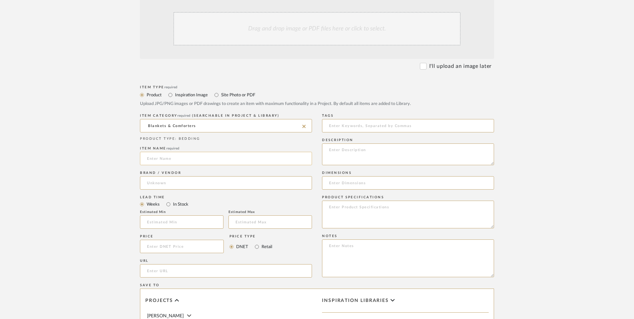
click at [173, 152] on input at bounding box center [226, 158] width 172 height 13
click at [180, 176] on input at bounding box center [226, 182] width 172 height 13
click at [178, 151] on mat-option "Walmart" at bounding box center [225, 146] width 171 height 17
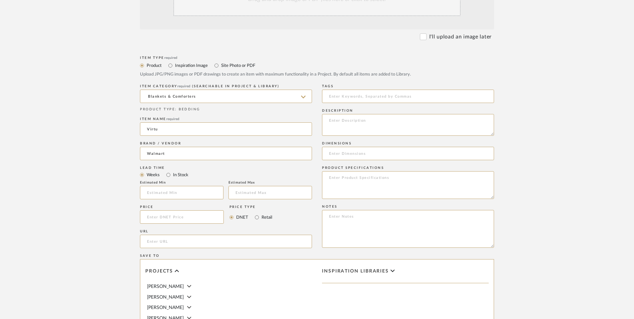
scroll to position [267, 0]
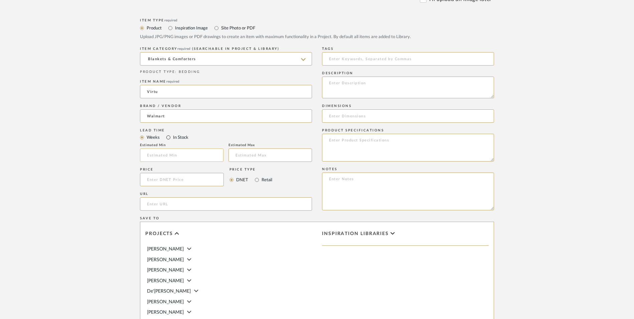
click at [169, 133] on input "In Stock" at bounding box center [168, 137] width 8 height 8
click at [256, 176] on input "Retail" at bounding box center [257, 180] width 8 height 8
click at [175, 173] on input at bounding box center [182, 179] width 84 height 13
click at [141, 197] on input "url" at bounding box center [226, 203] width 172 height 13
click at [168, 197] on input "url" at bounding box center [226, 203] width 172 height 13
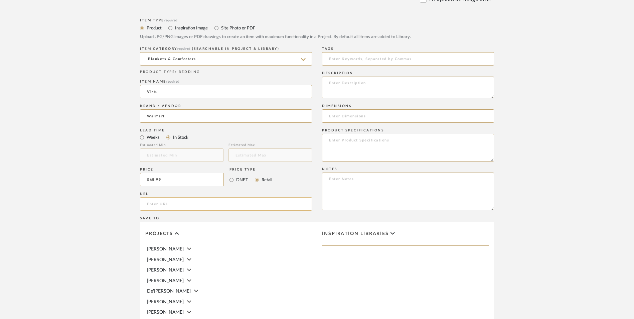
paste input "[URL][DOMAIN_NAME]"
drag, startPoint x: 83, startPoint y: 180, endPoint x: 437, endPoint y: 313, distance: 378.3
click at [83, 180] on upload-items "Create new item in [PERSON_NAME] Upload photos, documents or PDFs, or select be…" at bounding box center [317, 129] width 634 height 589
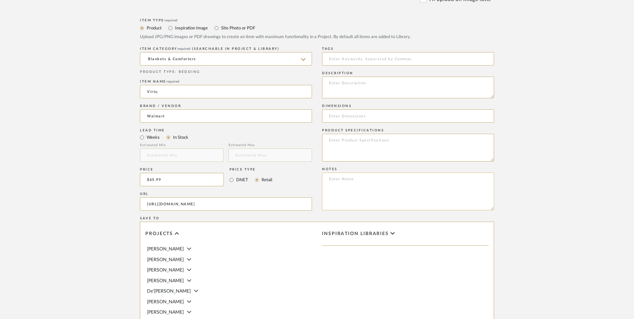
click at [359, 172] on textarea at bounding box center [408, 191] width 172 height 38
paste textarea "Option 1: ETA: SKU: Reviews - Stars Return | Refund Policy:"
drag, startPoint x: 357, startPoint y: 127, endPoint x: 367, endPoint y: 127, distance: 10.0
click at [357, 172] on textarea "Option 1: ETA: SKU: Reviews - Stars Return | Refund Policy:" at bounding box center [408, 191] width 172 height 38
click at [384, 109] on input at bounding box center [408, 115] width 172 height 13
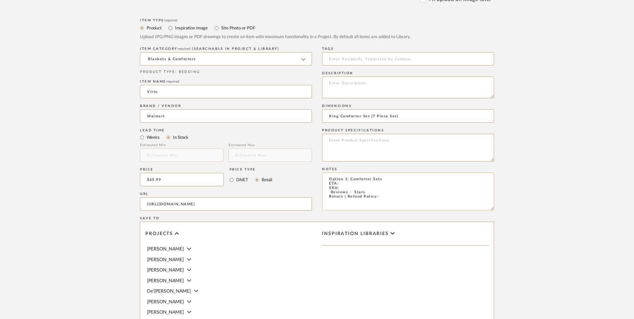
click at [344, 172] on textarea "Option 1: Comforter Sets ETA: SKU: Reviews - Stars Return | Refund Policy:" at bounding box center [408, 191] width 172 height 38
click at [384, 172] on textarea "Option 1: Comforter Sets ETA: [DATE] SKU: Reviews - Stars Return | Refund Polic…" at bounding box center [408, 191] width 172 height 38
drag, startPoint x: 370, startPoint y: 137, endPoint x: 313, endPoint y: 136, distance: 56.8
click at [310, 138] on div "Item Type required Product Inspiration Image Site Photo or PDF Upload JPG/PNG i…" at bounding box center [317, 212] width 354 height 390
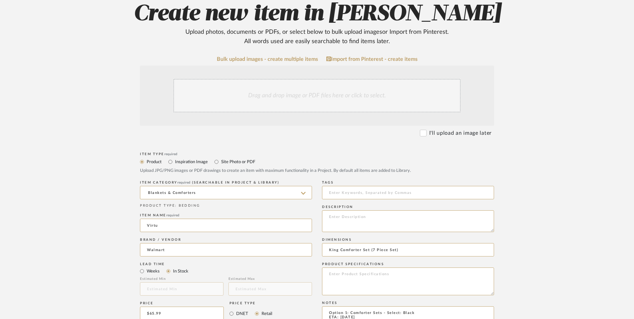
click at [312, 79] on div "Drag and drop image or PDF files here or click to select." at bounding box center [316, 95] width 287 height 33
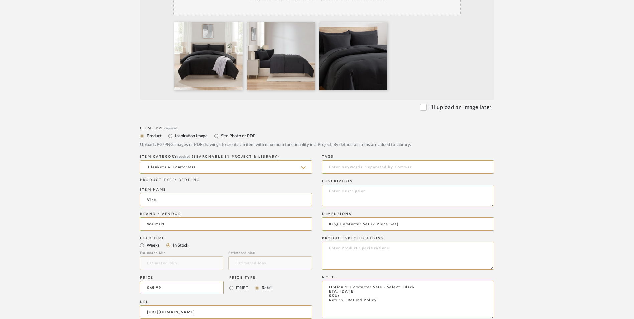
scroll to position [234, 0]
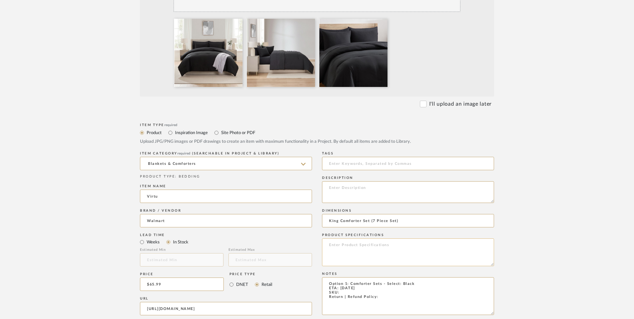
click at [353, 238] on textarea at bounding box center [408, 252] width 172 height 28
click at [382, 181] on textarea at bounding box center [408, 192] width 172 height 22
paste textarea "Indulge in the plush comfort and elegant design With our Virtu 7 Pieces comfort…"
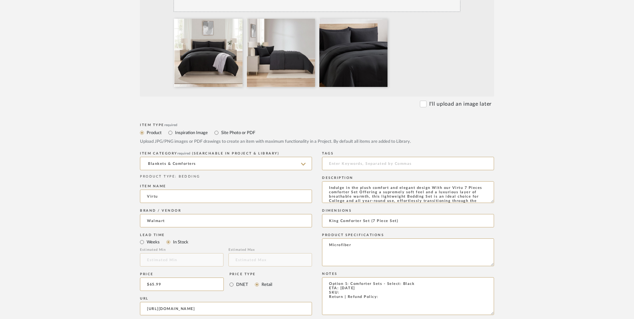
scroll to position [5, 0]
click at [310, 239] on div "Item Type required Product Inspiration Image Site Photo or PDF Upload JPG/PNG i…" at bounding box center [317, 316] width 354 height 390
click at [386, 277] on textarea "Option 1: Comforter Sets - Select: Black ETA: [DATE] Return | Refund Policy:" at bounding box center [408, 296] width 172 height 38
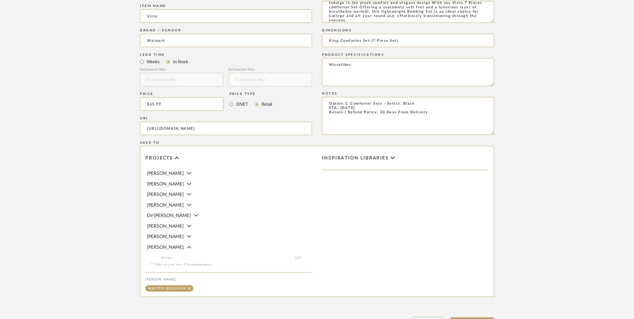
scroll to position [420, 0]
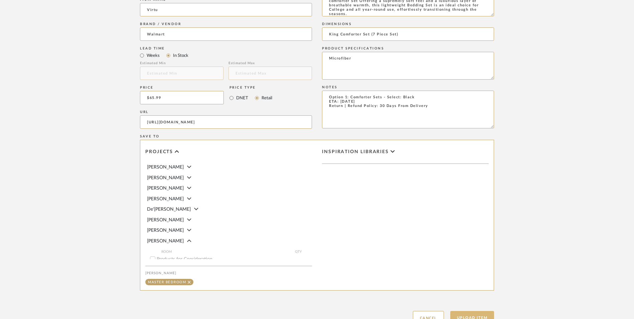
click at [473, 311] on button "Upload Item" at bounding box center [472, 318] width 44 height 14
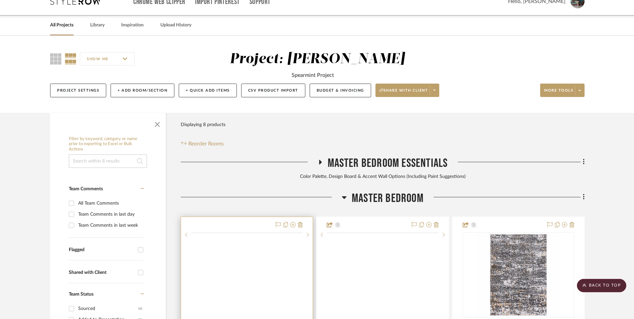
scroll to position [203, 0]
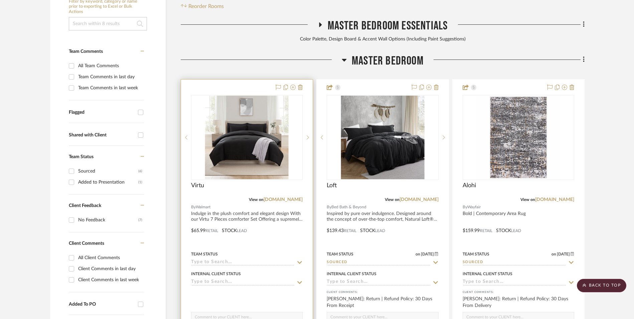
click at [246, 104] on img "0" at bounding box center [246, 137] width 83 height 83
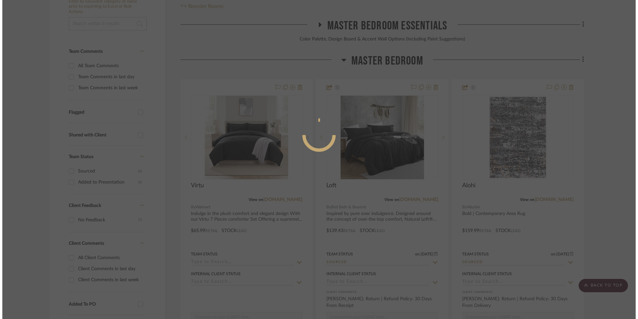
scroll to position [0, 0]
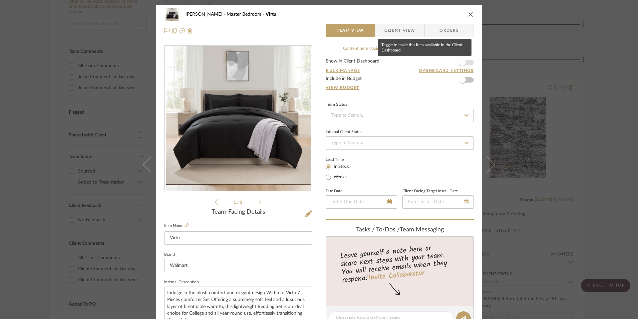
click at [462, 61] on span "button" at bounding box center [462, 62] width 7 height 7
click at [394, 118] on input at bounding box center [400, 115] width 148 height 13
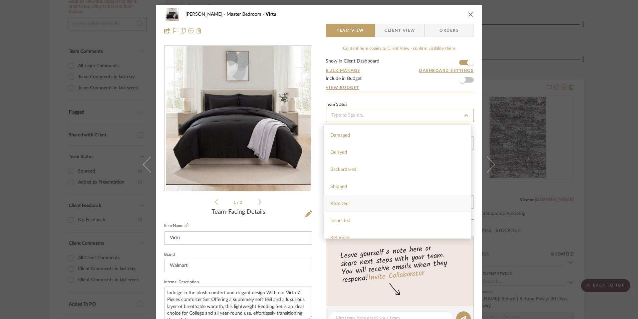
scroll to position [134, 0]
click at [348, 221] on div "Sourced" at bounding box center [398, 220] width 148 height 17
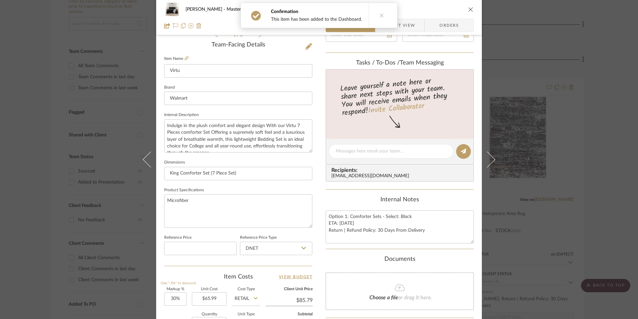
scroll to position [267, 0]
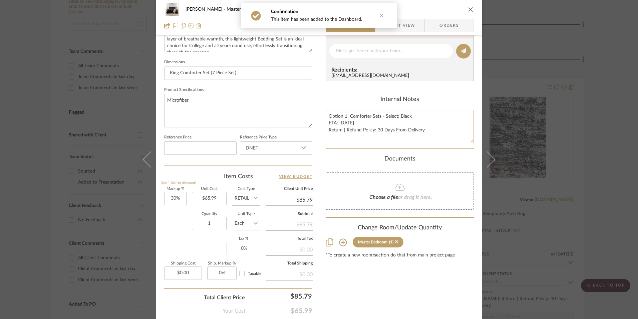
click at [354, 123] on textarea "Option 1: Comforter Sets - Select: Black ETA: [DATE] Return | Refund Policy: 30…" at bounding box center [400, 126] width 148 height 33
drag, startPoint x: 327, startPoint y: 115, endPoint x: 451, endPoint y: 139, distance: 126.5
click at [451, 139] on textarea "Option 1: Comforter Sets - Select: Black ETA: [DATE] Return | Refund Policy: 30…" at bounding box center [400, 126] width 148 height 33
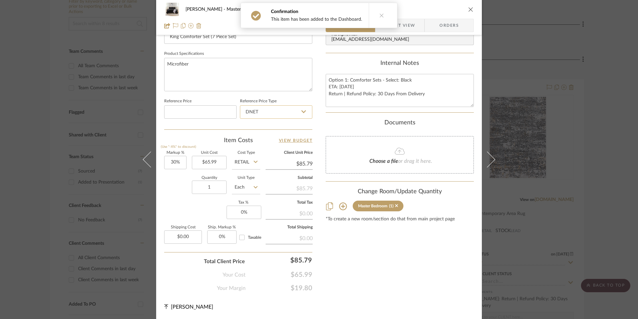
click at [269, 110] on input "DNET" at bounding box center [276, 111] width 72 height 13
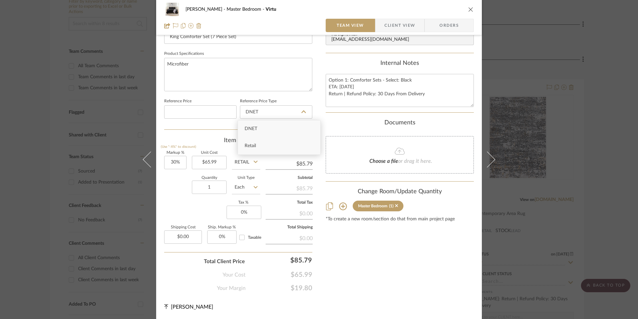
click at [260, 145] on div "Retail" at bounding box center [279, 145] width 82 height 17
drag, startPoint x: 174, startPoint y: 160, endPoint x: 188, endPoint y: 199, distance: 42.0
click at [174, 160] on input "30" at bounding box center [175, 162] width 22 height 13
click at [188, 199] on div "Quantity 1 Unit Type Each" at bounding box center [212, 188] width 96 height 24
click at [241, 213] on input "0" at bounding box center [244, 211] width 35 height 13
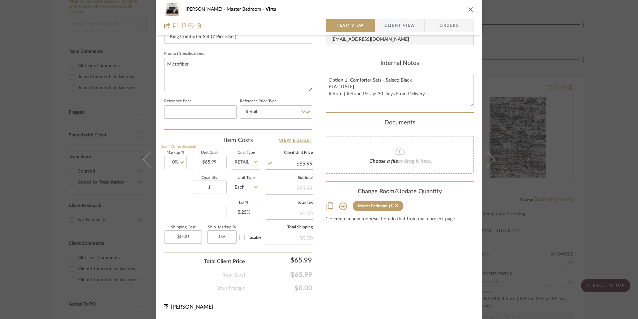
click at [357, 249] on div "Content here copies to Client View - confirm visibility there. Show in Client D…" at bounding box center [400, 17] width 148 height 550
click at [436, 24] on span "Orders" at bounding box center [449, 25] width 34 height 13
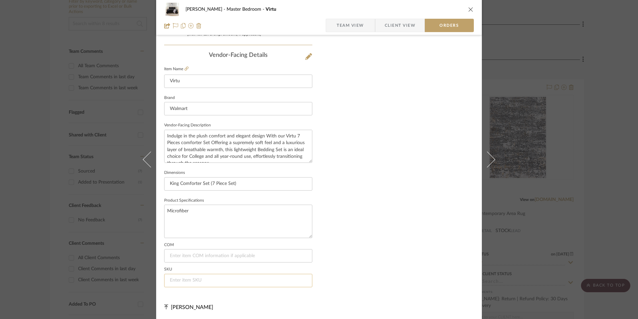
scroll to position [392, 0]
click at [196, 280] on input at bounding box center [238, 279] width 148 height 13
drag, startPoint x: 403, startPoint y: 158, endPoint x: 380, endPoint y: 160, distance: 23.1
click at [389, 24] on span "Client View" at bounding box center [400, 25] width 31 height 13
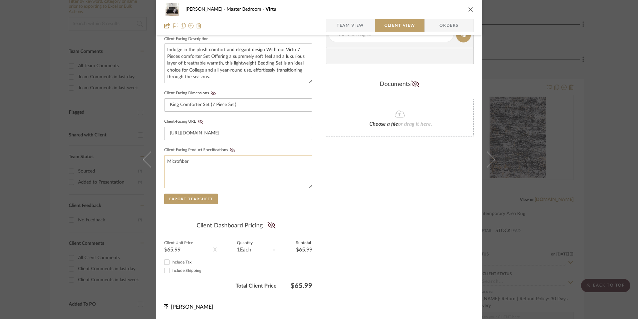
scroll to position [242, 0]
click at [163, 261] on input "Include Tax" at bounding box center [167, 262] width 8 height 8
click at [269, 224] on icon at bounding box center [271, 224] width 8 height 7
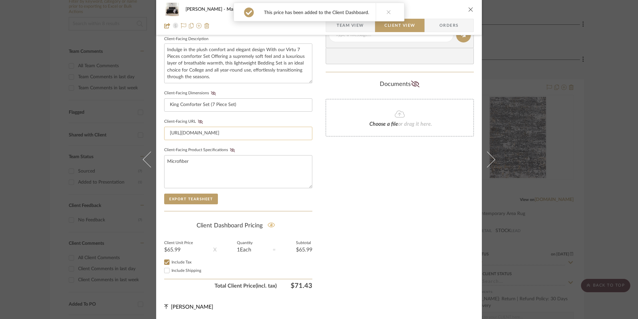
drag, startPoint x: 232, startPoint y: 150, endPoint x: 213, endPoint y: 138, distance: 22.1
click at [230, 148] on icon at bounding box center [232, 150] width 5 height 4
click at [198, 121] on icon at bounding box center [200, 122] width 5 height 4
click at [212, 94] on icon at bounding box center [213, 93] width 5 height 4
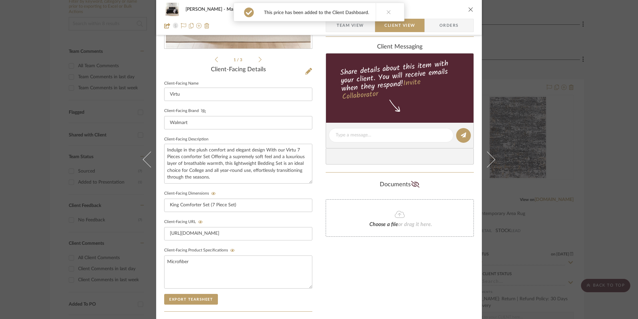
click at [201, 112] on icon at bounding box center [203, 111] width 5 height 4
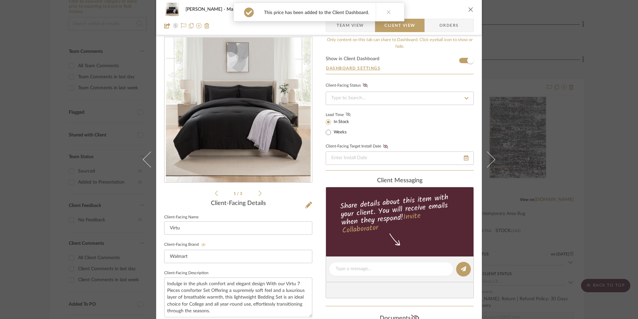
click at [347, 113] on icon at bounding box center [348, 114] width 5 height 4
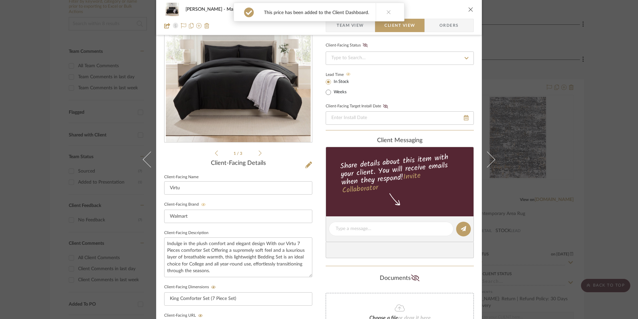
scroll to position [142, 0]
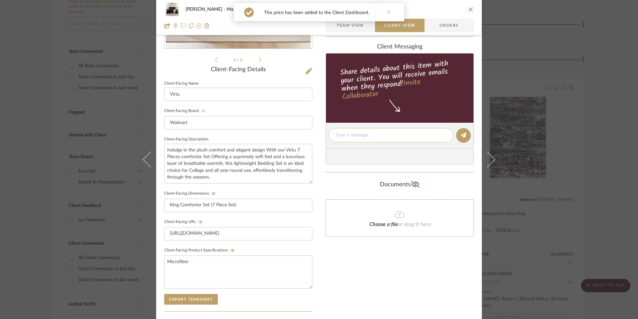
click at [354, 135] on textarea at bounding box center [391, 135] width 111 height 7
paste textarea "Option 1: Comforter Sets - Select: Black ETA: [DATE] Return | Refund Policy: 30…"
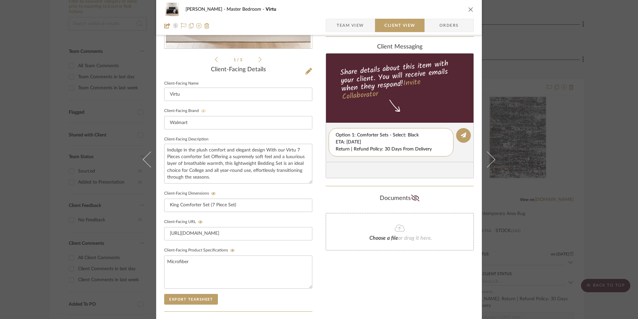
scroll to position [0, 0]
drag, startPoint x: 333, startPoint y: 141, endPoint x: 368, endPoint y: 150, distance: 35.8
click at [437, 161] on editor-of-message "Option 1: Comforter Sets - Select: Black ETA: [DATE] Return | Refund Policy: 30…" at bounding box center [400, 142] width 148 height 39
click at [360, 147] on textarea "Option 1: Comforter Sets - Select: Black ETA: [DATE] Return | Refund Policy: 30…" at bounding box center [391, 142] width 111 height 21
drag, startPoint x: 335, startPoint y: 142, endPoint x: 429, endPoint y: 150, distance: 94.5
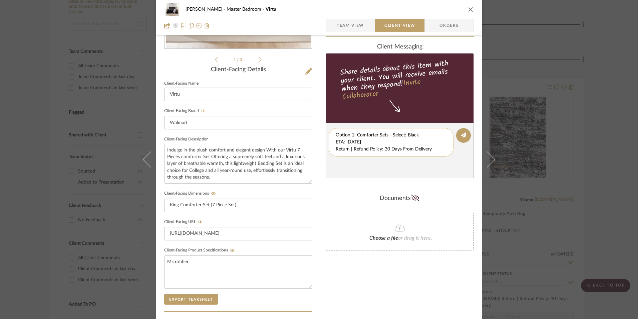
click at [440, 151] on textarea "Option 1: Comforter Sets - Select: Black ETA: [DATE] Return | Refund Policy: 30…" at bounding box center [391, 142] width 111 height 21
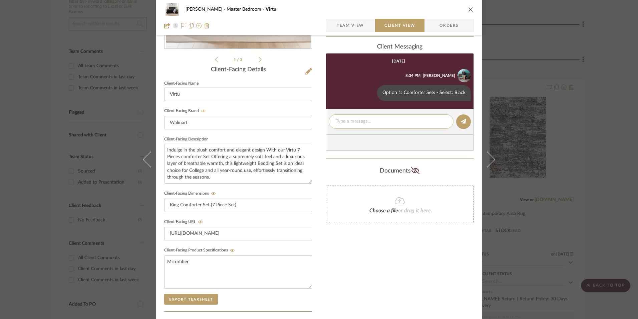
click at [359, 123] on textarea at bounding box center [391, 121] width 111 height 7
paste textarea "ETA: [DATE] Return | Refund Policy: 30 Days From Delivery"
drag, startPoint x: 373, startPoint y: 121, endPoint x: 308, endPoint y: 117, distance: 64.6
click at [308, 119] on div "[PERSON_NAME] Master Bedroom Virtu Team View Client View Orders 1 / 3 Client-Fa…" at bounding box center [319, 141] width 326 height 556
click at [336, 127] on textarea "Return | Refund Policy: 30 Days From Delivery" at bounding box center [391, 125] width 111 height 14
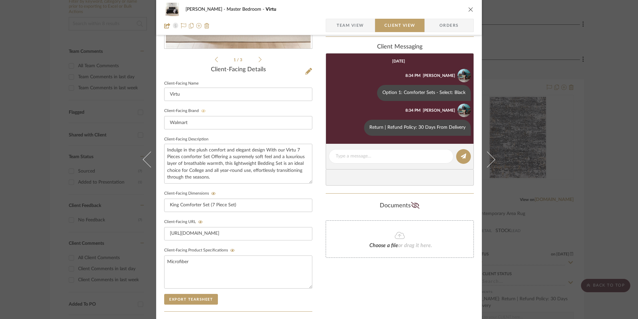
click at [469, 10] on icon "close" at bounding box center [471, 9] width 5 height 5
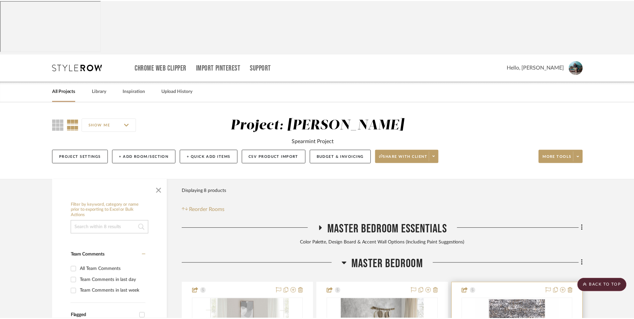
scroll to position [203, 0]
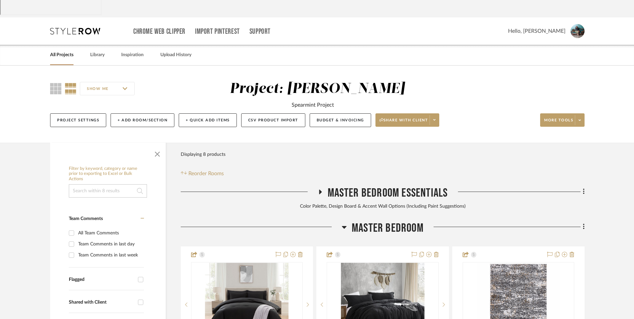
scroll to position [0, 0]
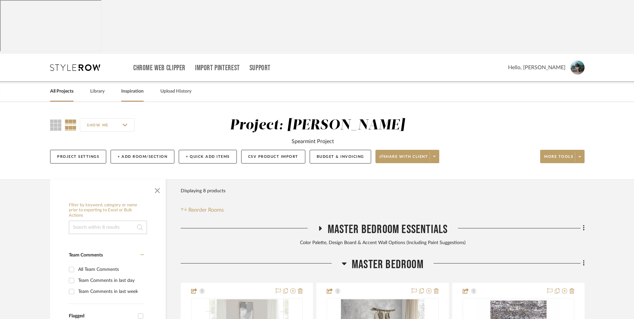
drag, startPoint x: 130, startPoint y: 40, endPoint x: 138, endPoint y: 41, distance: 8.1
click at [130, 87] on link "Inspiration" at bounding box center [132, 91] width 22 height 9
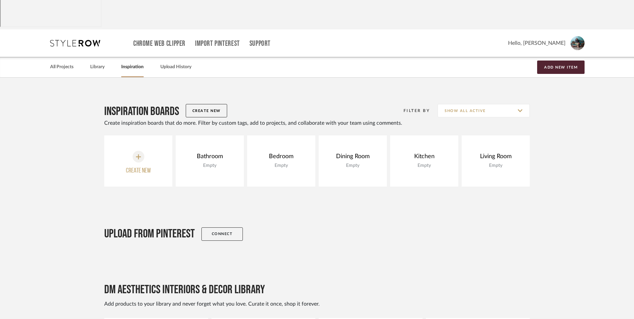
scroll to position [83, 0]
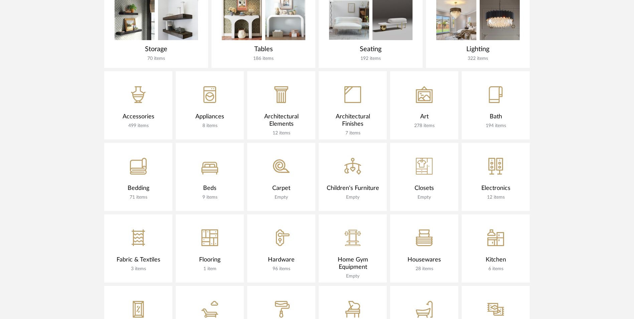
scroll to position [364, 0]
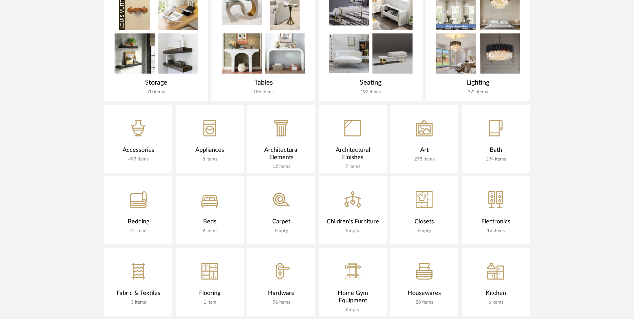
click at [140, 191] on icon "CategoryIconBedding" at bounding box center [138, 199] width 17 height 17
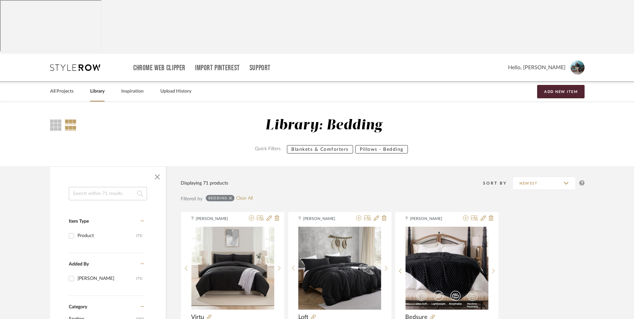
click at [229, 196] on icon at bounding box center [230, 198] width 3 height 5
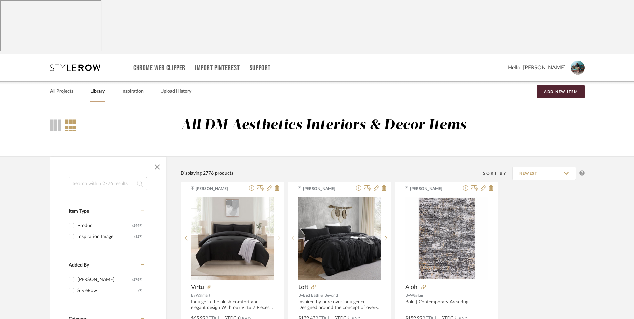
click at [102, 177] on input at bounding box center [108, 183] width 78 height 13
type input "pillows"
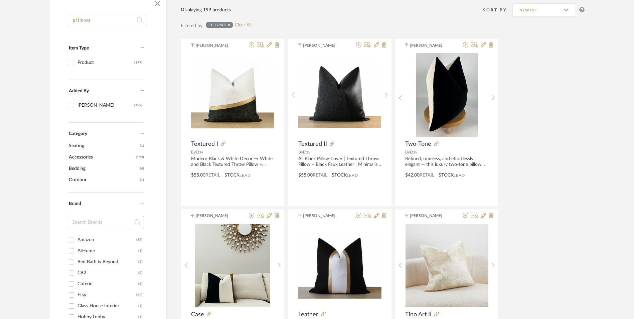
scroll to position [167, 0]
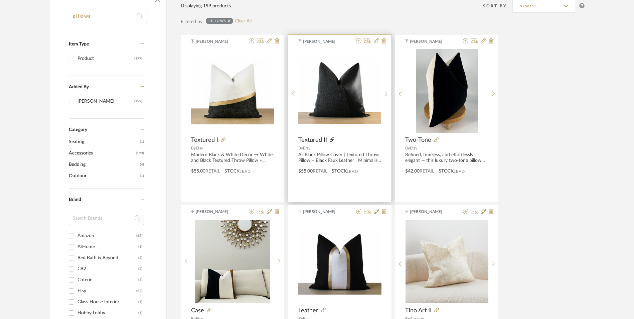
click at [330, 137] on icon at bounding box center [332, 139] width 5 height 5
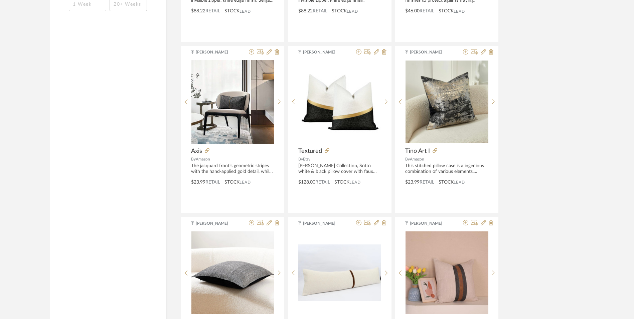
scroll to position [701, 0]
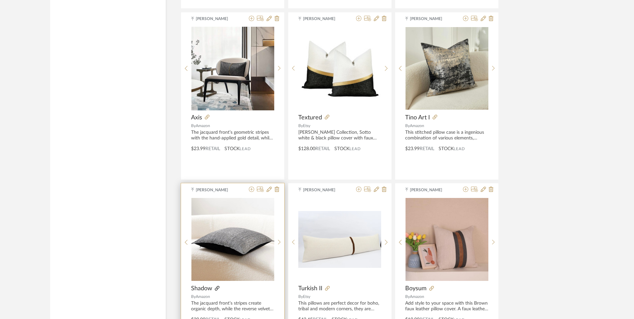
click at [216, 286] on icon at bounding box center [217, 288] width 5 height 5
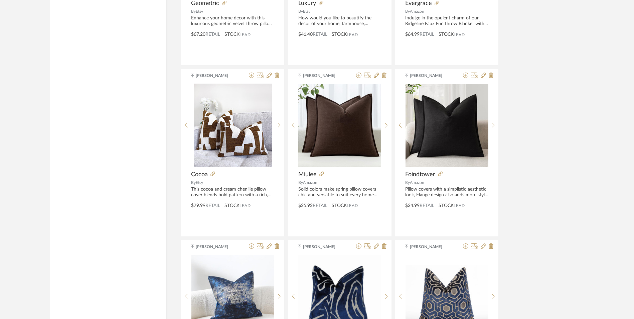
scroll to position [1670, 0]
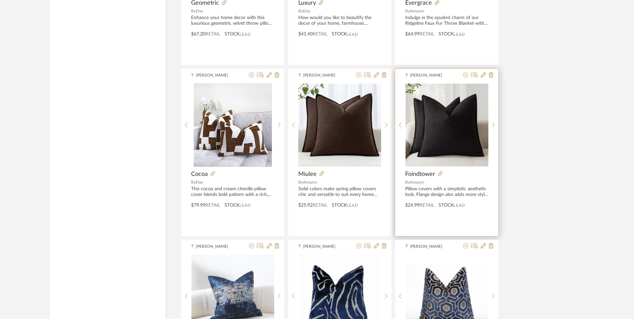
click at [436, 170] on div at bounding box center [461, 173] width 53 height 7
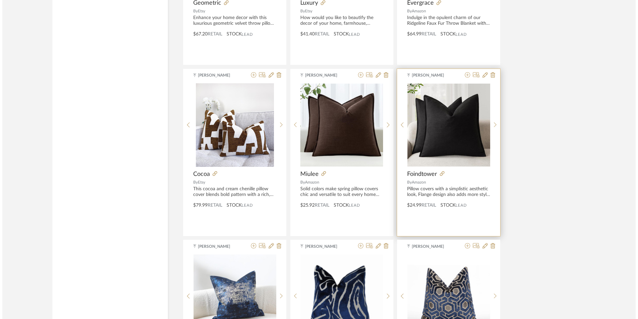
scroll to position [0, 0]
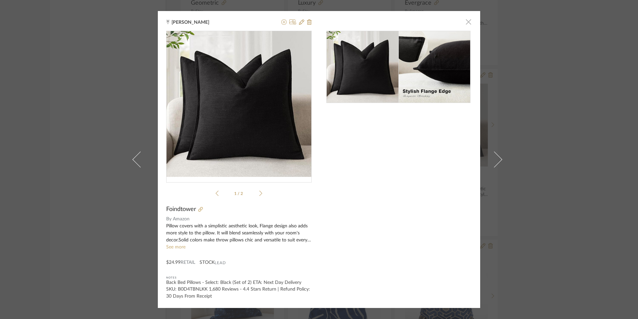
click at [468, 23] on span "button" at bounding box center [468, 21] width 13 height 13
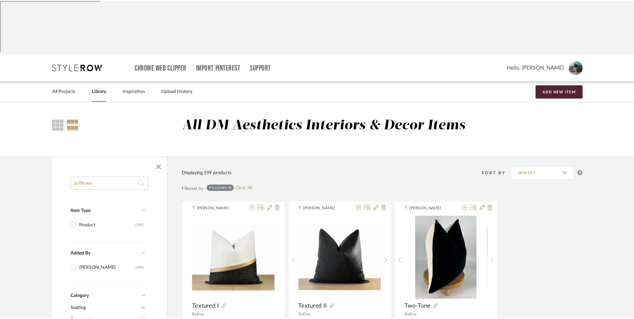
scroll to position [1670, 0]
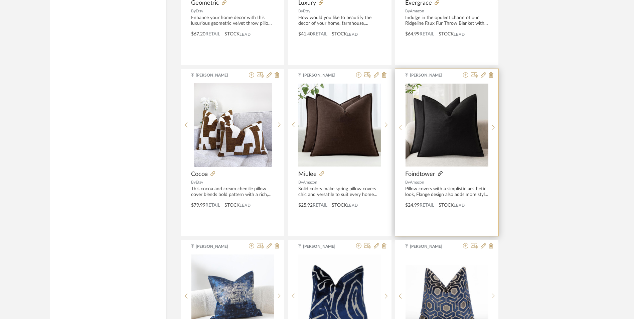
click at [439, 171] on icon at bounding box center [440, 173] width 5 height 5
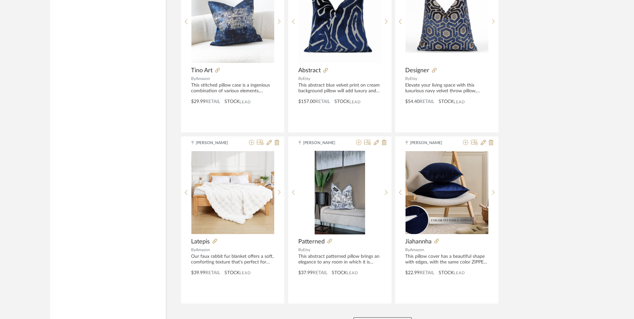
scroll to position [1946, 0]
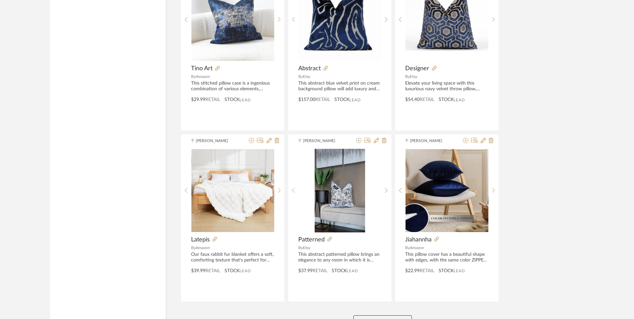
click at [397, 315] on button "View More" at bounding box center [382, 321] width 58 height 13
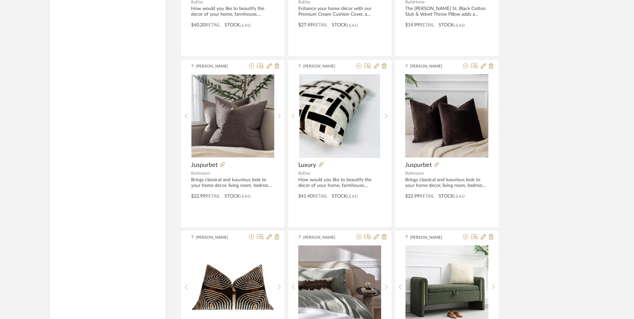
scroll to position [2347, 0]
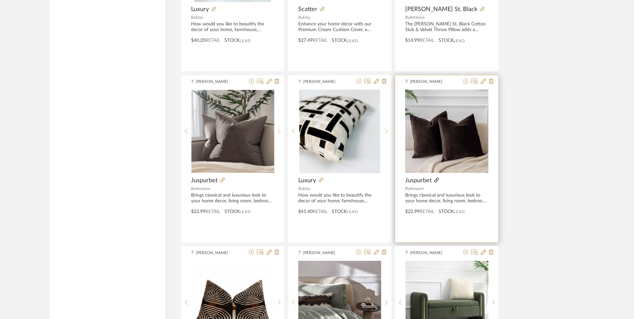
click at [436, 177] on icon at bounding box center [436, 179] width 5 height 5
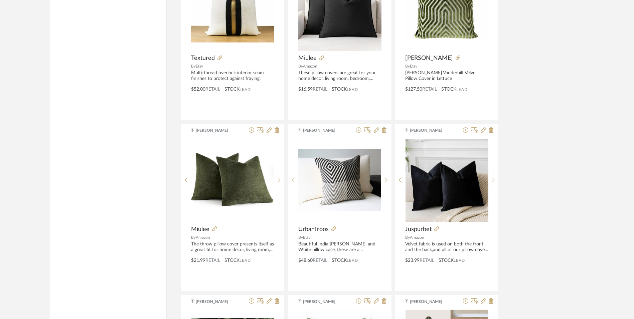
scroll to position [3014, 0]
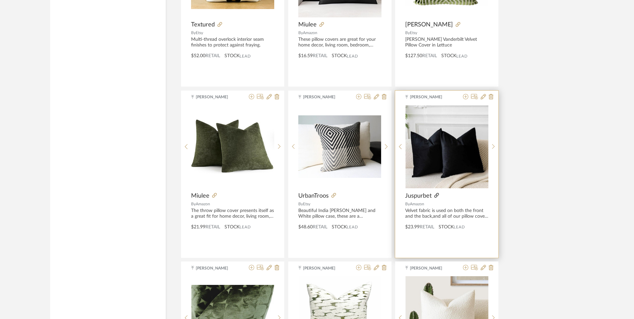
click at [435, 193] on icon at bounding box center [436, 195] width 5 height 5
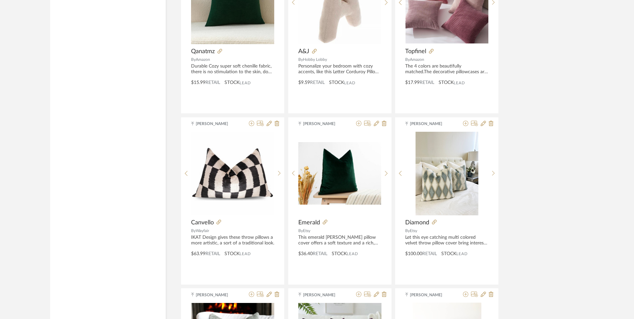
scroll to position [3682, 0]
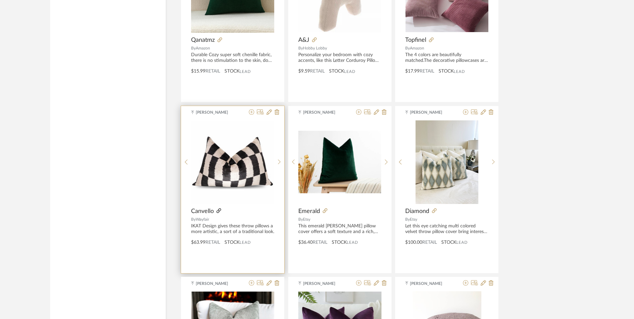
click at [219, 208] on icon at bounding box center [218, 210] width 5 height 5
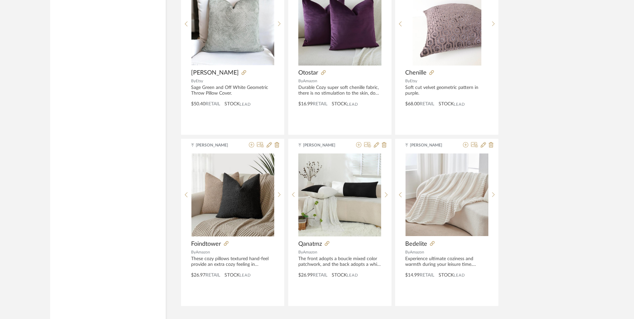
scroll to position [3996, 0]
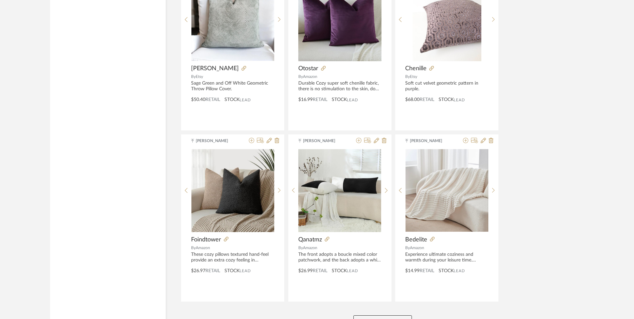
click at [393, 315] on button "View More" at bounding box center [382, 321] width 58 height 13
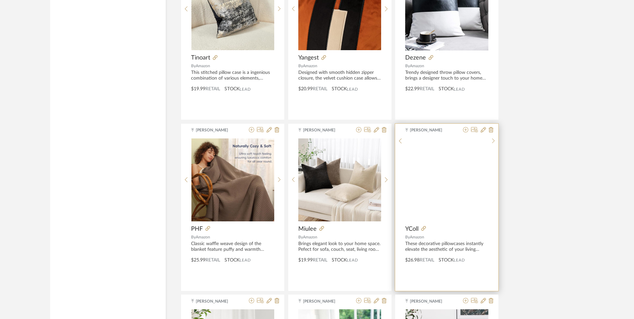
scroll to position [4296, 0]
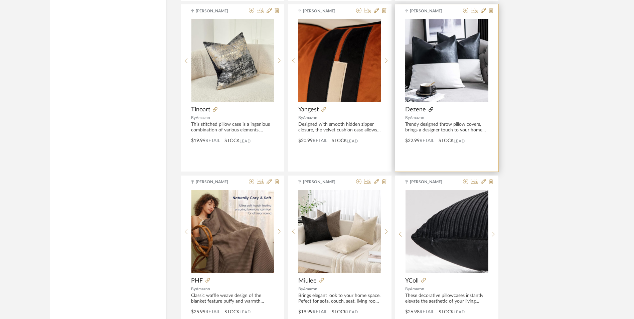
click at [429, 107] on fa-icon at bounding box center [430, 109] width 5 height 5
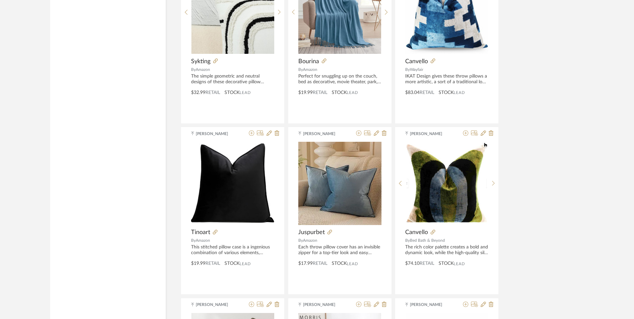
scroll to position [4864, 0]
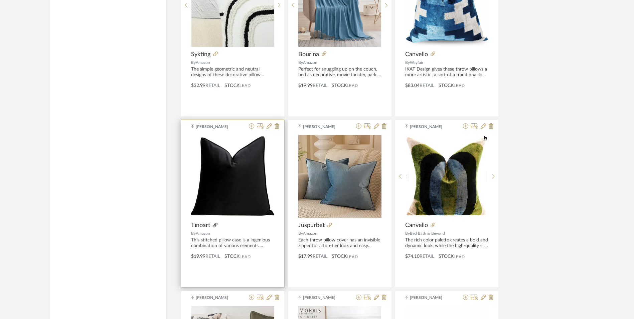
click at [215, 222] on icon at bounding box center [215, 224] width 5 height 5
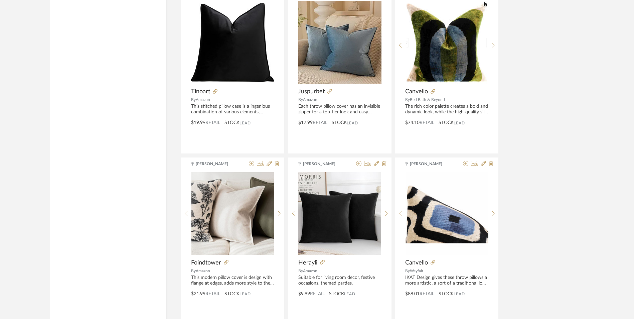
scroll to position [5031, 0]
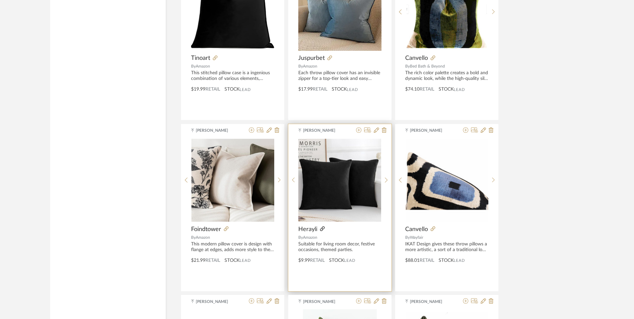
click at [322, 226] on icon at bounding box center [322, 228] width 5 height 5
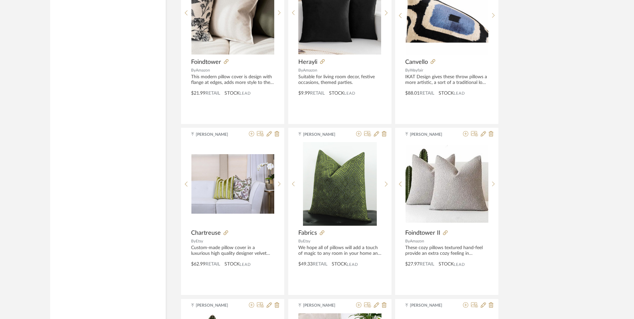
scroll to position [5331, 0]
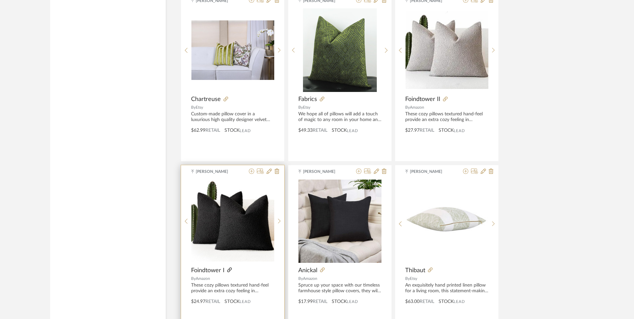
click at [229, 267] on icon at bounding box center [229, 269] width 5 height 5
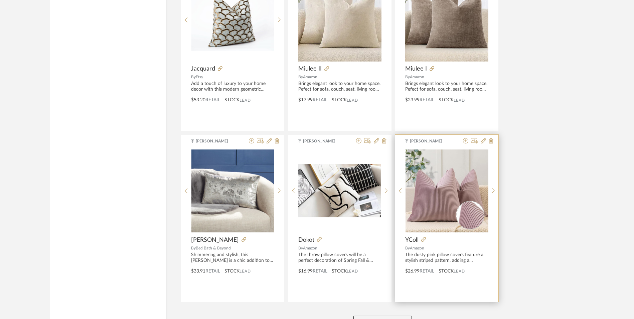
scroll to position [6045, 0]
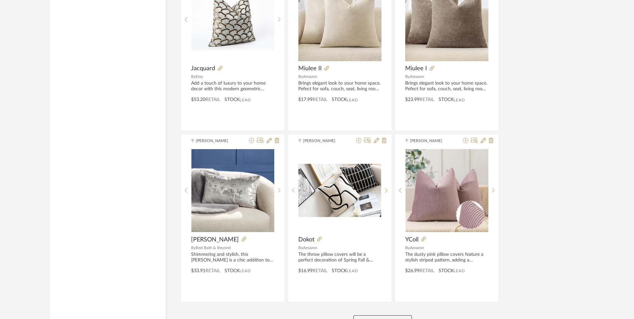
click at [393, 315] on button "View More" at bounding box center [382, 321] width 58 height 13
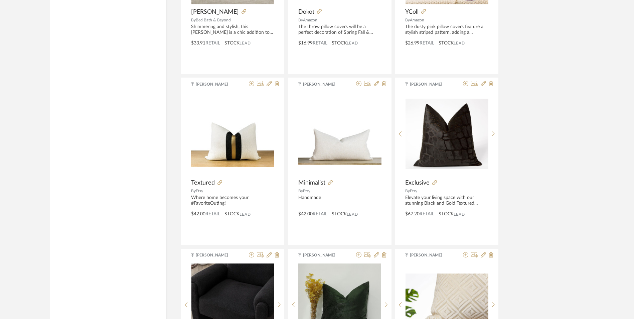
scroll to position [6279, 0]
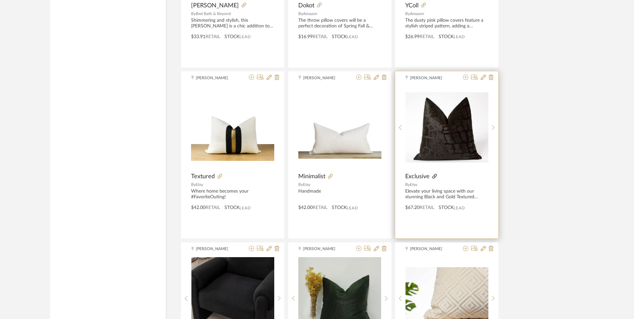
click at [434, 174] on icon at bounding box center [434, 176] width 5 height 5
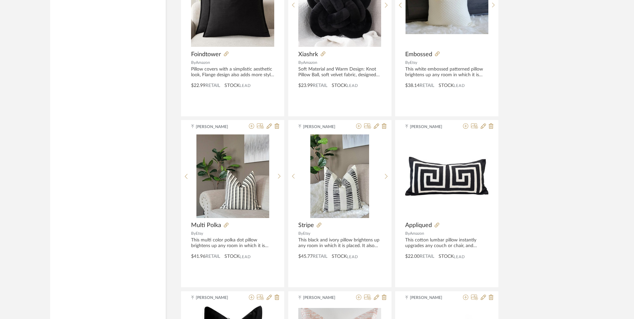
scroll to position [6947, 0]
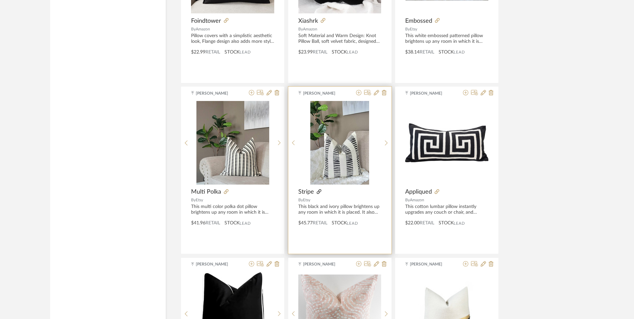
click at [317, 189] on icon at bounding box center [319, 191] width 5 height 5
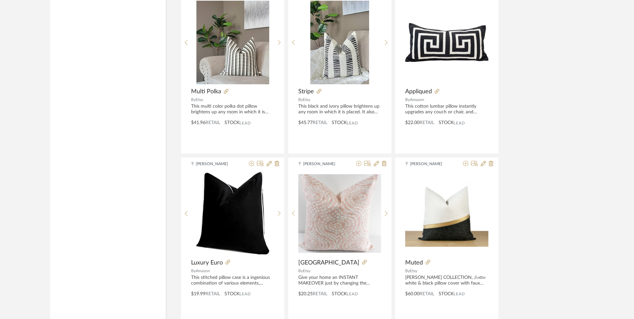
scroll to position [7147, 0]
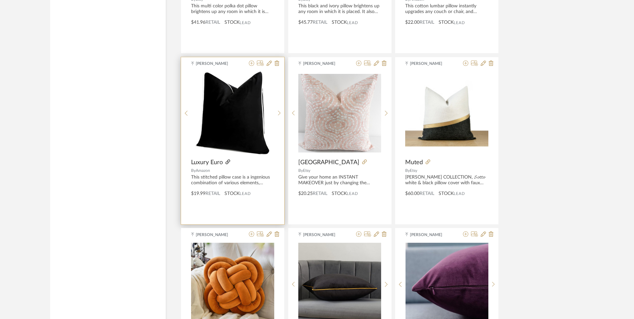
click at [227, 159] on icon at bounding box center [227, 161] width 5 height 5
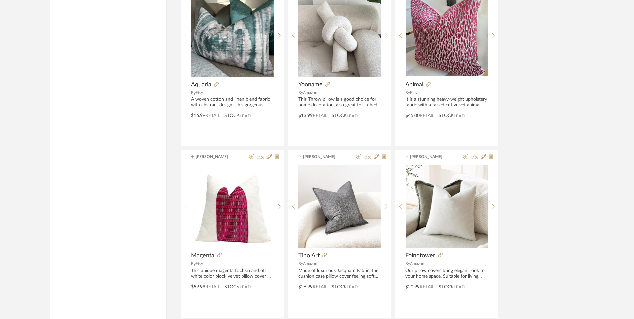
scroll to position [8095, 0]
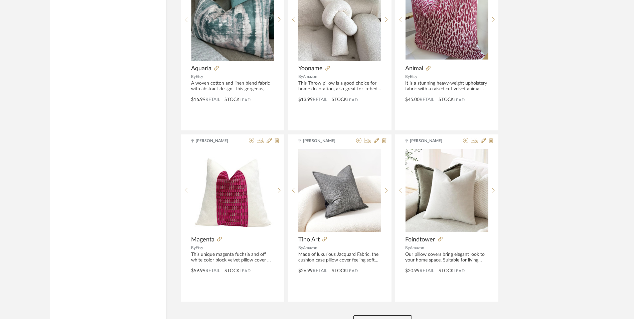
click at [391, 315] on button "View More" at bounding box center [382, 321] width 58 height 13
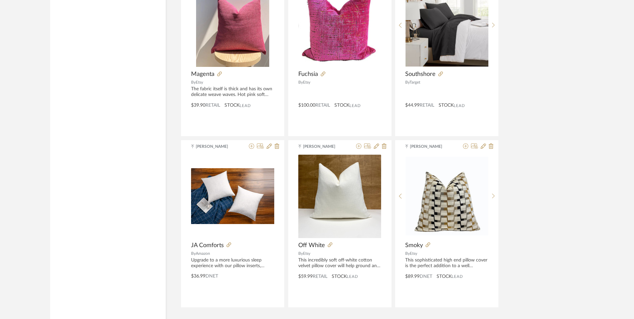
scroll to position [10145, 0]
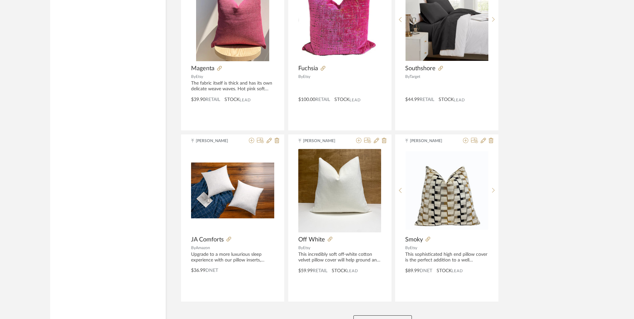
click at [390, 315] on button "View More" at bounding box center [382, 321] width 58 height 13
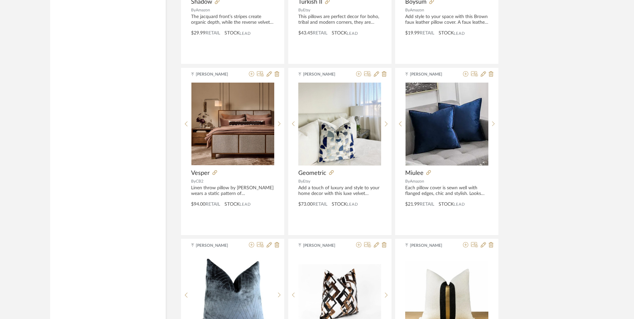
scroll to position [0, 0]
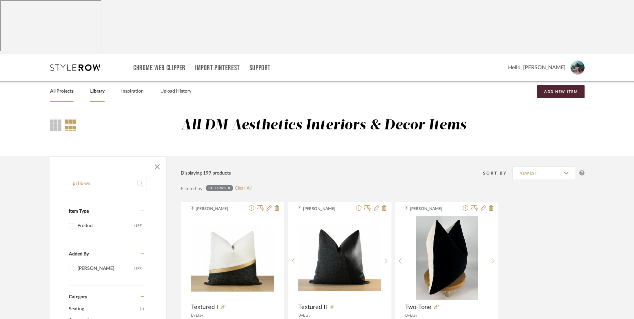
drag, startPoint x: 69, startPoint y: 40, endPoint x: 176, endPoint y: 61, distance: 109.3
click at [69, 87] on link "All Projects" at bounding box center [61, 91] width 23 height 9
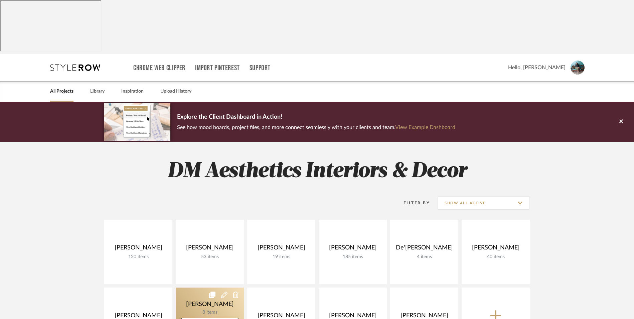
click at [204, 287] on link at bounding box center [210, 319] width 68 height 64
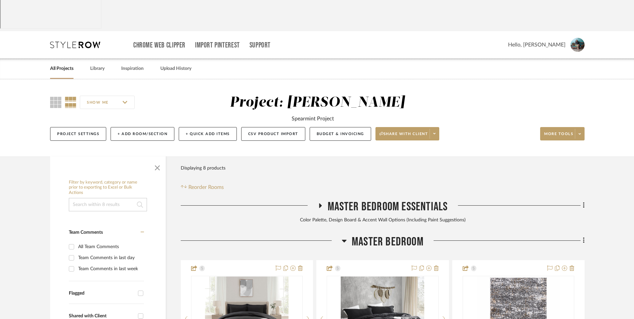
scroll to position [33, 0]
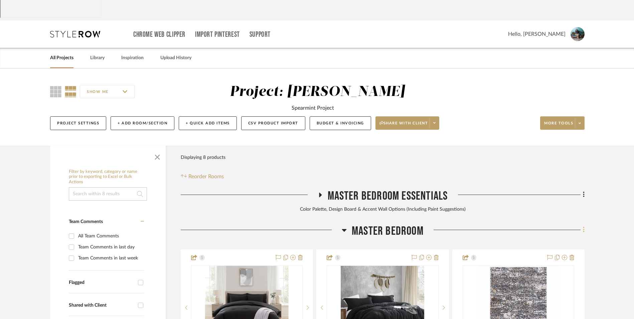
click at [583, 227] on icon at bounding box center [583, 230] width 1 height 6
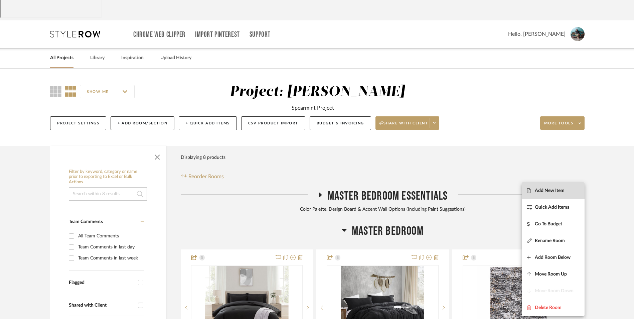
click at [554, 189] on span "Add New Item" at bounding box center [550, 190] width 30 height 6
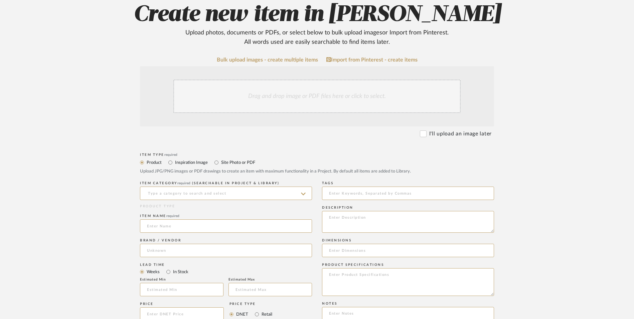
scroll to position [134, 0]
click at [215, 186] on input at bounding box center [226, 192] width 172 height 13
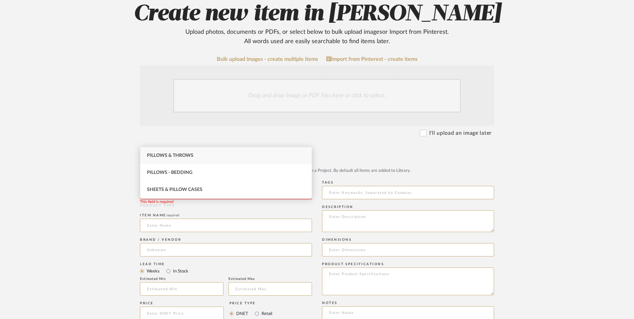
click at [203, 153] on div "Pillows & Throws" at bounding box center [225, 155] width 171 height 17
type input "Pillows & Throws"
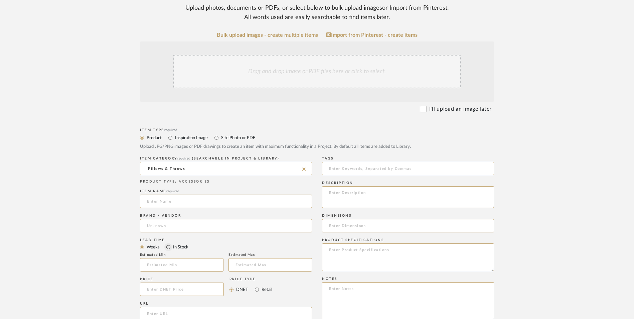
scroll to position [200, 0]
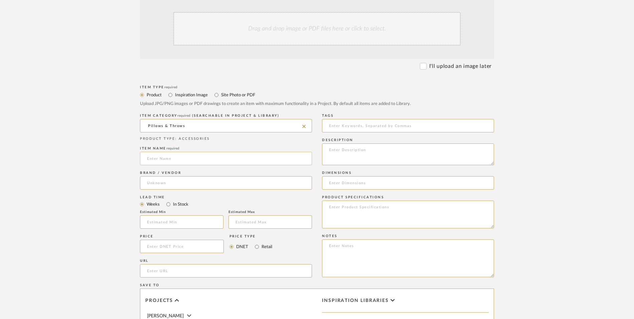
click at [175, 152] on input at bounding box center [226, 158] width 172 height 13
paste input "Foindtower"
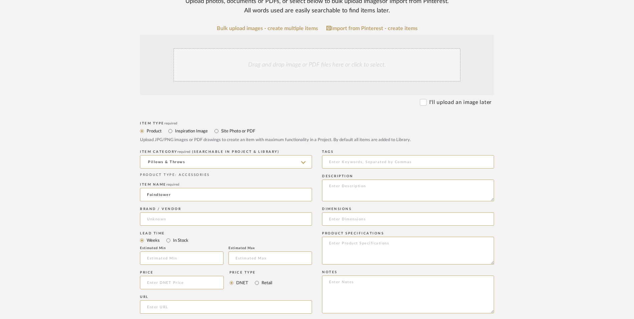
scroll to position [100, 0]
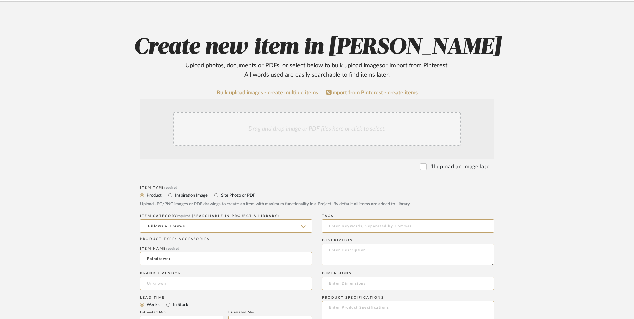
type input "Foindtower"
click at [303, 112] on div "Drag and drop image or PDF files here or click to select." at bounding box center [316, 128] width 287 height 33
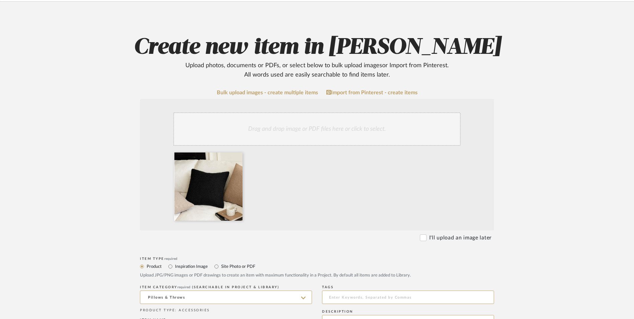
click at [273, 112] on div "Drag and drop image or PDF files here or click to select." at bounding box center [316, 128] width 287 height 33
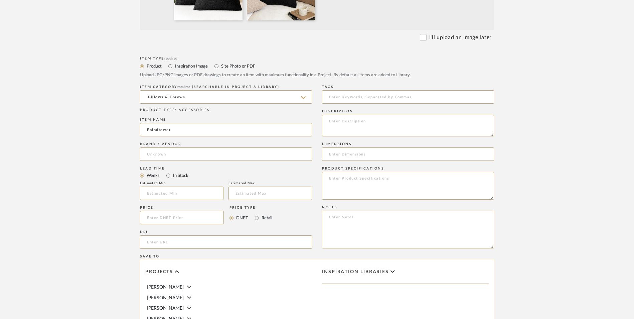
scroll to position [301, 0]
click at [179, 147] on input at bounding box center [226, 153] width 172 height 13
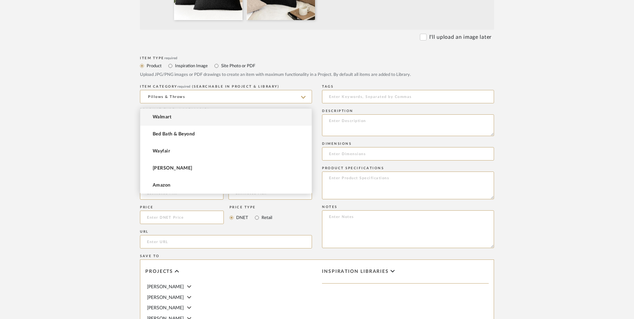
click at [181, 186] on mat-option "Amazon" at bounding box center [225, 185] width 171 height 17
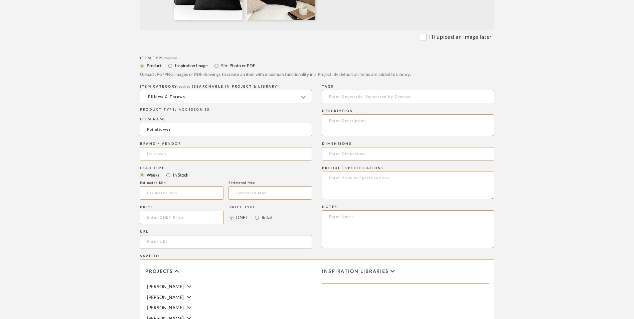
type input "Amazon"
click at [168, 171] on input "In Stock" at bounding box center [168, 175] width 8 height 8
radio input "true"
click at [254, 213] on input "Retail" at bounding box center [257, 217] width 8 height 8
radio input "true"
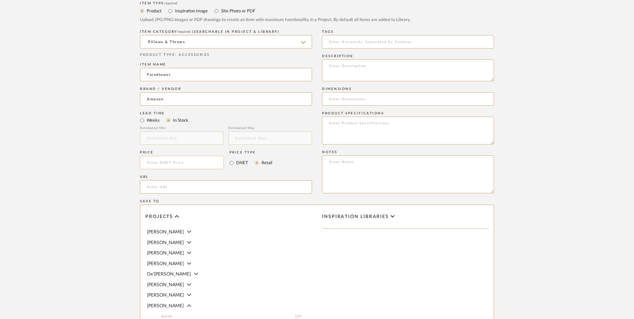
scroll to position [353, 0]
click at [184, 158] on input at bounding box center [182, 164] width 84 height 13
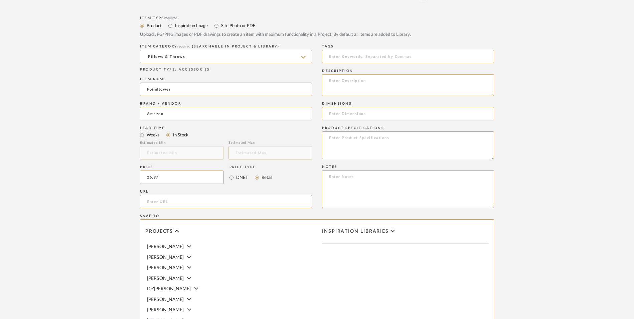
scroll to position [320, 0]
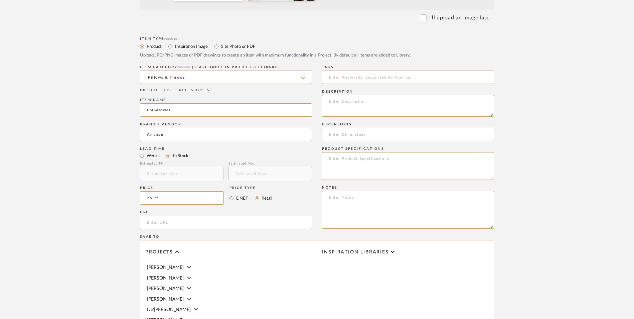
click at [100, 130] on upload-items "Create new item in LaMarion Patterson Upload photos, documents or PDFs, or sele…" at bounding box center [317, 112] width 634 height 660
type input "$26.97"
click at [171, 215] on input "url" at bounding box center [226, 221] width 172 height 13
paste input "https://www.amazon.com/gp/product/B0CX557VL6/ref=sw_img_1?smid=A3FRIMC0FYOM14&p…"
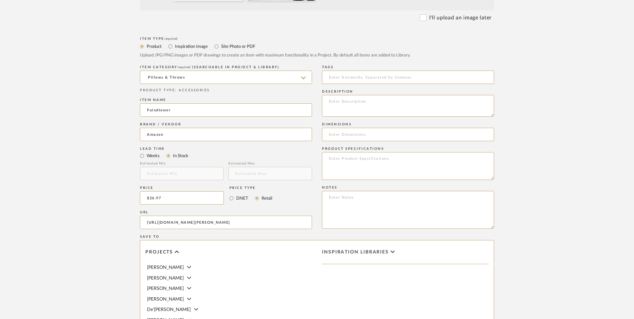
type input "https://www.amazon.com/gp/product/B0CX557VL6/ref=sw_img_1?smid=A3FRIMC0FYOM14&p…"
click at [117, 198] on form "Bulk upload images - create multiple items Import from Pinterest - create items…" at bounding box center [316, 147] width 425 height 555
click at [388, 191] on textarea at bounding box center [408, 210] width 172 height 38
paste textarea "Option 1: ETA: SKU: Reviews - Stars Return | Refund Policy:"
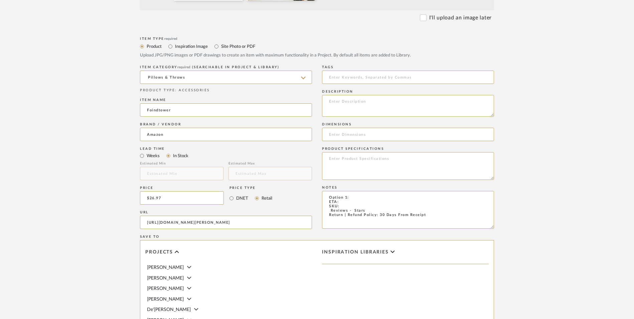
drag, startPoint x: 353, startPoint y: 141, endPoint x: 298, endPoint y: 141, distance: 55.1
click at [297, 142] on div "Item Type required Product Inspiration Image Site Photo or PDF Upload JPG/PNG i…" at bounding box center [317, 230] width 354 height 390
drag, startPoint x: 324, startPoint y: 154, endPoint x: 333, endPoint y: 157, distance: 9.1
click at [324, 191] on textarea "Back Bed Pillows - Select: Black + 2 (Set of 2 - 4 Total) ETA: SKU: Reviews - S…" at bounding box center [408, 210] width 172 height 38
click at [320, 155] on div "Item Type required Product Inspiration Image Site Photo or PDF Upload JPG/PNG i…" at bounding box center [317, 230] width 354 height 390
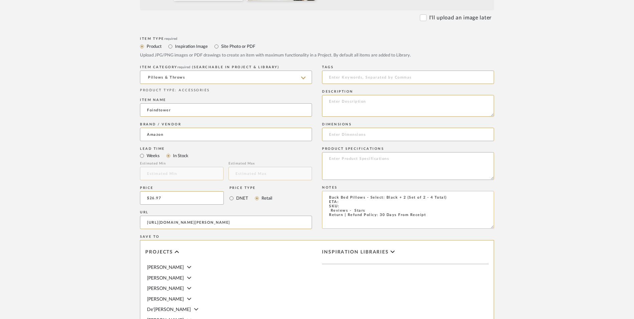
click at [326, 191] on textarea "Back Bed Pillows - Select: Black + 2 (Set of 2 - 4 Total) ETA: SKU: Reviews - S…" at bounding box center [408, 210] width 172 height 38
click at [345, 191] on textarea "Back Bed Pillows - Select: Black + 2 (Set of 2 - 4 Total) ETA: SKU: 2,249 Revie…" at bounding box center [408, 210] width 172 height 38
type textarea "Back Bed Pillows - Select: Black + 2 (Set of 2 - 4 Total) ETA: Next Day Deliver…"
click at [343, 128] on input at bounding box center [408, 134] width 172 height 13
paste input "24"L x 24"W"
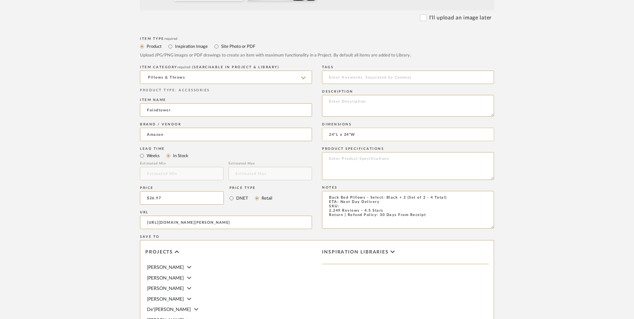
click at [336, 128] on input "24"L x 24"W" at bounding box center [408, 134] width 172 height 13
click at [353, 128] on input "24" L x 24"W" at bounding box center [408, 134] width 172 height 13
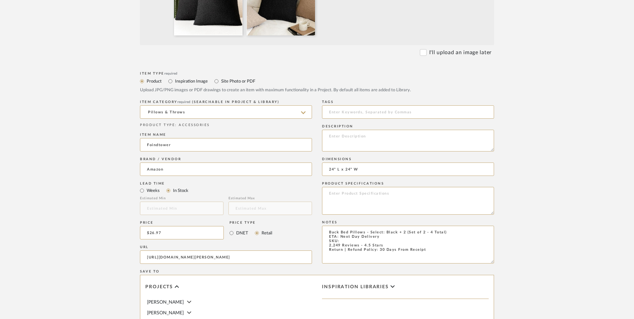
scroll to position [253, 0]
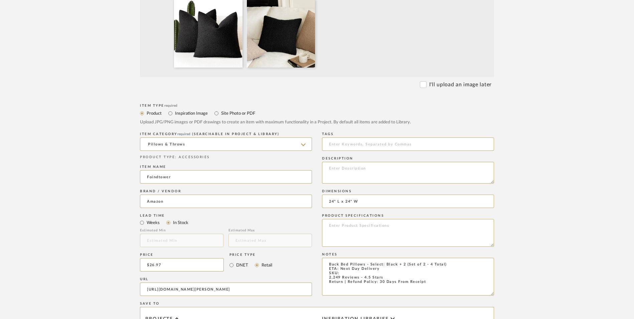
type input "24" L x 24" W"
click at [350, 219] on textarea at bounding box center [408, 233] width 172 height 28
type textarea "Polyester"
click at [357, 162] on textarea at bounding box center [408, 173] width 172 height 22
paste textarea "These cozy pillows textured hand-feel provide an extra cozy feeling in comparis…"
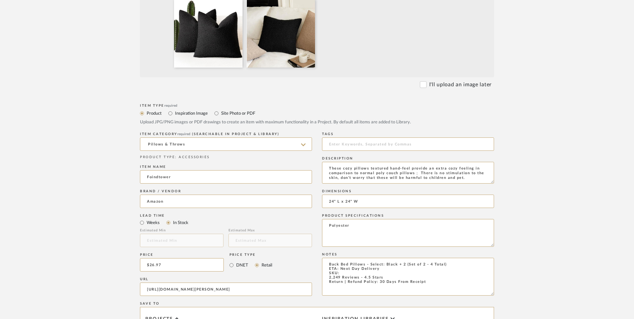
type textarea "These cozy pillows textured hand-feel provide an extra cozy feeling in comparis…"
drag, startPoint x: 353, startPoint y: 219, endPoint x: 362, endPoint y: 219, distance: 9.7
click at [352, 257] on textarea "Back Bed Pillows - Select: Black + 2 (Set of 2 - 4 Total) ETA: Next Day Deliver…" at bounding box center [408, 276] width 172 height 38
paste textarea "B0CX557VL6"
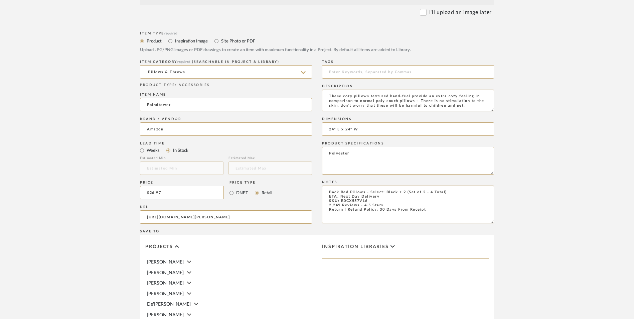
scroll to position [420, 0]
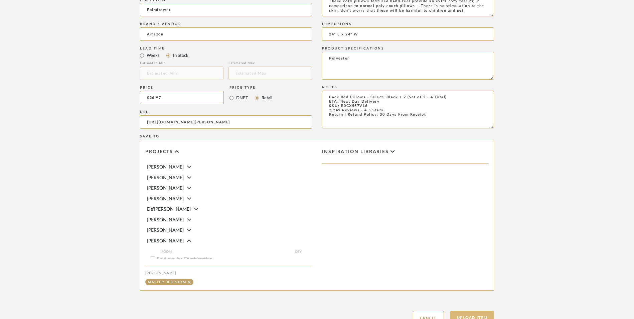
type textarea "Back Bed Pillows - Select: Black + 2 (Set of 2 - 4 Total) ETA: Next Day Deliver…"
click at [470, 311] on button "Upload Item" at bounding box center [472, 318] width 44 height 14
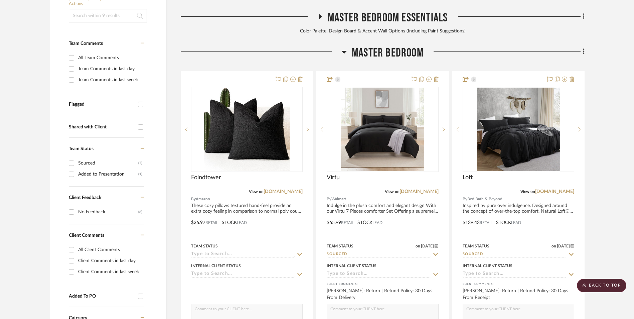
scroll to position [203, 0]
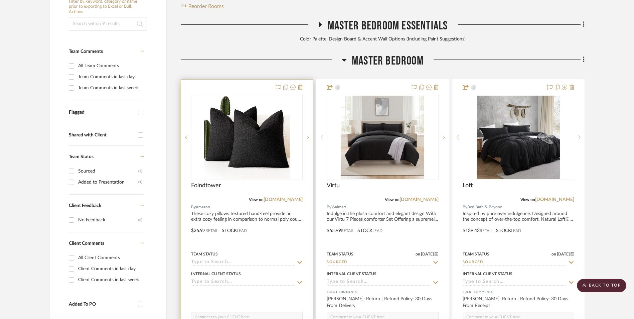
click at [231, 96] on img "0" at bounding box center [247, 137] width 86 height 83
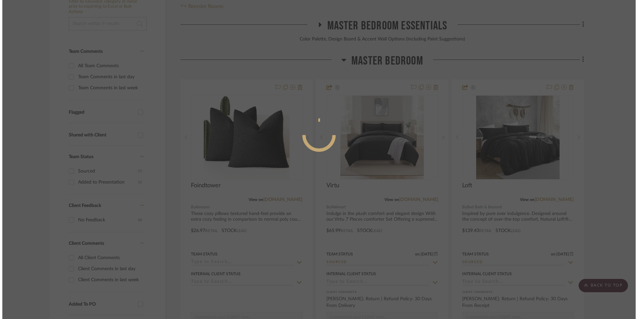
scroll to position [0, 0]
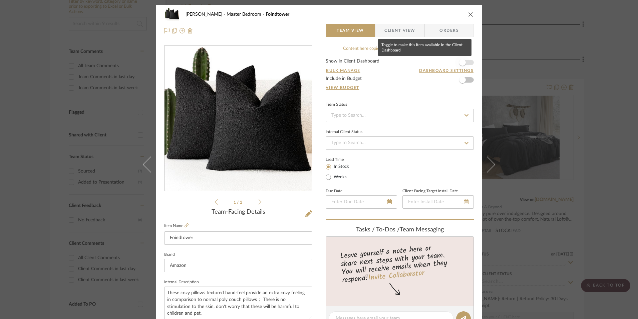
click at [464, 62] on span "button" at bounding box center [462, 62] width 15 height 15
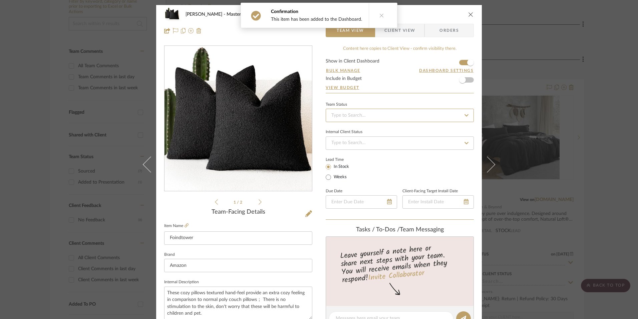
click at [398, 114] on input at bounding box center [400, 115] width 148 height 13
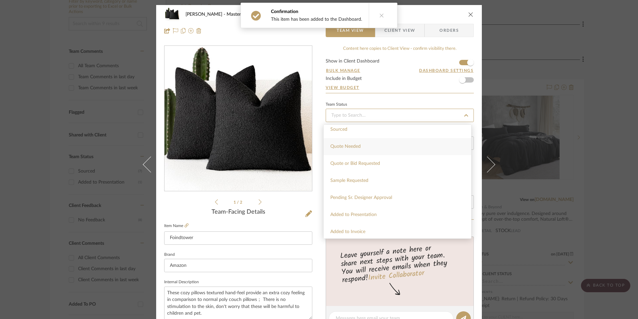
scroll to position [200, 0]
click at [348, 155] on div "Sourced" at bounding box center [398, 154] width 148 height 17
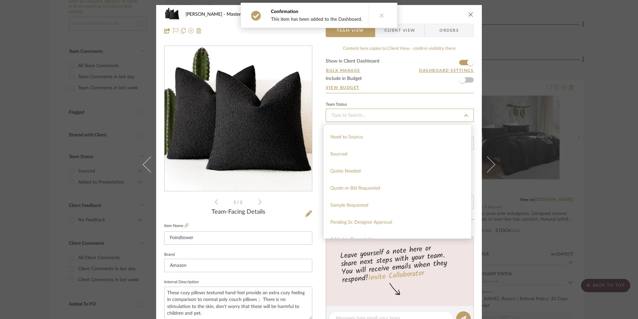
type input "[DATE]"
type input "Sourced"
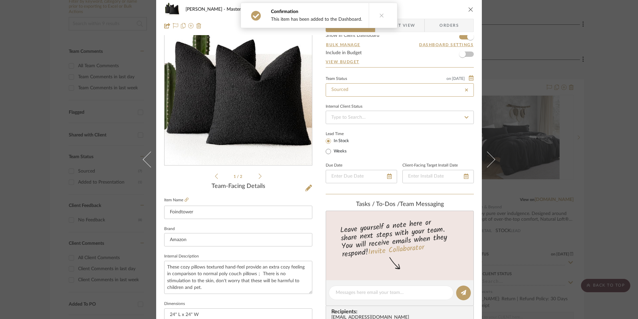
type input "[DATE]"
type input "Sourced"
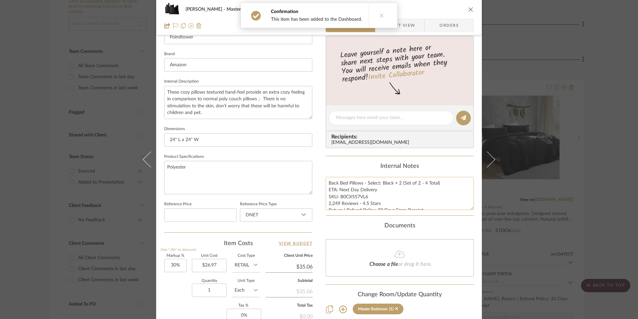
click at [347, 201] on textarea "Back Bed Pillows - Select: Black + 2 (Set of 2 - 4 Total) ETA: Next Day Deliver…" at bounding box center [400, 193] width 148 height 33
drag, startPoint x: 366, startPoint y: 197, endPoint x: 340, endPoint y: 197, distance: 26.0
click at [340, 197] on textarea "Back Bed Pillows - Select: Black + 2 (Set of 2 - 4 Total) ETA: Next Day Deliver…" at bounding box center [400, 193] width 148 height 33
click at [354, 198] on textarea "Back Bed Pillows - Select: Black + 2 (Set of 2 - 4 Total) ETA: Next Day Deliver…" at bounding box center [400, 193] width 148 height 33
drag, startPoint x: 366, startPoint y: 196, endPoint x: 339, endPoint y: 197, distance: 27.4
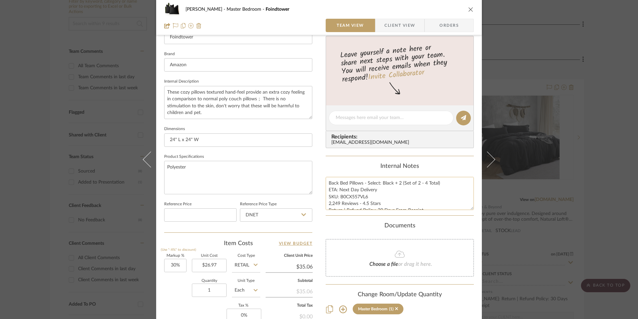
click at [339, 197] on textarea "Back Bed Pillows - Select: Black + 2 (Set of 2 - 4 Total) ETA: Next Day Deliver…" at bounding box center [400, 193] width 148 height 33
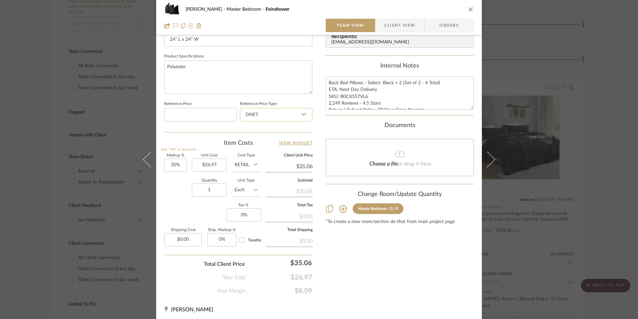
drag, startPoint x: 278, startPoint y: 117, endPoint x: 276, endPoint y: 121, distance: 4.5
click at [278, 117] on input "DNET" at bounding box center [276, 114] width 72 height 13
click at [268, 151] on div "Retail" at bounding box center [279, 148] width 82 height 17
type input "Retail"
type input "30"
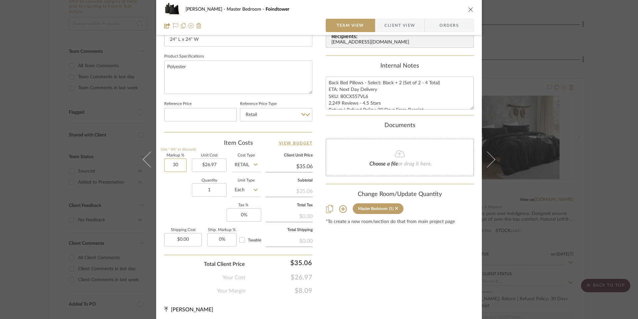
drag, startPoint x: 176, startPoint y: 164, endPoint x: 185, endPoint y: 197, distance: 34.3
click at [177, 165] on input "30" at bounding box center [175, 164] width 22 height 13
drag, startPoint x: 186, startPoint y: 200, endPoint x: 205, endPoint y: 196, distance: 19.8
click at [187, 200] on div "Quantity 1 Unit Type Each" at bounding box center [212, 191] width 96 height 24
type input "0%"
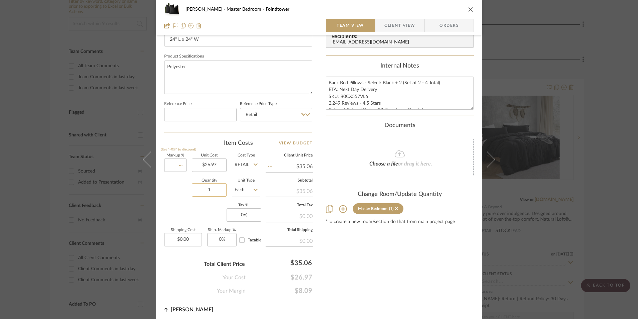
type input "$26.97"
drag, startPoint x: 247, startPoint y: 209, endPoint x: 253, endPoint y: 215, distance: 8.7
click at [247, 210] on input "0" at bounding box center [244, 214] width 35 height 13
type input "0%"
click at [217, 184] on input "1" at bounding box center [209, 189] width 35 height 13
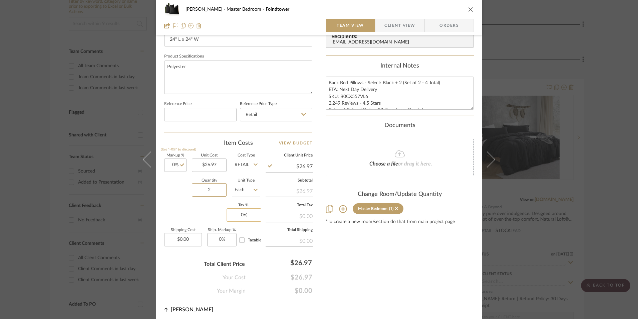
type input "2"
type input "0"
click at [247, 215] on input "0" at bounding box center [244, 214] width 35 height 13
type input "8.25%"
click at [427, 267] on div "Content here copies to Client View - confirm visibility there. Show in Client D…" at bounding box center [400, 20] width 148 height 550
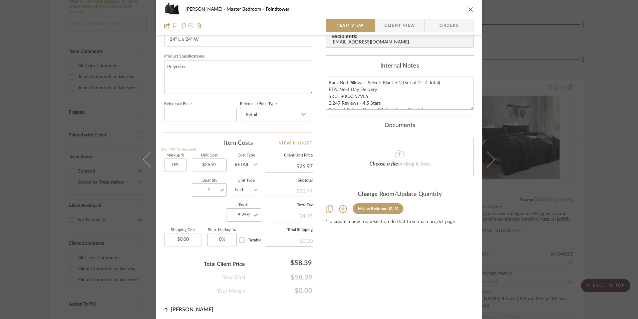
click at [449, 25] on span "Orders" at bounding box center [449, 25] width 34 height 13
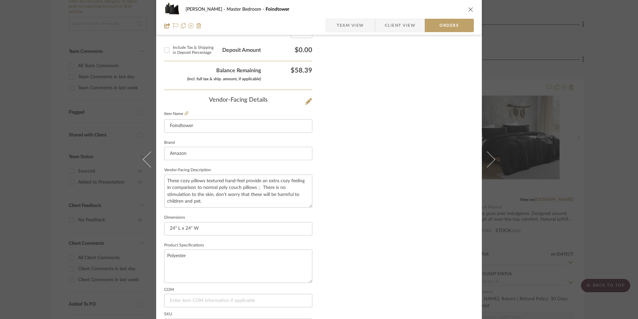
scroll to position [392, 0]
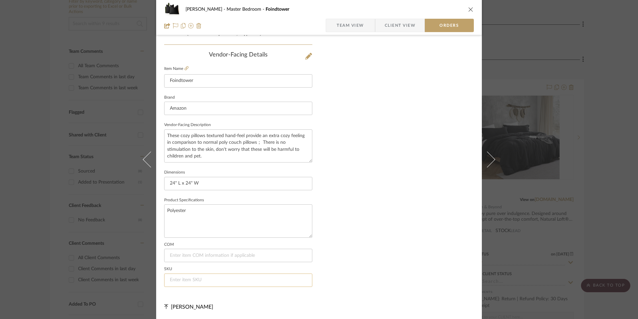
click at [198, 281] on input at bounding box center [238, 279] width 148 height 13
paste input "B0CX557VL6"
type input "B0CX557VL6"
click at [337, 27] on span "Team View" at bounding box center [350, 25] width 27 height 13
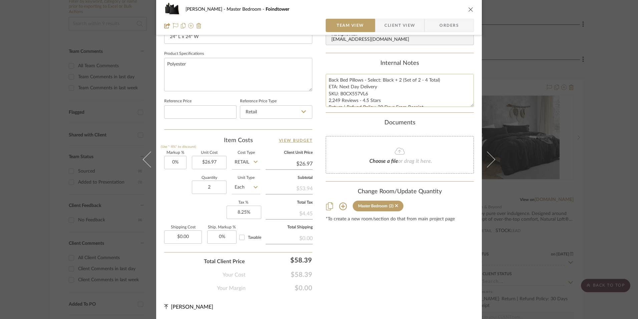
scroll to position [303, 0]
click at [347, 96] on textarea "Back Bed Pillows - Select: Black + 2 (Set of 2 - 4 Total) ETA: Next Day Deliver…" at bounding box center [400, 90] width 148 height 33
drag, startPoint x: 327, startPoint y: 79, endPoint x: 354, endPoint y: 96, distance: 31.8
click at [437, 109] on summary-project-notes "Internal Notes Back Bed Pillows - Select: Black + 2 (Set of 2 - 4 Total) ETA: N…" at bounding box center [400, 86] width 148 height 53
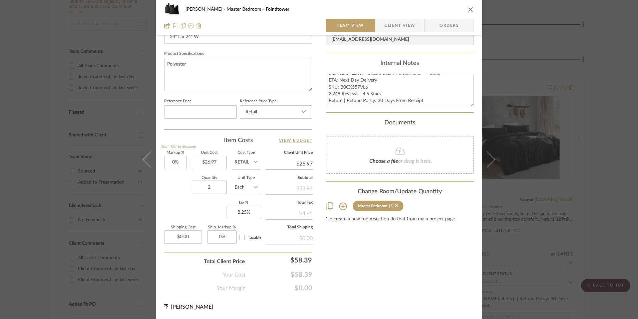
click at [398, 25] on span "Client View" at bounding box center [400, 25] width 31 height 13
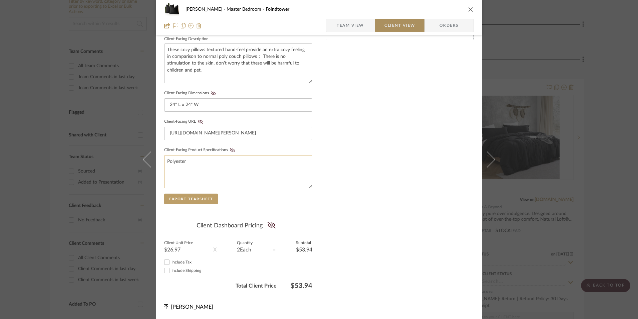
scroll to position [242, 0]
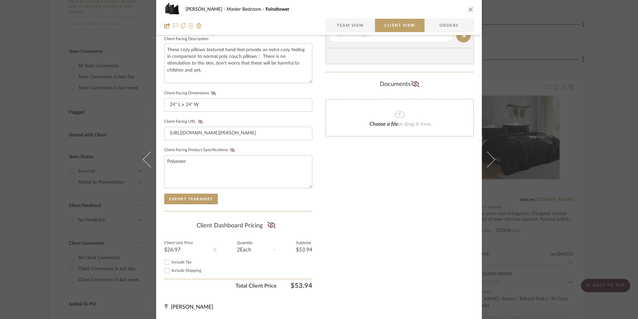
click at [167, 261] on input "Include Tax" at bounding box center [167, 262] width 8 height 8
checkbox input "true"
click at [268, 222] on icon at bounding box center [271, 224] width 8 height 7
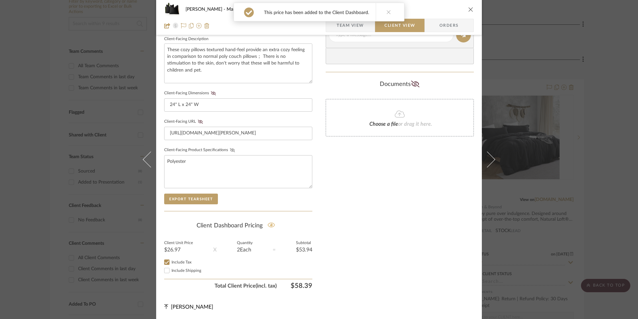
click at [230, 149] on icon at bounding box center [232, 150] width 5 height 4
drag, startPoint x: 198, startPoint y: 120, endPoint x: 201, endPoint y: 115, distance: 6.2
click at [198, 119] on fieldset "Client-Facing URL https://www.amazon.com/gp/product/B0CX557VL6/ref=sw_img_1?smi…" at bounding box center [238, 128] width 148 height 23
click at [212, 95] on icon at bounding box center [213, 93] width 5 height 4
click at [198, 121] on icon at bounding box center [200, 122] width 5 height 4
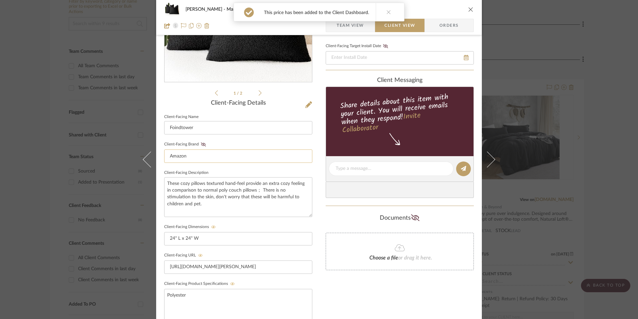
drag, startPoint x: 200, startPoint y: 142, endPoint x: 243, endPoint y: 156, distance: 44.6
click at [201, 143] on icon at bounding box center [203, 144] width 5 height 4
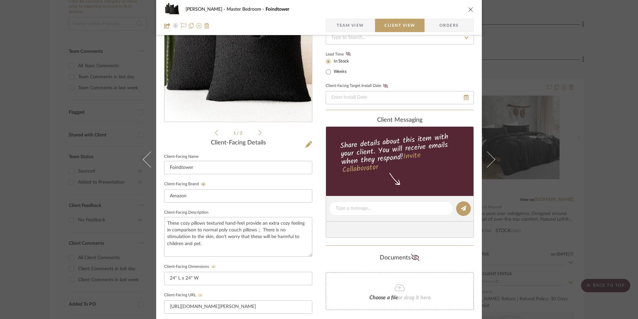
scroll to position [9, 0]
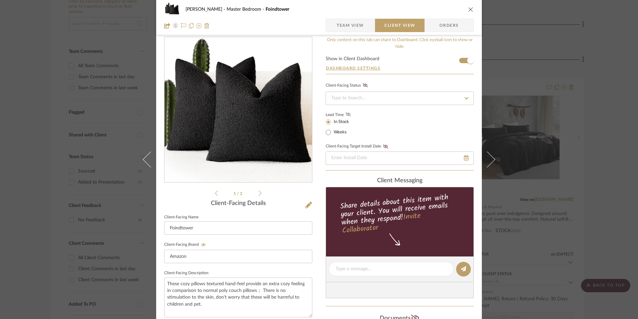
click at [346, 114] on icon at bounding box center [348, 114] width 5 height 4
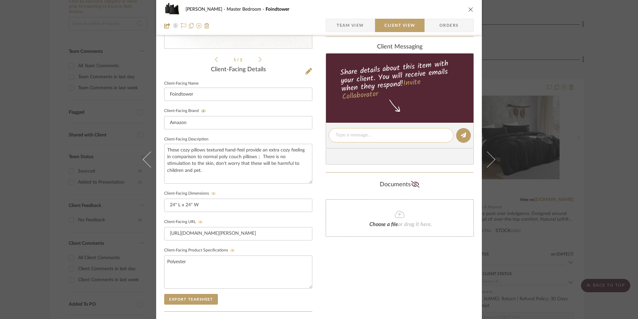
click at [355, 137] on textarea at bounding box center [391, 135] width 111 height 7
paste textarea "Back Bed Pillows - Select: Black + 2 (Set of 2 - 4 Total) ETA: Next Day Deliver…"
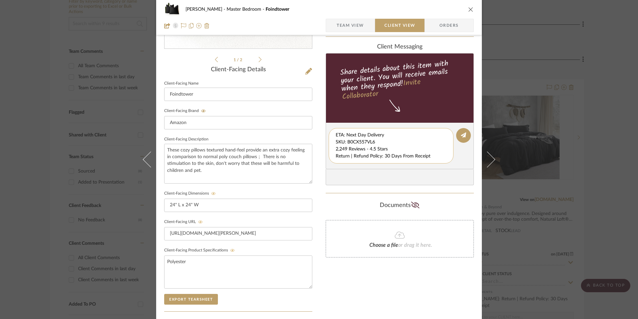
scroll to position [14, 0]
drag, startPoint x: 334, startPoint y: 135, endPoint x: 434, endPoint y: 162, distance: 103.8
click at [434, 162] on div "Back Bed Pillows - Select: Black + 2 (Set of 2 - 4 Total) ETA: Next Day Deliver…" at bounding box center [391, 145] width 125 height 35
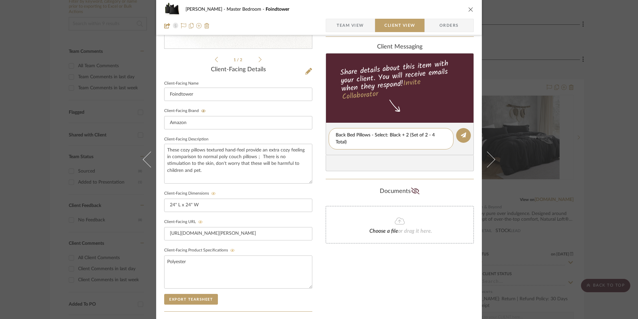
scroll to position [0, 0]
type textarea "Back Bed Pillows - Select: Black + 2 (Set of 2 - 4 Total)"
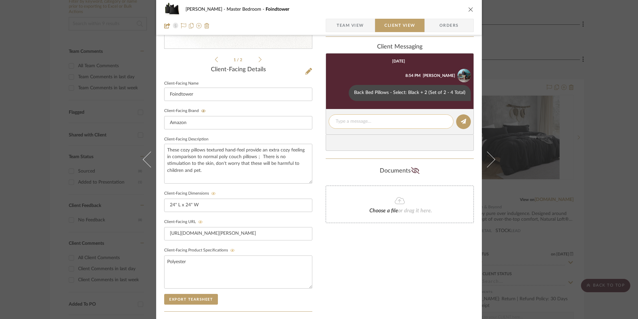
click at [351, 121] on textarea at bounding box center [391, 121] width 111 height 7
paste textarea "ETA: Next Day Delivery SKU: B0CX557VL6 2,249 Reviews - 4.5 Stars Return | Refun…"
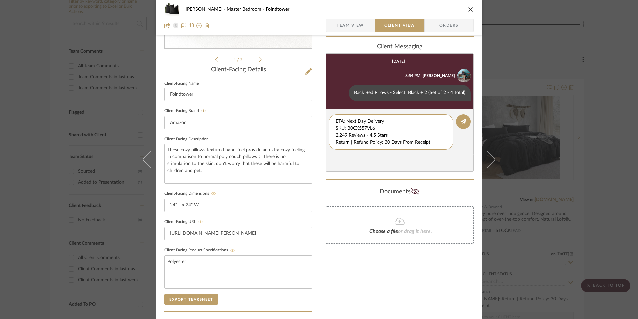
drag, startPoint x: 382, startPoint y: 127, endPoint x: 327, endPoint y: 111, distance: 57.7
click at [322, 112] on div "LaMarion Patterson Master Bedroom Foindtower Team View Client View Orders 1 / 2…" at bounding box center [319, 141] width 326 height 556
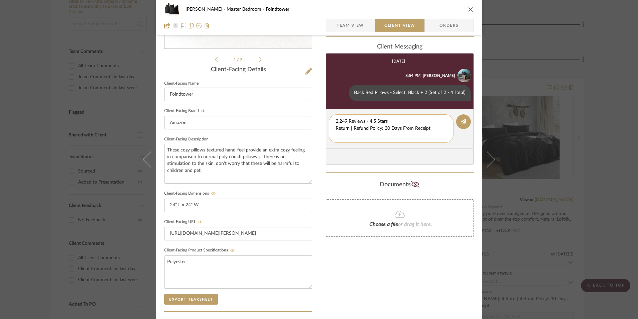
click at [336, 128] on textarea "2,249 Reviews - 4.5 Stars Return | Refund Policy: 30 Days From Receipt" at bounding box center [391, 128] width 111 height 21
drag, startPoint x: 417, startPoint y: 129, endPoint x: 333, endPoint y: 128, distance: 84.2
click at [331, 128] on div "2,249 Reviews - 4.5 Stars Return | Refund Policy: 30 Days From Receipt" at bounding box center [391, 124] width 125 height 21
type textarea "2,249 Reviews - 4.5 Stars"
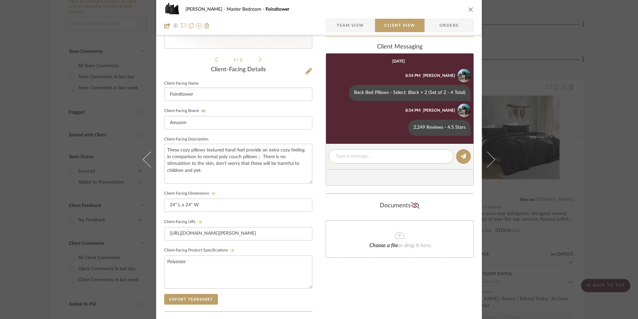
click at [349, 156] on textarea at bounding box center [391, 156] width 111 height 7
paste textarea "Return | Refund Policy: 30 Days From Receipt"
type textarea "Return | Refund Policy: 30 Days From Receipt"
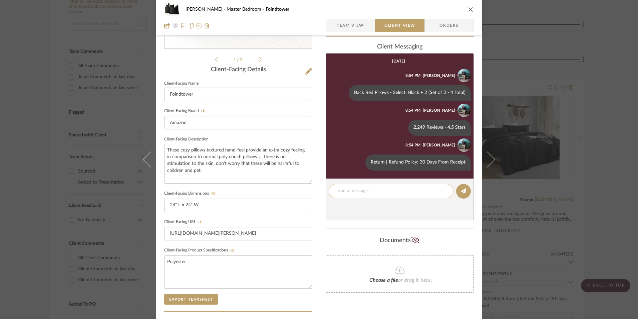
click at [359, 192] on textarea at bounding box center [391, 190] width 111 height 7
paste textarea "Note: Pillow Cover doesn't include pillow insert. 14" W x 36" L pillow insert r…"
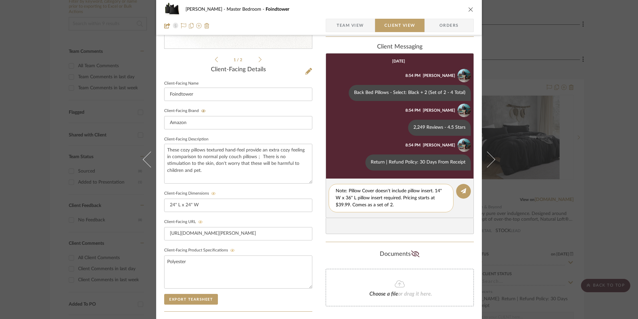
drag, startPoint x: 347, startPoint y: 197, endPoint x: 357, endPoint y: 205, distance: 12.2
click at [347, 197] on textarea "Note: Pillow Cover doesn't include pillow insert. 14" W x 36" L pillow insert r…" at bounding box center [391, 197] width 111 height 21
click at [437, 190] on textarea "Note: Pillow Cover doesn't include pillow insert. 14" W x 26" L pillow insert r…" at bounding box center [391, 197] width 111 height 21
click at [341, 204] on textarea "Note: Pillow Cover doesn't include pillow insert. 26" W x 26" L pillow insert r…" at bounding box center [391, 197] width 111 height 21
type textarea "Note: Pillow Cover doesn't include pillow insert. 26" W x 26" L pillow insert r…"
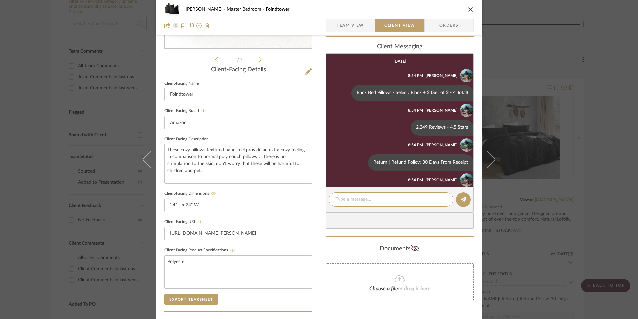
scroll to position [37, 0]
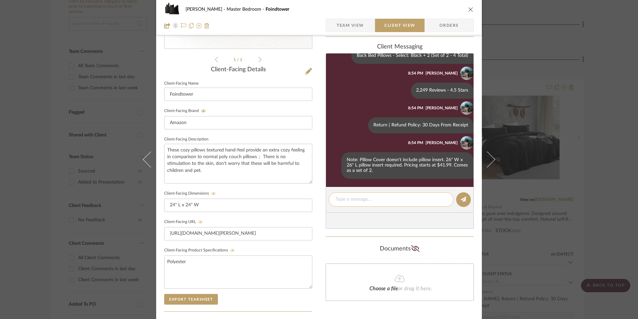
click at [359, 200] on textarea at bounding box center [391, 199] width 111 height 7
paste textarea "Note: Link for pillow inserts will be provided via email."
type textarea "Note: Link for pillow inserts will be provided via email."
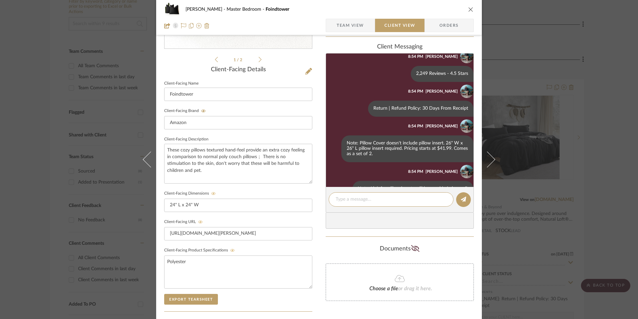
scroll to position [72, 0]
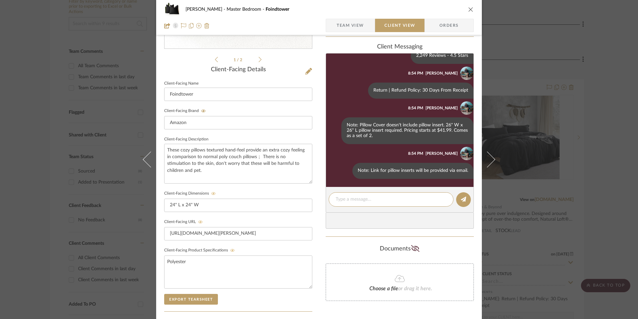
click at [348, 22] on span "Team View" at bounding box center [350, 25] width 27 height 13
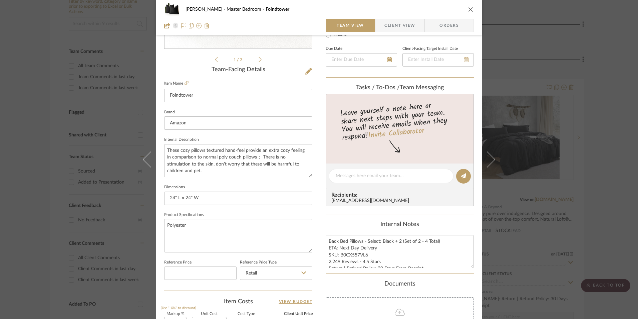
click at [471, 8] on icon "close" at bounding box center [471, 9] width 5 height 5
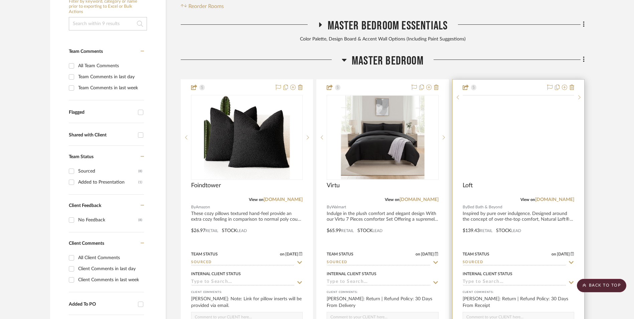
scroll to position [170, 0]
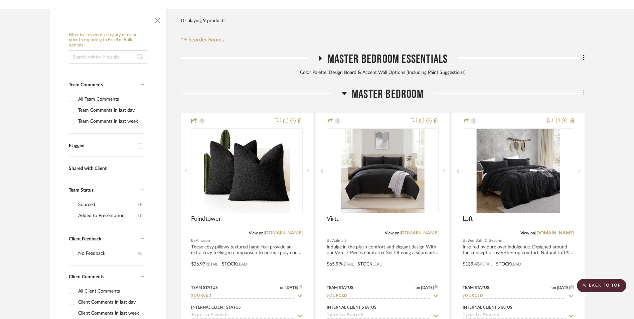
click at [584, 89] on icon at bounding box center [584, 92] width 2 height 7
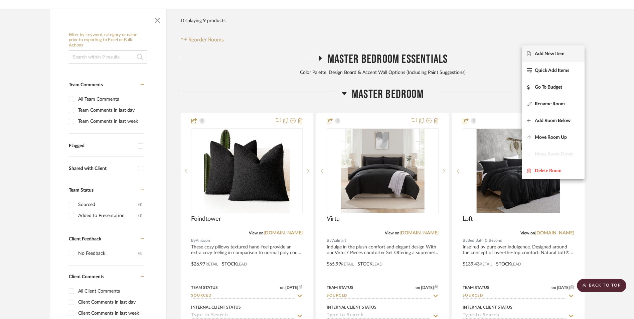
click at [560, 55] on span "Add New Item" at bounding box center [550, 54] width 30 height 6
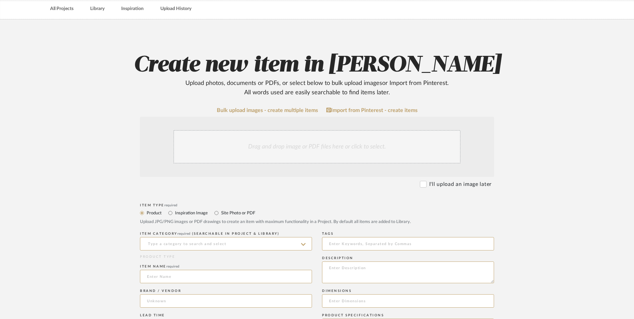
scroll to position [100, 0]
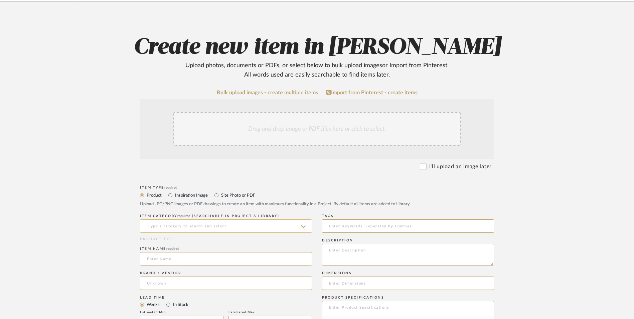
click at [210, 219] on input at bounding box center [226, 225] width 172 height 13
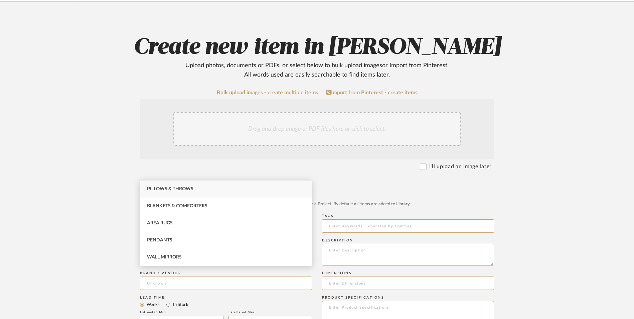
click at [200, 190] on div "Pillows & Throws" at bounding box center [225, 188] width 171 height 17
type input "Pillows & Throws"
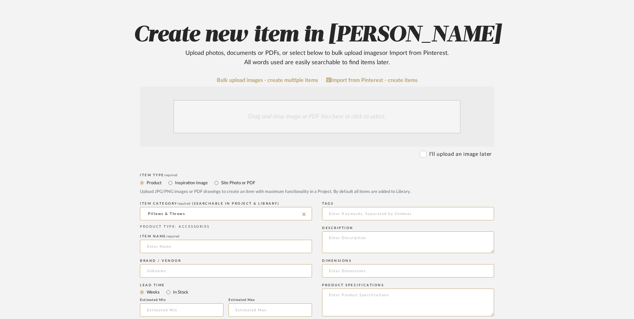
scroll to position [167, 0]
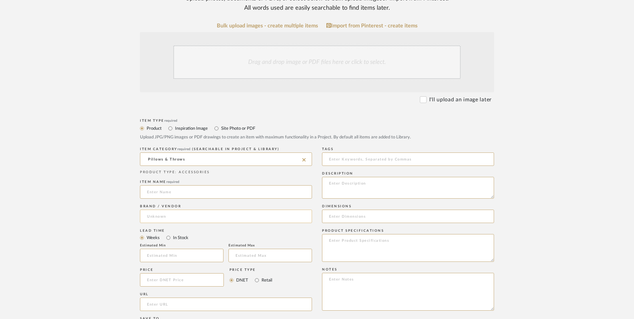
click at [182, 209] on input at bounding box center [226, 215] width 172 height 13
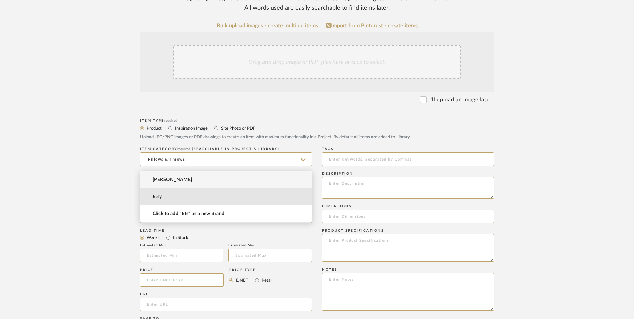
click at [180, 196] on mat-option "Etsy" at bounding box center [225, 196] width 171 height 17
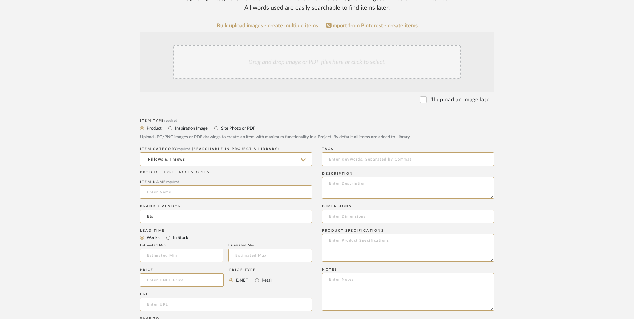
type input "Etsy"
click at [171, 233] on input "In Stock" at bounding box center [168, 237] width 8 height 8
radio input "true"
click at [256, 276] on input "Retail" at bounding box center [257, 280] width 8 height 8
radio input "true"
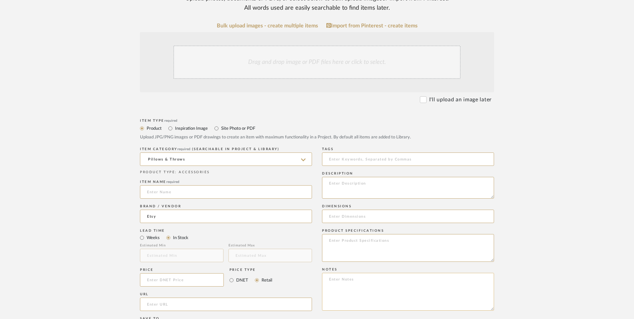
click at [372, 272] on textarea at bounding box center [408, 291] width 172 height 38
paste textarea "Option 1: ETA: SKU: Reviews - Stars Return | Refund Policy:"
drag, startPoint x: 350, startPoint y: 225, endPoint x: 265, endPoint y: 222, distance: 84.2
click at [265, 222] on div "Item Type required Product Inspiration Image Site Photo or PDF Upload JPG/PNG i…" at bounding box center [317, 312] width 354 height 390
type textarea "Center Bed Pillows - Select 2 ETA: SKU: Reviews - Stars Return | Refund Policy:"
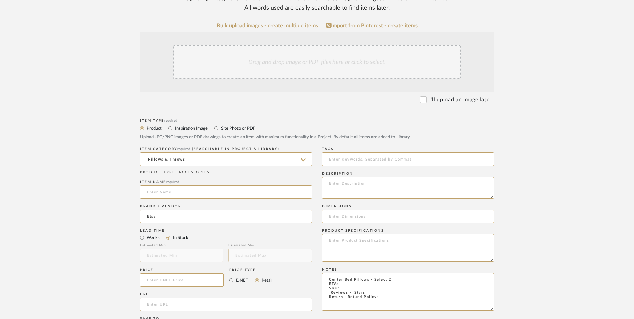
click at [353, 209] on input at bounding box center [408, 215] width 172 height 13
type input "20" L x 20" W"
drag, startPoint x: 365, startPoint y: 239, endPoint x: 320, endPoint y: 232, distance: 45.7
click at [320, 232] on div "Item Type required Product Inspiration Image Site Photo or PDF Upload JPG/PNG i…" at bounding box center [317, 312] width 354 height 390
click at [341, 272] on textarea "Center Bed Pillows - Select 2 ETA: SKU: Reviews - Stars Return | Refund Policy:" at bounding box center [408, 291] width 172 height 38
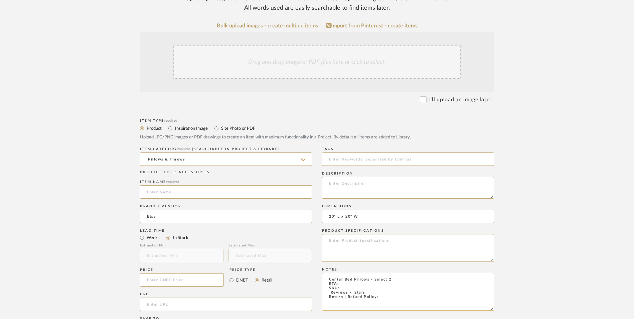
click at [368, 272] on textarea "Center Bed Pillows - Select 2 ETA: SKU: Reviews - Stars Return | Refund Policy:" at bounding box center [408, 291] width 172 height 38
drag, startPoint x: 350, startPoint y: 238, endPoint x: 325, endPoint y: 234, distance: 25.3
click at [325, 272] on textarea "Center Bed Pillows - Select 2 ETA: SKU: Reviews - Stars Return | Refund Policy:" at bounding box center [408, 291] width 172 height 38
type textarea "Center Bed Pillows - Select 2 ETA: 9.12.2025 Return | Refund Policy:"
click at [204, 273] on input at bounding box center [182, 279] width 84 height 13
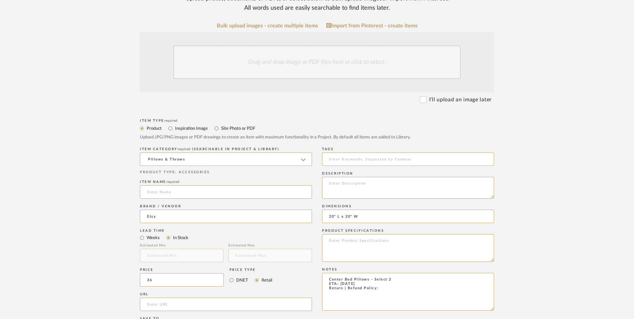
type input "$36.00"
drag, startPoint x: 74, startPoint y: 240, endPoint x: 172, endPoint y: 252, distance: 98.6
click at [81, 239] on upload-items "Create new item in LaMarion Patterson Upload photos, documents or PDFs, or sele…" at bounding box center [317, 229] width 634 height 589
click at [173, 297] on input "url" at bounding box center [226, 303] width 172 height 13
paste input "https://www.etsy.com/listing/1745275514/black-and-white-pillow-cover-black-whit…"
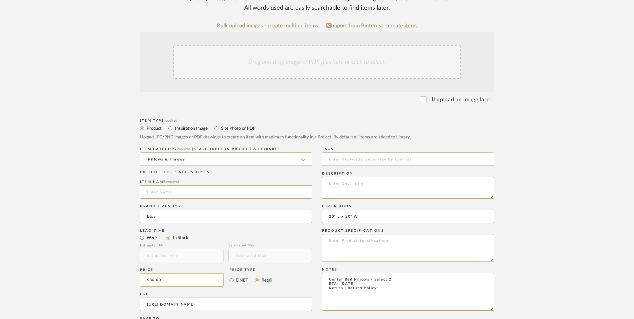
scroll to position [0, 97]
type input "https://www.etsy.com/listing/1745275514/black-and-white-pillow-cover-black-whit…"
drag, startPoint x: 66, startPoint y: 207, endPoint x: 339, endPoint y: 97, distance: 293.6
click at [67, 205] on upload-items "Create new item in LaMarion Patterson Upload photos, documents or PDFs, or sele…" at bounding box center [317, 229] width 634 height 589
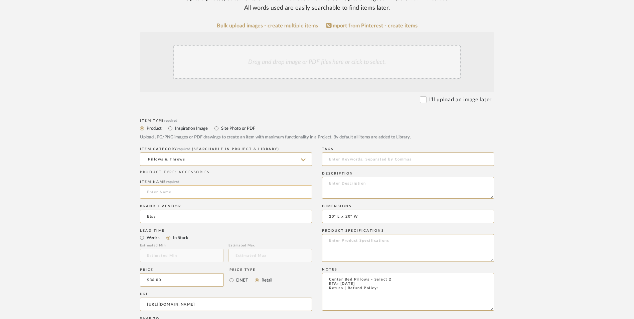
click at [181, 185] on input at bounding box center [226, 191] width 172 height 13
type input "Color Block"
click at [381, 272] on textarea "Center Bed Pillows - Select 2 ETA: 9.12.2025 Return | Refund Policy:" at bounding box center [408, 291] width 172 height 38
type textarea "Center Bed Pillows - Select 2 ETA: 9.12.2025 Return | Refund Policy: Not Accept…"
click at [282, 45] on div "Drag and drop image or PDF files here or click to select." at bounding box center [316, 61] width 287 height 33
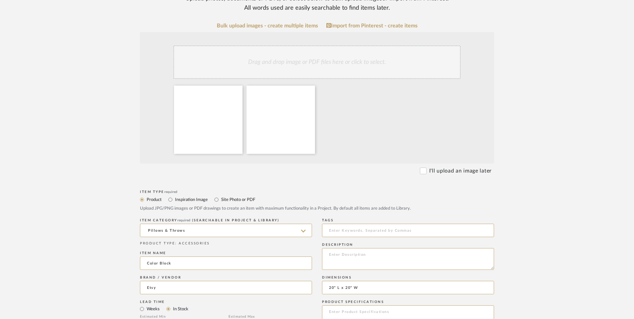
scroll to position [234, 0]
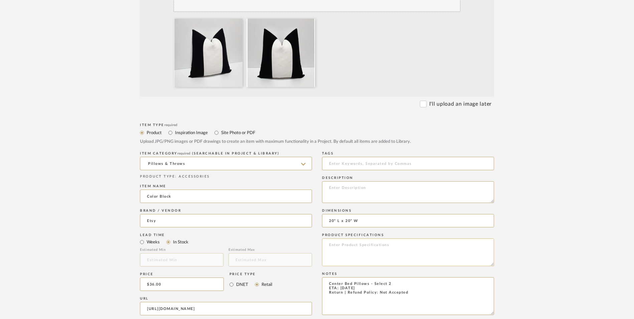
click at [366, 238] on textarea at bounding box center [408, 252] width 172 height 28
type textarea "C"
type textarea "Velvet"
click at [352, 181] on textarea at bounding box center [408, 192] width 172 height 22
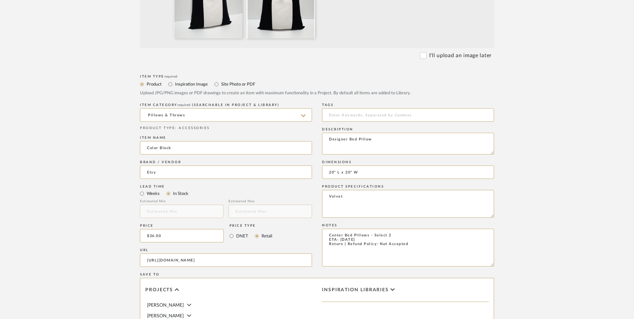
scroll to position [401, 0]
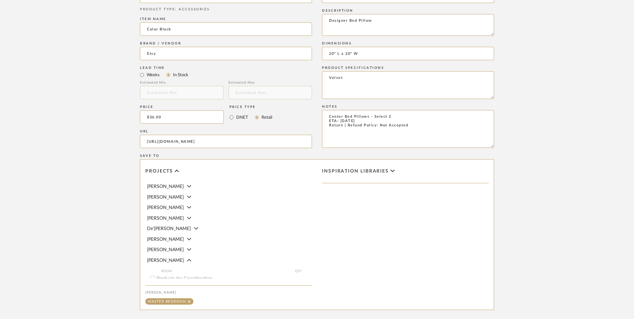
type textarea "Designer Bed Pillow"
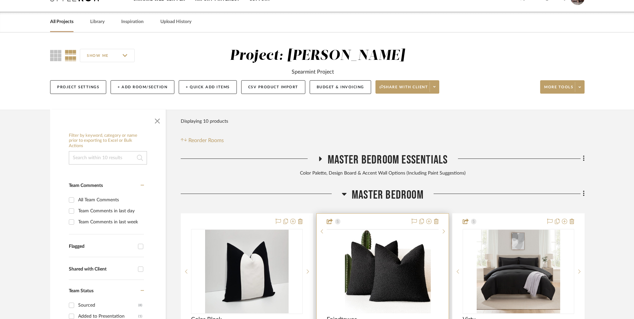
scroll to position [203, 0]
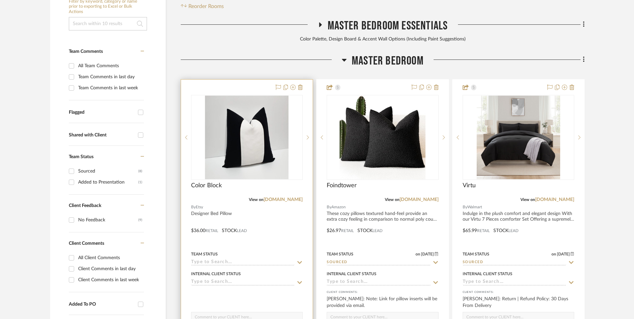
click at [0, 0] on img at bounding box center [0, 0] width 0 height 0
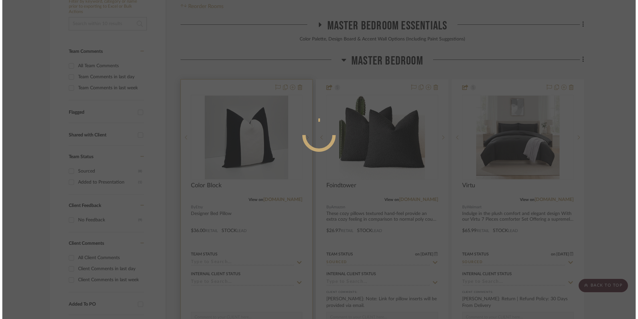
scroll to position [0, 0]
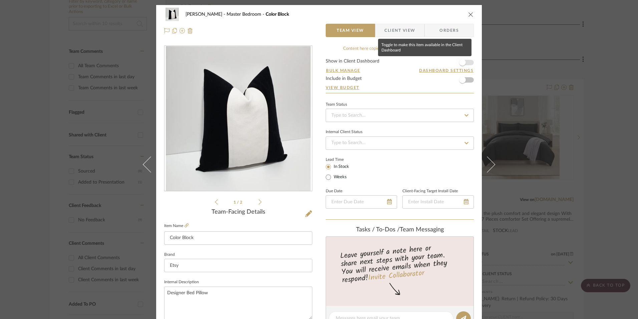
click at [463, 62] on span "button" at bounding box center [462, 62] width 7 height 7
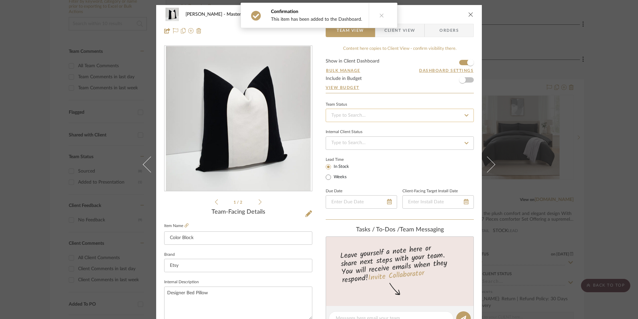
drag, startPoint x: 393, startPoint y: 110, endPoint x: 393, endPoint y: 114, distance: 4.0
click at [393, 110] on input at bounding box center [400, 115] width 148 height 13
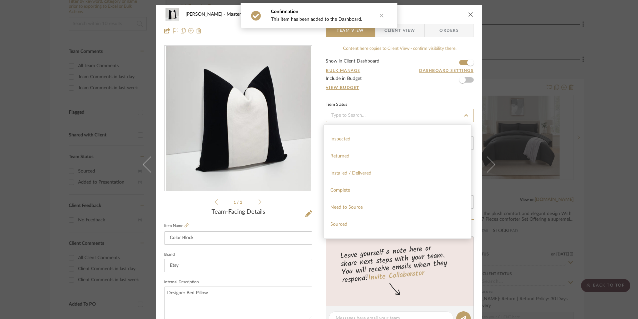
scroll to position [167, 0]
click at [348, 190] on div "Sourced" at bounding box center [398, 187] width 148 height 17
type input "[DATE]"
type input "Sourced"
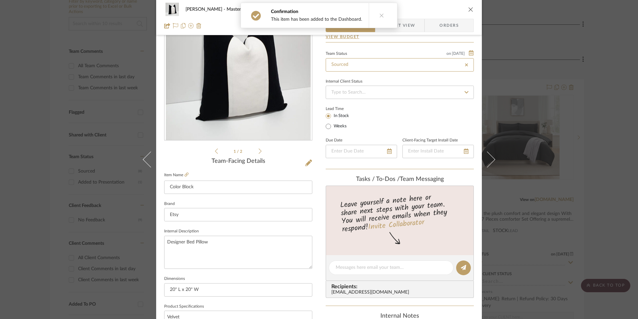
type input "[DATE]"
type input "Sourced"
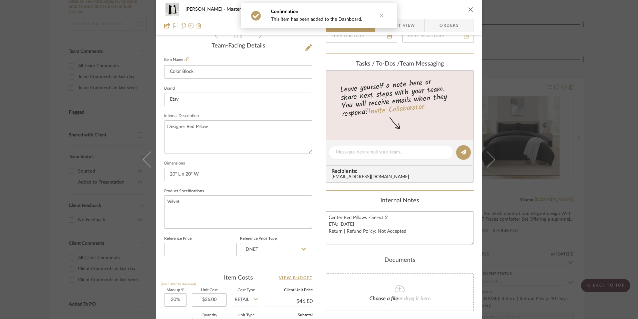
scroll to position [234, 0]
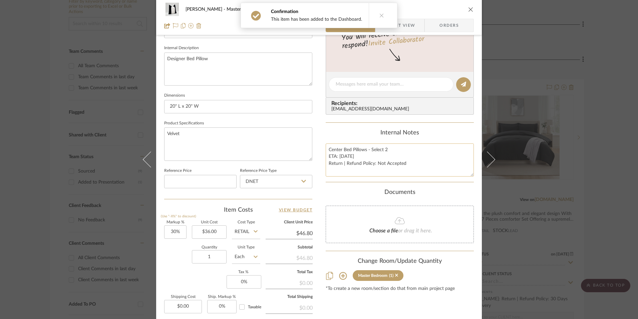
click at [353, 158] on textarea "Center Bed Pillows - Select 2 ETA: 9.12.2025 Return | Refund Policy: Not Accept…" at bounding box center [400, 159] width 148 height 33
drag, startPoint x: 327, startPoint y: 148, endPoint x: 354, endPoint y: 161, distance: 30.0
click at [420, 172] on textarea "Center Bed Pillows - Select 2 ETA: 9.12.2025 Return | Refund Policy: Not Accept…" at bounding box center [400, 159] width 148 height 33
click at [281, 182] on input "DNET" at bounding box center [276, 181] width 72 height 13
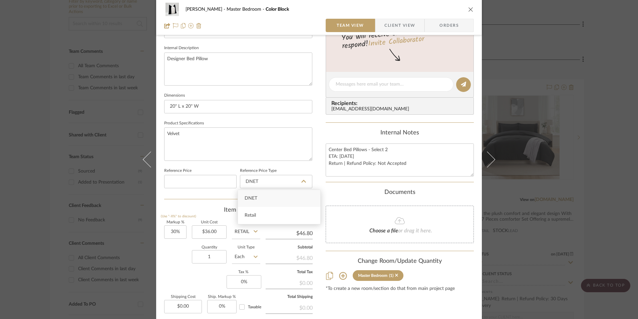
click at [263, 216] on div "Retail" at bounding box center [279, 215] width 82 height 17
type input "Retail"
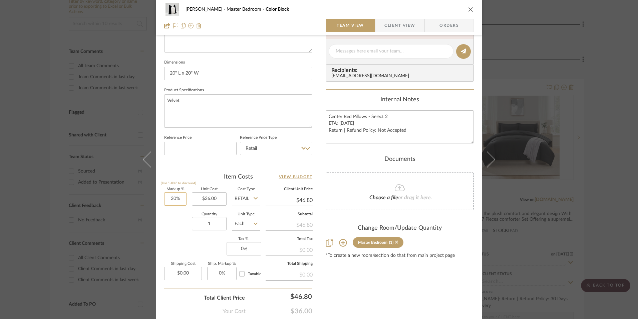
scroll to position [267, 0]
type input "30"
click at [176, 197] on input "30" at bounding box center [175, 198] width 22 height 13
drag, startPoint x: 178, startPoint y: 233, endPoint x: 192, endPoint y: 230, distance: 14.5
click at [182, 232] on div "Quantity 1 Unit Type Each" at bounding box center [212, 224] width 96 height 24
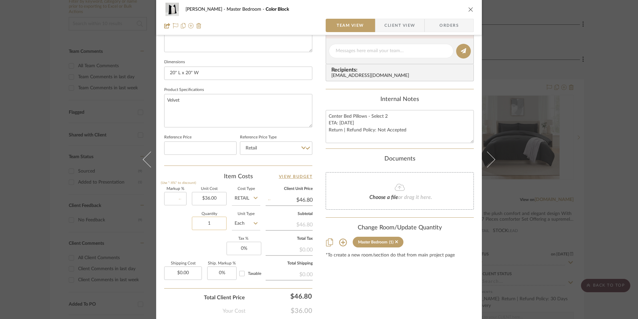
type input "0%"
type input "$36.00"
click at [212, 224] on input "1" at bounding box center [209, 222] width 35 height 13
type input "2"
drag, startPoint x: 192, startPoint y: 238, endPoint x: 204, endPoint y: 246, distance: 14.4
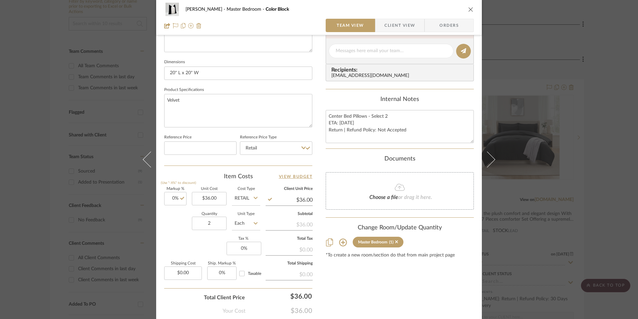
click at [192, 239] on div "Markup % (Use "-X%" to discount) 0% Unit Cost $36.00 Cost Type Retail Client Un…" at bounding box center [238, 236] width 148 height 98
click at [184, 270] on input "0.00" at bounding box center [183, 272] width 38 height 13
type input "$15.00"
click at [212, 244] on div "Markup % (Use "-X%" to discount) 0% Unit Cost $36.00 Cost Type Retail Client Un…" at bounding box center [238, 236] width 148 height 98
click at [249, 248] on input "0" at bounding box center [244, 247] width 35 height 13
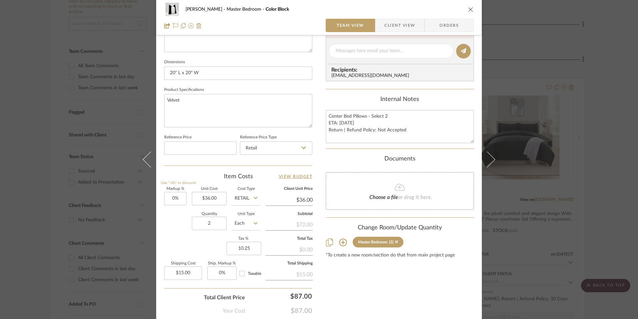
type input "10.25%"
click at [344, 276] on div "Content here copies to Client View - confirm visibility there. Show in Client D…" at bounding box center [400, 53] width 148 height 550
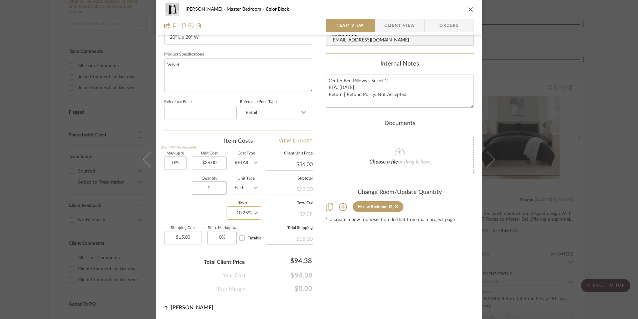
scroll to position [303, 0]
click at [244, 210] on input "10.25" at bounding box center [244, 211] width 35 height 13
type input "10%"
click at [334, 247] on div "Content here copies to Client View - confirm visibility there. Show in Client D…" at bounding box center [400, 17] width 148 height 550
click at [446, 24] on span "Orders" at bounding box center [449, 25] width 34 height 13
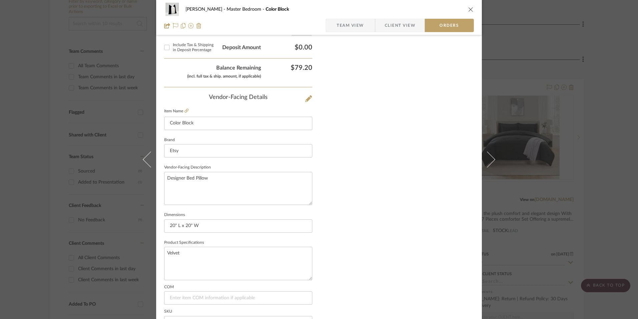
scroll to position [392, 0]
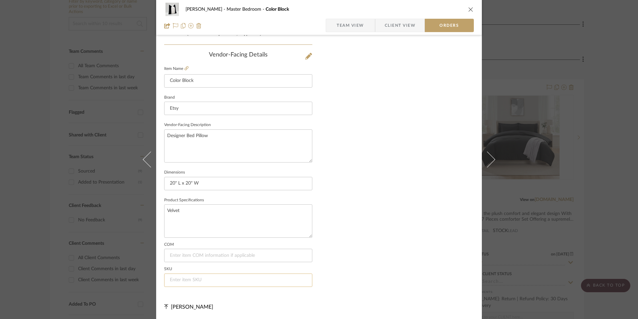
click at [187, 276] on input at bounding box center [238, 279] width 148 height 13
type input "NA"
drag, startPoint x: 334, startPoint y: 220, endPoint x: 377, endPoint y: 132, distance: 97.8
click at [404, 25] on span "Client View" at bounding box center [400, 25] width 31 height 13
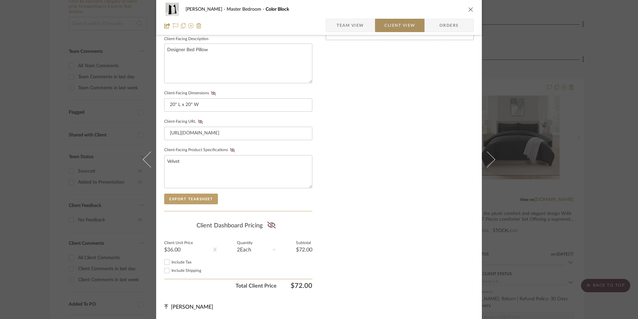
scroll to position [242, 0]
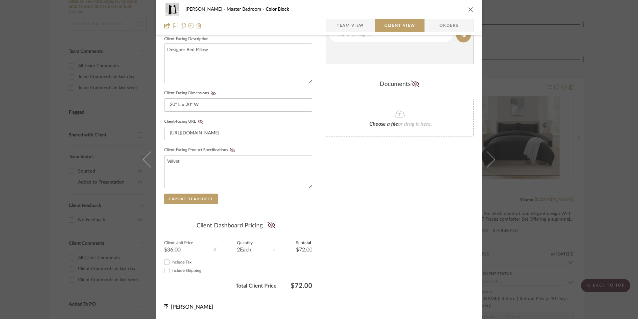
click at [168, 260] on input "Include Tax" at bounding box center [167, 262] width 8 height 8
checkbox input "true"
click at [164, 269] on input "Include Shipping" at bounding box center [167, 270] width 8 height 8
checkbox input "true"
click at [271, 224] on icon at bounding box center [271, 224] width 8 height 7
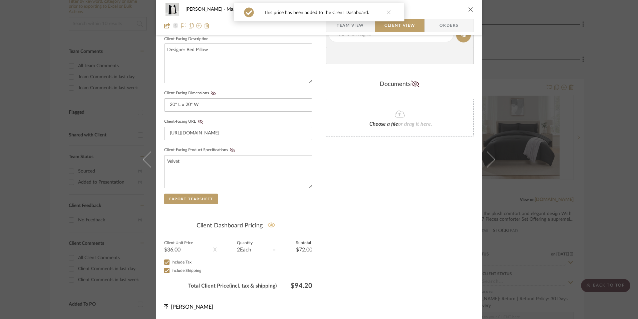
click at [228, 146] on fieldset "Client-Facing Product Specifications Velvet" at bounding box center [238, 166] width 148 height 43
click at [231, 150] on icon at bounding box center [232, 150] width 5 height 4
drag, startPoint x: 200, startPoint y: 121, endPoint x: 210, endPoint y: 103, distance: 20.6
click at [200, 121] on icon at bounding box center [200, 122] width 5 height 4
click at [211, 96] on fieldset "Client-Facing Dimensions 20" L x 20" W" at bounding box center [238, 99] width 148 height 23
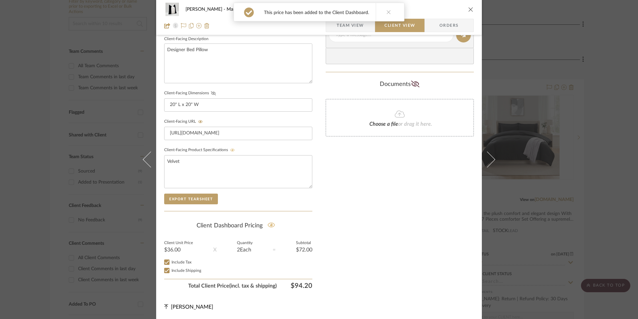
click at [211, 93] on icon at bounding box center [213, 93] width 5 height 4
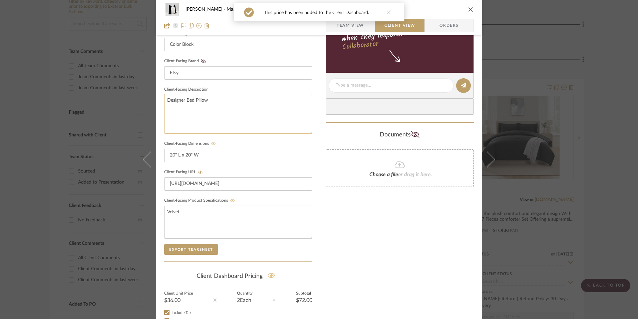
scroll to position [142, 0]
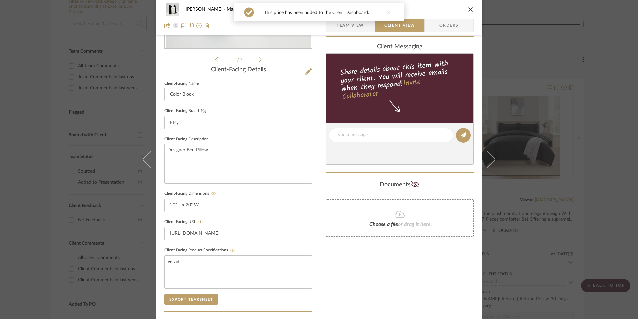
click at [202, 110] on icon at bounding box center [203, 111] width 5 height 4
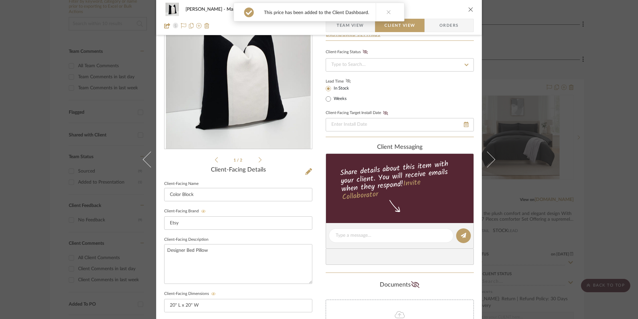
click at [346, 81] on icon at bounding box center [348, 81] width 5 height 4
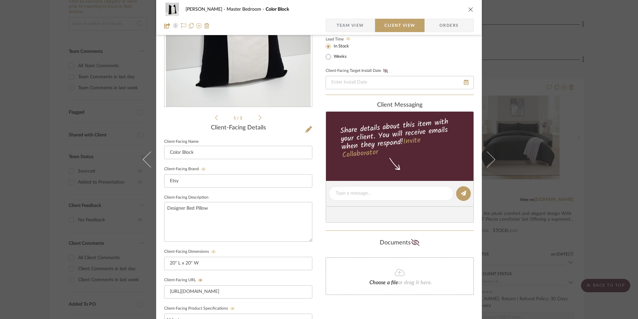
scroll to position [142, 0]
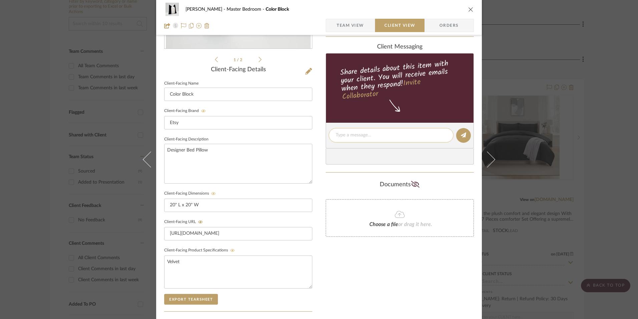
click at [363, 135] on textarea at bounding box center [391, 135] width 111 height 7
paste textarea "Center Bed Pillows - Select 2 ETA: 9.12.2025 Return | Refund Policy: Not Accept…"
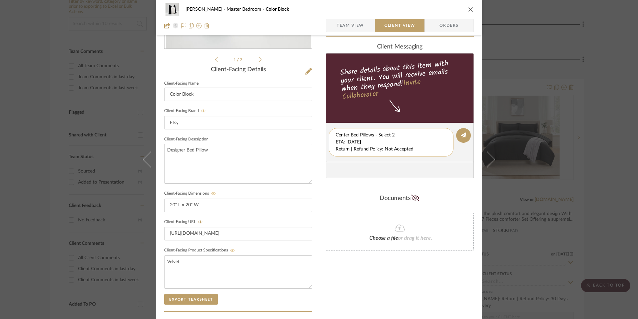
drag, startPoint x: 334, startPoint y: 142, endPoint x: 438, endPoint y: 155, distance: 104.7
click at [438, 155] on div "Center Bed Pillows - Select 2 ETA: 9.12.2025 Return | Refund Policy: Not Accept…" at bounding box center [391, 142] width 125 height 28
type textarea "Center Bed Pillows - Select 2"
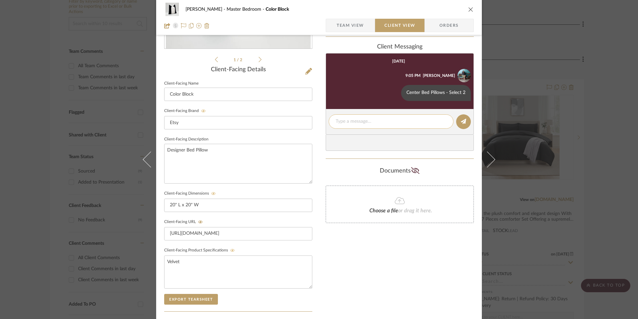
click at [360, 122] on textarea at bounding box center [391, 121] width 111 height 7
paste textarea "ETA: 9.12.2025 Return | Refund Policy: Not Accepted"
drag, startPoint x: 299, startPoint y: 120, endPoint x: 324, endPoint y: 123, distance: 25.2
click at [298, 120] on div "LaMarion Patterson Master Bedroom Color Block Team View Client View Orders 1 / …" at bounding box center [319, 141] width 326 height 556
click at [336, 127] on textarea "Return | Refund Policy: Not Accepted" at bounding box center [391, 125] width 111 height 14
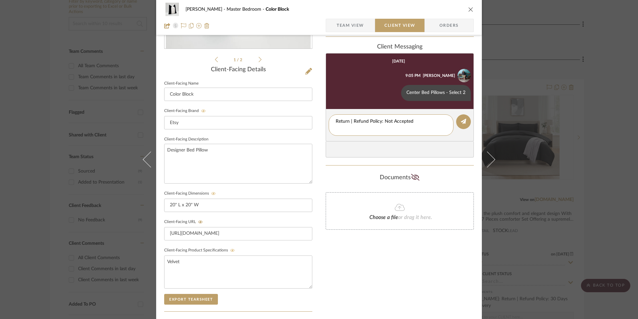
type textarea "Return | Refund Policy: Not Accepted"
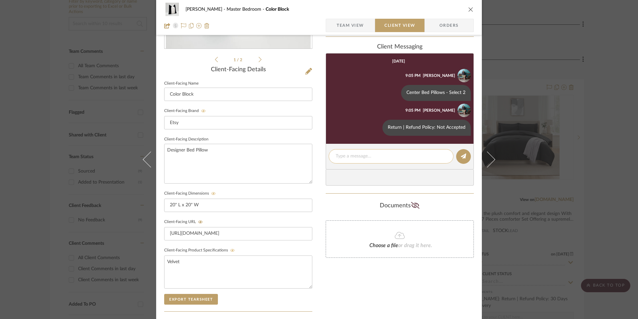
click at [366, 156] on textarea at bounding box center [391, 156] width 111 height 7
paste textarea "Note: Pillow Cover doesn't include pillow insert. 14" W x 36" L pillow insert r…"
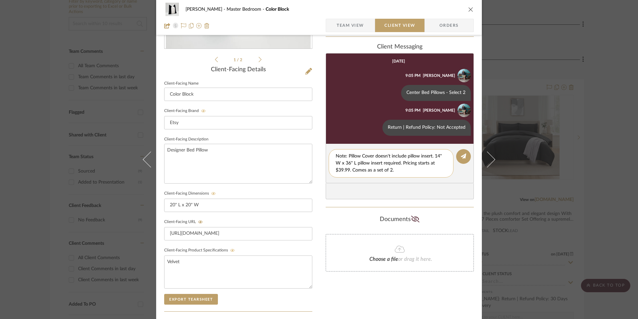
click at [437, 156] on textarea "Note: Pillow Cover doesn't include pillow insert. 14" W x 36" L pillow insert r…" at bounding box center [391, 163] width 111 height 21
click at [348, 162] on textarea "Note: Pillow Cover doesn't include pillow insert. 22" W x 36" L pillow insert r…" at bounding box center [391, 163] width 111 height 21
type textarea "Note: Pillow Cover doesn't include pillow insert. 22" W x 22" L pillow insert r…"
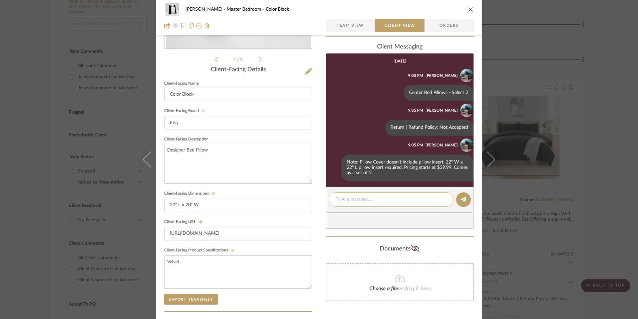
click at [369, 203] on div at bounding box center [391, 199] width 125 height 14
click at [369, 201] on textarea at bounding box center [391, 199] width 111 height 7
paste textarea "Note: Link for pillow inserts will be provided via email."
type textarea "Note: Link for pillow inserts will be provided via email."
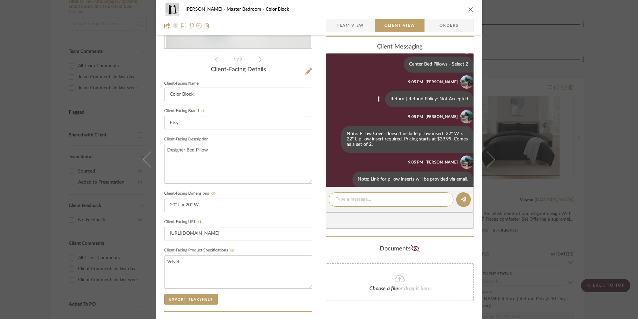
scroll to position [37, 0]
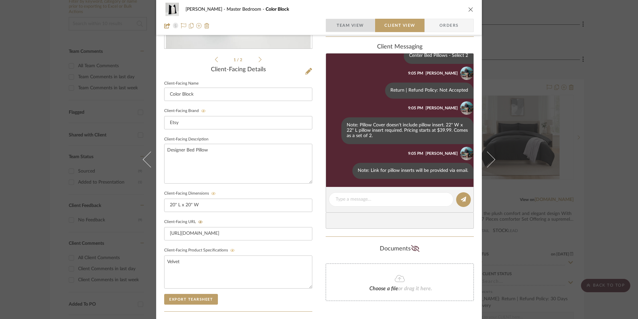
drag, startPoint x: 347, startPoint y: 25, endPoint x: 457, endPoint y: 12, distance: 111.0
click at [347, 25] on span "Team View" at bounding box center [350, 25] width 27 height 13
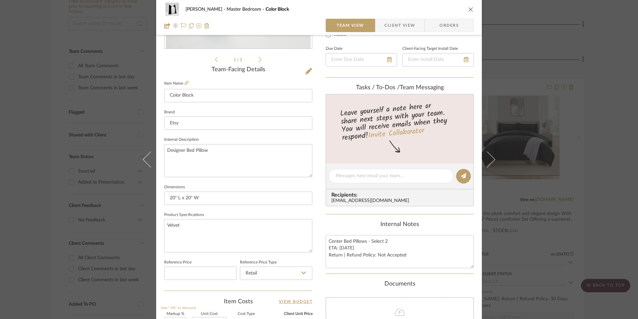
click at [469, 9] on icon "close" at bounding box center [471, 9] width 5 height 5
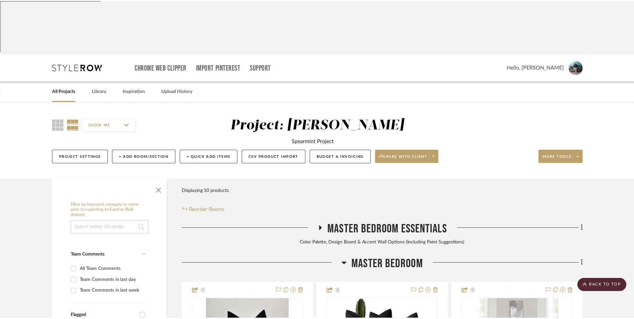
scroll to position [203, 0]
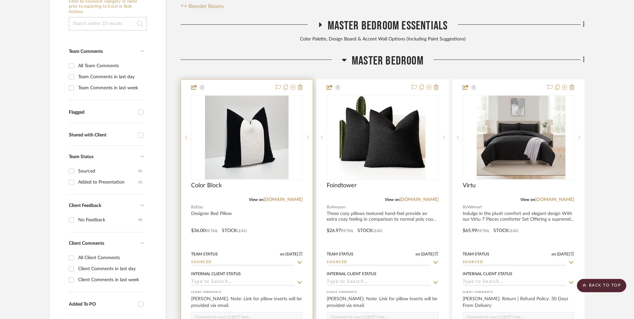
click at [244, 96] on img "0" at bounding box center [246, 137] width 83 height 83
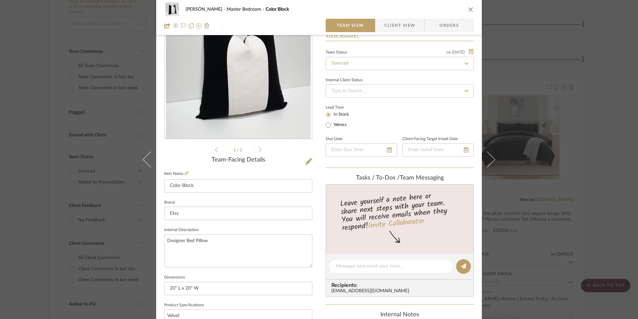
scroll to position [167, 0]
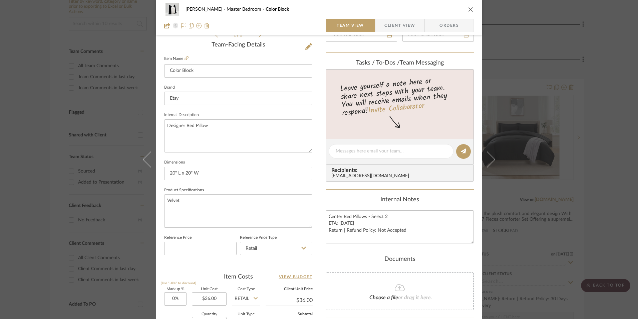
click at [595, 118] on div "LaMarion Patterson Master Bedroom Color Block Team View Client View Orders 1 / …" at bounding box center [319, 159] width 638 height 319
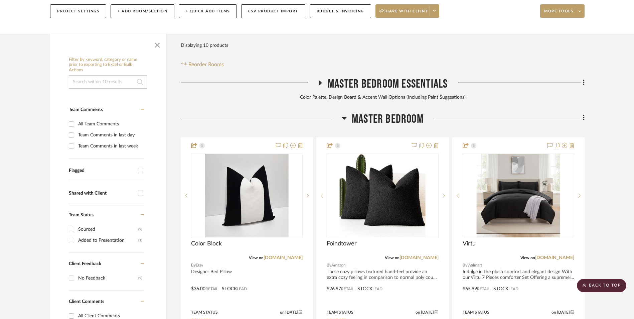
scroll to position [137, 0]
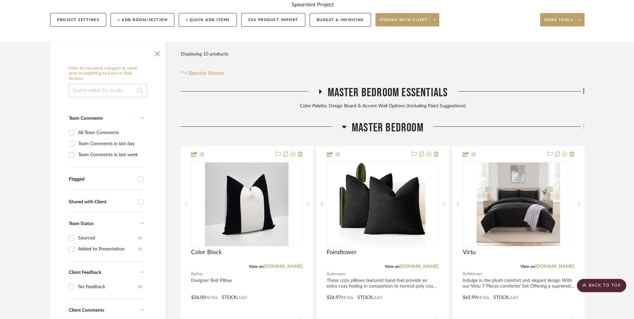
click at [583, 123] on icon at bounding box center [584, 126] width 2 height 7
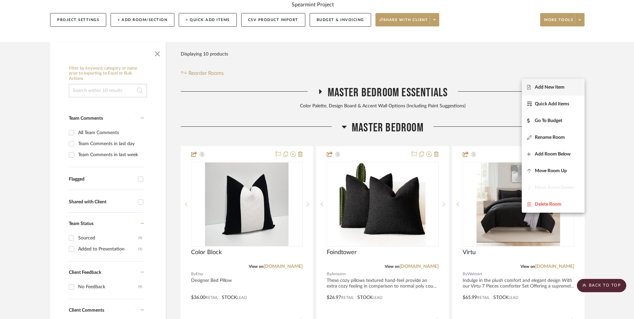
click at [551, 87] on span "Add New Item" at bounding box center [550, 87] width 30 height 6
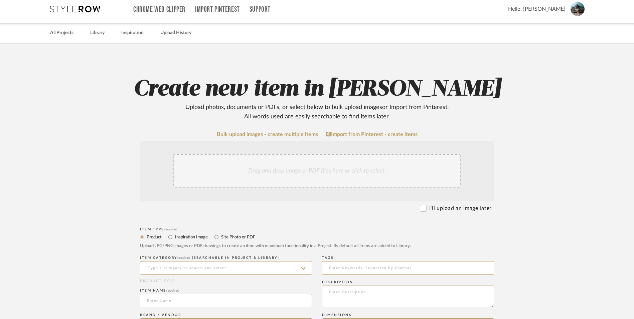
scroll to position [134, 0]
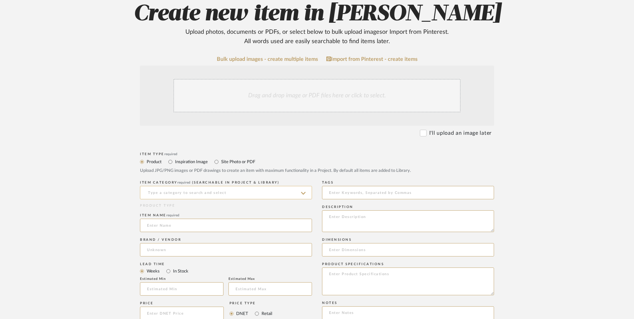
click at [209, 186] on input at bounding box center [226, 192] width 172 height 13
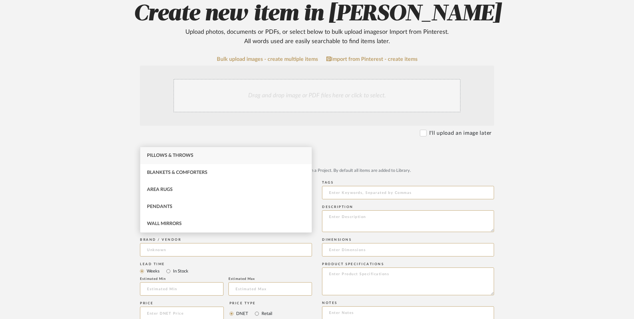
drag, startPoint x: 205, startPoint y: 158, endPoint x: 254, endPoint y: 91, distance: 82.2
click at [205, 157] on div "Pillows & Throws" at bounding box center [225, 155] width 171 height 17
type input "Pillows & Throws"
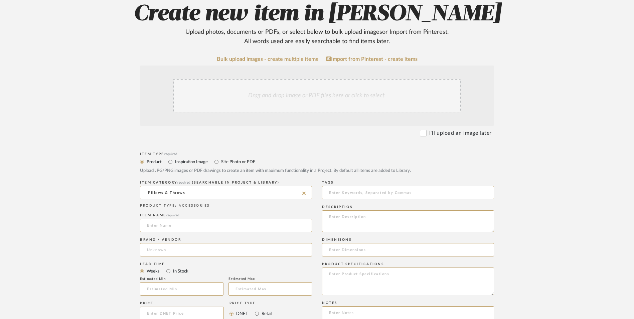
click at [272, 79] on div "Drag and drop image or PDF files here or click to select." at bounding box center [316, 95] width 287 height 33
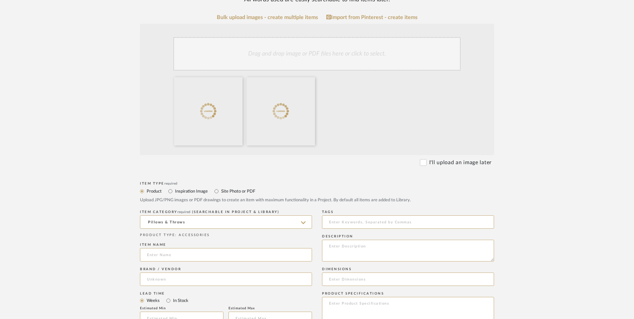
scroll to position [267, 0]
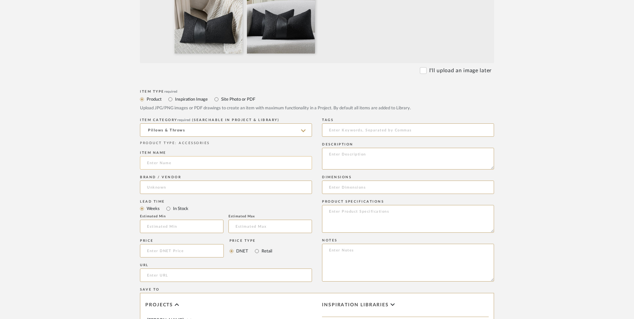
click at [212, 156] on input at bounding box center [226, 162] width 172 height 13
type input "Dezene"
click at [183, 180] on input at bounding box center [226, 186] width 172 height 13
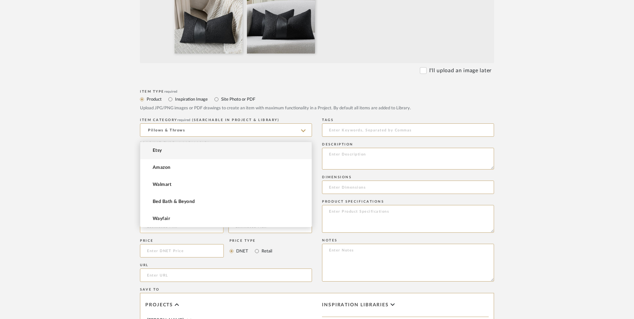
click at [187, 167] on mat-option "Amazon" at bounding box center [225, 167] width 171 height 17
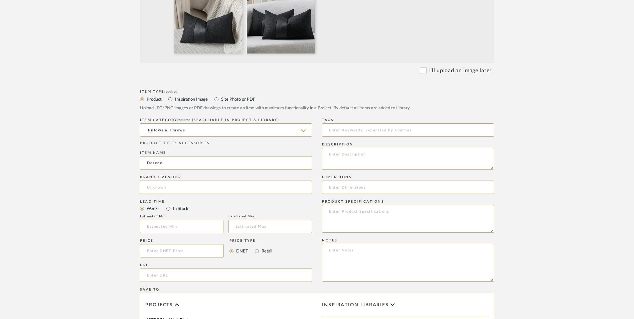
type input "Amazon"
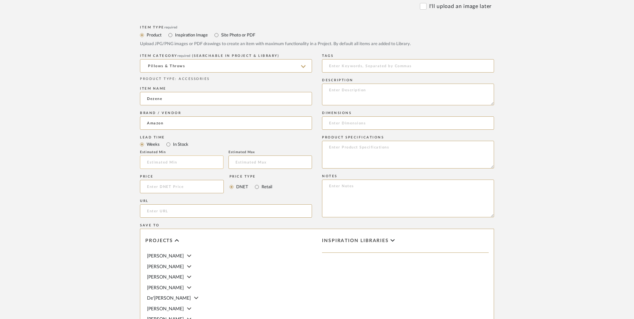
scroll to position [334, 0]
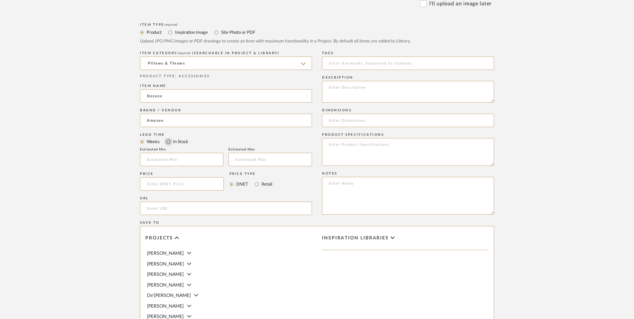
click at [168, 138] on input "In Stock" at bounding box center [168, 142] width 8 height 8
radio input "true"
drag, startPoint x: 260, startPoint y: 132, endPoint x: 235, endPoint y: 131, distance: 25.4
click at [258, 180] on div "Retail" at bounding box center [263, 184] width 17 height 8
drag, startPoint x: 256, startPoint y: 130, endPoint x: 189, endPoint y: 131, distance: 67.5
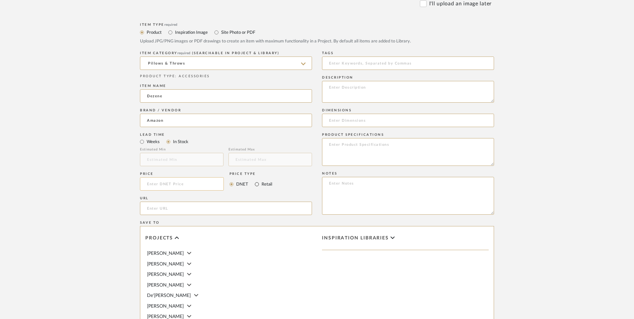
click at [256, 180] on input "Retail" at bounding box center [257, 184] width 8 height 8
radio input "true"
click at [176, 177] on input at bounding box center [182, 183] width 84 height 13
type input "$17.99"
click at [66, 141] on upload-items "Create new item in LaMarion Patterson Upload photos, documents or PDFs, or sele…" at bounding box center [317, 98] width 634 height 660
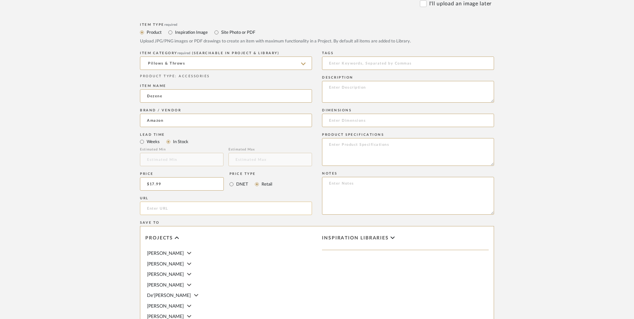
click at [148, 201] on input "url" at bounding box center [226, 207] width 172 height 13
paste input "https://www.amazon.com/gp/product/B0F61PF9HZ/ref=sw_img_1?smid=AFASZ3LTREGP7&th…"
type input "https://www.amazon.com/gp/product/B0F61PF9HZ/ref=sw_img_1?smid=AFASZ3LTREGP7&th…"
click at [101, 184] on upload-items "Create new item in LaMarion Patterson Upload photos, documents or PDFs, or sele…" at bounding box center [317, 98] width 634 height 660
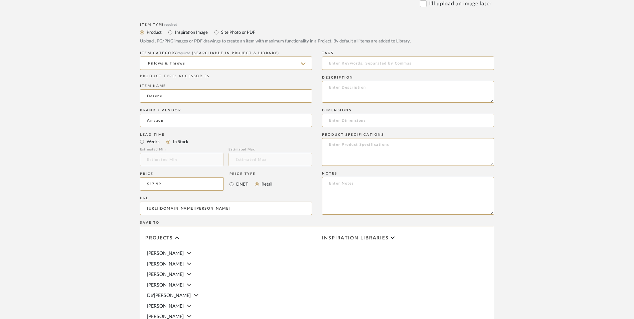
scroll to position [0, 0]
click at [402, 177] on textarea at bounding box center [408, 196] width 172 height 38
paste textarea "Option 1: ETA: SKU: Reviews - Stars Return | Refund Policy:"
drag, startPoint x: 350, startPoint y: 129, endPoint x: 318, endPoint y: 130, distance: 32.4
click at [318, 130] on div "Item Type required Product Inspiration Image Site Photo or PDF Upload JPG/PNG i…" at bounding box center [317, 216] width 354 height 390
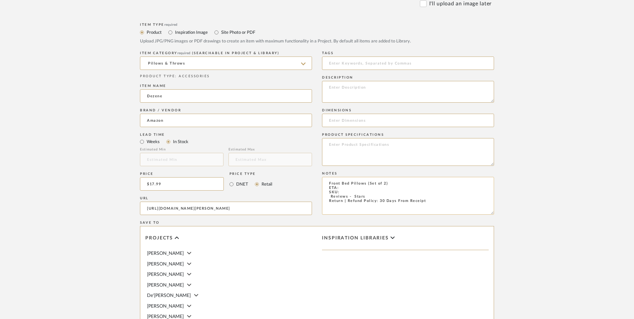
click at [324, 177] on textarea "Front Bed Pillows (Set of 2) ETA: SKU: Reviews - Stars Return | Refund Policy: …" at bounding box center [408, 196] width 172 height 38
click at [365, 177] on textarea "Front Bed Pillows (Set of 2) ETA: SKU: 38 Reviews - 4.6 Stars Return | Refund P…" at bounding box center [408, 196] width 172 height 38
click at [345, 177] on textarea "Front Bed Pillows - Select: Black (Set of 2) ETA: SKU: 38 Reviews - 4.6 Stars R…" at bounding box center [408, 196] width 172 height 38
click at [378, 177] on textarea "Front Bed Pillows - Select: Black (Set of 2) ETA: 9.5.2025 SKU: 38 Reviews - 4.…" at bounding box center [408, 196] width 172 height 38
type textarea "Front Bed Pillows - Select: Black (Set of 2) ETA: 9.5.2025 SKU: 38 Reviews - 4.…"
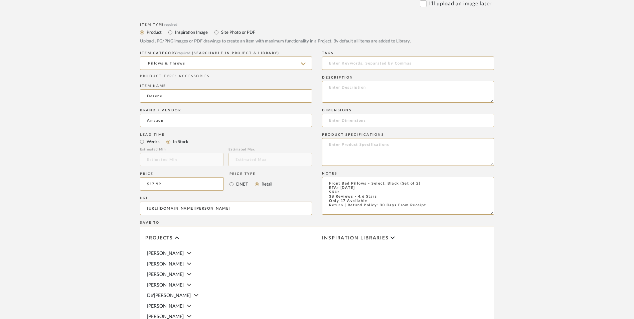
click at [355, 114] on input at bounding box center [408, 120] width 172 height 13
paste input "20"L x 12"W"
click at [336, 114] on input "20"L x 12"W" at bounding box center [408, 120] width 172 height 13
click at [352, 114] on input "20" L x 12"W" at bounding box center [408, 120] width 172 height 13
type input "20" L x 12" W"
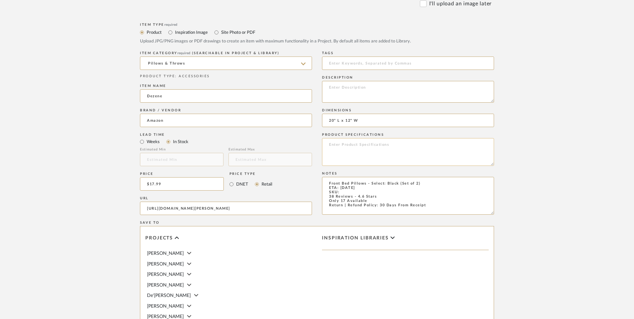
click at [356, 138] on textarea at bounding box center [408, 152] width 172 height 28
type textarea "Faux Leather | Polyester"
click at [350, 81] on textarea at bounding box center [408, 92] width 172 height 22
paste textarea "Both pillowcases are designed with stylish leather stripes, more decorative tha…"
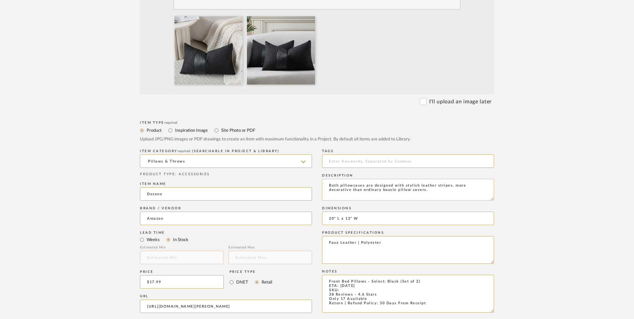
scroll to position [234, 0]
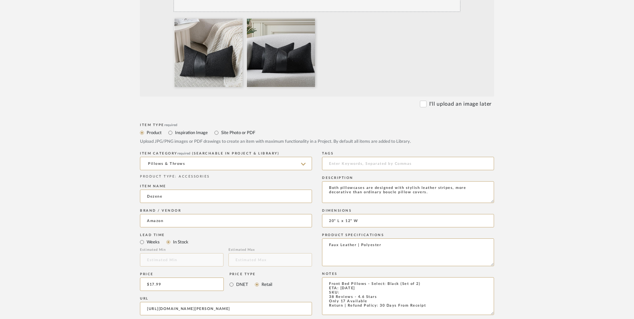
type textarea "Both pillowcases are designed with stylish leather stripes, more decorative tha…"
click at [345, 277] on textarea "Front Bed Pillows - Select: Black (Set of 2) ETA: 9.5.2025 SKU: 38 Reviews - 4.…" at bounding box center [408, 296] width 172 height 38
paste textarea "B0F61PF9HZ"
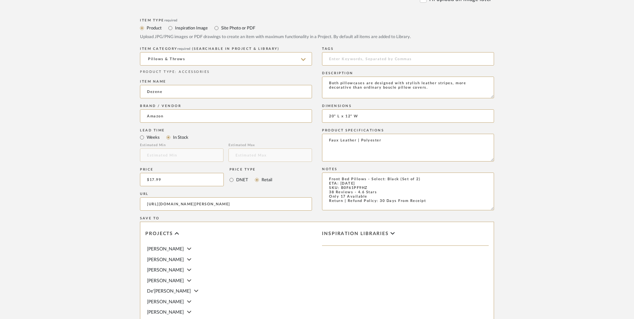
scroll to position [420, 0]
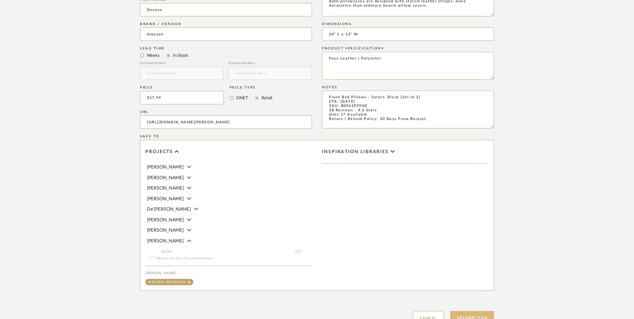
type textarea "Front Bed Pillows - Select: Black (Set of 2) ETA: 9.5.2025 SKU: B0F61PF9HZ 38 R…"
click at [473, 311] on button "Upload Item" at bounding box center [472, 318] width 44 height 14
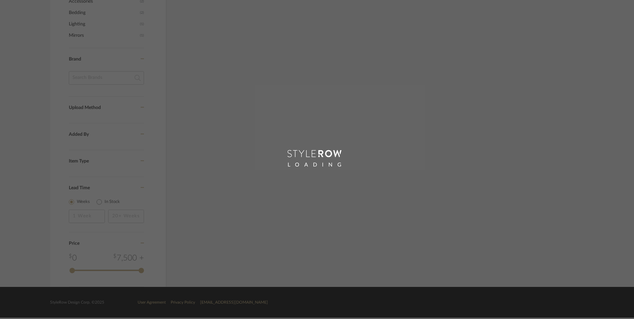
scroll to position [280, 0]
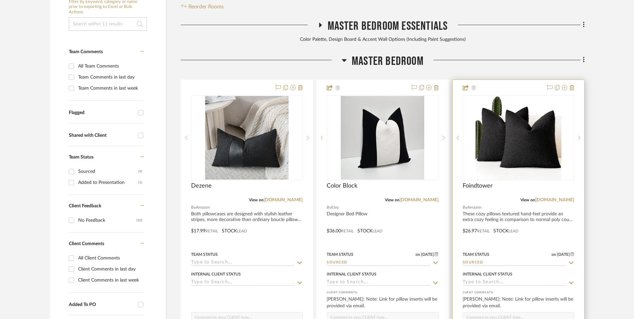
scroll to position [203, 0]
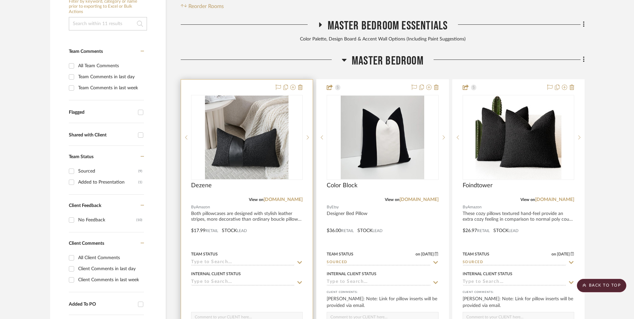
click at [0, 0] on img at bounding box center [0, 0] width 0 height 0
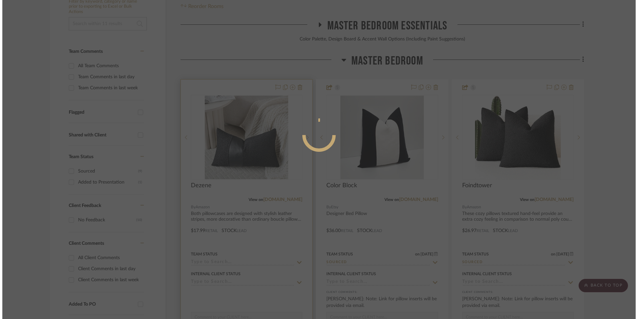
scroll to position [0, 0]
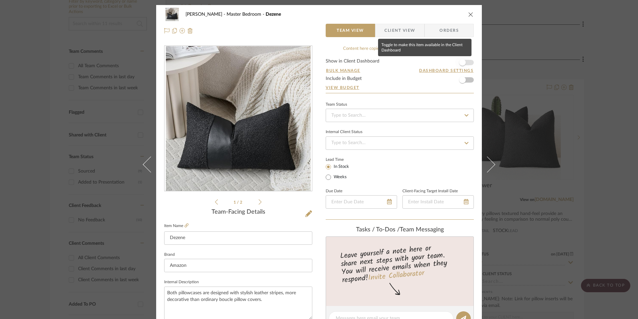
click at [463, 62] on span "button" at bounding box center [462, 62] width 7 height 7
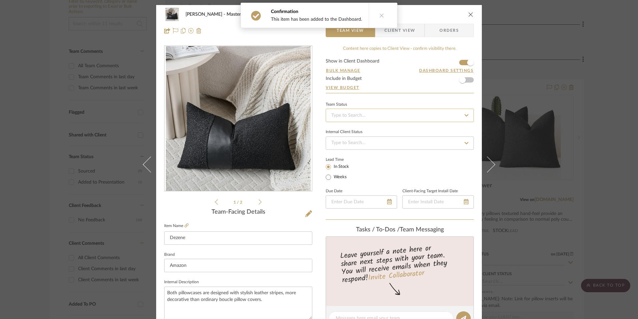
click at [390, 114] on input at bounding box center [400, 115] width 148 height 13
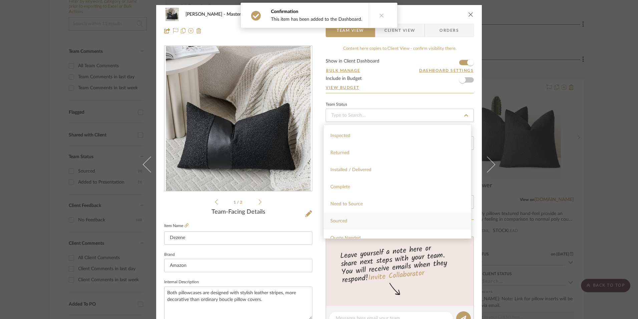
click at [357, 218] on div "Sourced" at bounding box center [398, 220] width 148 height 17
type input "[DATE]"
type input "Sourced"
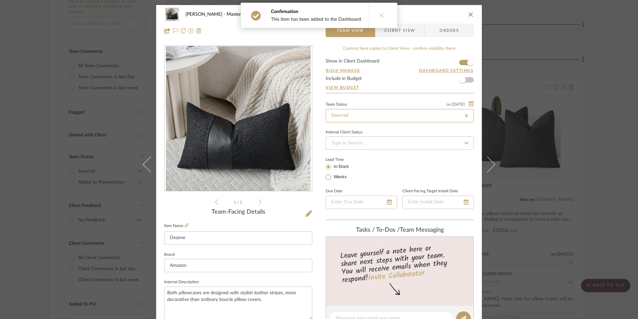
type input "[DATE]"
type input "Sourced"
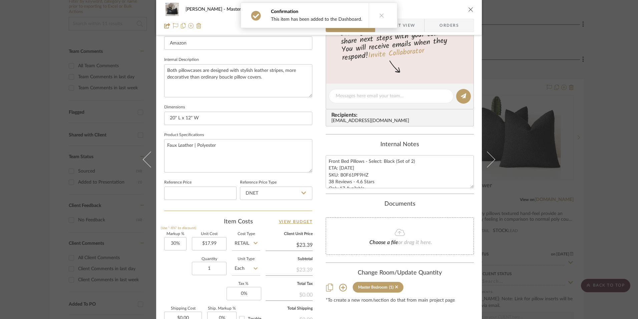
scroll to position [267, 0]
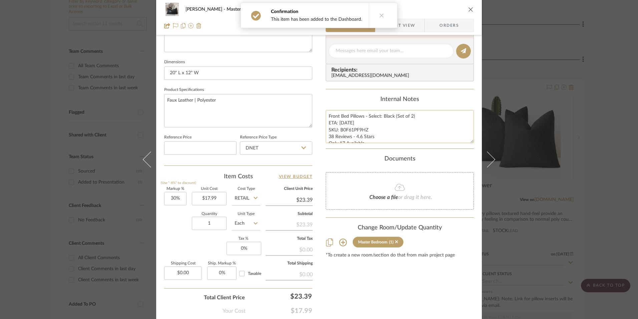
click at [355, 136] on textarea "Front Bed Pillows - Select: Black (Set of 2) ETA: 9.5.2025 SKU: B0F61PF9HZ 38 R…" at bounding box center [400, 126] width 148 height 33
drag, startPoint x: 366, startPoint y: 129, endPoint x: 339, endPoint y: 130, distance: 26.7
click at [339, 130] on textarea "Front Bed Pillows - Select: Black (Set of 2) ETA: 9.5.2025 SKU: B0F61PF9HZ 38 R…" at bounding box center [400, 126] width 148 height 33
click at [248, 146] on input "DNET" at bounding box center [276, 147] width 72 height 13
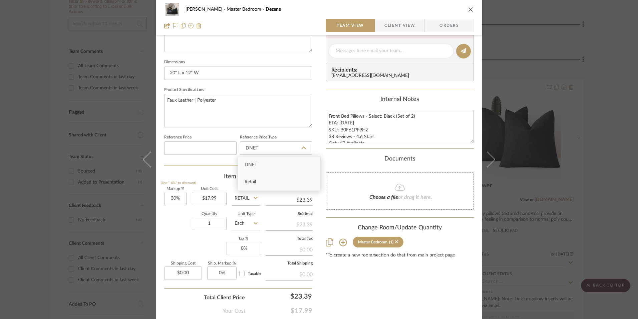
click at [262, 182] on div "Retail" at bounding box center [279, 181] width 82 height 17
type input "Retail"
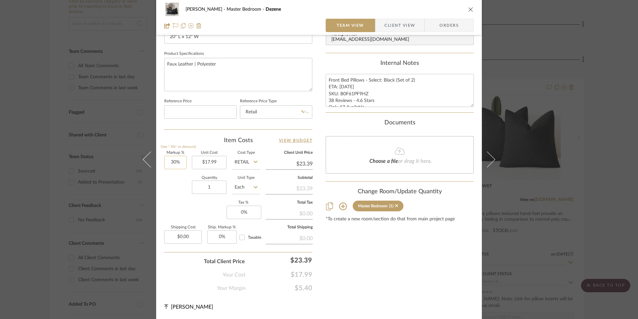
type input "30"
click at [168, 157] on input "30" at bounding box center [175, 162] width 22 height 13
drag, startPoint x: 183, startPoint y: 196, endPoint x: 193, endPoint y: 197, distance: 9.8
click at [185, 196] on div "Quantity 1 Unit Type Each" at bounding box center [212, 188] width 96 height 24
type input "0%"
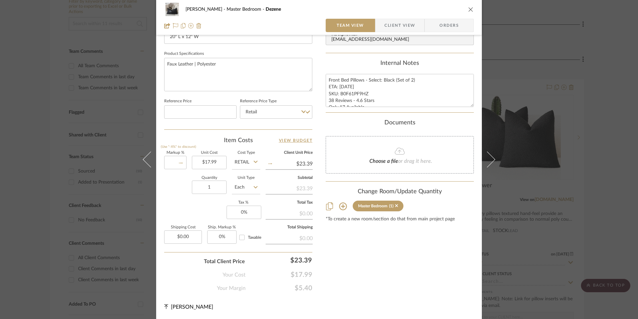
type input "$17.99"
type input "8.25%"
click at [421, 273] on div "Content here copies to Client View - confirm visibility there. Show in Client D…" at bounding box center [400, 17] width 148 height 550
click at [446, 29] on span "Orders" at bounding box center [449, 25] width 34 height 13
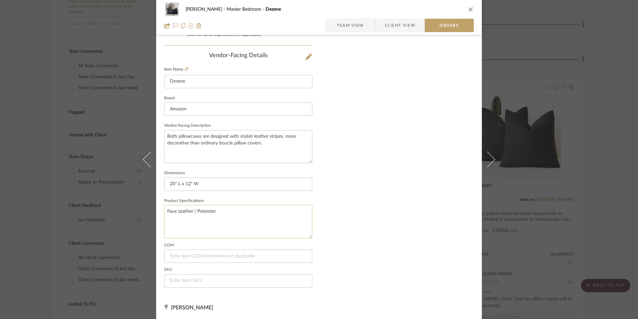
scroll to position [392, 0]
click at [198, 275] on input at bounding box center [238, 279] width 148 height 13
paste input "B0F61PF9HZ"
type input "B0F61PF9HZ"
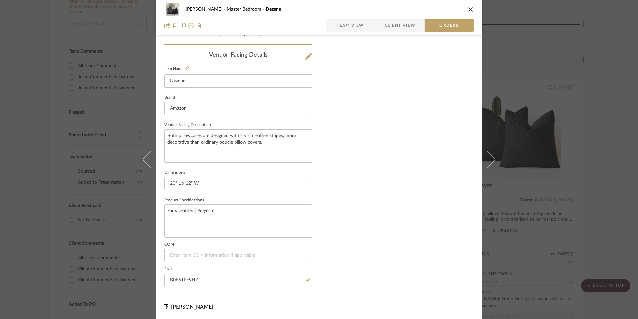
click at [350, 30] on span "Team View" at bounding box center [350, 25] width 27 height 13
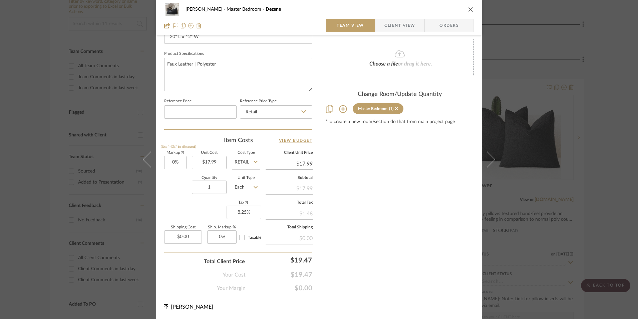
scroll to position [303, 0]
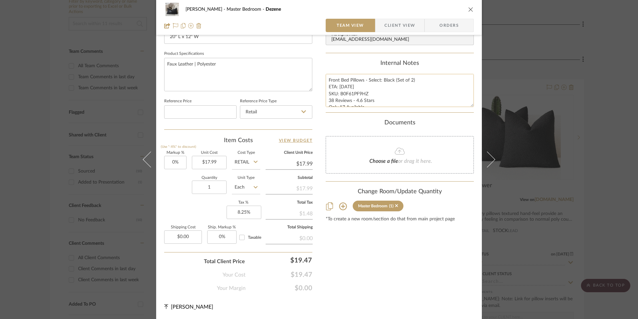
drag, startPoint x: 339, startPoint y: 83, endPoint x: 330, endPoint y: 81, distance: 9.2
click at [338, 83] on textarea "Front Bed Pillows - Select: Black (Set of 2) ETA: 9.5.2025 SKU: B0F61PF9HZ 38 R…" at bounding box center [400, 90] width 148 height 33
drag, startPoint x: 327, startPoint y: 78, endPoint x: 376, endPoint y: 100, distance: 54.0
click at [446, 116] on div "Content here copies to Client View - confirm visibility there. Show in Client D…" at bounding box center [400, 17] width 148 height 550
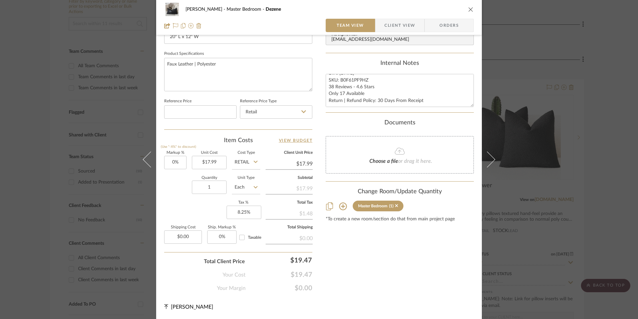
click at [397, 27] on span "Client View" at bounding box center [400, 25] width 31 height 13
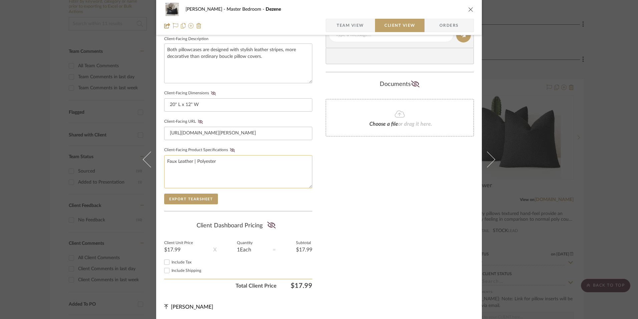
scroll to position [242, 0]
click at [165, 261] on input "Include Tax" at bounding box center [167, 262] width 8 height 8
checkbox input "true"
drag, startPoint x: 269, startPoint y: 224, endPoint x: 274, endPoint y: 223, distance: 4.4
click at [269, 224] on icon at bounding box center [271, 224] width 8 height 7
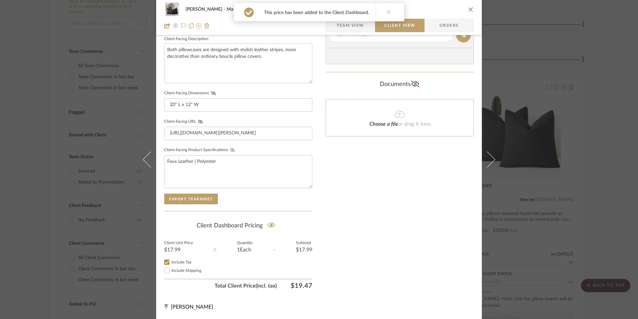
click at [230, 148] on icon at bounding box center [232, 150] width 5 height 4
click at [198, 121] on icon at bounding box center [200, 122] width 5 height 4
click at [211, 93] on icon at bounding box center [213, 93] width 5 height 4
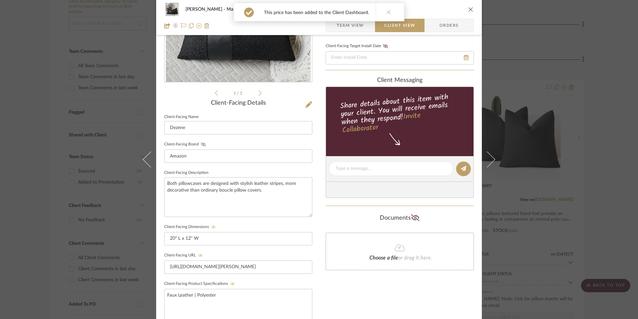
click at [202, 144] on icon at bounding box center [203, 144] width 5 height 4
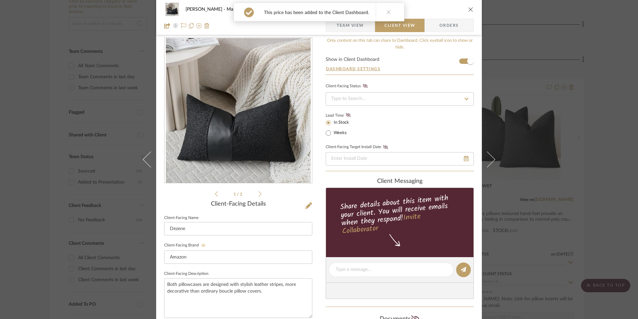
scroll to position [0, 0]
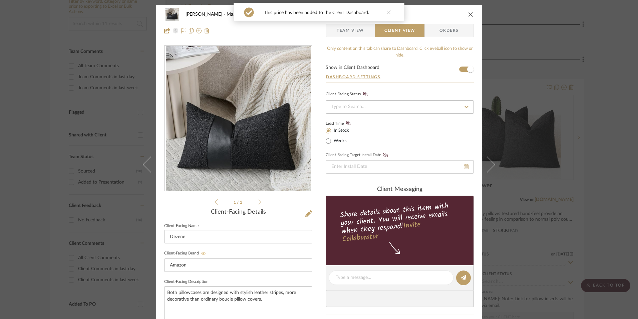
drag, startPoint x: 347, startPoint y: 123, endPoint x: 370, endPoint y: 142, distance: 29.9
click at [347, 123] on icon at bounding box center [348, 123] width 5 height 4
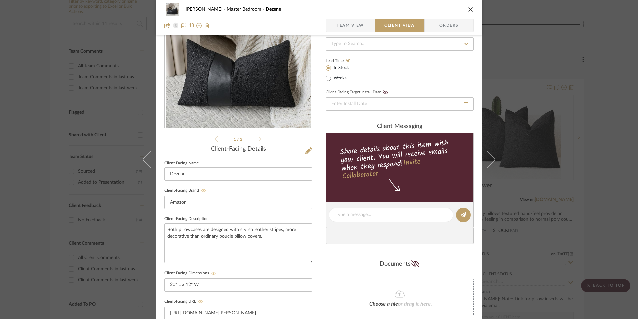
scroll to position [134, 0]
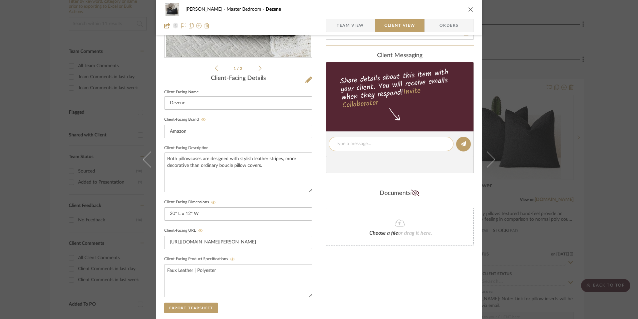
click at [368, 144] on textarea at bounding box center [391, 143] width 111 height 7
paste textarea "Front Bed Pillows - Select: Black (Set of 2) ETA: 9.5.2025 SKU: B0F61PF9HZ 38 R…"
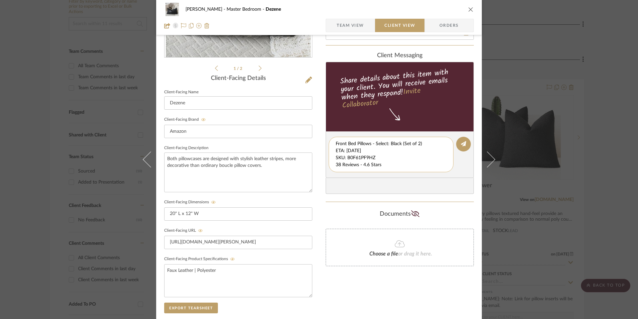
scroll to position [14, 0]
drag, startPoint x: 334, startPoint y: 150, endPoint x: 377, endPoint y: 163, distance: 44.9
click at [437, 171] on div "Front Bed Pillows - Select: Black (Set of 2) ETA: 9.5.2025 SKU: B0F61PF9HZ 38 R…" at bounding box center [391, 154] width 125 height 35
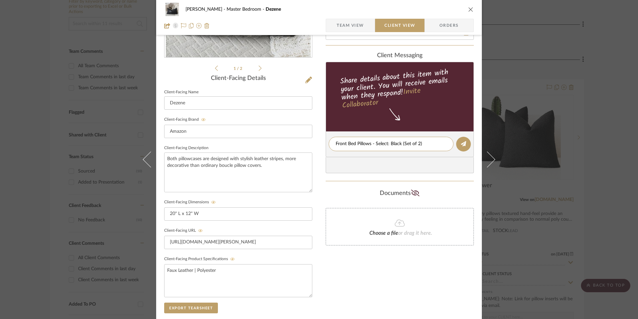
type textarea "Front Bed Pillows - Select: Black (Set of 2)"
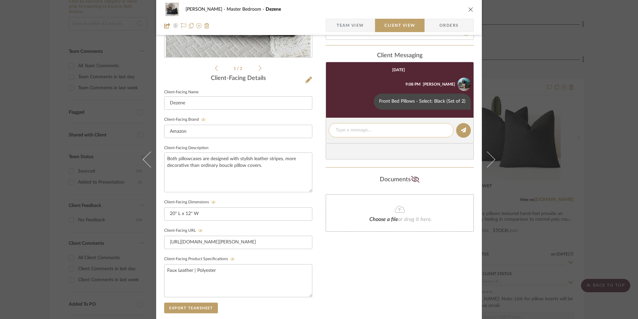
click at [356, 132] on textarea at bounding box center [391, 130] width 111 height 7
paste textarea "ETA: 9.5.2025 SKU: B0F61PF9HZ 38 Reviews - 4.6 Stars Only 17 Available Return |…"
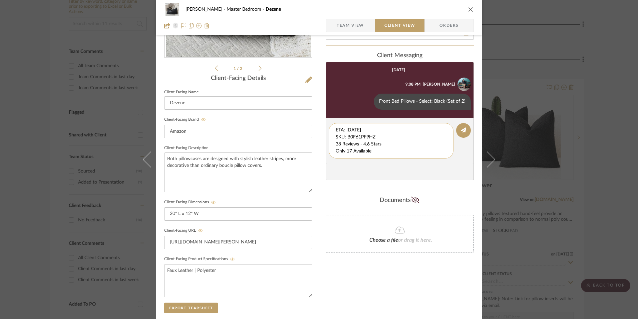
drag, startPoint x: 380, startPoint y: 130, endPoint x: 335, endPoint y: 131, distance: 45.4
click at [317, 118] on div "LaMarion Patterson Master Bedroom Dezene Team View Client View Orders 1 / 2 Cli…" at bounding box center [319, 149] width 326 height 556
click at [333, 137] on div "38 Reviews - 4.6 Stars Only 17 Available Return | Refund Policy: 30 Days From R…" at bounding box center [391, 140] width 125 height 35
click at [336, 136] on textarea "38 Reviews - 4.6 Stars Only 17 Available Return | Refund Policy: 30 Days From R…" at bounding box center [391, 141] width 111 height 28
drag, startPoint x: 335, startPoint y: 138, endPoint x: 438, endPoint y: 153, distance: 104.3
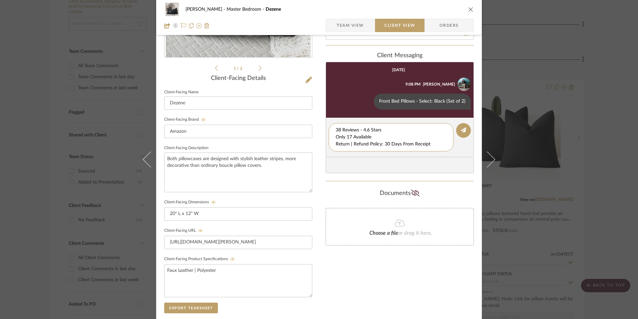
click at [438, 153] on editor-of-message "38 Reviews - 4.6 Stars Only 17 Available Return | Refund Policy: 30 Days From R…" at bounding box center [400, 137] width 148 height 39
type textarea "38 Reviews - 4.6 Stars"
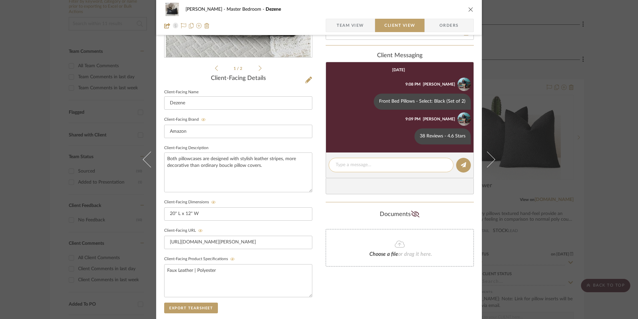
click at [351, 165] on textarea at bounding box center [391, 164] width 111 height 7
paste textarea "Only 17 Available Return | Refund Policy: 30 Days From Receipt"
drag, startPoint x: 427, startPoint y: 170, endPoint x: 346, endPoint y: 171, distance: 81.2
click at [330, 170] on div "Only 17 Available Return | Refund Policy: 30 Days From Receipt" at bounding box center [391, 168] width 125 height 21
type textarea "Only 17 Available"
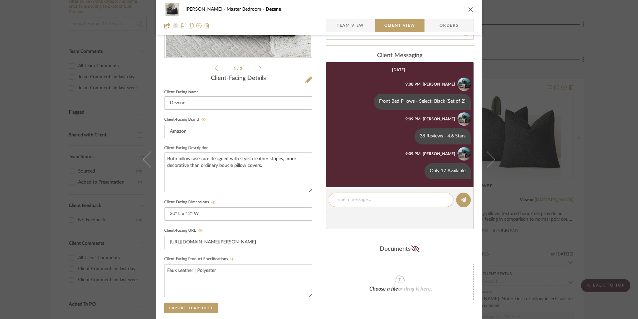
click at [367, 202] on textarea at bounding box center [391, 199] width 111 height 7
paste textarea "Return | Refund Policy: 30 Days From Receipt"
type textarea "Return | Refund Policy: 30 Days From Receipt"
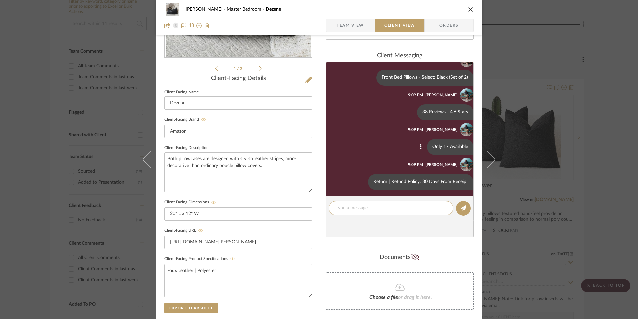
scroll to position [26, 0]
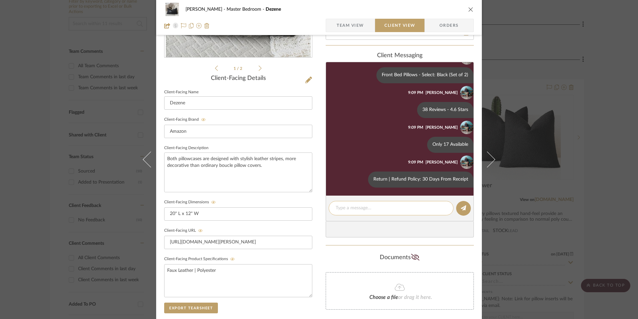
drag, startPoint x: 349, startPoint y: 202, endPoint x: 346, endPoint y: 207, distance: 5.2
click at [349, 202] on div at bounding box center [391, 208] width 125 height 14
click at [346, 207] on textarea at bounding box center [391, 207] width 111 height 7
paste textarea "Note: Pillow Cover doesn't include pillow insert. 14" W x 36" L pillow insert r…"
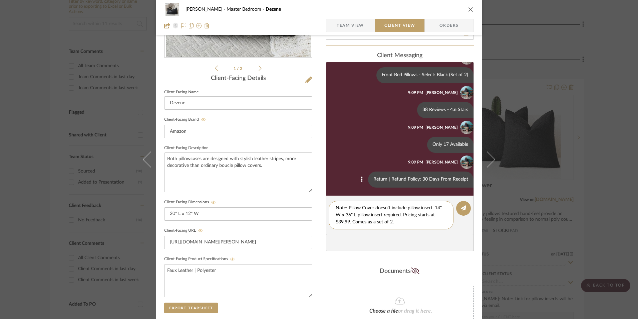
scroll to position [0, 0]
click at [437, 207] on textarea "Note: Pillow Cover doesn't include pillow insert. 14" W x 36" L pillow insert r…" at bounding box center [391, 214] width 111 height 21
click at [349, 214] on textarea "Note: Pillow Cover doesn't include pillow insert. 20" W x 36" L pillow insert r…" at bounding box center [391, 214] width 111 height 21
click at [341, 220] on textarea "Note: Pillow Cover doesn't include pillow insert. 20" W x 12" L pillow insert r…" at bounding box center [391, 214] width 111 height 21
type textarea "Note: Pillow Cover doesn't include pillow insert. 20" W x 12" L pillow insert r…"
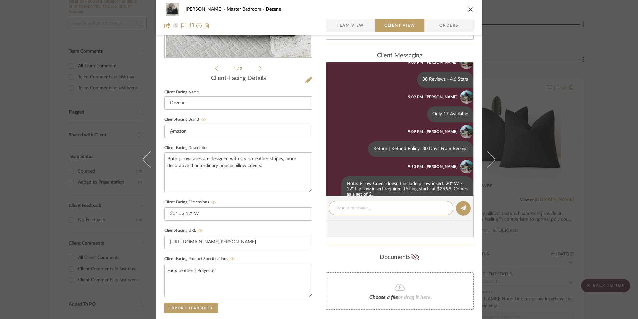
scroll to position [72, 0]
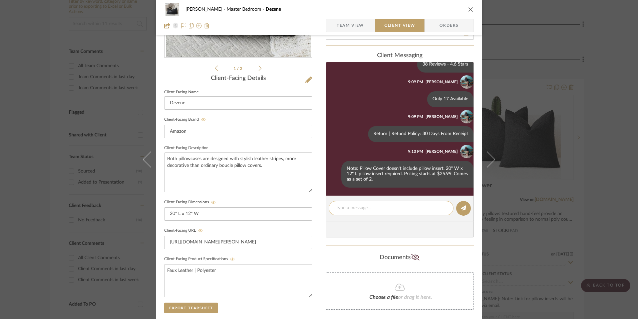
click at [367, 208] on textarea at bounding box center [391, 207] width 111 height 7
paste textarea "Note: Link for pillow inserts will be provided via email."
type textarea "Note: Link for pillow inserts will be provided via email."
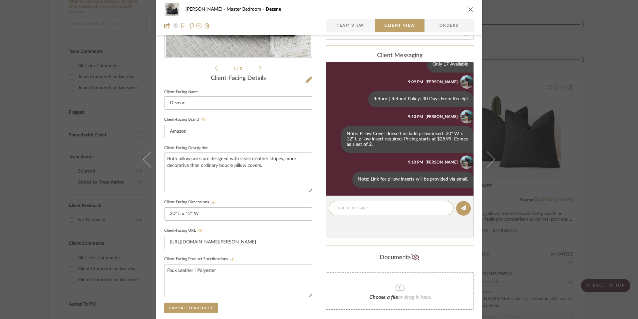
click at [604, 168] on div "LaMarion Patterson Master Bedroom Dezene Team View Client View Orders 1 / 2 Cli…" at bounding box center [319, 159] width 638 height 319
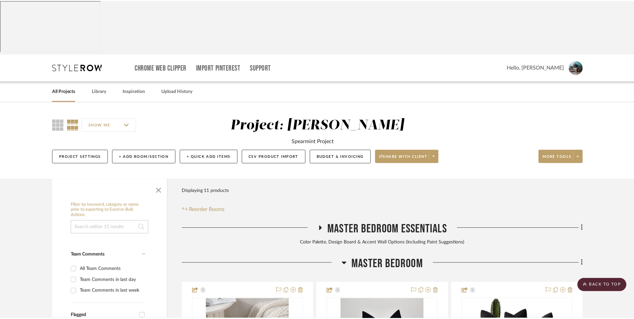
scroll to position [203, 0]
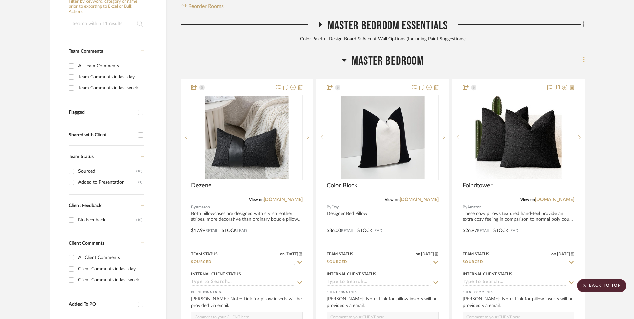
click at [581, 55] on fa-icon at bounding box center [582, 60] width 4 height 11
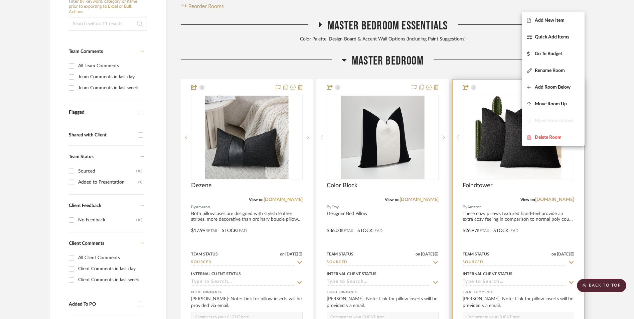
click at [558, 72] on span "Rename Room" at bounding box center [550, 71] width 30 height 6
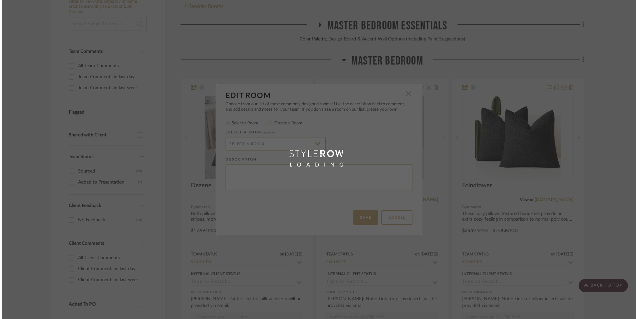
scroll to position [0, 0]
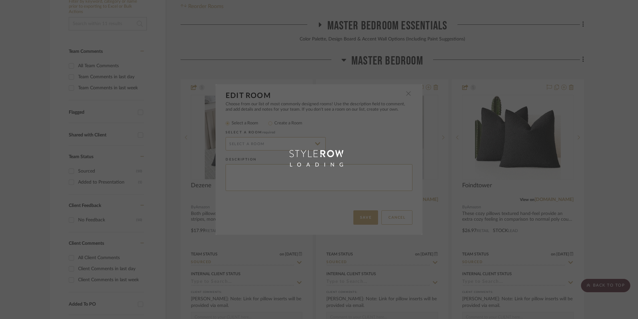
radio input "false"
radio input "true"
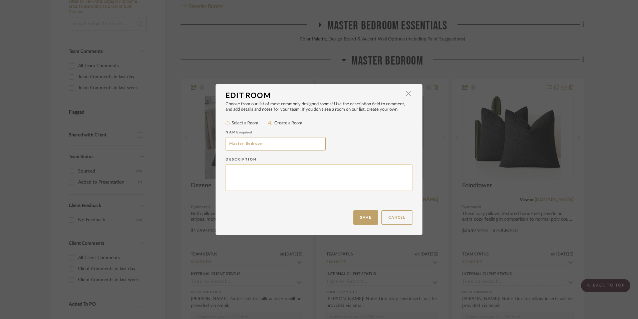
click at [318, 175] on textarea at bounding box center [319, 177] width 187 height 27
type textarea "Black Out!"
drag, startPoint x: 371, startPoint y: 215, endPoint x: 170, endPoint y: 109, distance: 227.1
click at [371, 215] on button "Save" at bounding box center [366, 217] width 25 height 14
